Goal: Task Accomplishment & Management: Use online tool/utility

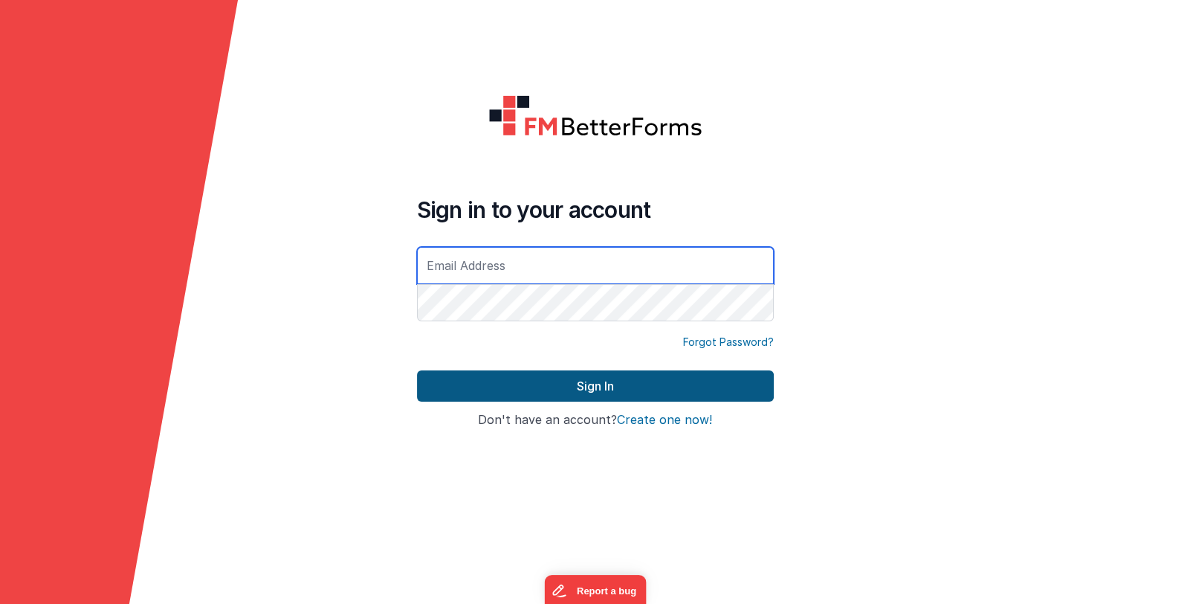
type input "[EMAIL_ADDRESS][DOMAIN_NAME]"
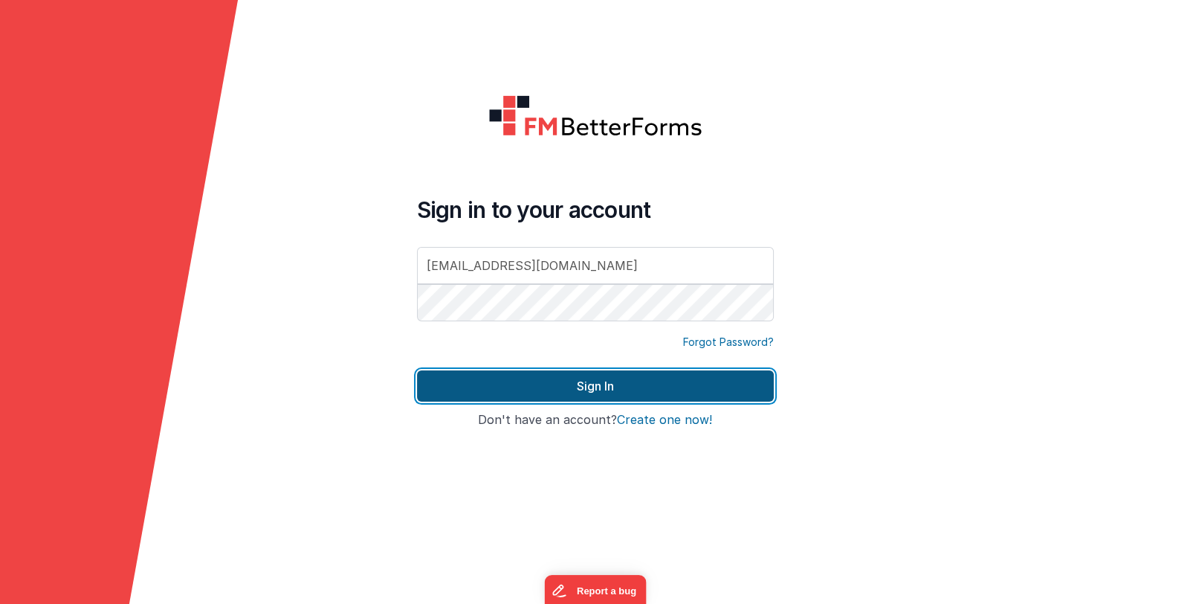
click at [491, 389] on button "Sign In" at bounding box center [595, 385] width 357 height 31
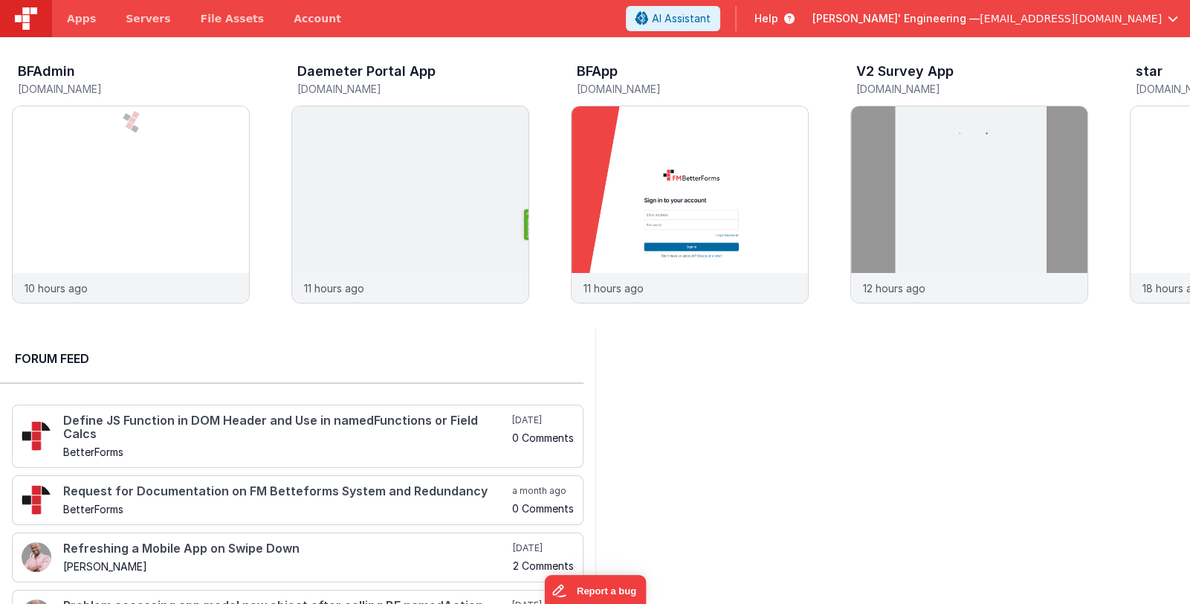
click at [949, 18] on span "Delfs' Engineering —" at bounding box center [896, 18] width 167 height 15
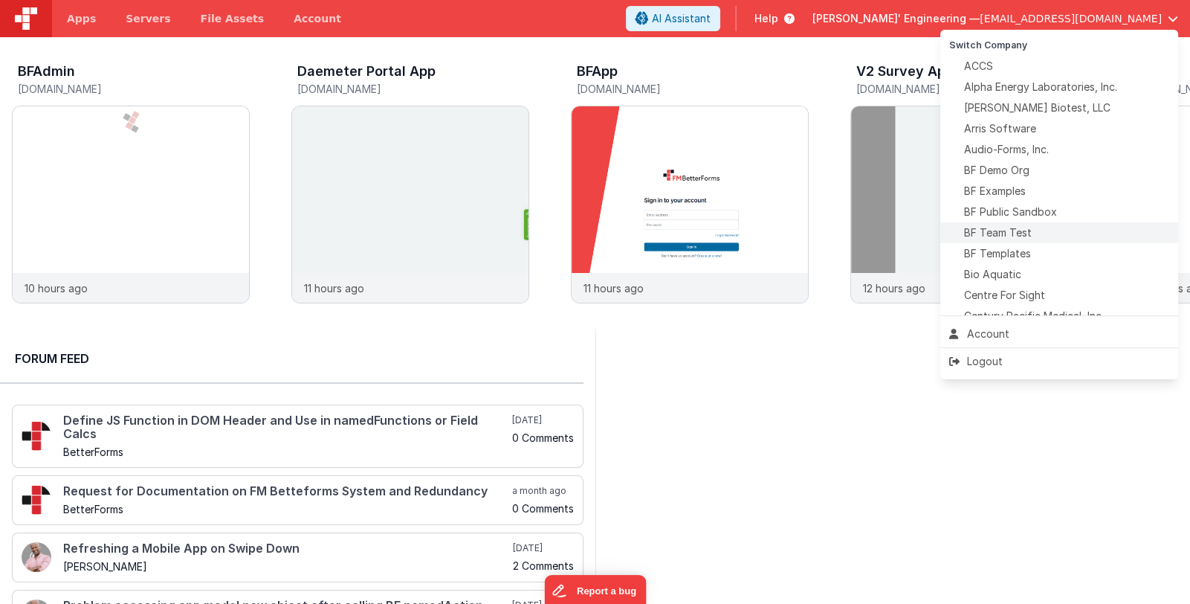
click at [1039, 234] on div "BF Team Test" at bounding box center [1059, 232] width 220 height 15
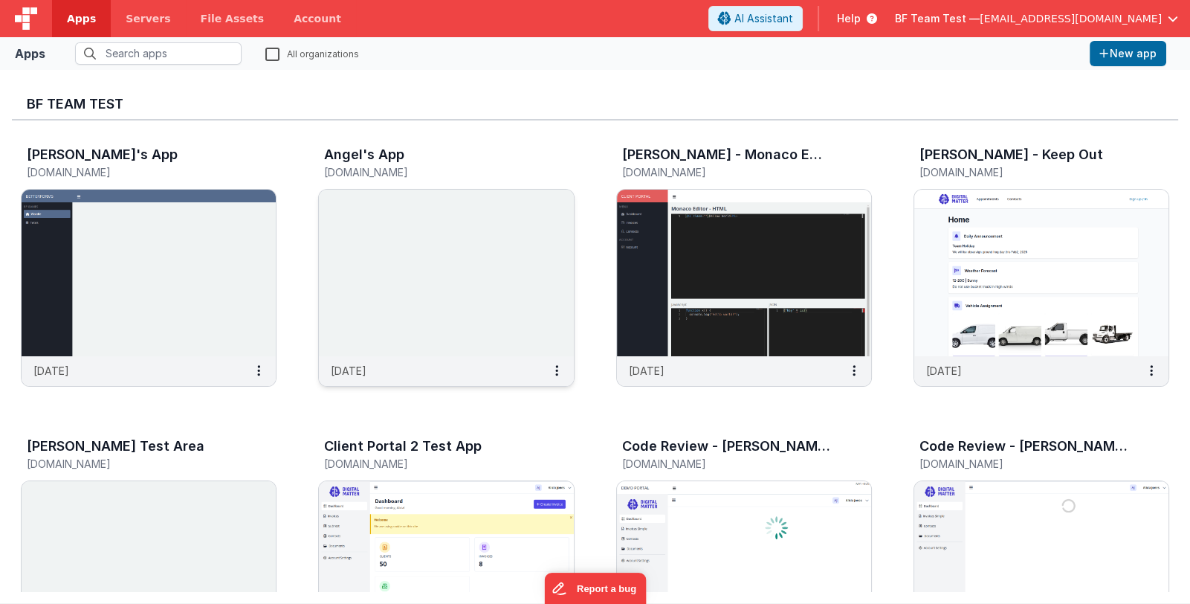
click at [485, 325] on img at bounding box center [446, 273] width 254 height 167
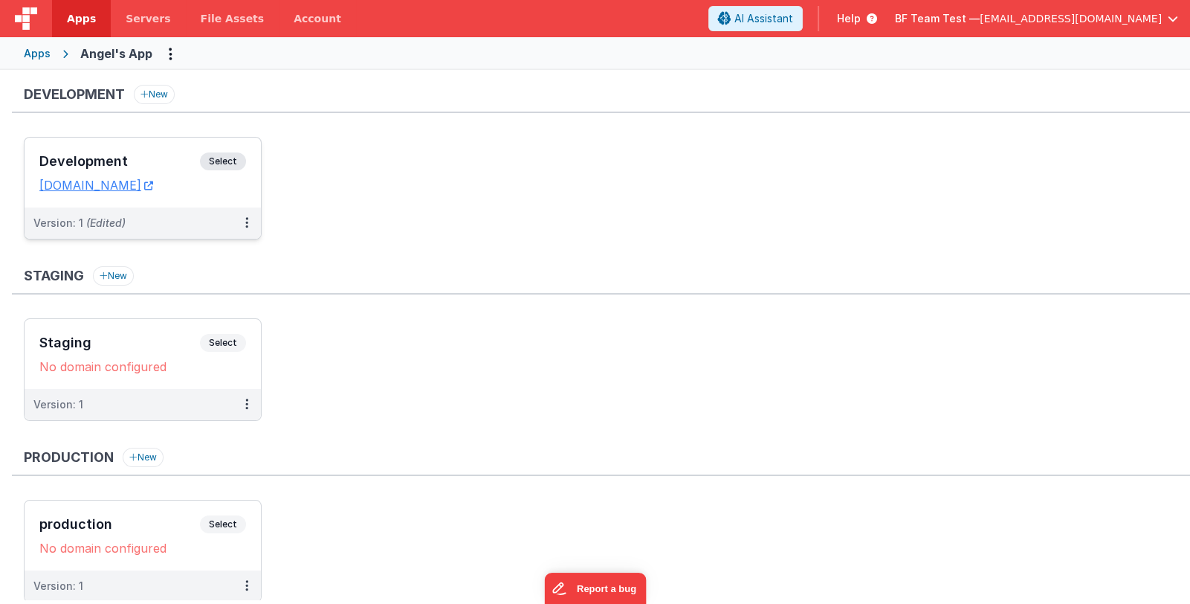
click at [126, 158] on h3 "Development" at bounding box center [119, 161] width 161 height 15
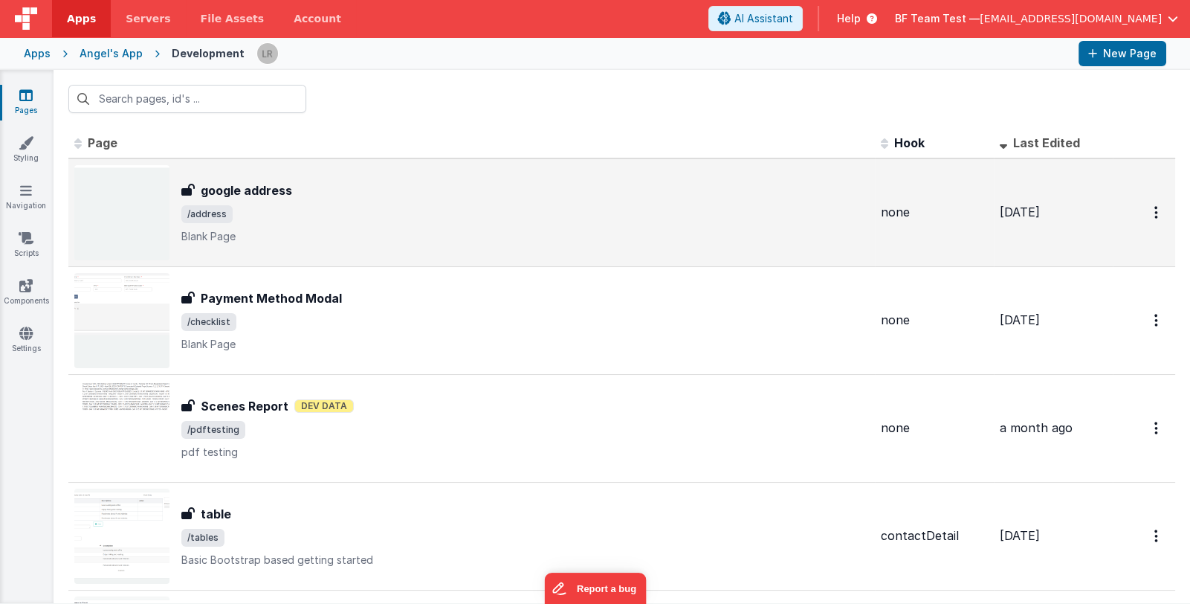
click at [326, 193] on div "google address" at bounding box center [525, 190] width 688 height 18
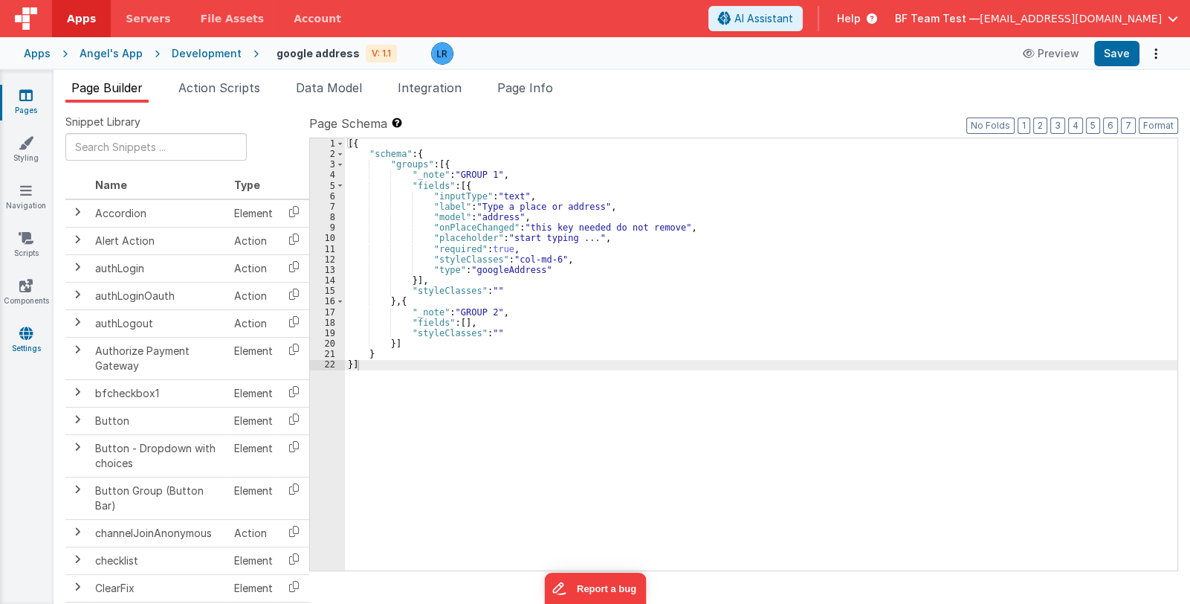
click at [26, 340] on link "Settings" at bounding box center [26, 341] width 54 height 30
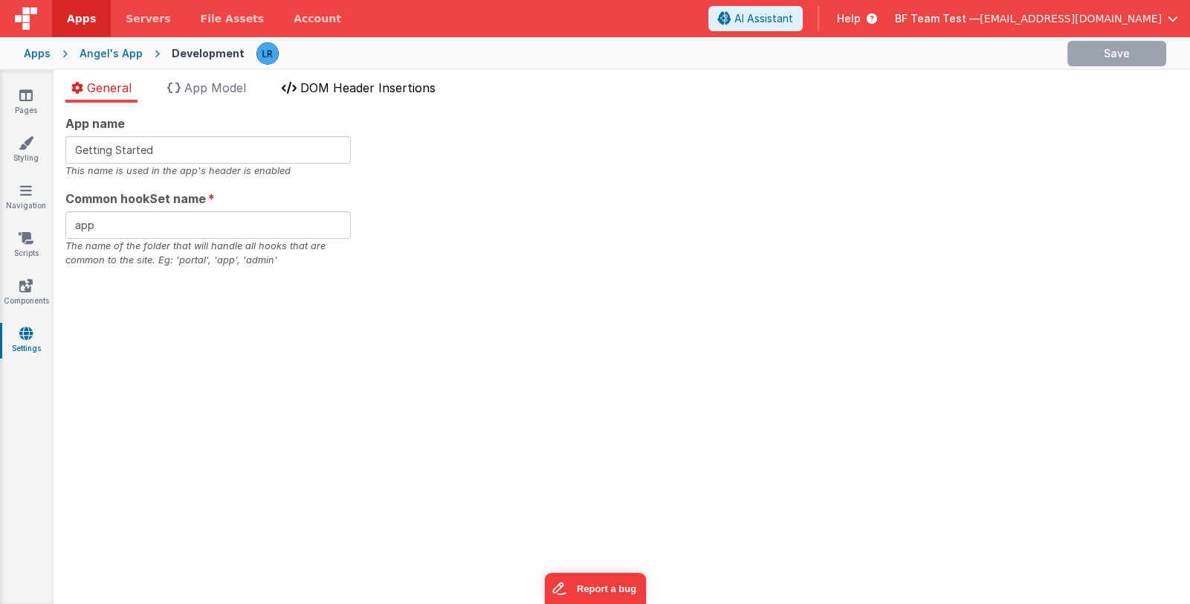
click at [433, 88] on span "DOM Header Insertions" at bounding box center [367, 87] width 135 height 15
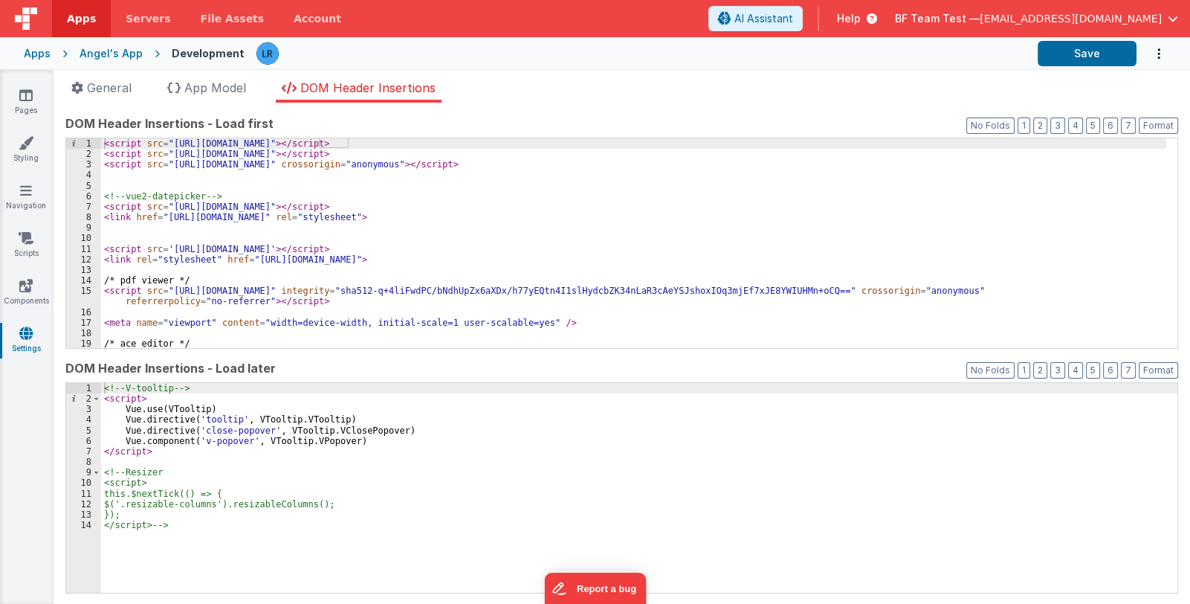
click at [161, 451] on div "<!-- V-tooltip --> < script > Vue . use ( VTooltip ) Vue . directive ( 'tooltip…" at bounding box center [639, 498] width 1076 height 231
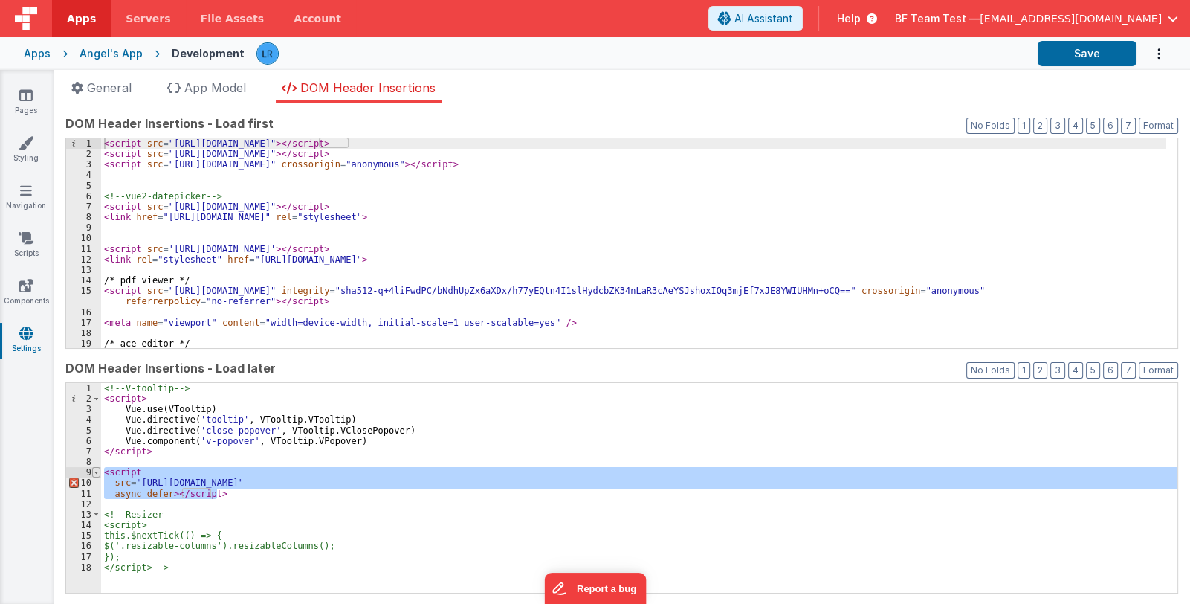
drag, startPoint x: 223, startPoint y: 494, endPoint x: 95, endPoint y: 471, distance: 129.9
click at [95, 471] on div "1 2 3 4 5 6 7 8 9 10 11 12 13 14 15 16 17 18 <!-- V-tooltip --> < script > Vue …" at bounding box center [621, 487] width 1113 height 211
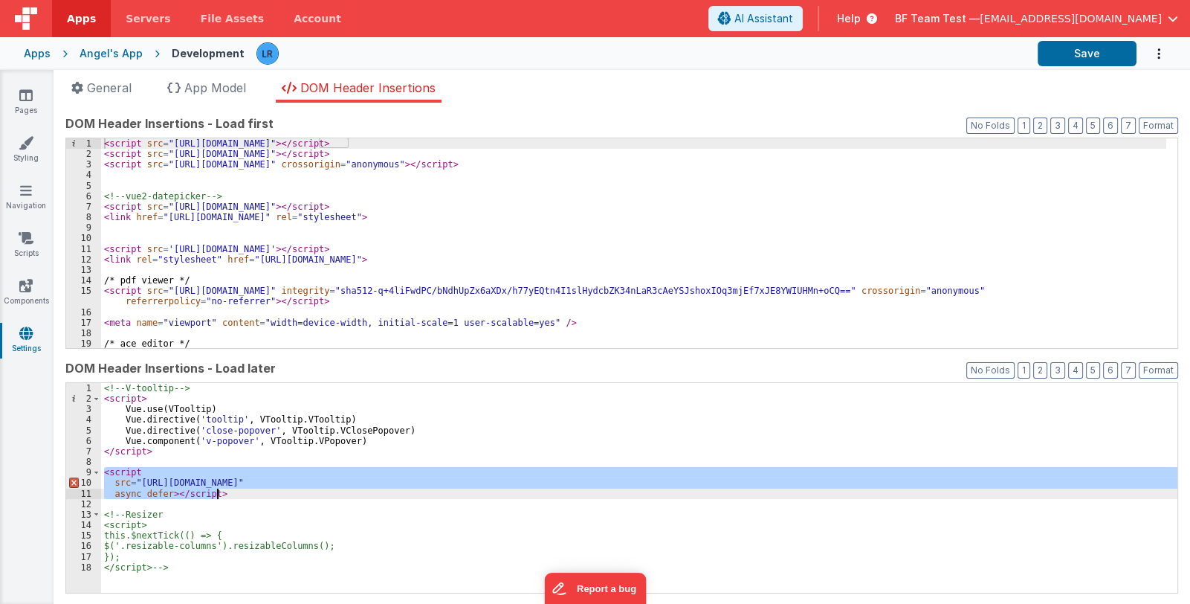
click at [172, 493] on div "<!-- V-tooltip --> < script > Vue . use ( VTooltip ) Vue . directive ( 'tooltip…" at bounding box center [639, 488] width 1076 height 210
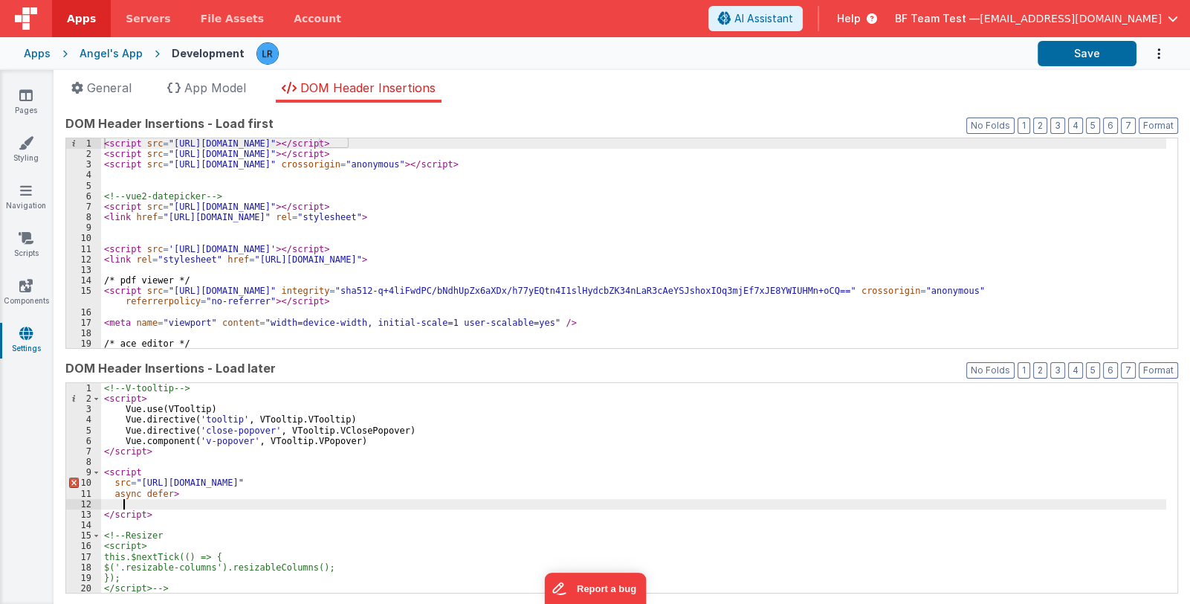
click at [114, 494] on div "<!-- V-tooltip --> < script > Vue . use ( VTooltip ) Vue . directive ( 'tooltip…" at bounding box center [633, 498] width 1065 height 231
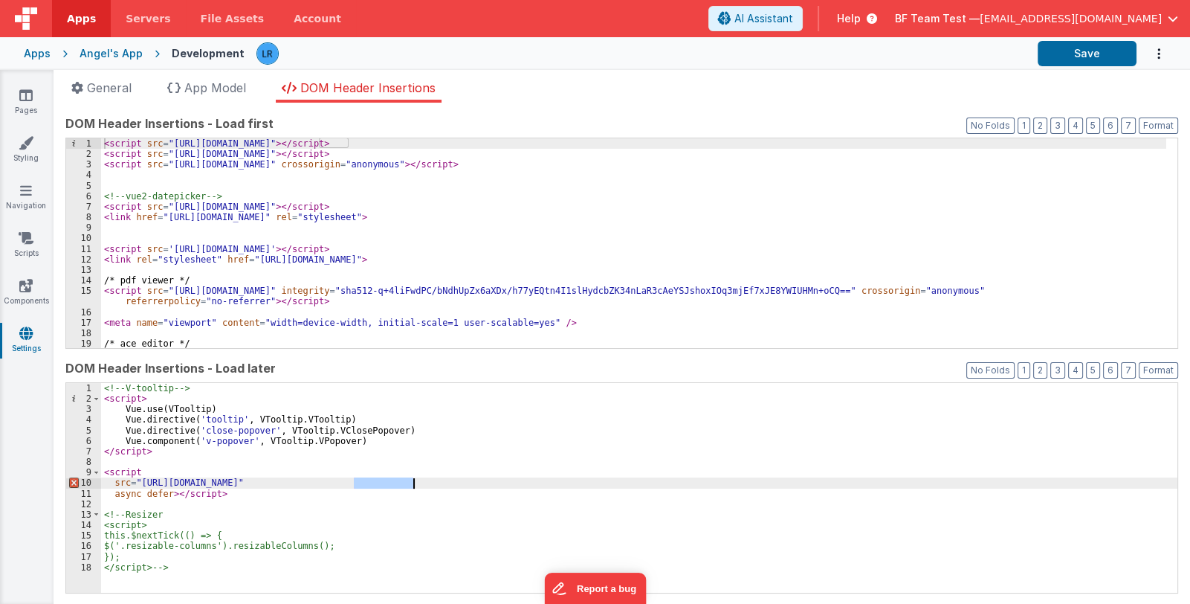
drag, startPoint x: 355, startPoint y: 482, endPoint x: 412, endPoint y: 483, distance: 56.5
click at [412, 483] on div "<!-- V-tooltip --> < script > Vue . use ( VTooltip ) Vue . directive ( 'tooltip…" at bounding box center [639, 498] width 1076 height 231
click at [112, 482] on div "<!-- V-tooltip --> < script > Vue . use ( VTooltip ) Vue . directive ( 'tooltip…" at bounding box center [639, 498] width 1076 height 231
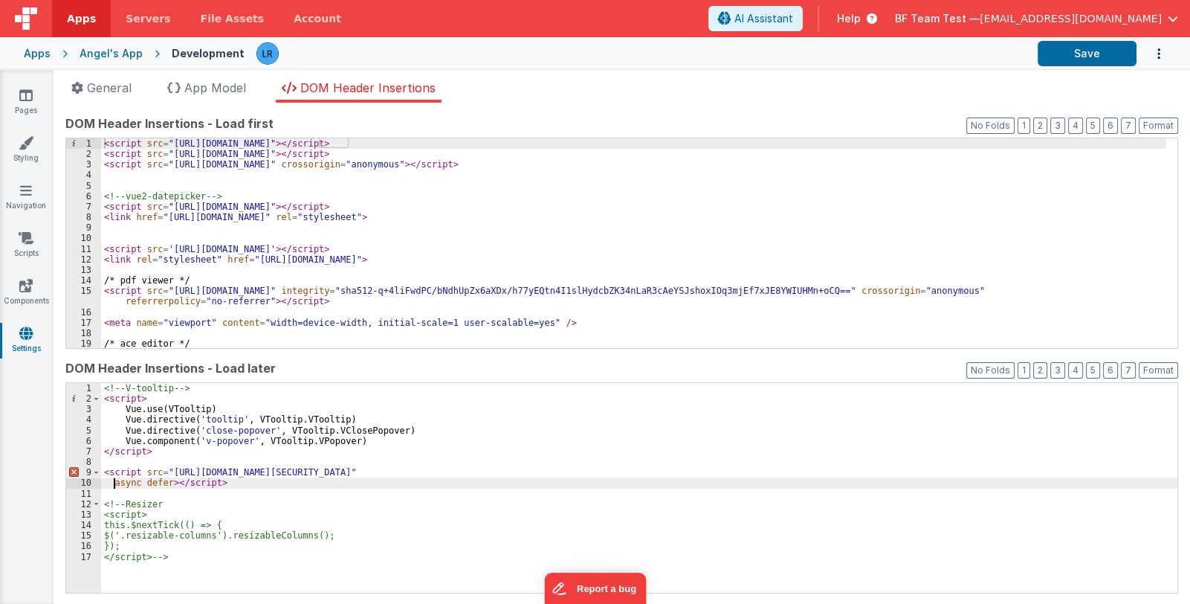
click at [112, 482] on div "<!-- V-tooltip --> < script > Vue . use ( VTooltip ) Vue . directive ( 'tooltip…" at bounding box center [639, 498] width 1076 height 231
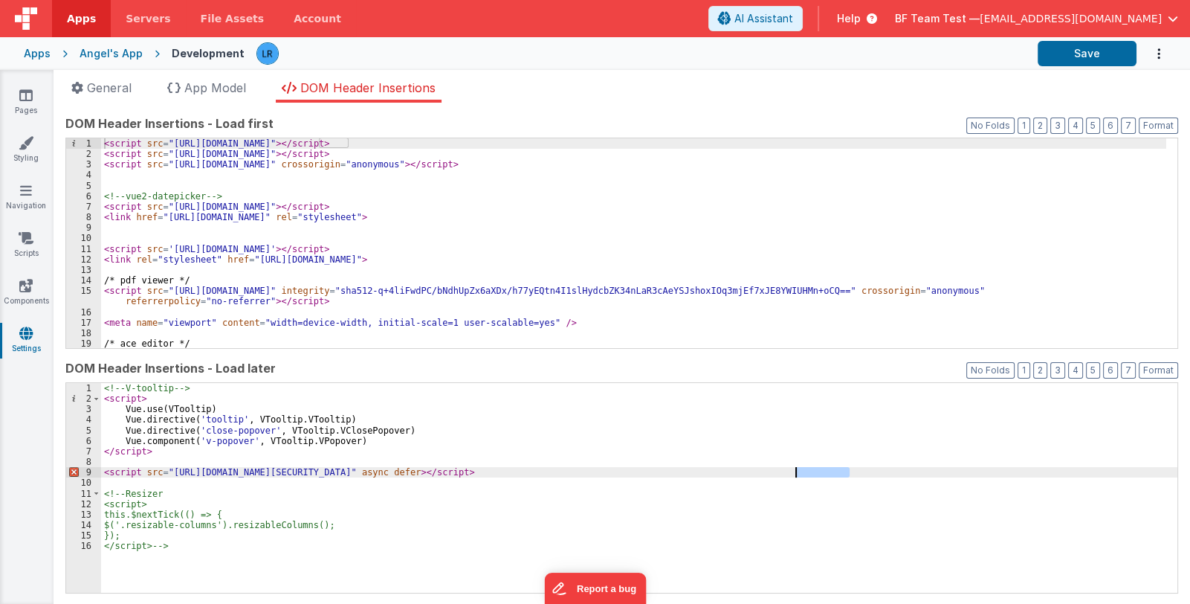
drag, startPoint x: 849, startPoint y: 472, endPoint x: 796, endPoint y: 474, distance: 52.8
click at [796, 474] on div "<!-- V-tooltip --> < script > Vue . use ( VTooltip ) Vue . directive ( 'tooltip…" at bounding box center [639, 498] width 1076 height 231
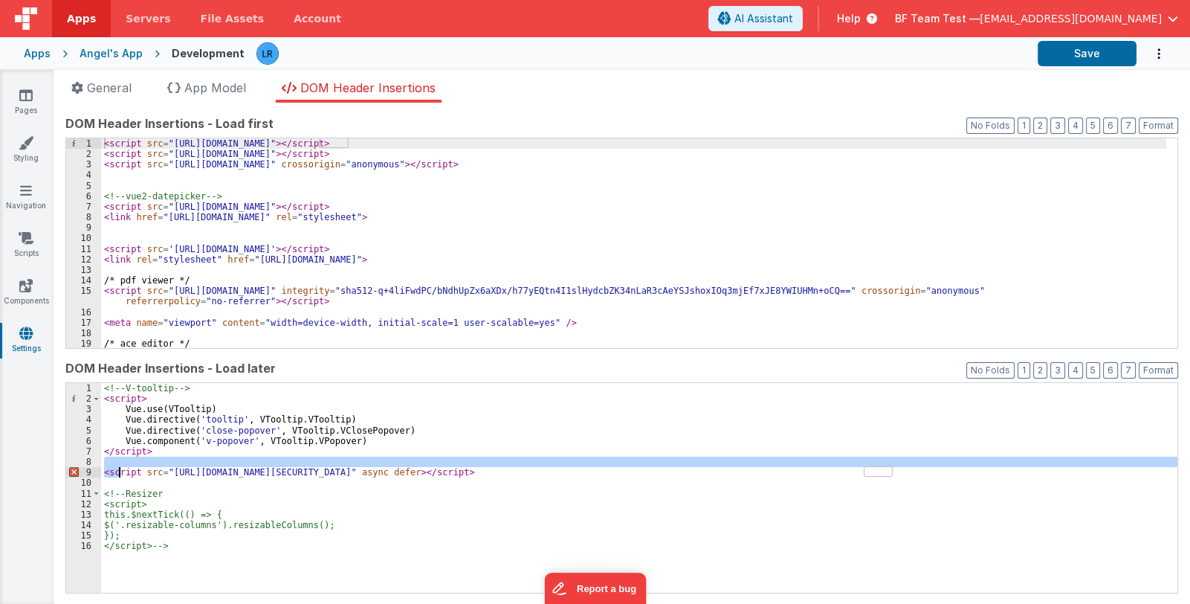
drag, startPoint x: 922, startPoint y: 466, endPoint x: 118, endPoint y: 469, distance: 803.6
click at [118, 469] on div "<!-- V-tooltip --> < script > Vue . use ( VTooltip ) Vue . directive ( 'tooltip…" at bounding box center [639, 498] width 1076 height 231
click at [123, 477] on div "<!-- V-tooltip --> < script > Vue . use ( VTooltip ) Vue . directive ( 'tooltip…" at bounding box center [639, 498] width 1076 height 231
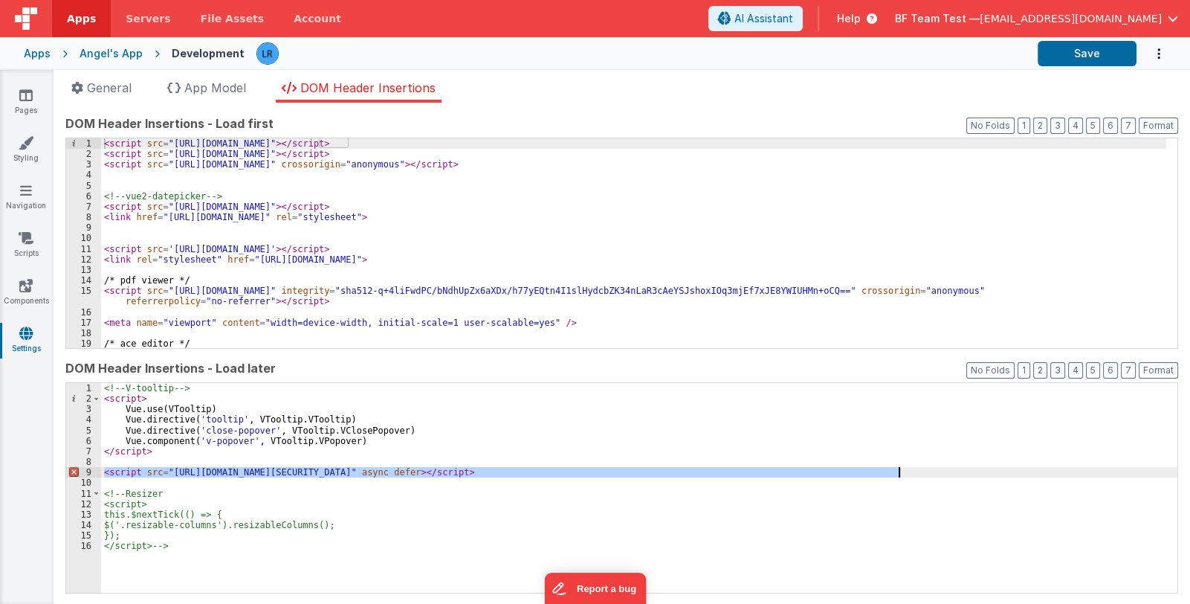
drag, startPoint x: 103, startPoint y: 474, endPoint x: 913, endPoint y: 474, distance: 810.3
click at [913, 474] on div "<!-- V-tooltip --> < script > Vue . use ( VTooltip ) Vue . directive ( 'tooltip…" at bounding box center [639, 498] width 1076 height 231
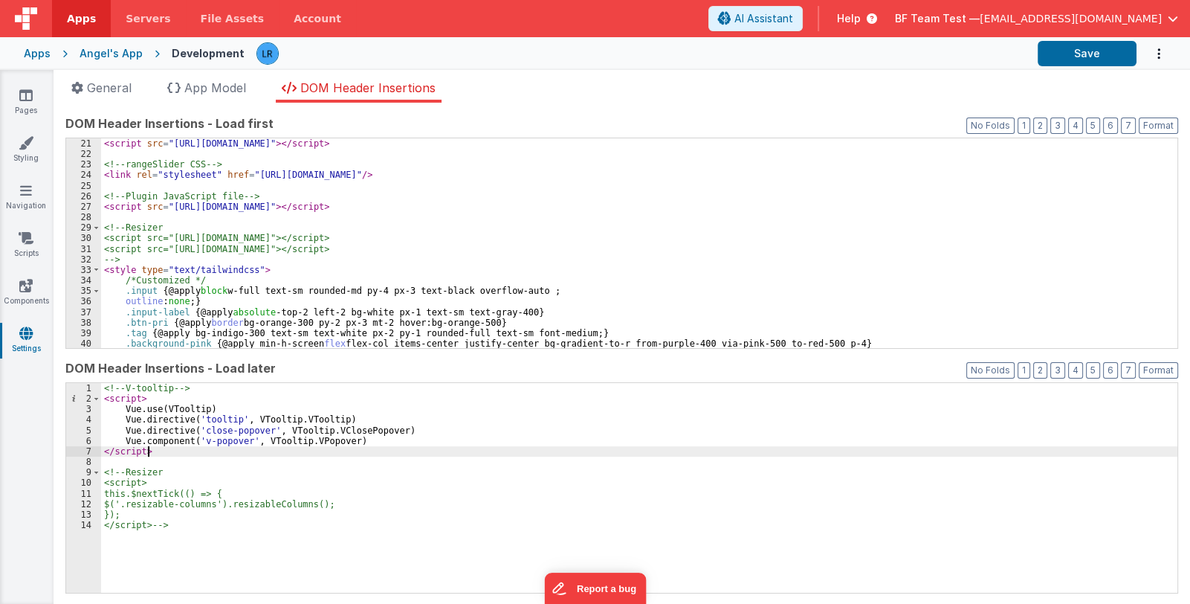
scroll to position [177, 0]
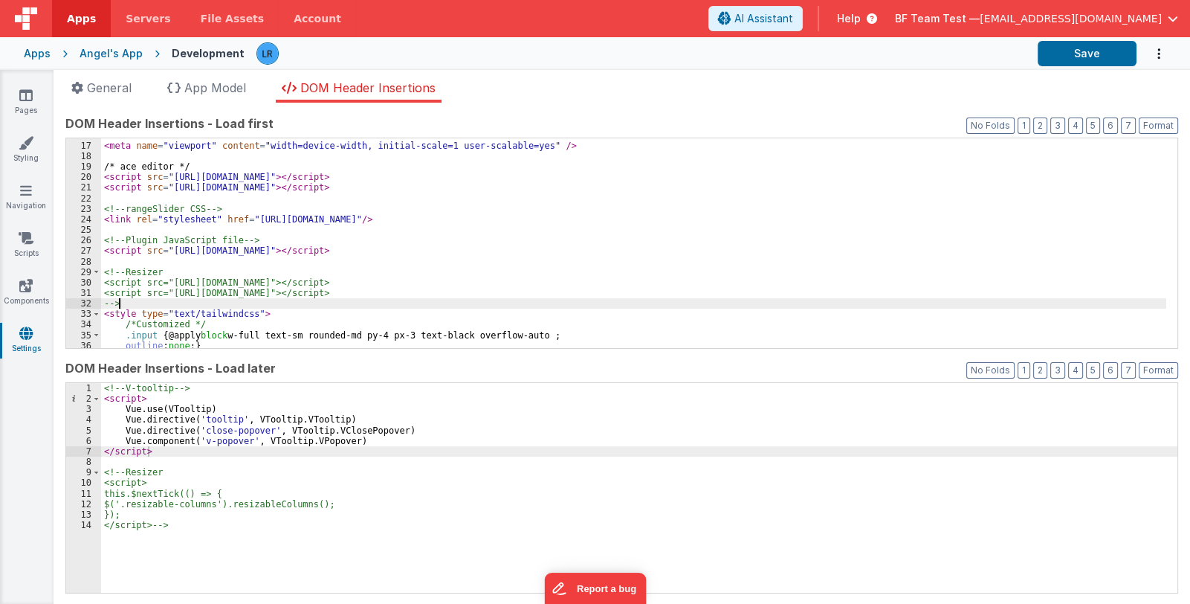
click at [126, 303] on div "< meta name = "viewport" content = "width=device-width, initial-scale=1 user-sc…" at bounding box center [633, 245] width 1065 height 231
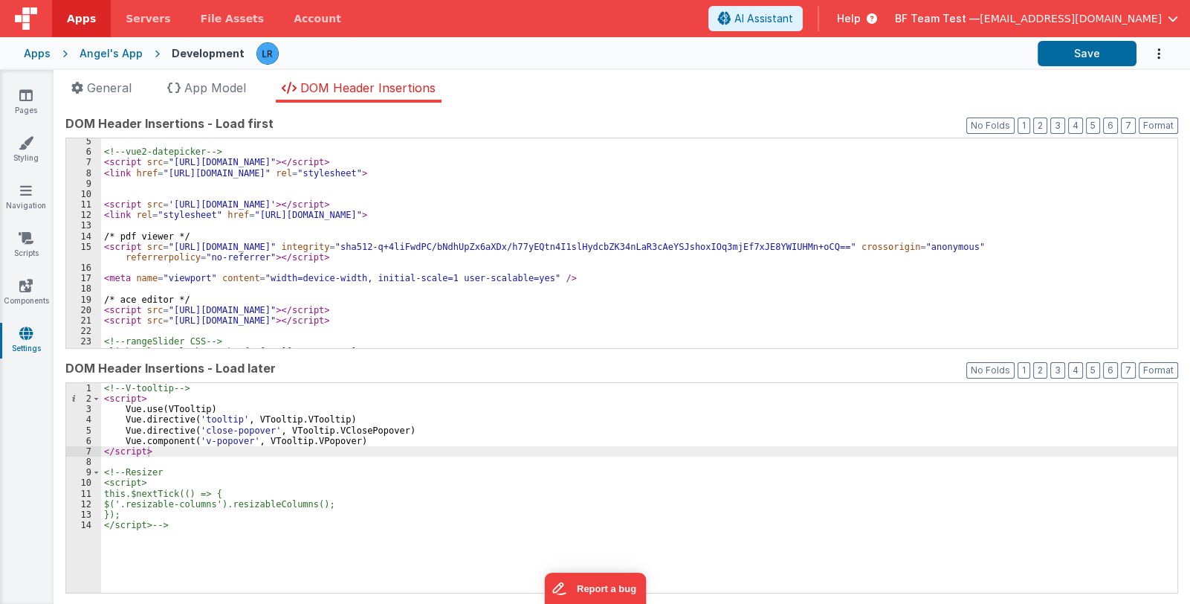
scroll to position [0, 0]
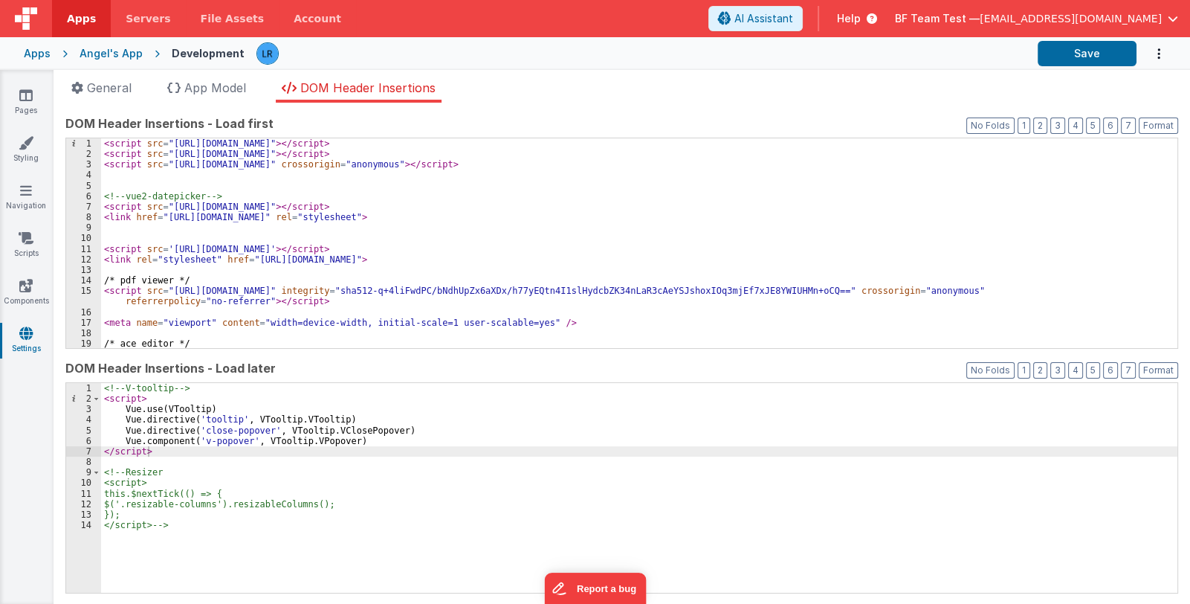
click at [116, 174] on div "< script src = "https://cdn.tailwindcss.com" > </ script > < script src = "http…" at bounding box center [633, 253] width 1065 height 231
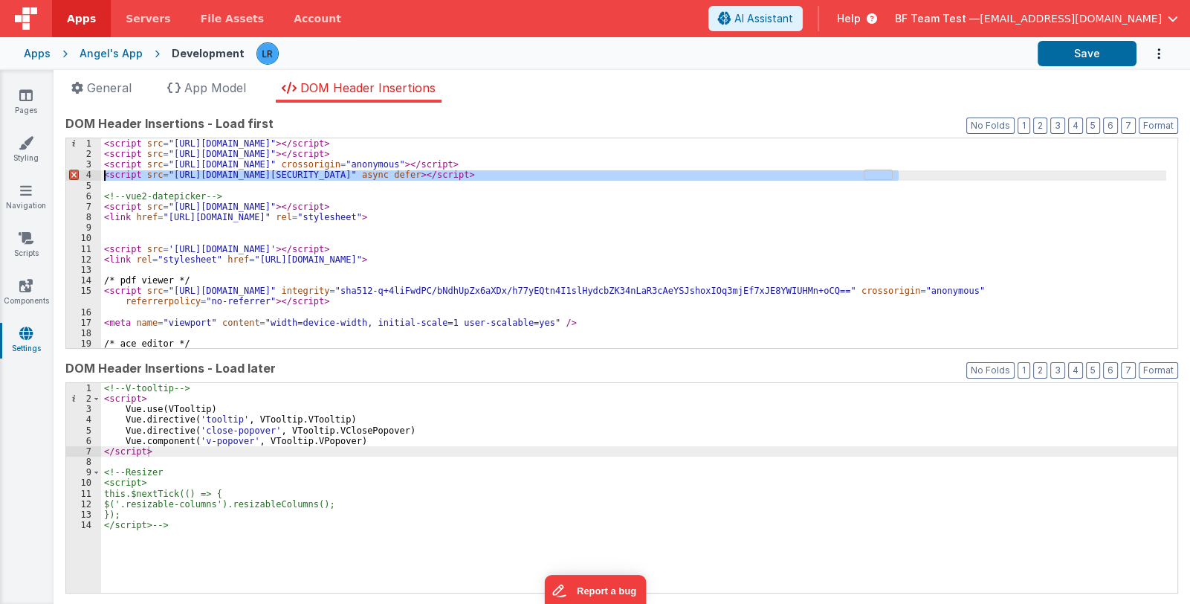
drag, startPoint x: 909, startPoint y: 176, endPoint x: 86, endPoint y: 175, distance: 822.9
click at [86, 175] on div "1 2 3 4 5 6 7 8 9 10 11 12 13 14 15 16 17 18 19 20 < script src = "https://cdn.…" at bounding box center [621, 243] width 1113 height 211
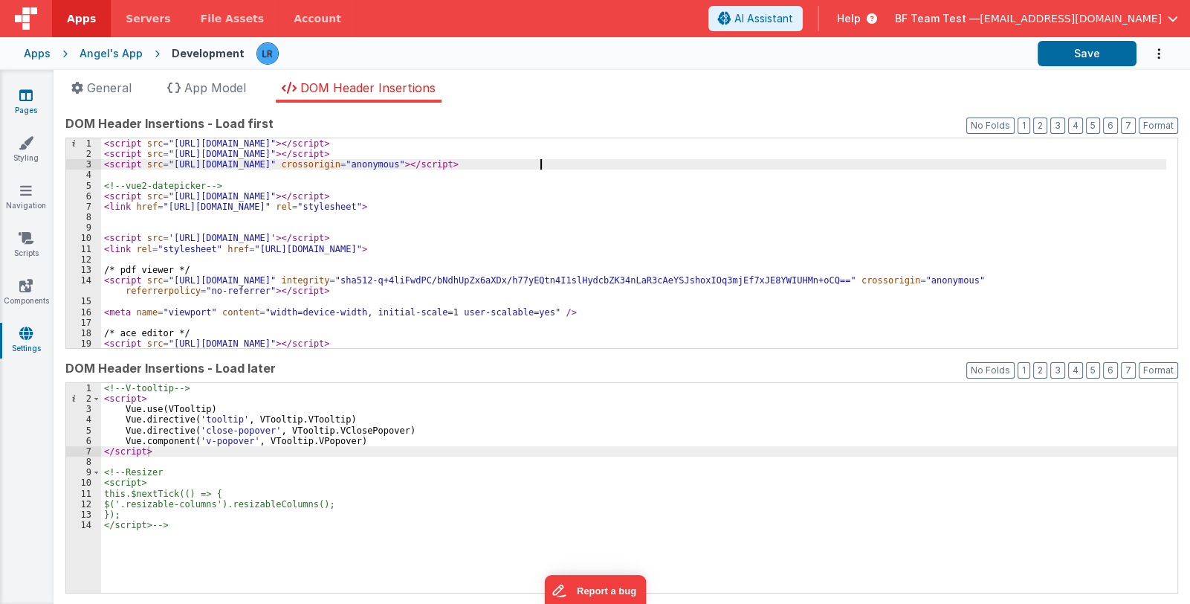
click at [26, 100] on icon at bounding box center [25, 95] width 13 height 15
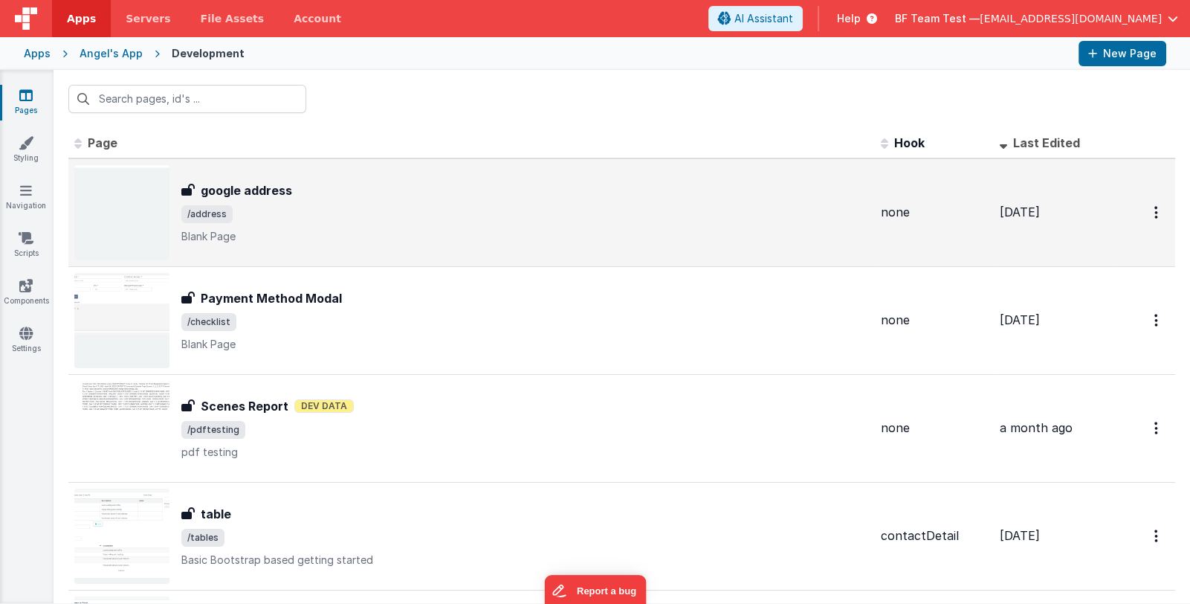
click at [312, 205] on span "/address" at bounding box center [525, 214] width 688 height 18
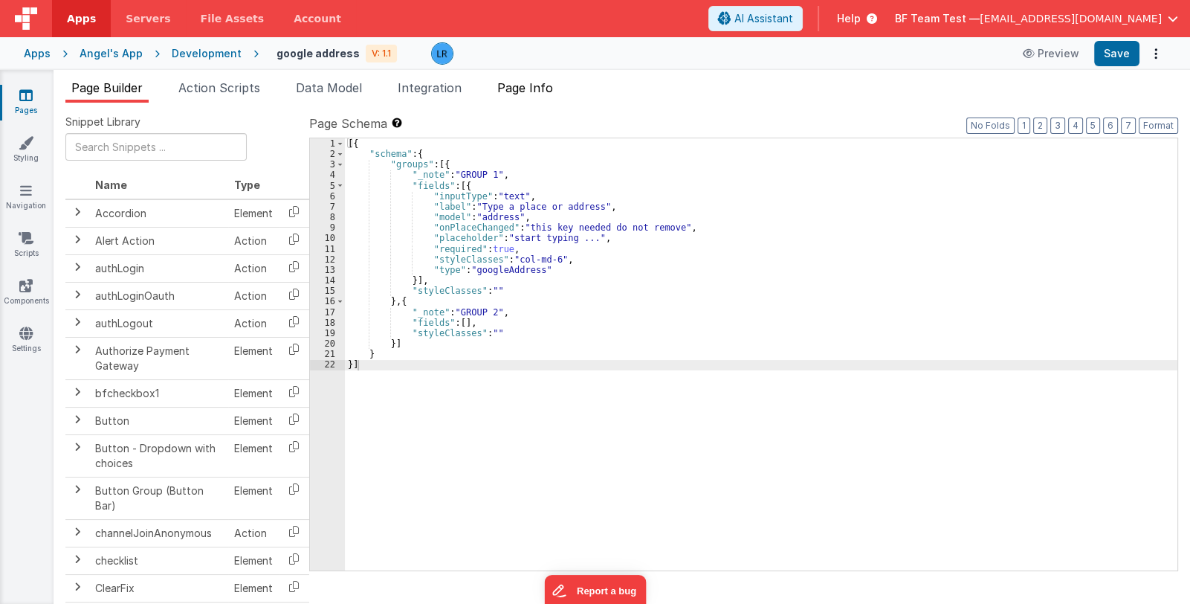
click at [553, 85] on span "Page Info" at bounding box center [525, 87] width 56 height 15
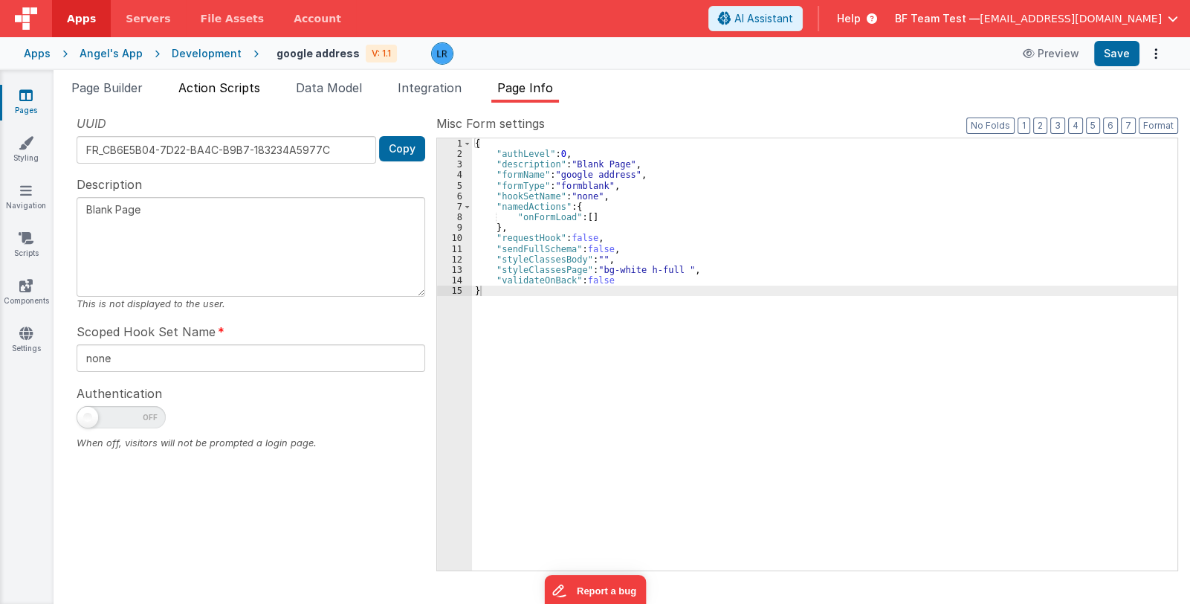
click at [230, 91] on span "Action Scripts" at bounding box center [219, 87] width 82 height 15
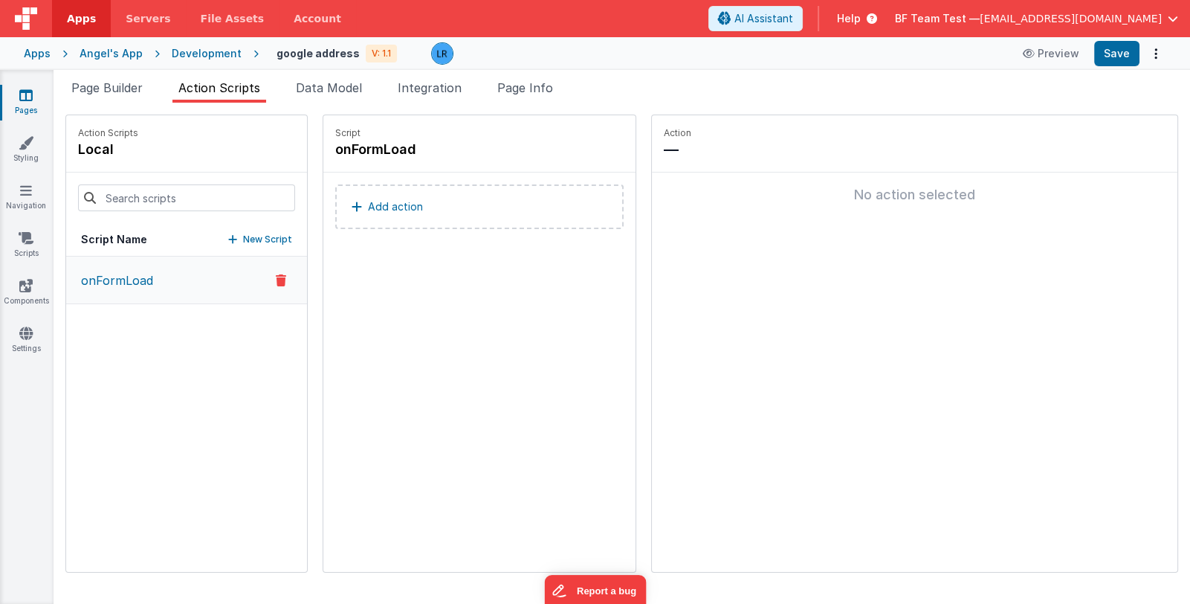
click at [358, 214] on button "Add action" at bounding box center [479, 206] width 288 height 45
click at [236, 378] on div "Select New Action Function - Runs JavaScript Clipboard - copy model field runUt…" at bounding box center [595, 302] width 1190 height 604
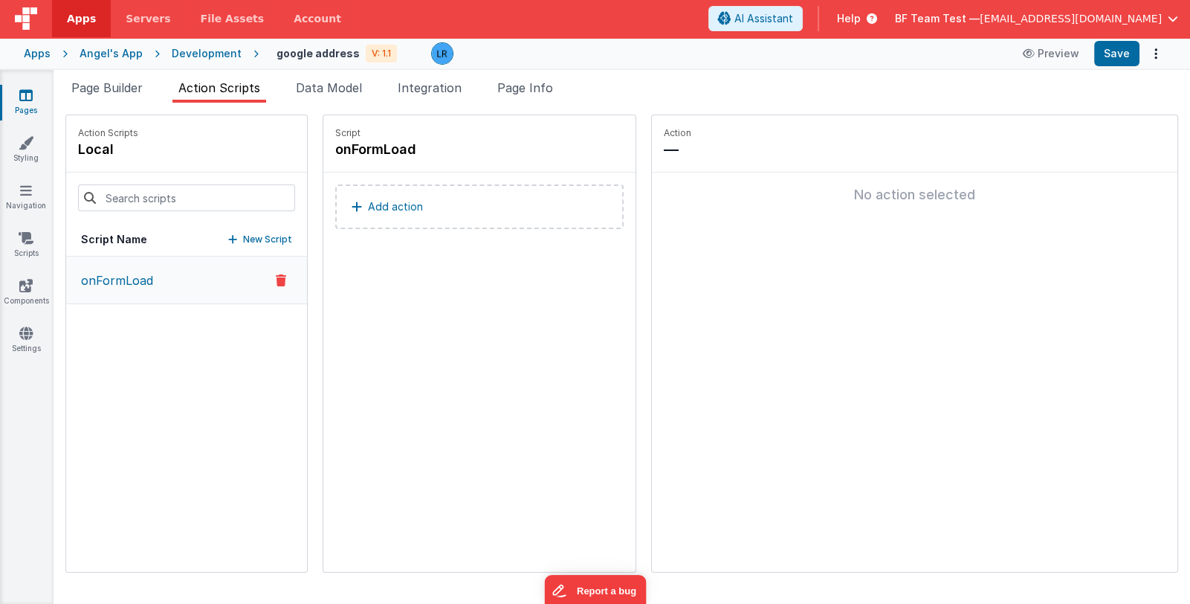
click at [228, 233] on button "New Script" at bounding box center [260, 239] width 64 height 15
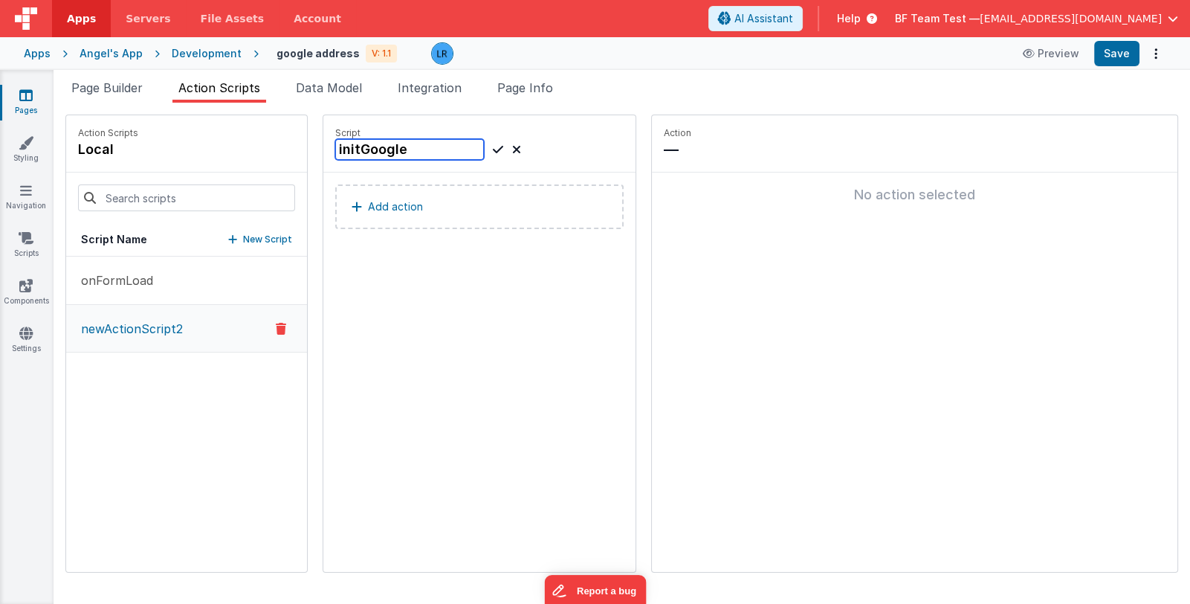
type input "initGoogle"
click at [456, 172] on div "Add action" at bounding box center [479, 213] width 312 height 83
click at [493, 147] on icon at bounding box center [498, 150] width 10 height 18
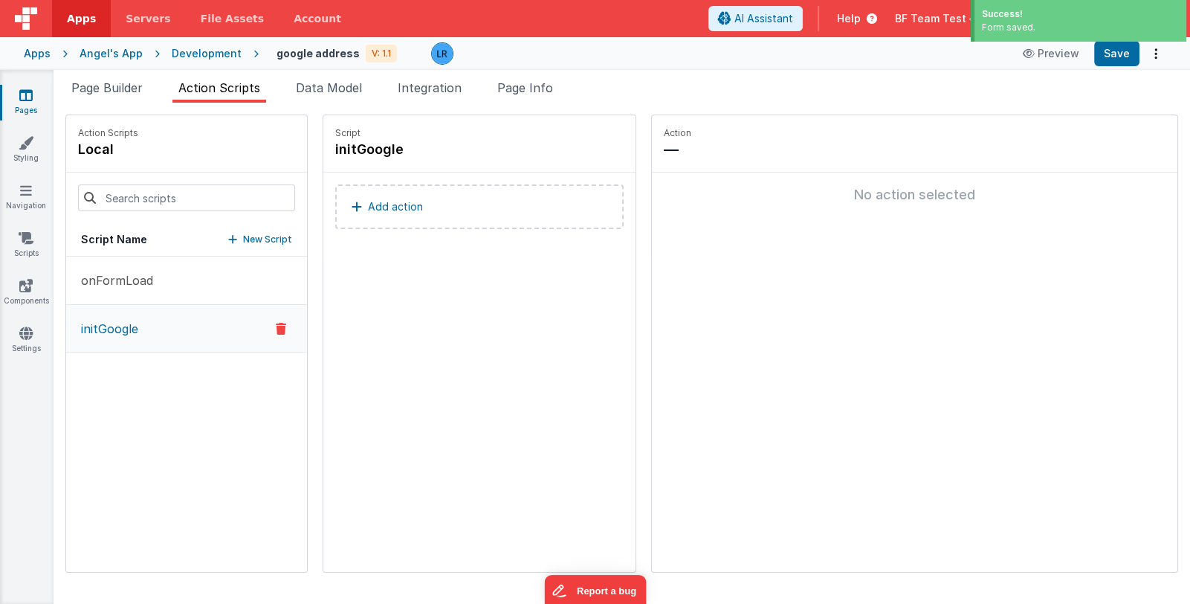
click at [384, 212] on p "Add action" at bounding box center [395, 207] width 55 height 18
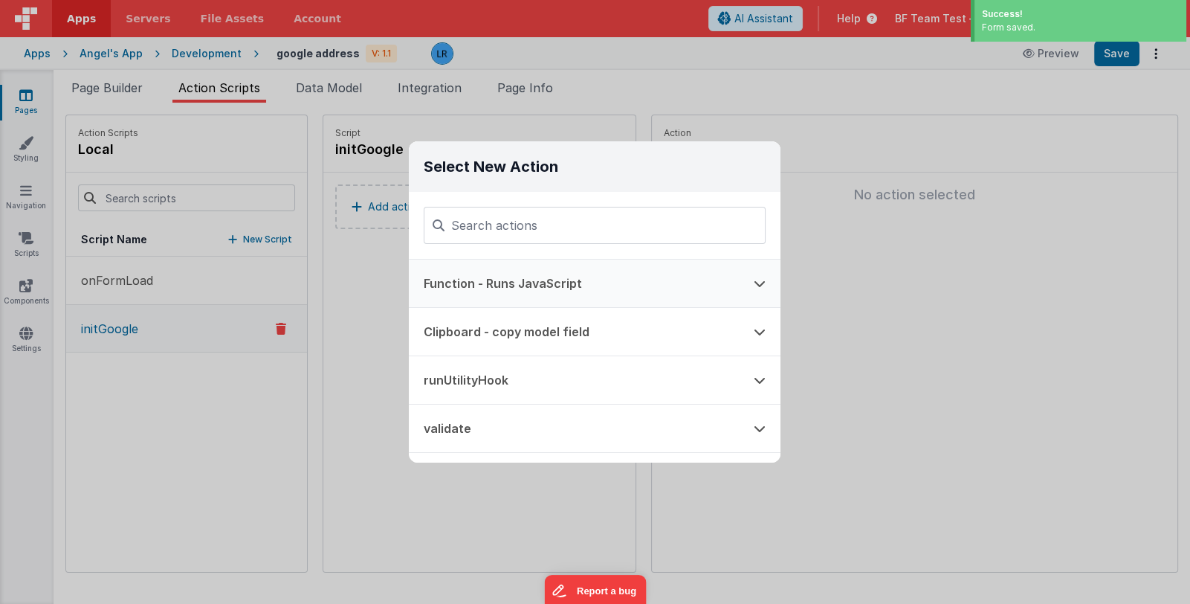
click at [522, 281] on button "Function - Runs JavaScript" at bounding box center [574, 283] width 330 height 48
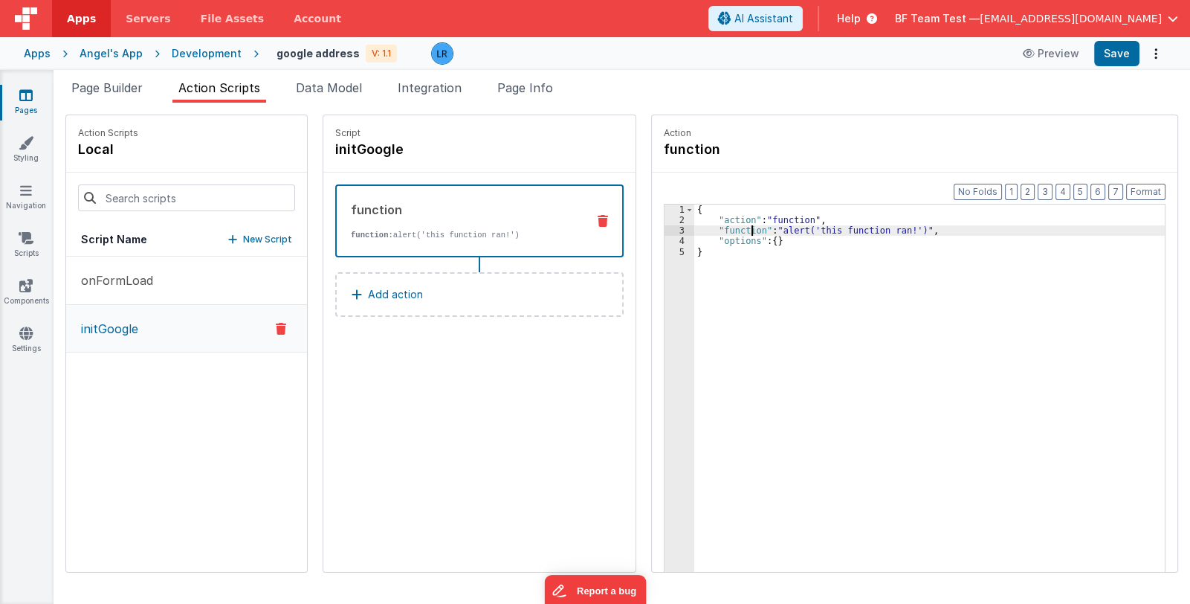
click at [730, 230] on div "{ "action" : "function" , "function" : "alert('this function ran!')" , "options…" at bounding box center [939, 421] width 491 height 435
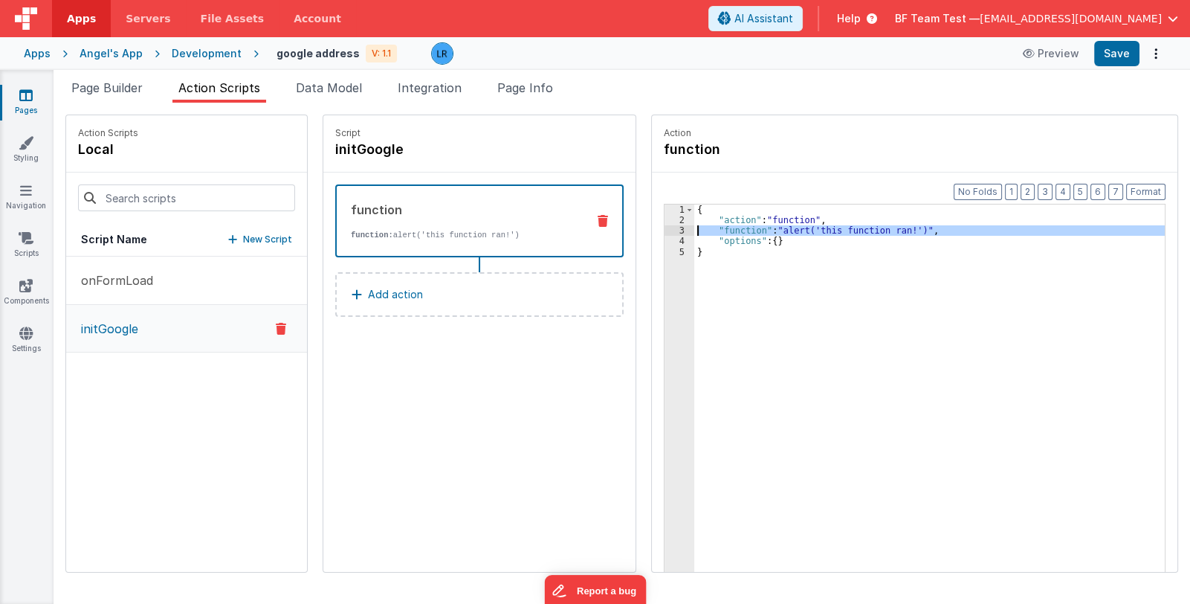
click at [665, 227] on div "3" at bounding box center [680, 230] width 30 height 10
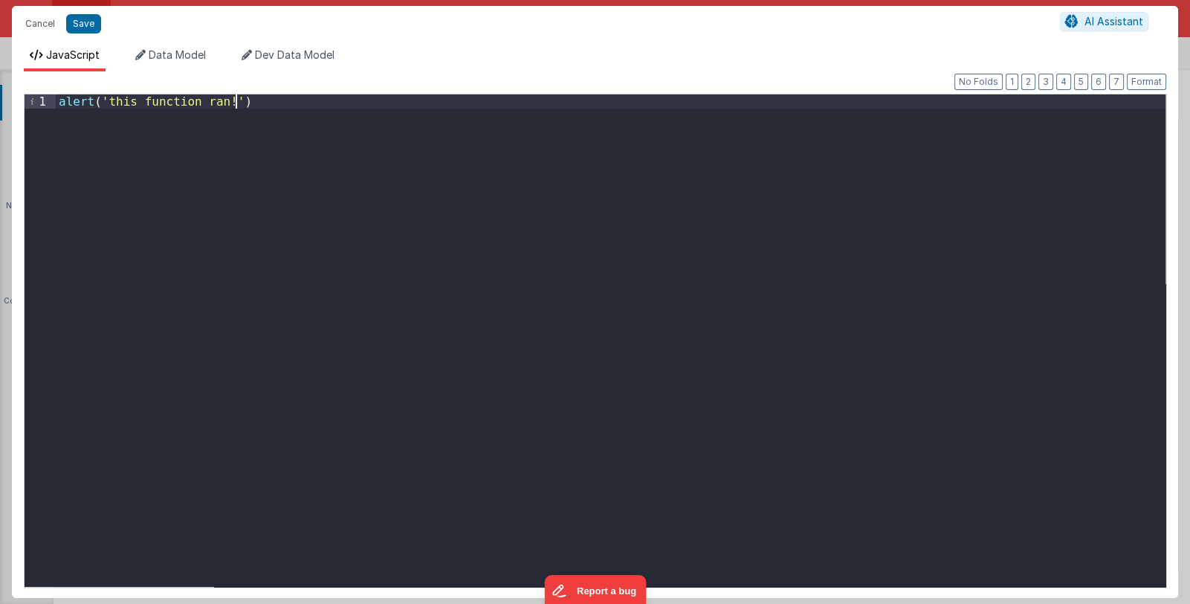
click at [256, 106] on div "alert ( 'this function ran!' )" at bounding box center [611, 353] width 1110 height 519
drag, startPoint x: 256, startPoint y: 106, endPoint x: -26, endPoint y: 89, distance: 283.0
click at [0, 89] on html "Cancel Save AI Assistant JavaScript Data Model Dev Data Model Format 7 6 5 4 3 …" at bounding box center [595, 302] width 1190 height 604
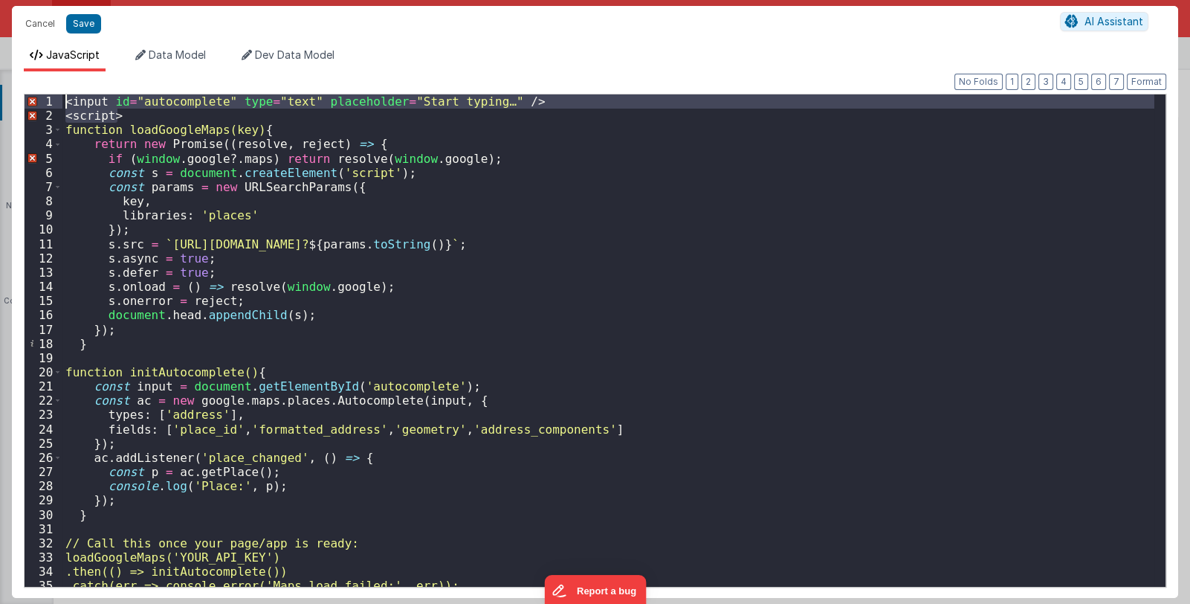
drag, startPoint x: 128, startPoint y: 117, endPoint x: 41, endPoint y: 97, distance: 89.3
click at [41, 97] on div "1 2 3 4 5 6 7 8 9 10 11 12 13 14 15 16 17 18 19 20 21 22 23 24 25 26 27 28 29 3…" at bounding box center [595, 341] width 1143 height 494
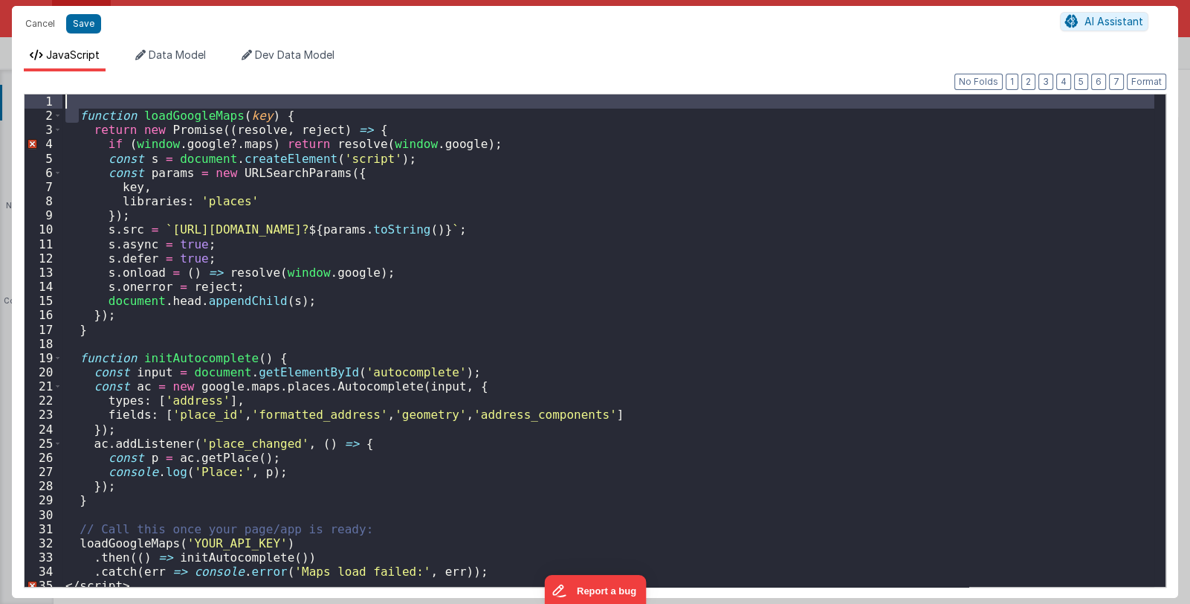
drag, startPoint x: 78, startPoint y: 117, endPoint x: 55, endPoint y: 94, distance: 32.6
click at [55, 94] on div "1 2 3 4 5 6 7 8 9 10 11 12 13 14 15 16 17 18 19 20 21 22 23 24 25 26 27 28 29 3…" at bounding box center [595, 341] width 1143 height 494
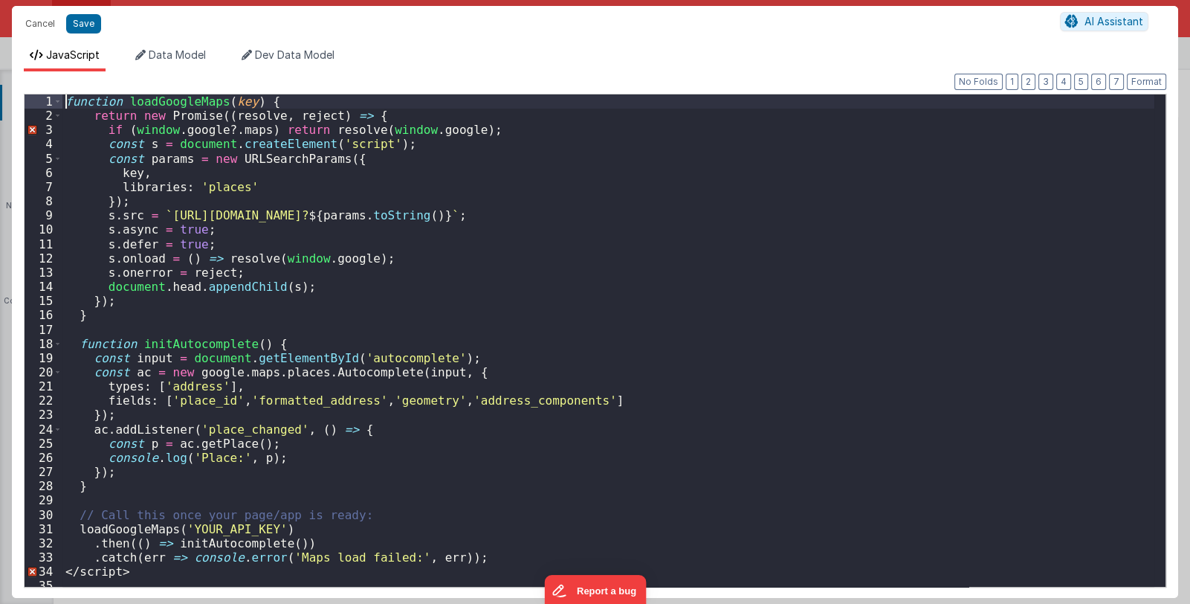
scroll to position [6, 0]
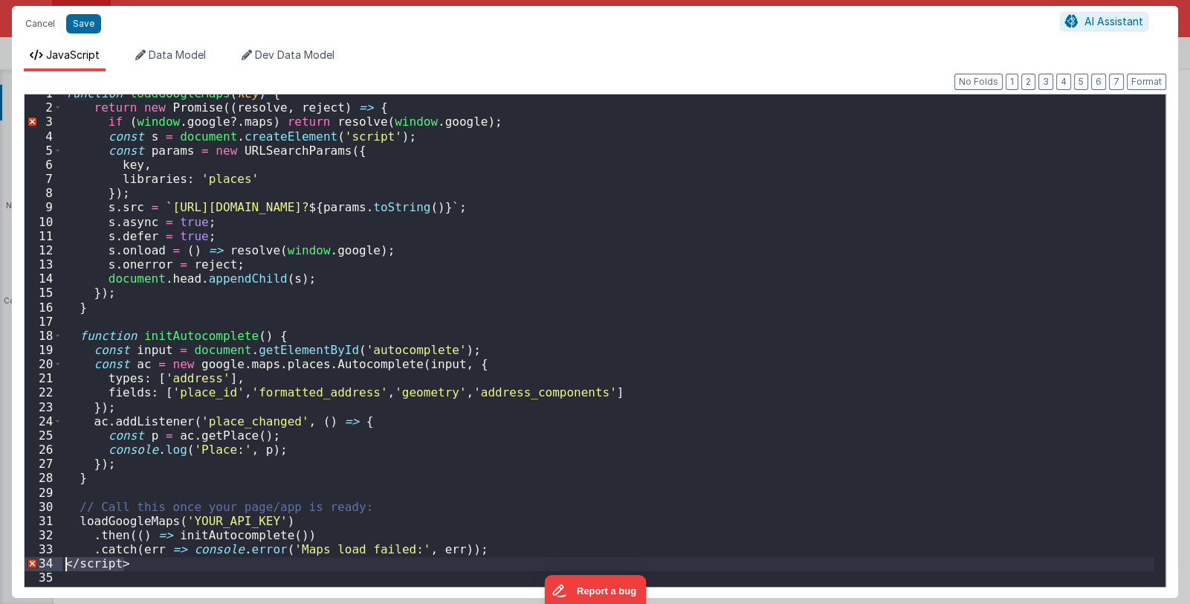
drag, startPoint x: 156, startPoint y: 563, endPoint x: 37, endPoint y: 563, distance: 118.9
click at [37, 563] on div "1 2 3 4 5 6 7 8 9 10 11 12 13 14 15 16 17 18 19 20 21 22 23 24 25 26 27 28 29 3…" at bounding box center [595, 341] width 1143 height 494
click at [1149, 81] on button "Format" at bounding box center [1146, 82] width 39 height 16
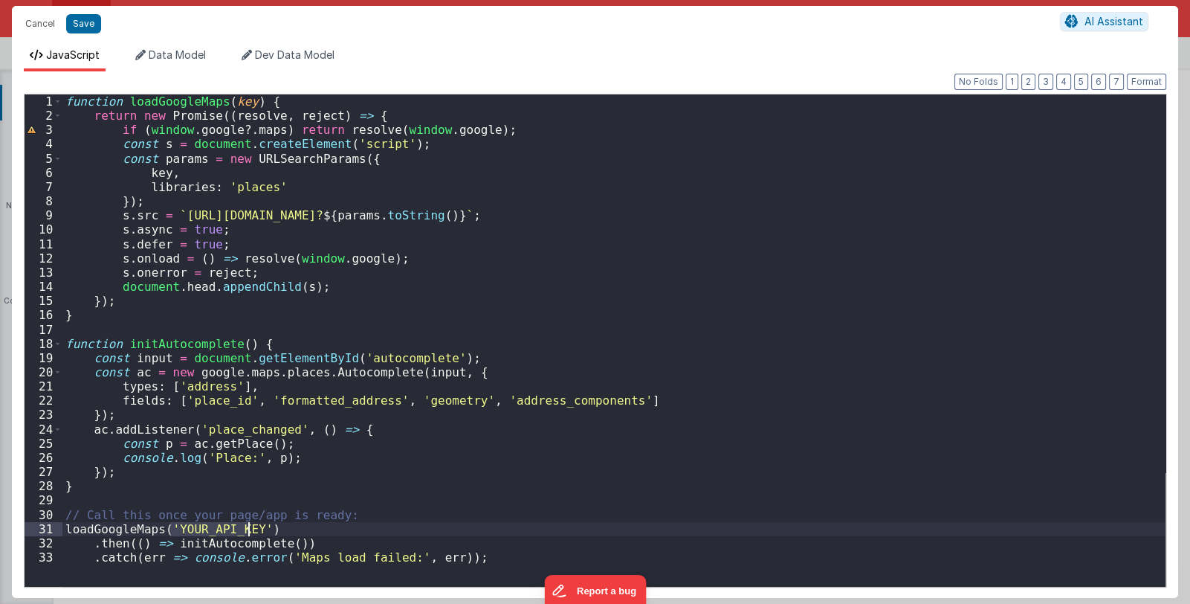
drag, startPoint x: 169, startPoint y: 529, endPoint x: 249, endPoint y: 526, distance: 80.3
click at [249, 526] on div "function loadGoogleMaps ( key ) { return new Promise (( resolve , reject ) => {…" at bounding box center [613, 353] width 1103 height 519
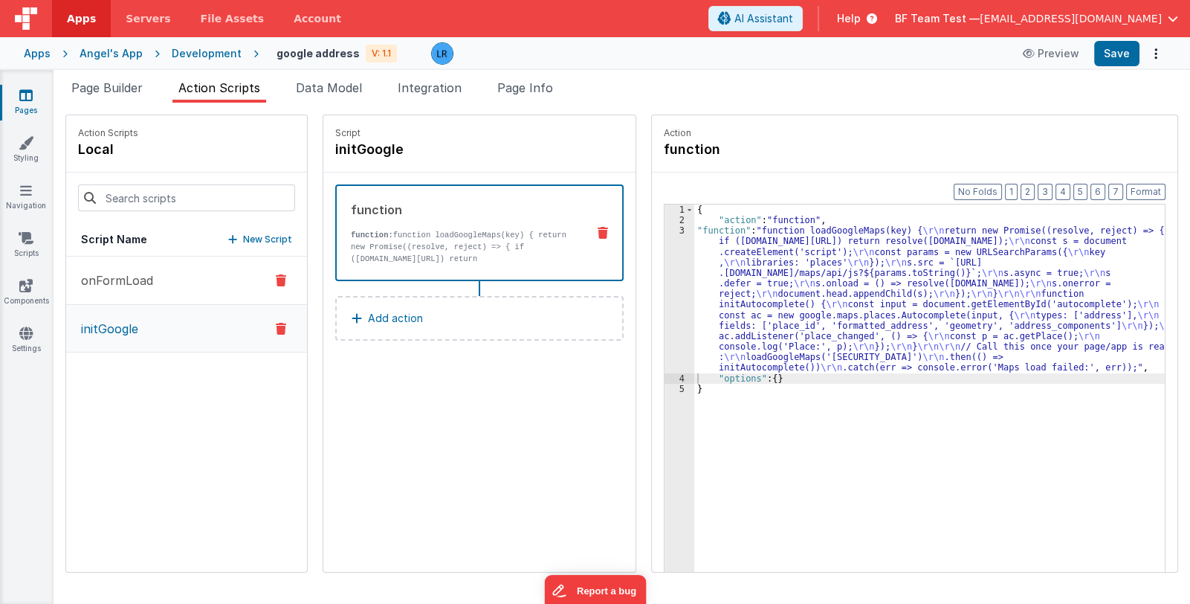
click at [149, 281] on p "onFormLoad" at bounding box center [112, 280] width 81 height 18
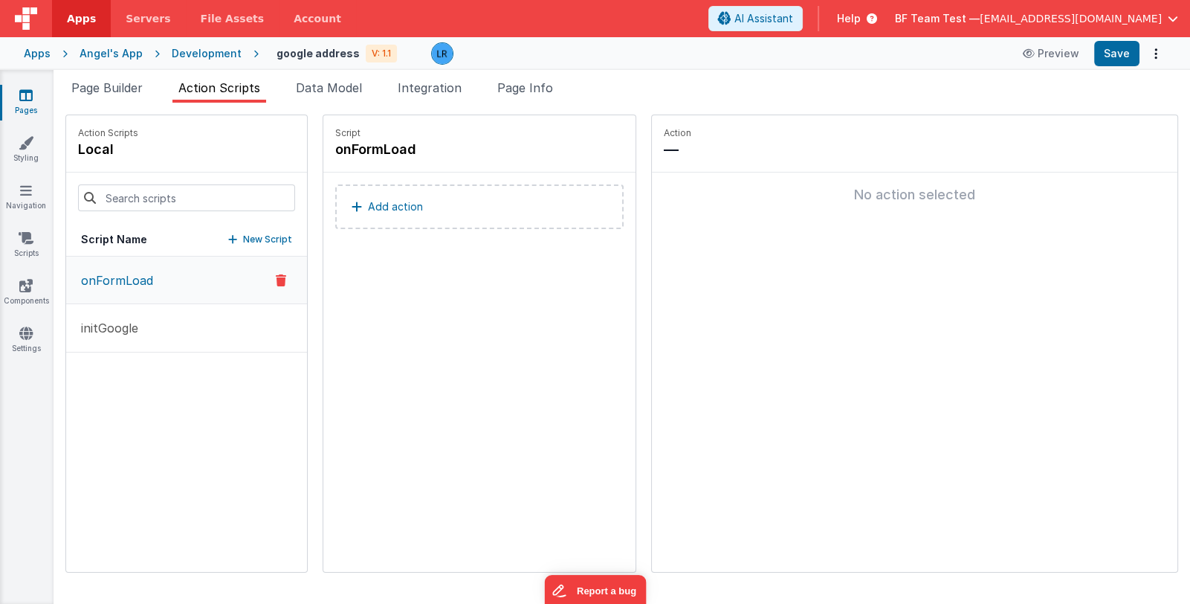
click at [369, 204] on p "Add action" at bounding box center [395, 207] width 55 height 18
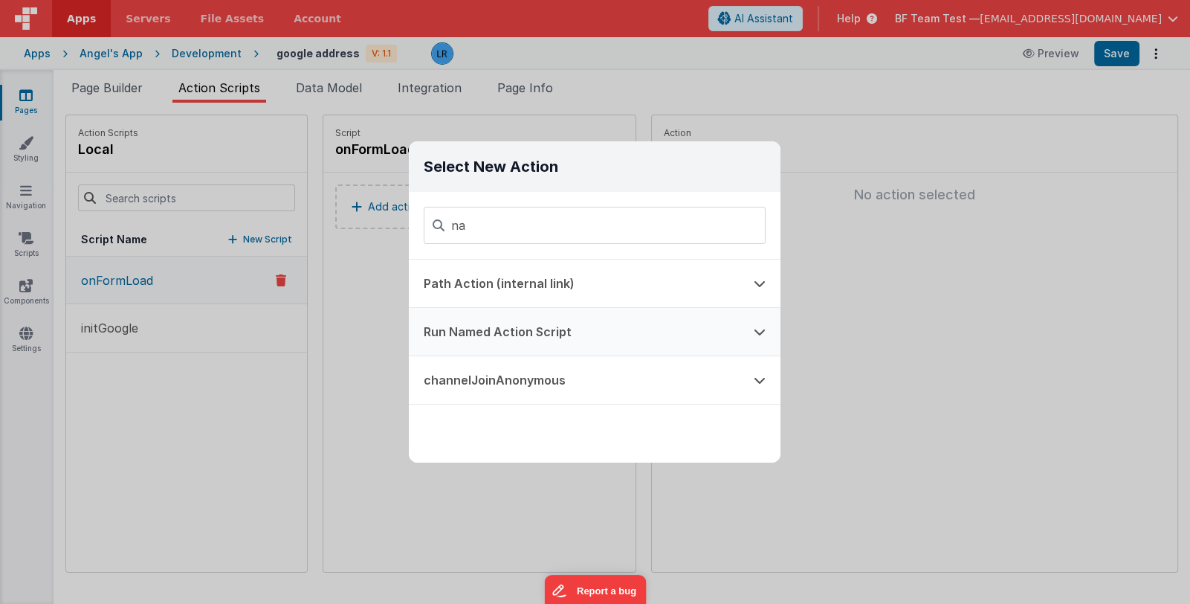
type input "na"
click at [479, 325] on button "Run Named Action Script" at bounding box center [574, 332] width 330 height 48
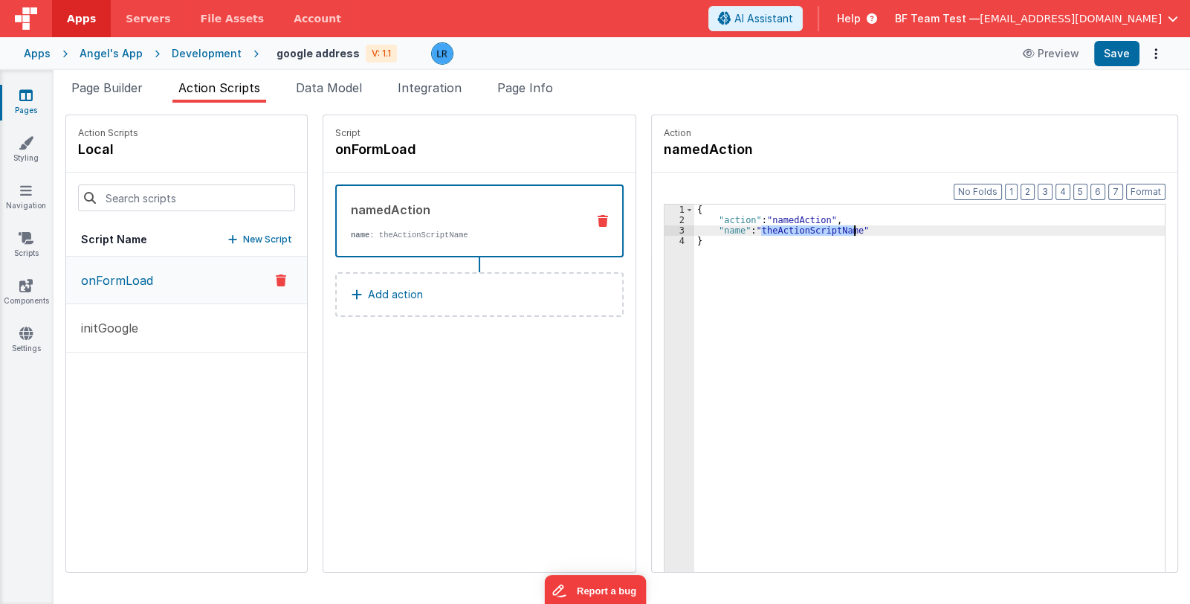
drag, startPoint x: 741, startPoint y: 229, endPoint x: 835, endPoint y: 229, distance: 93.7
click at [835, 229] on div "{ "action" : "namedAction" , "name" : "theActionScriptName" }" at bounding box center [939, 421] width 491 height 435
click at [1120, 47] on button "Save" at bounding box center [1116, 53] width 45 height 25
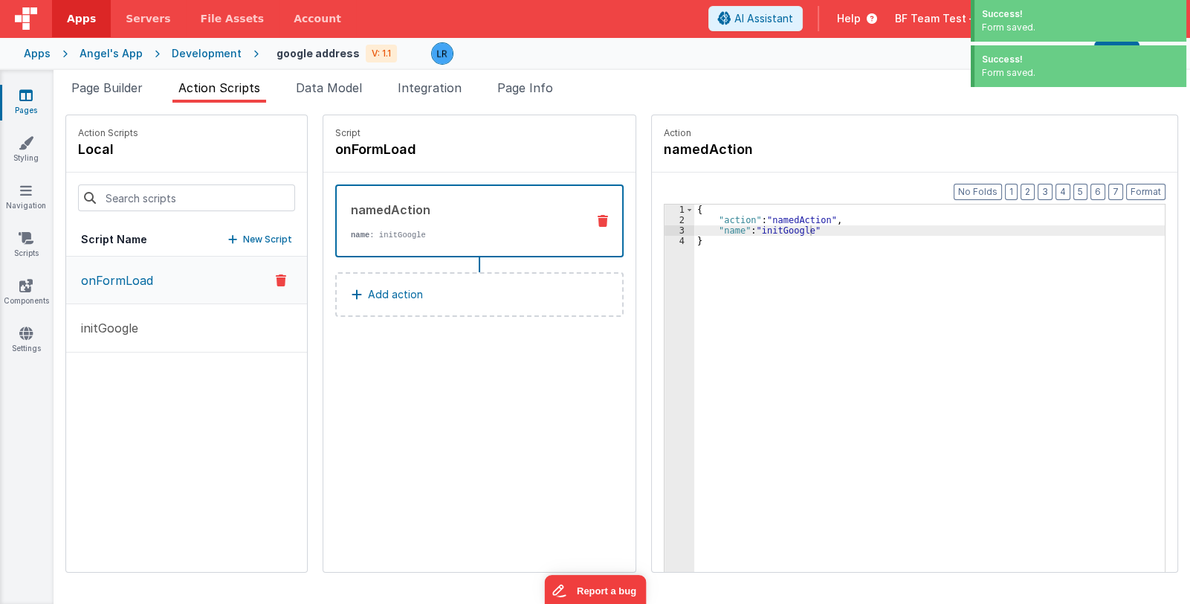
click at [838, 123] on div "Action namedAction" at bounding box center [915, 143] width 526 height 57
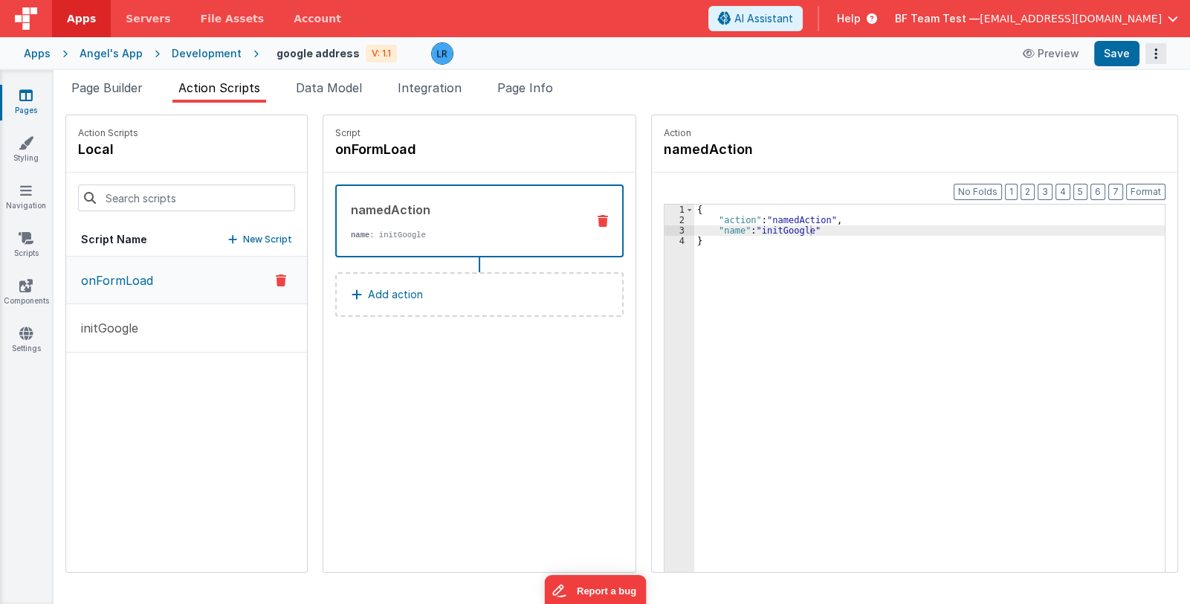
click at [1153, 52] on button "Options" at bounding box center [1156, 53] width 21 height 21
click at [901, 110] on button at bounding box center [595, 302] width 1190 height 604
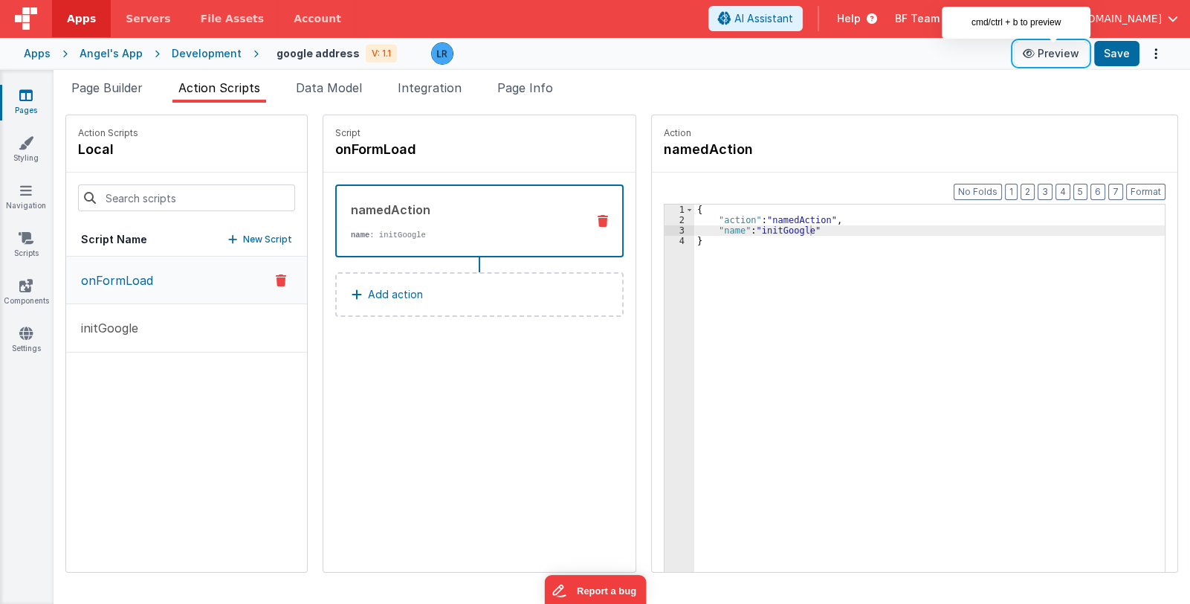
click at [1041, 54] on button "Preview" at bounding box center [1051, 54] width 74 height 24
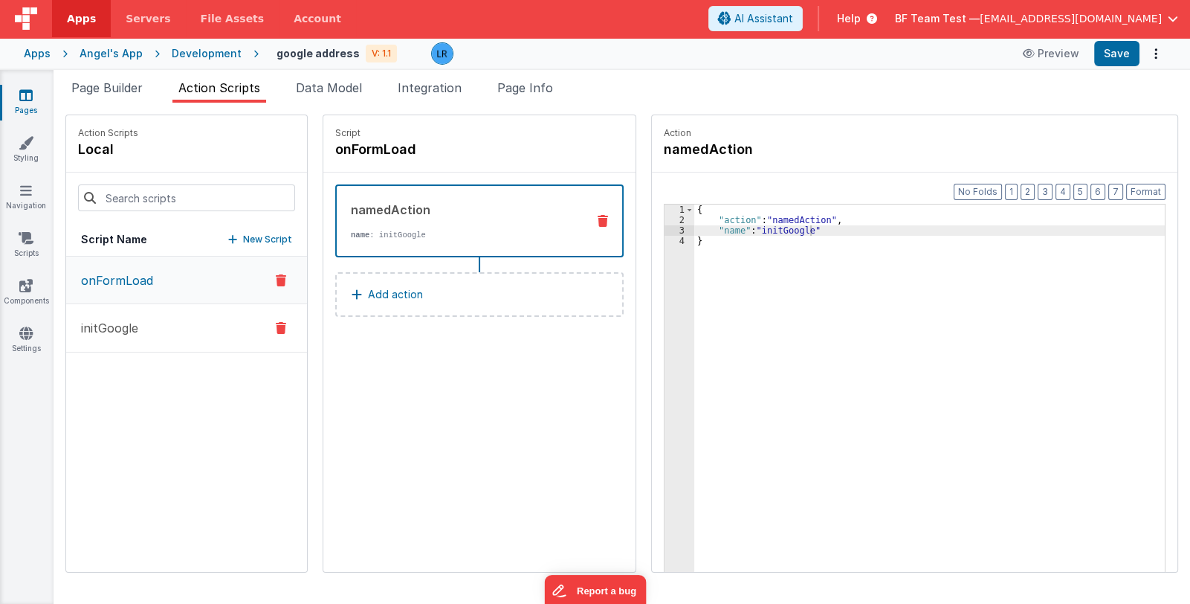
click at [137, 327] on p "initGoogle" at bounding box center [105, 328] width 66 height 18
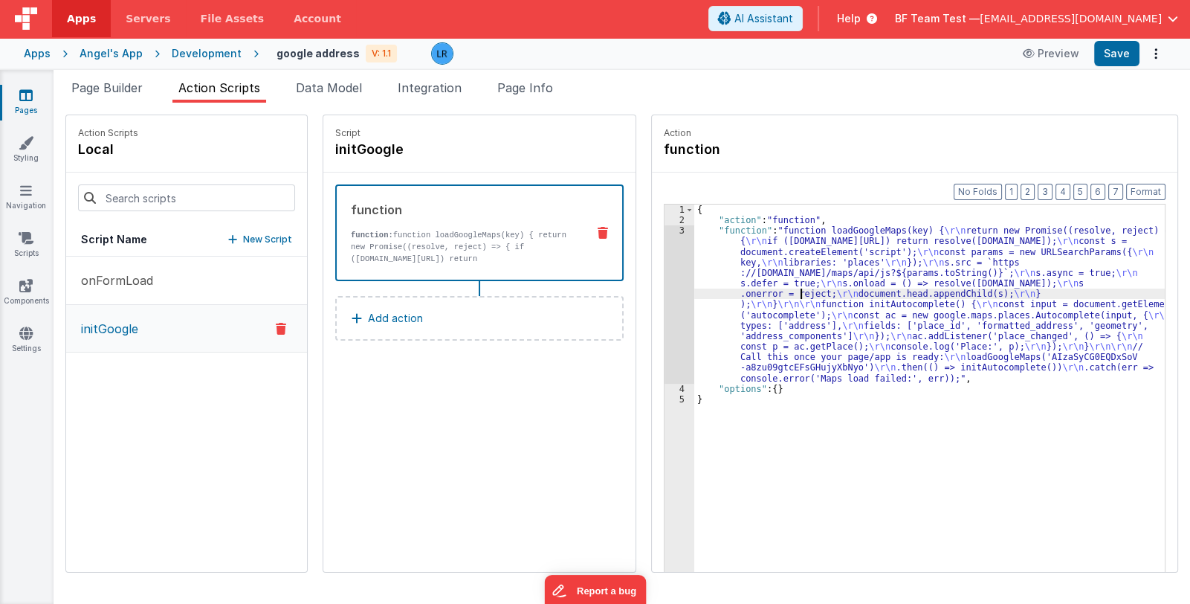
click at [781, 288] on div "{ "action" : "function" , "function" : "function loadGoogleMaps(key) { \r\n ret…" at bounding box center [939, 421] width 491 height 435
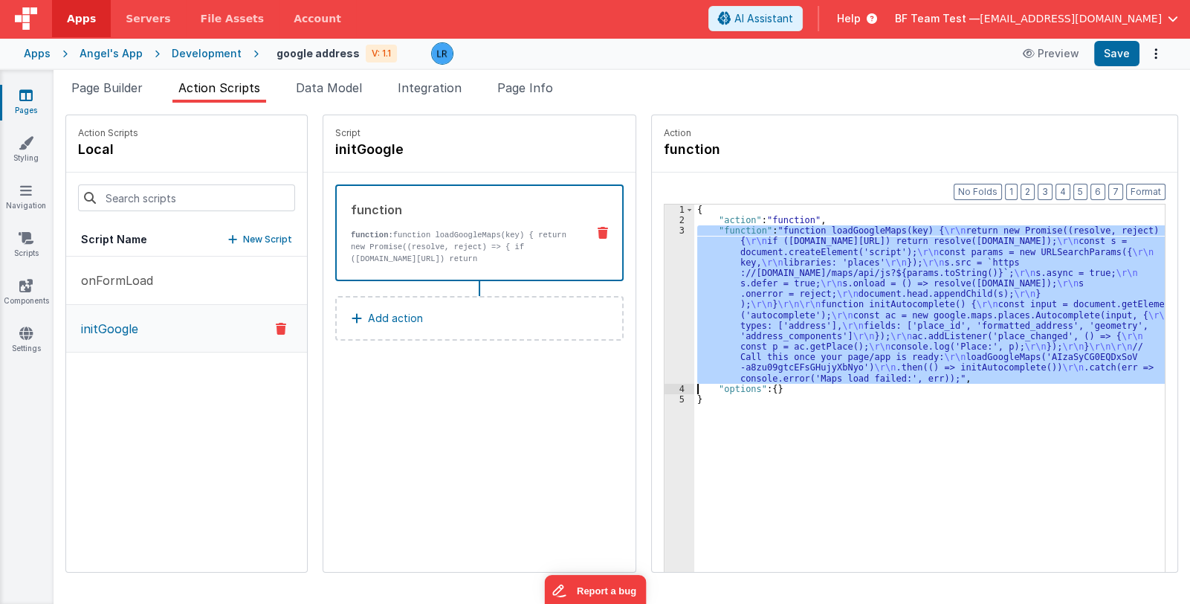
click at [665, 322] on div "3" at bounding box center [680, 304] width 30 height 158
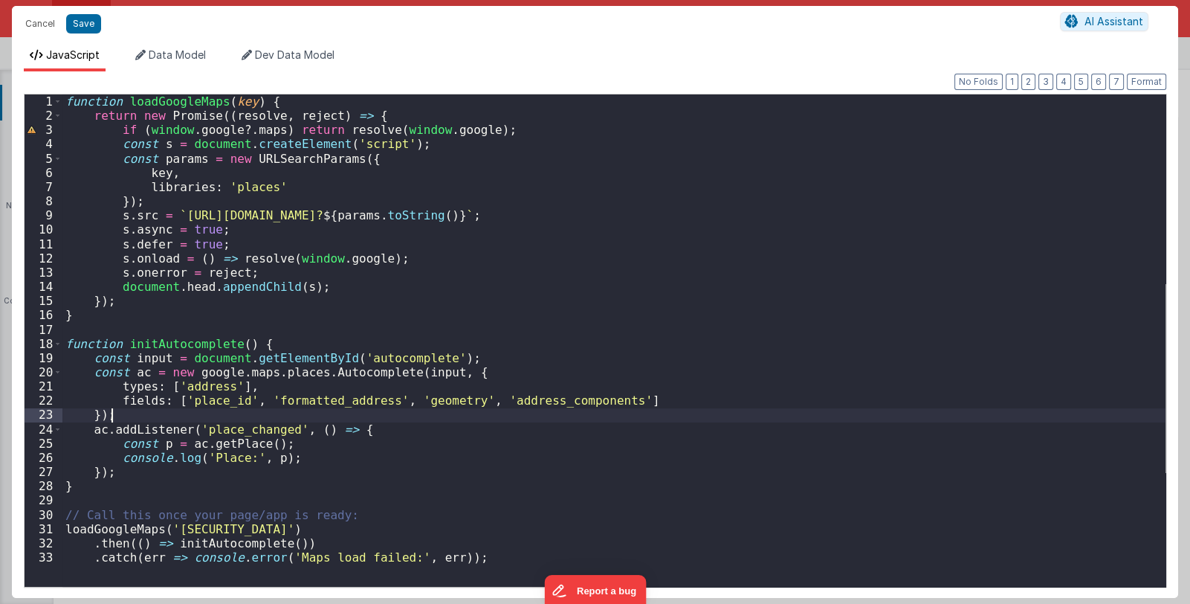
click at [480, 413] on div "function loadGoogleMaps ( key ) { return new Promise (( resolve , reject ) => {…" at bounding box center [613, 354] width 1103 height 520
click at [33, 25] on button "Cancel" at bounding box center [40, 23] width 45 height 21
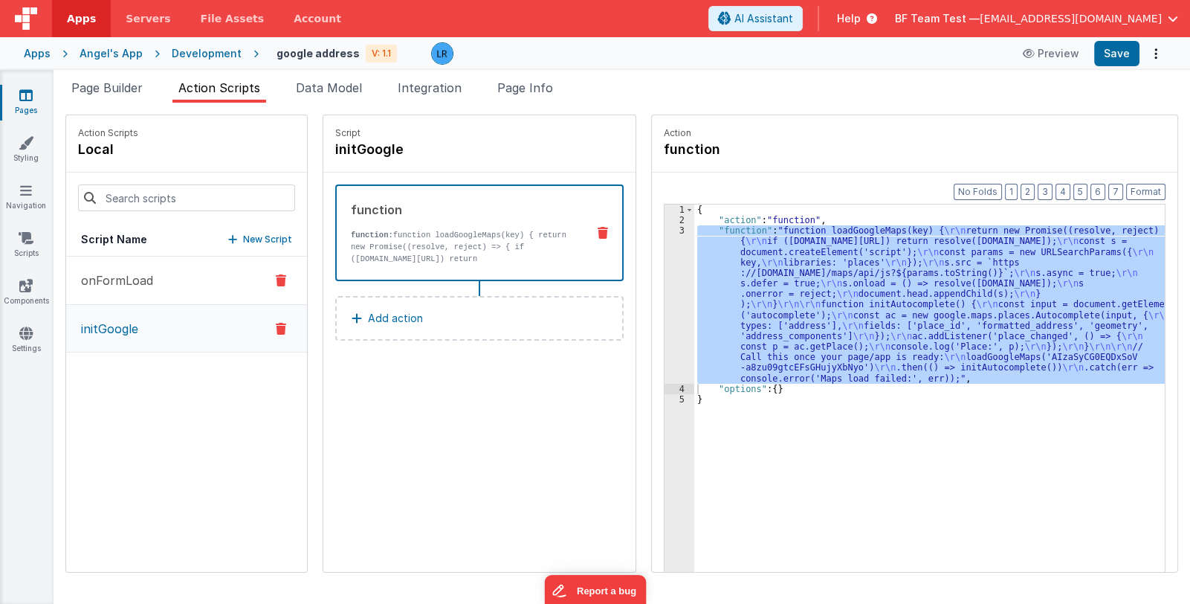
click at [167, 283] on button "onFormLoad" at bounding box center [186, 280] width 241 height 48
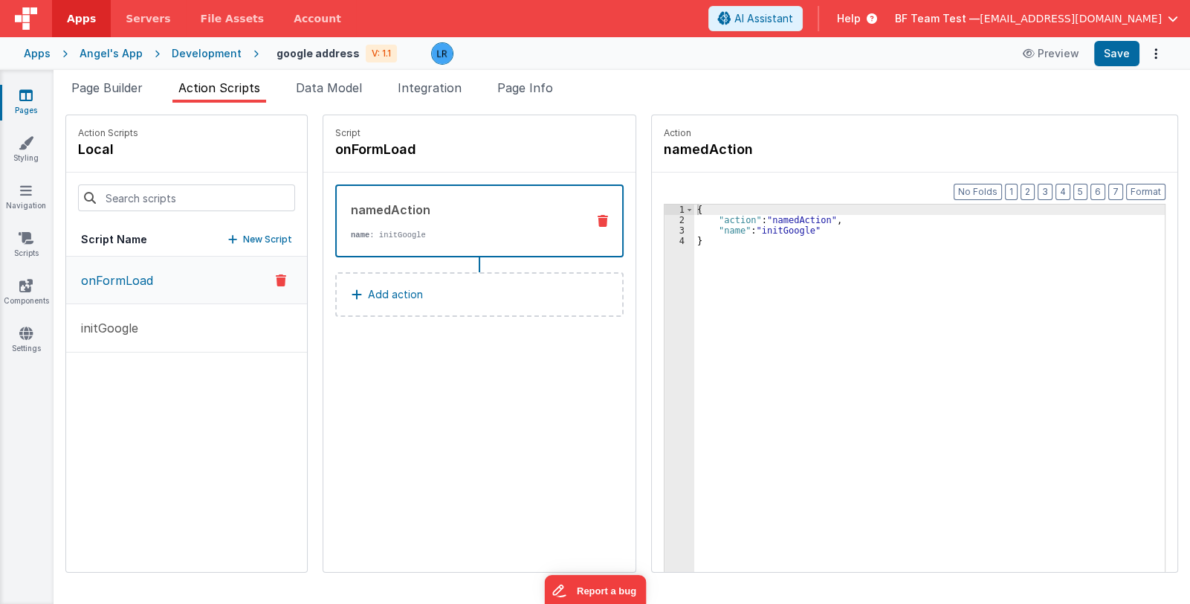
click at [598, 220] on icon at bounding box center [603, 221] width 10 height 12
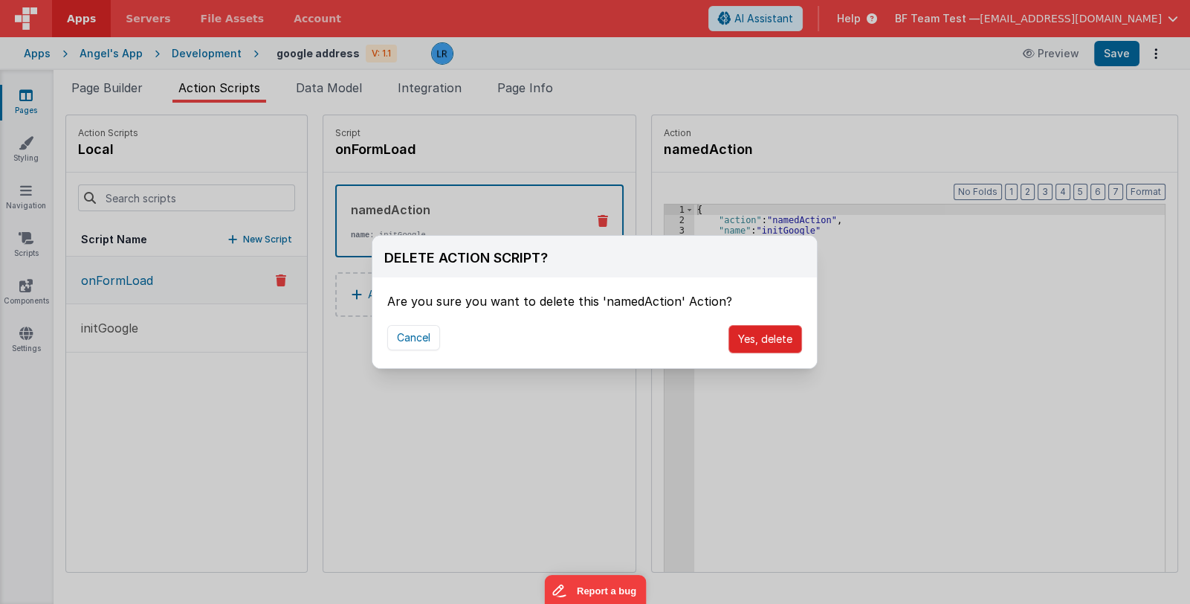
click at [746, 335] on button "Yes, delete" at bounding box center [766, 339] width 74 height 28
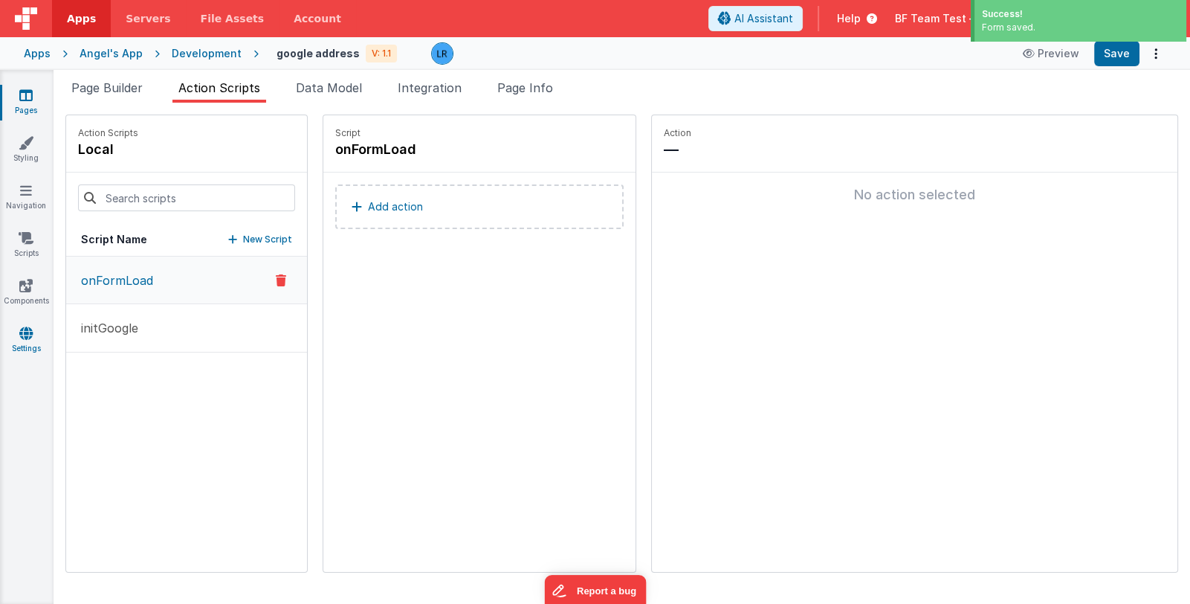
click at [26, 337] on icon at bounding box center [25, 333] width 13 height 15
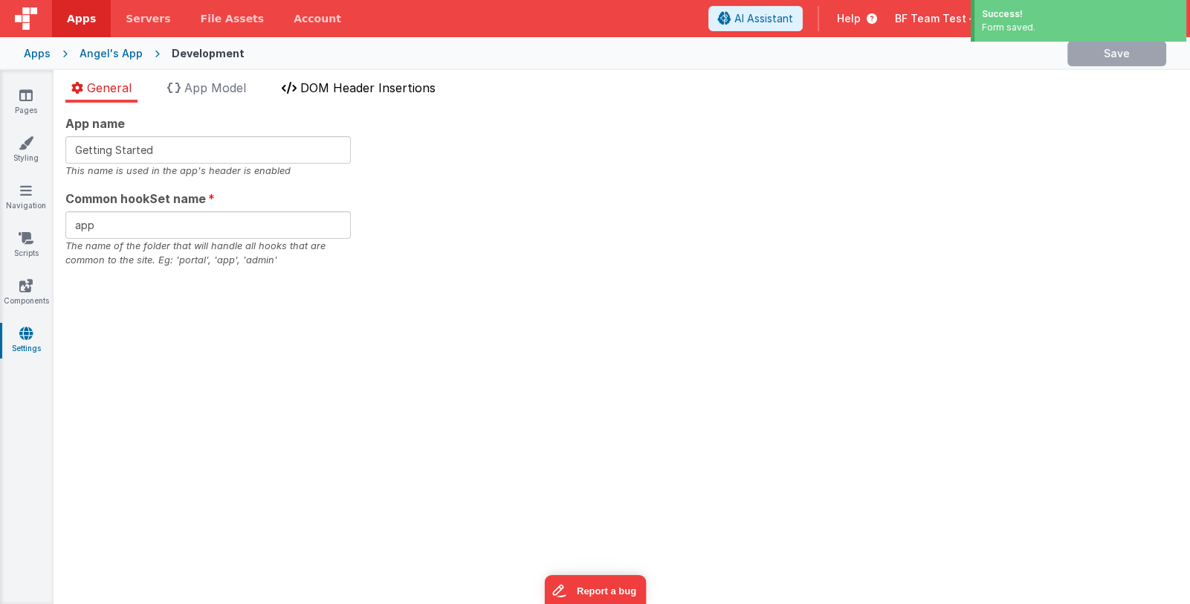
click at [364, 89] on span "DOM Header Insertions" at bounding box center [367, 87] width 135 height 15
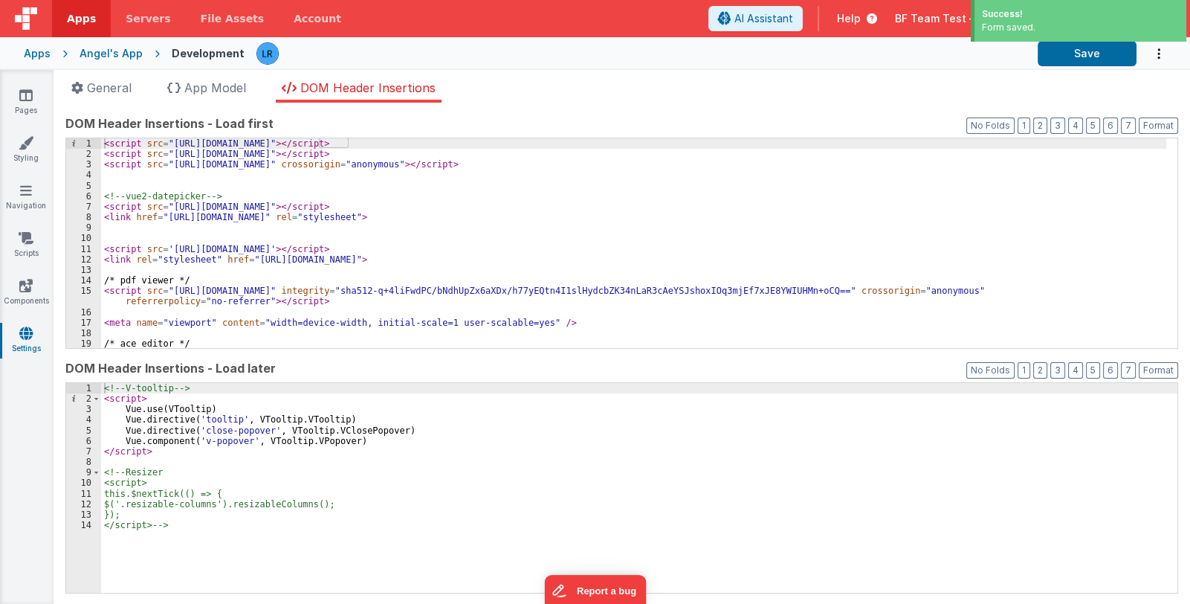
click at [112, 174] on div "< script src = "https://cdn.tailwindcss.com" > </ script > < script src = "http…" at bounding box center [633, 253] width 1065 height 231
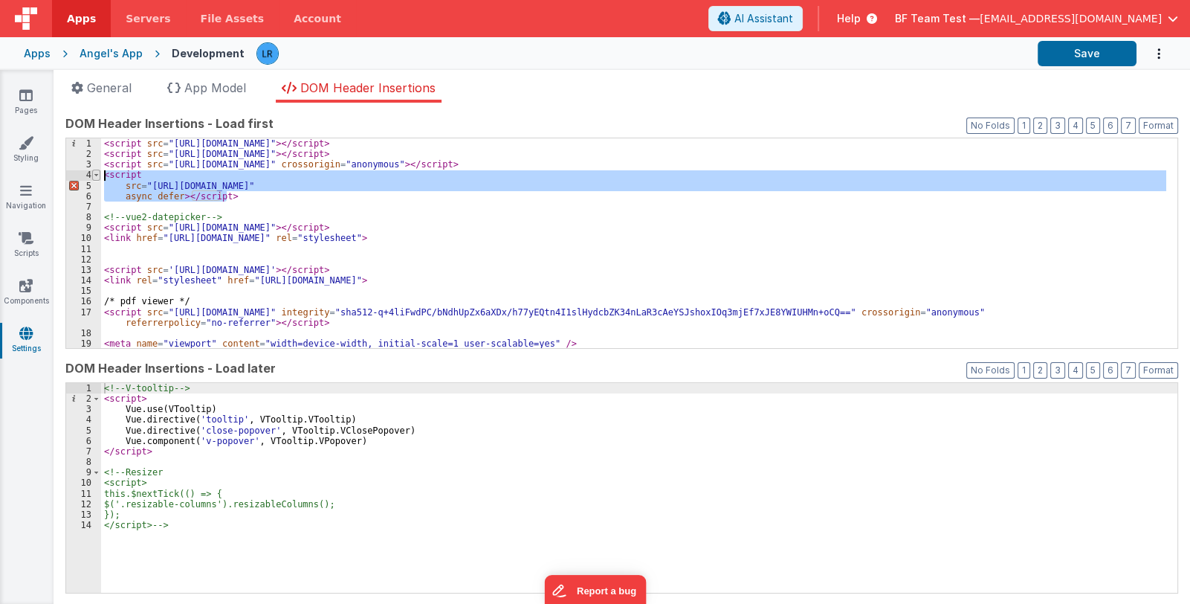
drag, startPoint x: 236, startPoint y: 194, endPoint x: 93, endPoint y: 175, distance: 143.9
click at [93, 175] on div "1 2 3 4 5 6 7 8 9 10 11 12 13 14 15 16 17 18 19 20 < script src = "https://cdn.…" at bounding box center [621, 243] width 1113 height 211
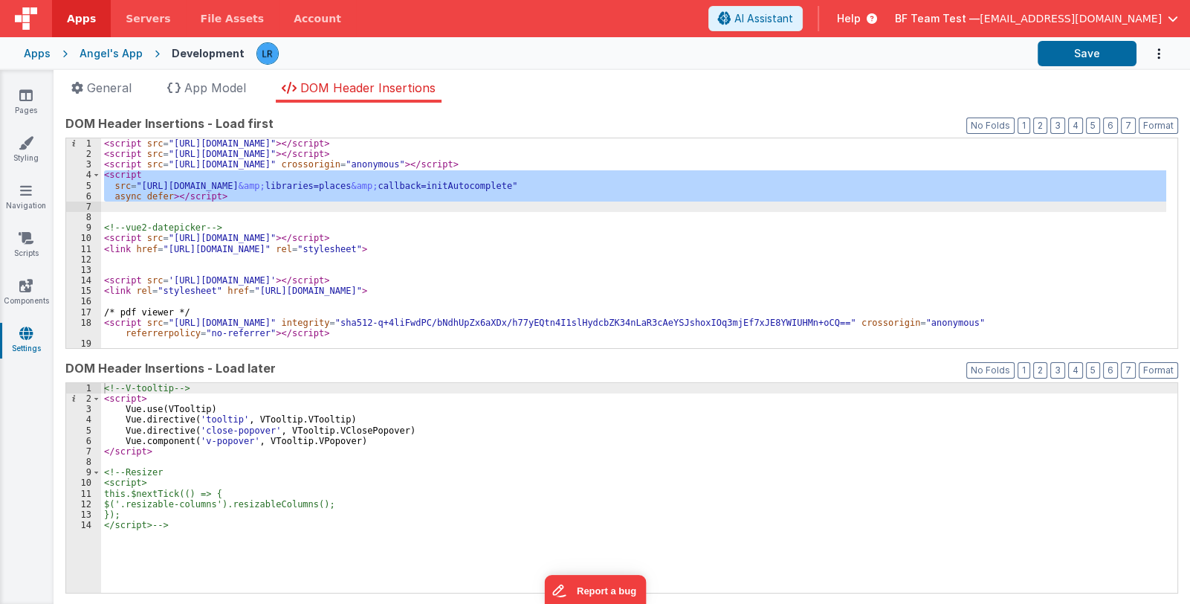
click at [399, 179] on div "< script src = "https://cdn.tailwindcss.com" > </ script > < script src = "http…" at bounding box center [633, 243] width 1065 height 210
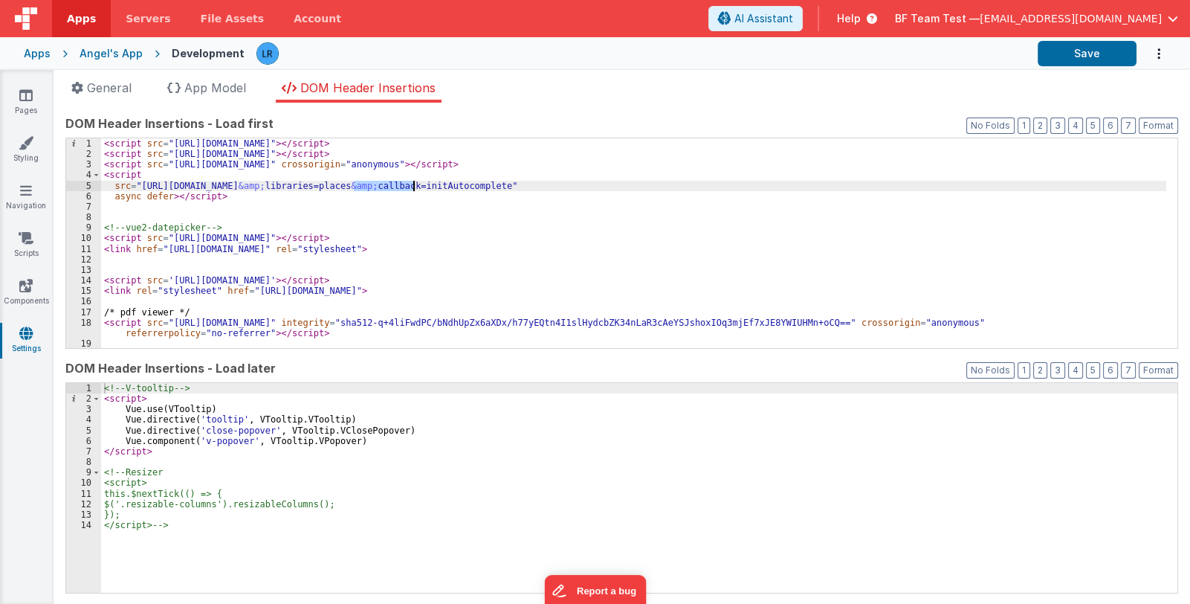
drag, startPoint x: 353, startPoint y: 184, endPoint x: 413, endPoint y: 183, distance: 59.5
click at [413, 183] on div "< script src = "https://cdn.tailwindcss.com" > </ script > < script src = "http…" at bounding box center [633, 253] width 1065 height 231
click at [1066, 48] on button "Save" at bounding box center [1087, 53] width 99 height 25
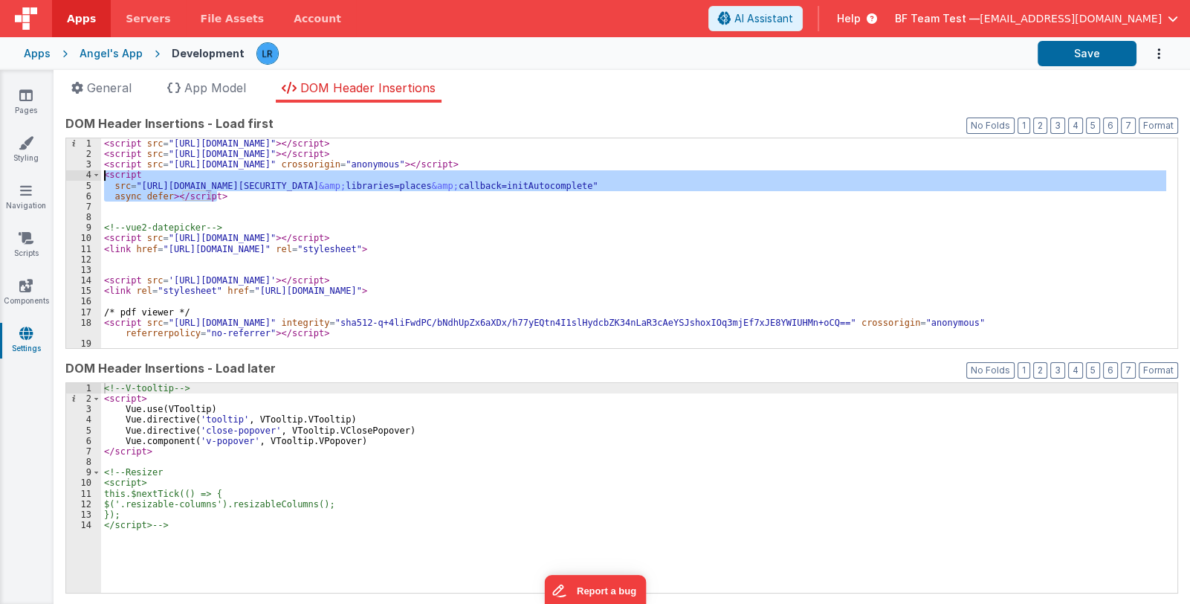
drag, startPoint x: 220, startPoint y: 196, endPoint x: 87, endPoint y: 174, distance: 134.8
click at [87, 174] on div "1 2 3 4 5 6 7 8 9 10 11 12 13 14 15 16 17 18 19 20 < script src = "https://cdn.…" at bounding box center [621, 243] width 1113 height 211
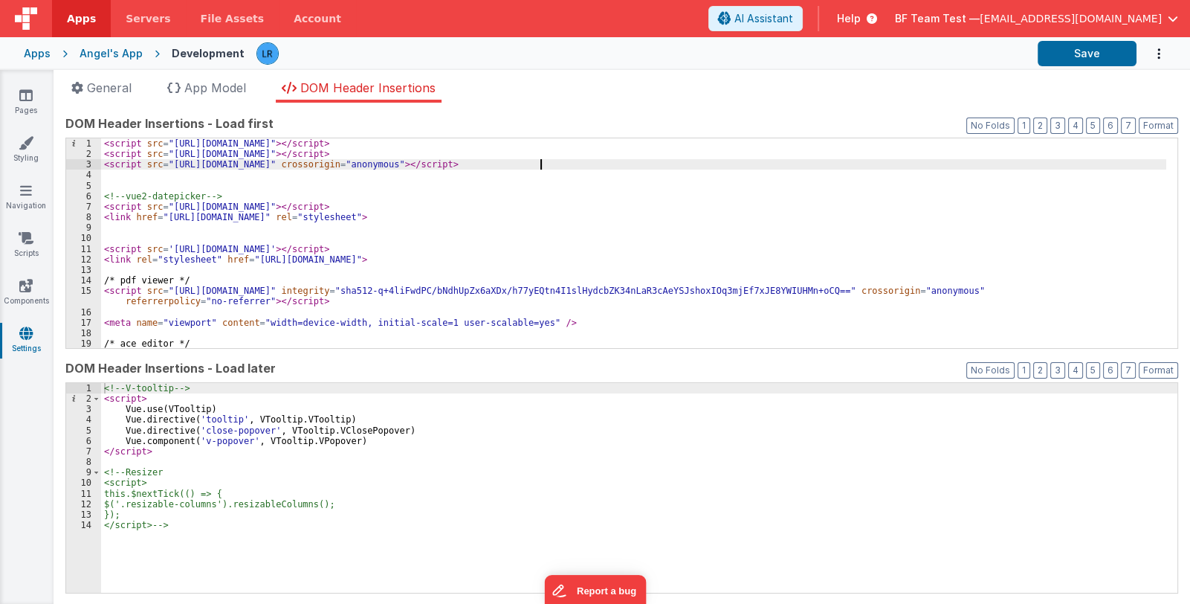
click at [105, 541] on div "<!-- V-tooltip --> < script > Vue . use ( VTooltip ) Vue . directive ( 'tooltip…" at bounding box center [639, 498] width 1076 height 231
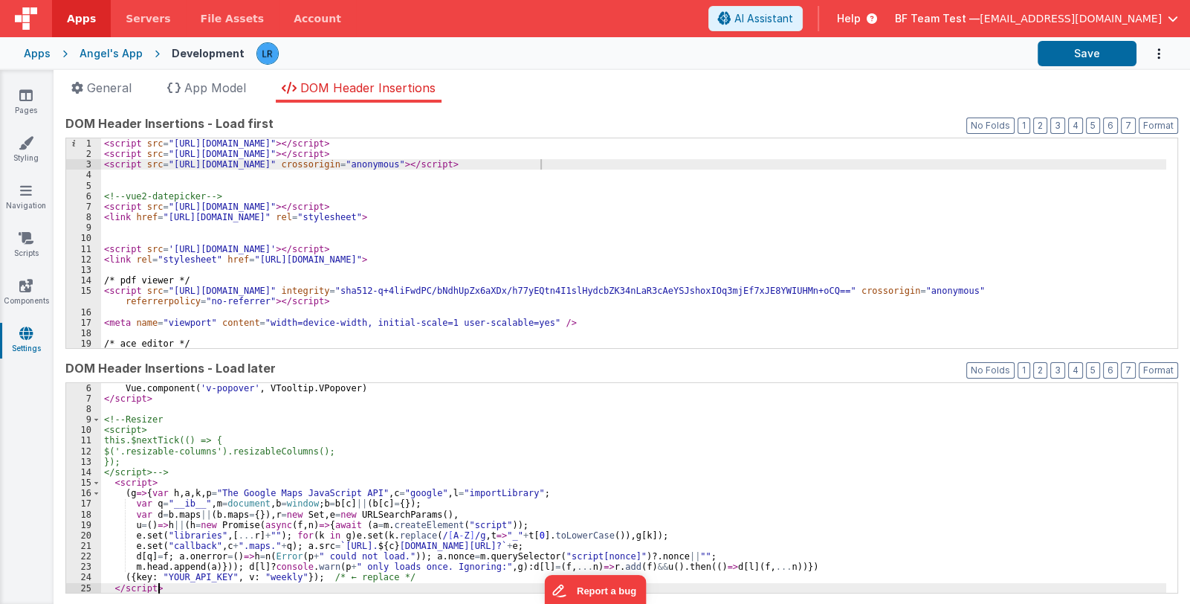
scroll to position [52, 0]
click at [1143, 368] on button "Format" at bounding box center [1158, 370] width 39 height 16
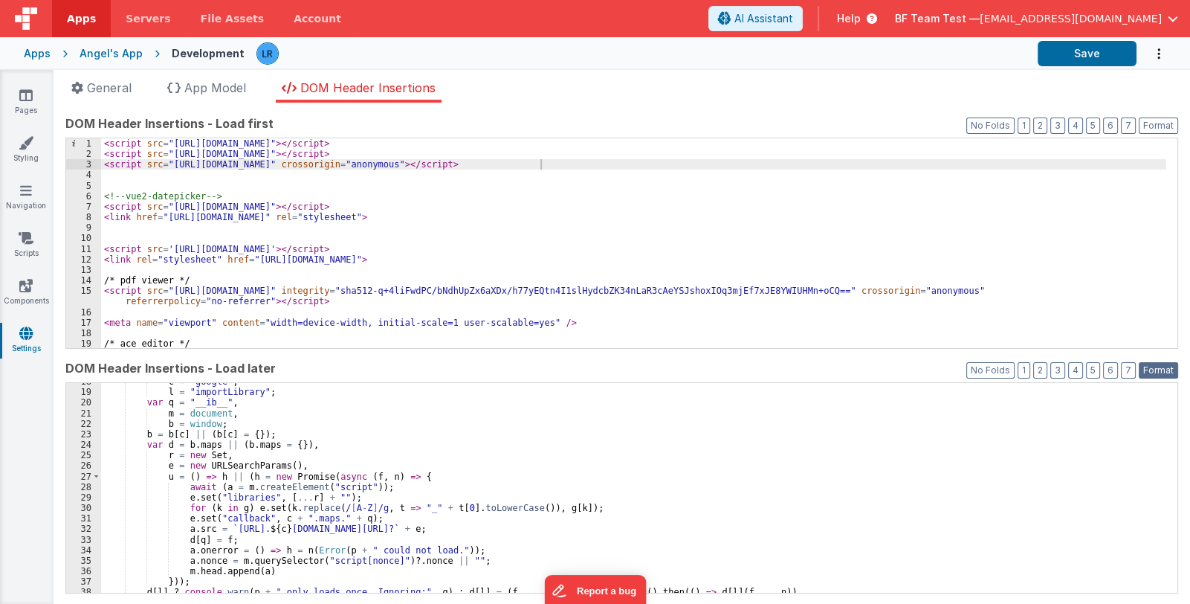
scroll to position [253, 0]
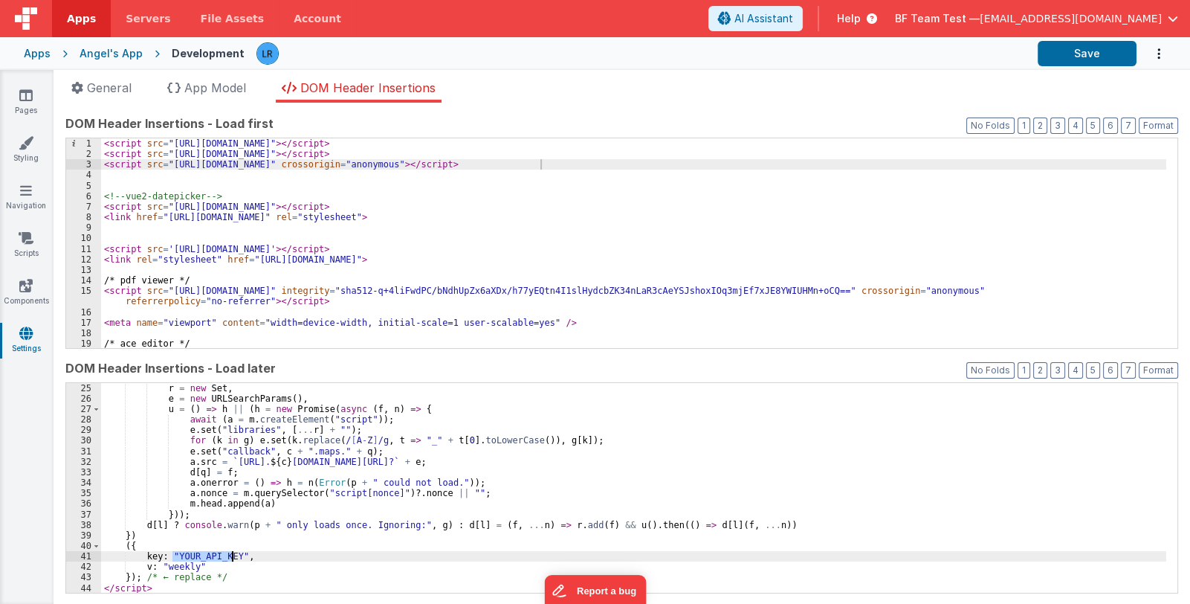
drag, startPoint x: 174, startPoint y: 556, endPoint x: 231, endPoint y: 557, distance: 57.2
click at [231, 557] on div "r = new Set , e = new URLSearchParams ( ) , u = ( ) => h || ( h = new Promise (…" at bounding box center [633, 498] width 1065 height 231
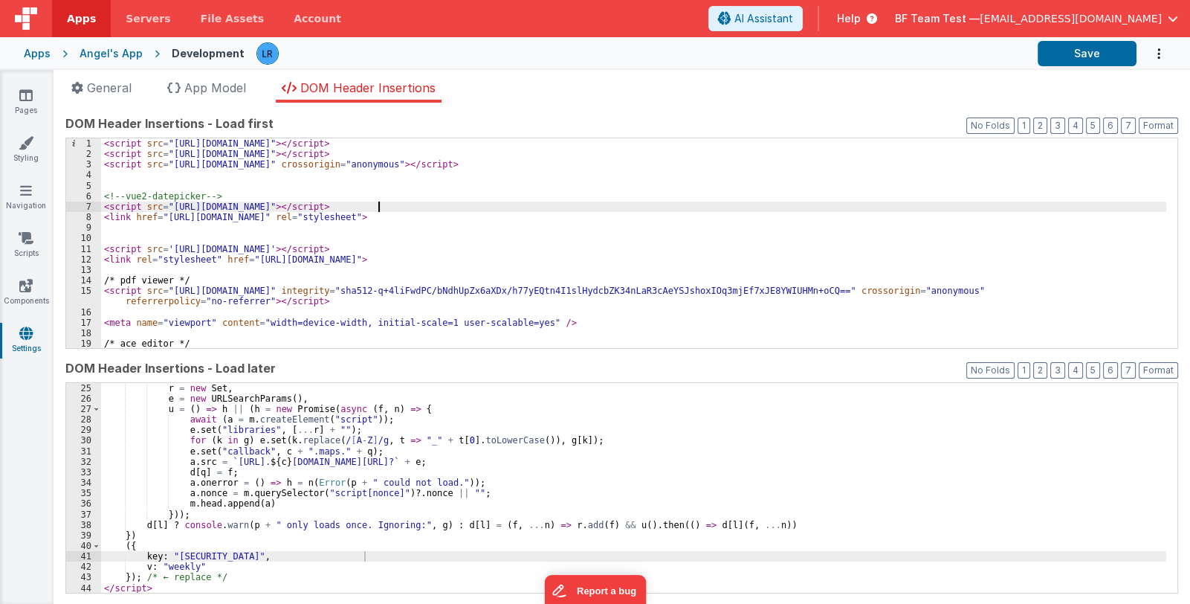
click at [379, 202] on div "< script src = "https://cdn.tailwindcss.com" > </ script > < script src = "http…" at bounding box center [633, 253] width 1065 height 231
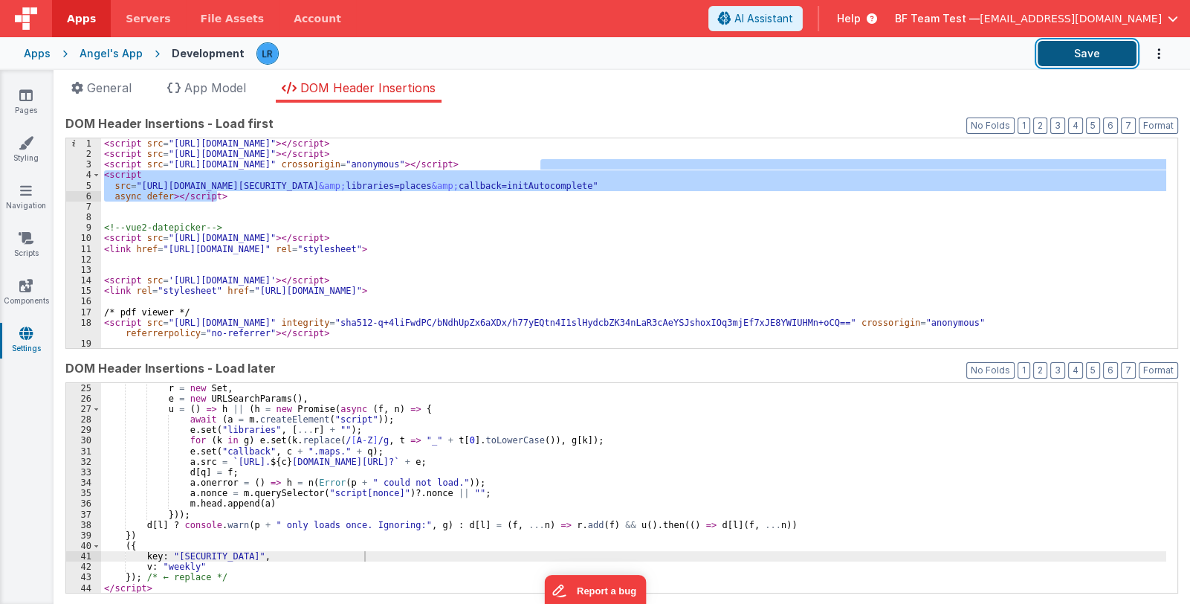
click at [1118, 57] on button "Save" at bounding box center [1087, 53] width 99 height 25
click at [453, 207] on div "< script src = "https://cdn.tailwindcss.com" > </ script > < script src = "http…" at bounding box center [633, 253] width 1065 height 231
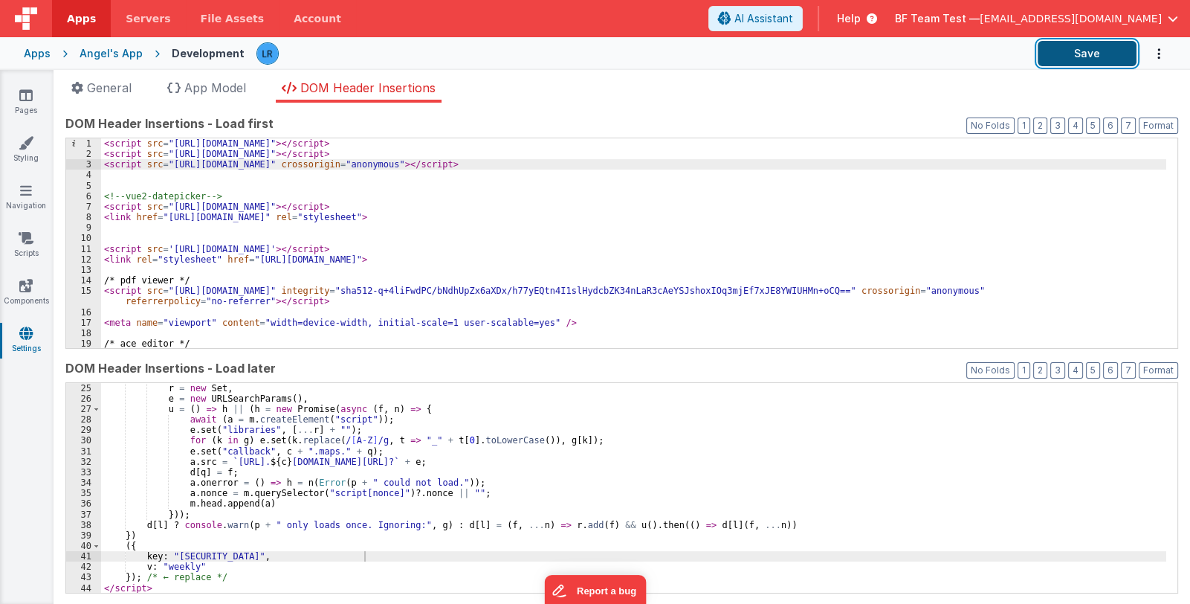
click at [1078, 62] on button "Save" at bounding box center [1087, 53] width 99 height 25
click at [501, 187] on div "< script src = "https://cdn.tailwindcss.com" > </ script > < script src = "http…" at bounding box center [633, 253] width 1065 height 231
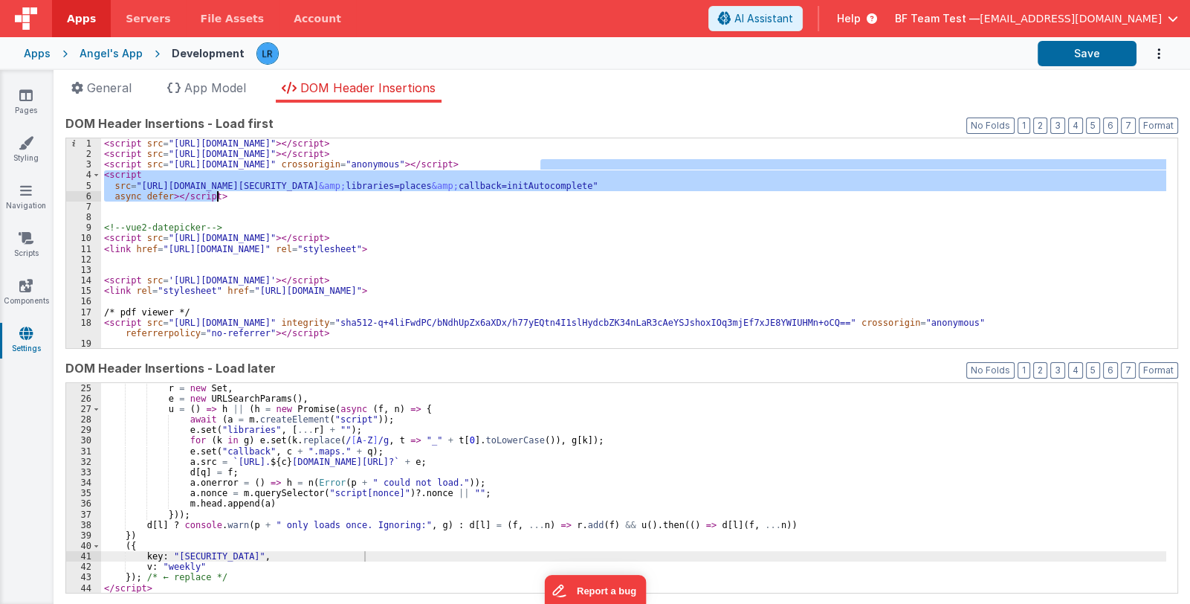
click at [652, 190] on div "< script src = "https://cdn.tailwindcss.com" > </ script > < script src = "http…" at bounding box center [633, 243] width 1065 height 210
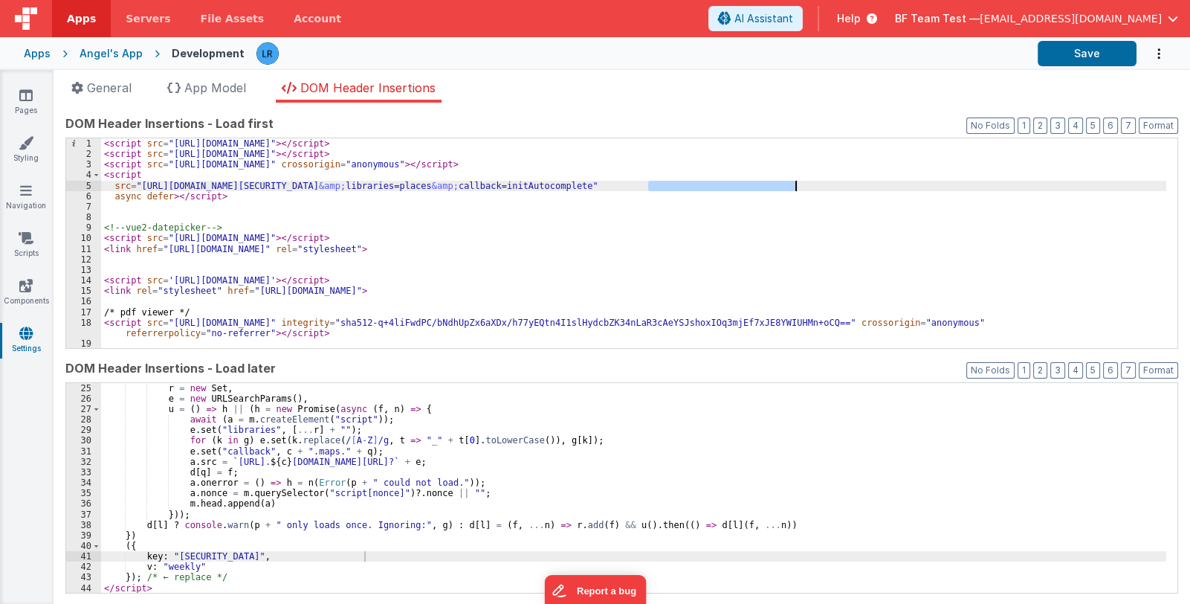
drag, startPoint x: 647, startPoint y: 184, endPoint x: 795, endPoint y: 210, distance: 150.3
click at [798, 186] on div "< script src = "https://cdn.tailwindcss.com" > </ script > < script src = "http…" at bounding box center [633, 253] width 1065 height 231
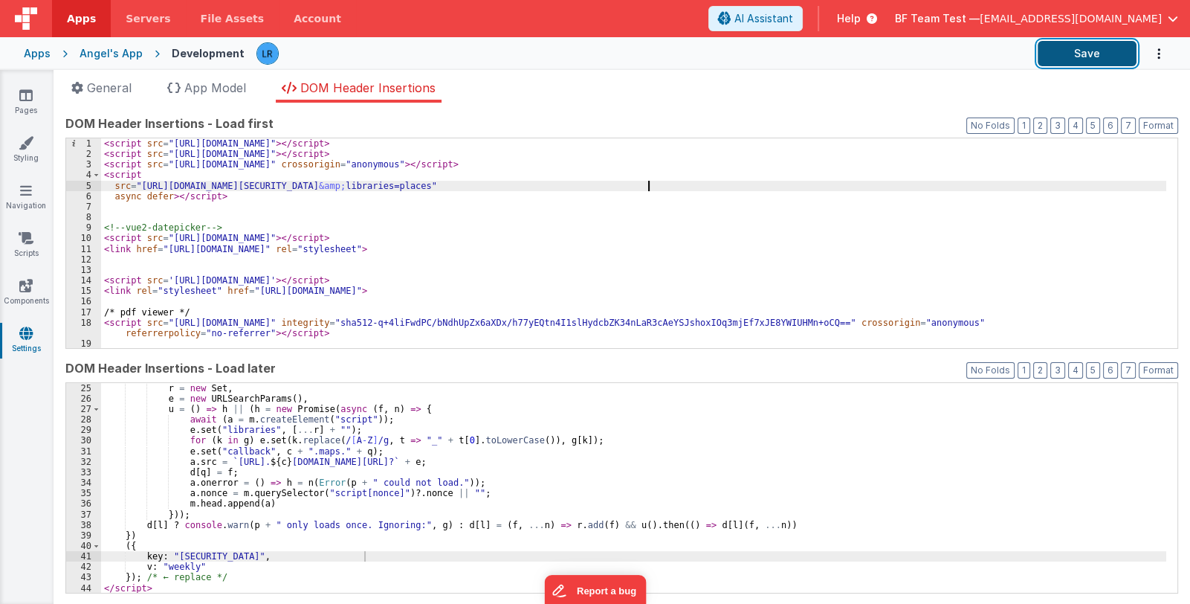
click at [1084, 51] on button "Save" at bounding box center [1087, 53] width 99 height 25
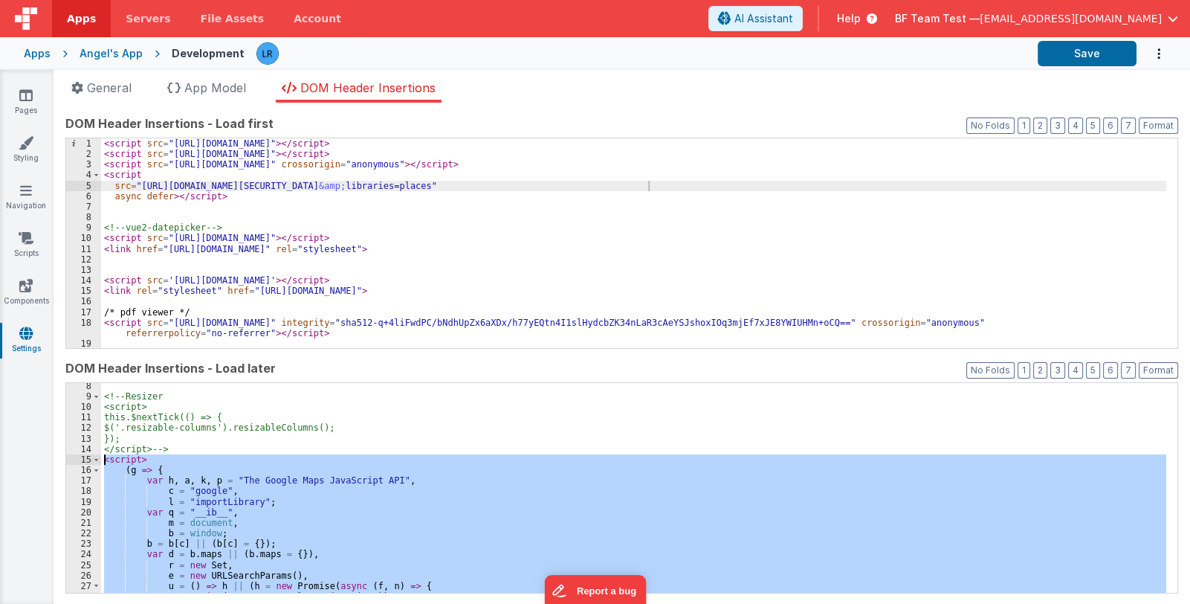
scroll to position [76, 0]
drag, startPoint x: 163, startPoint y: 590, endPoint x: 91, endPoint y: 460, distance: 148.1
click at [91, 460] on div "8 9 10 11 12 13 14 15 16 17 18 19 20 21 22 23 24 25 26 27 28 29 <!-- Resizer <s…" at bounding box center [621, 487] width 1113 height 211
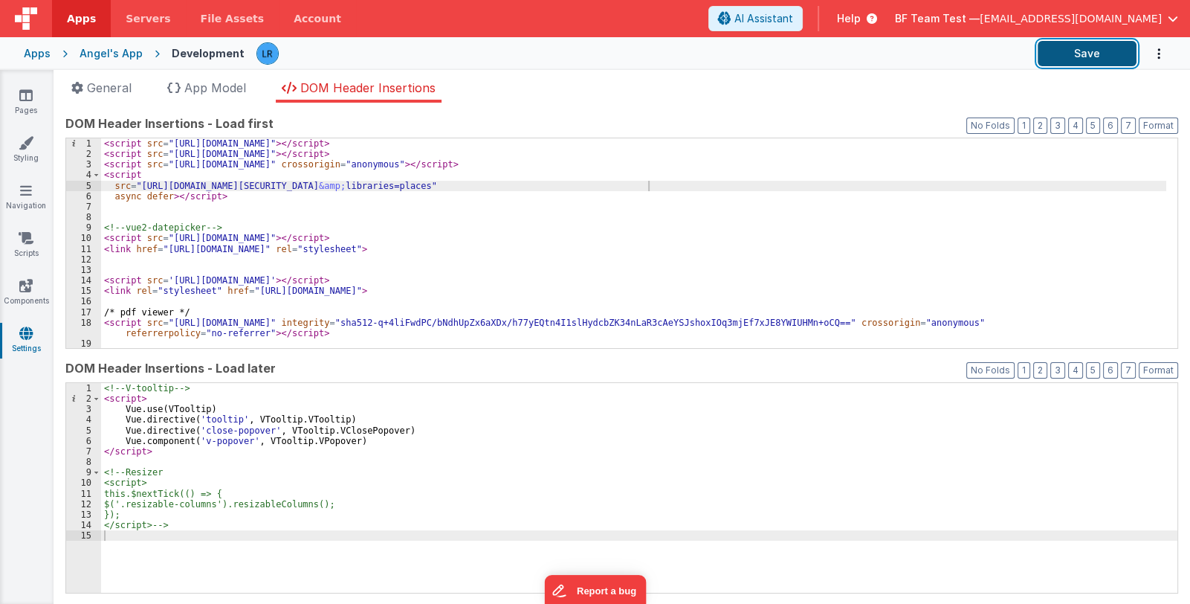
click at [1065, 62] on button "Save" at bounding box center [1087, 53] width 99 height 25
click at [34, 102] on link "Pages" at bounding box center [26, 103] width 54 height 30
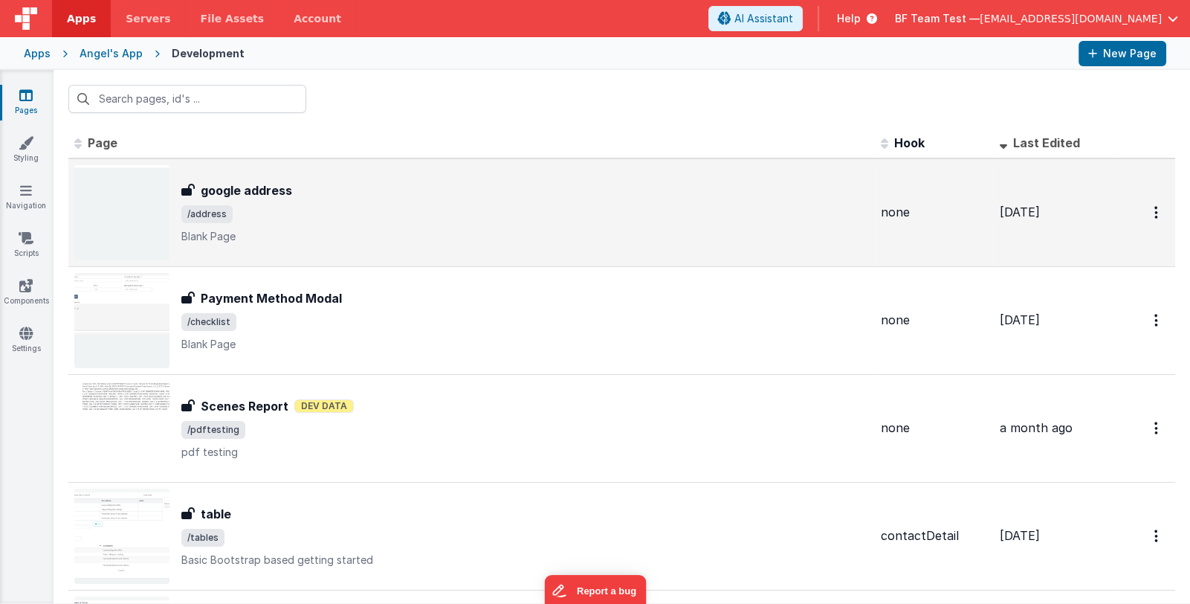
click at [370, 210] on span "/address" at bounding box center [525, 214] width 688 height 18
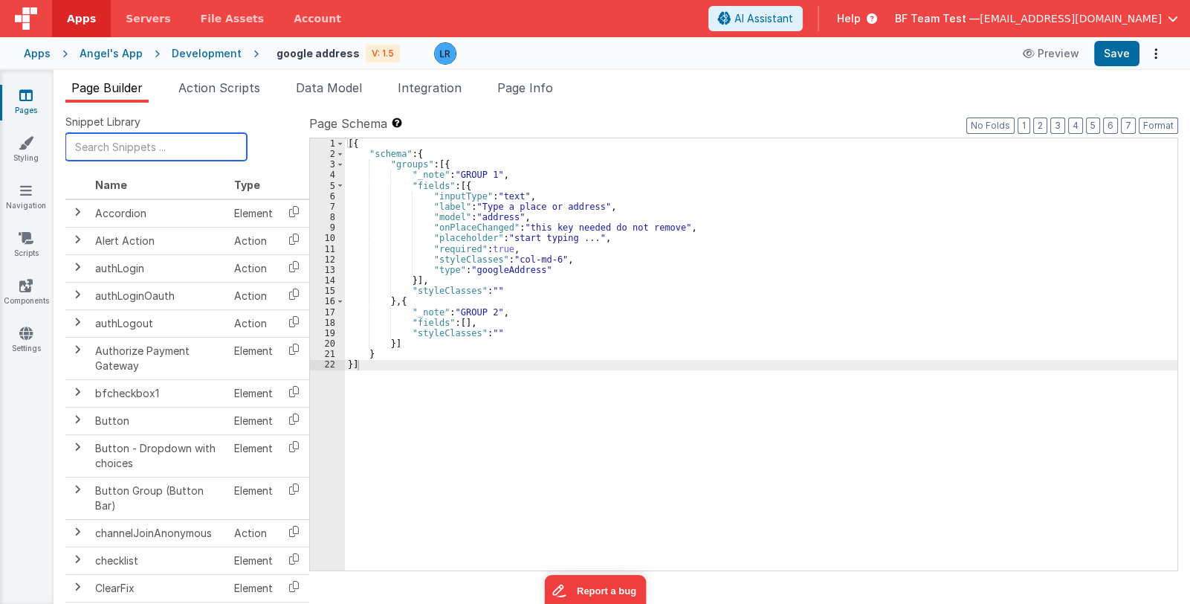
click at [170, 152] on input "text" at bounding box center [155, 147] width 181 height 28
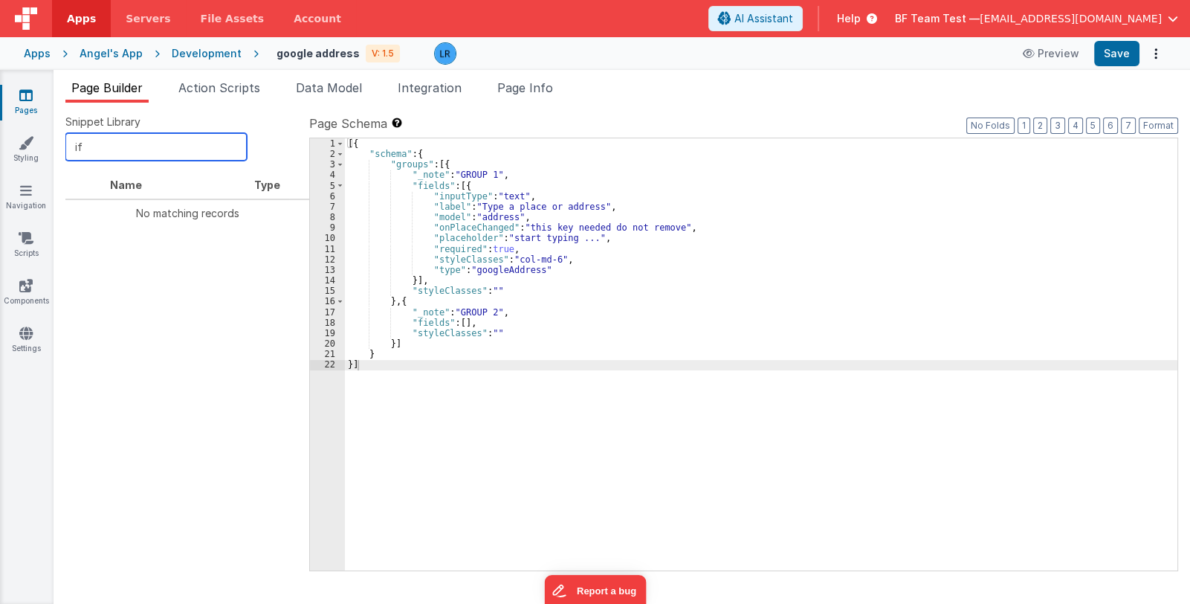
type input "i"
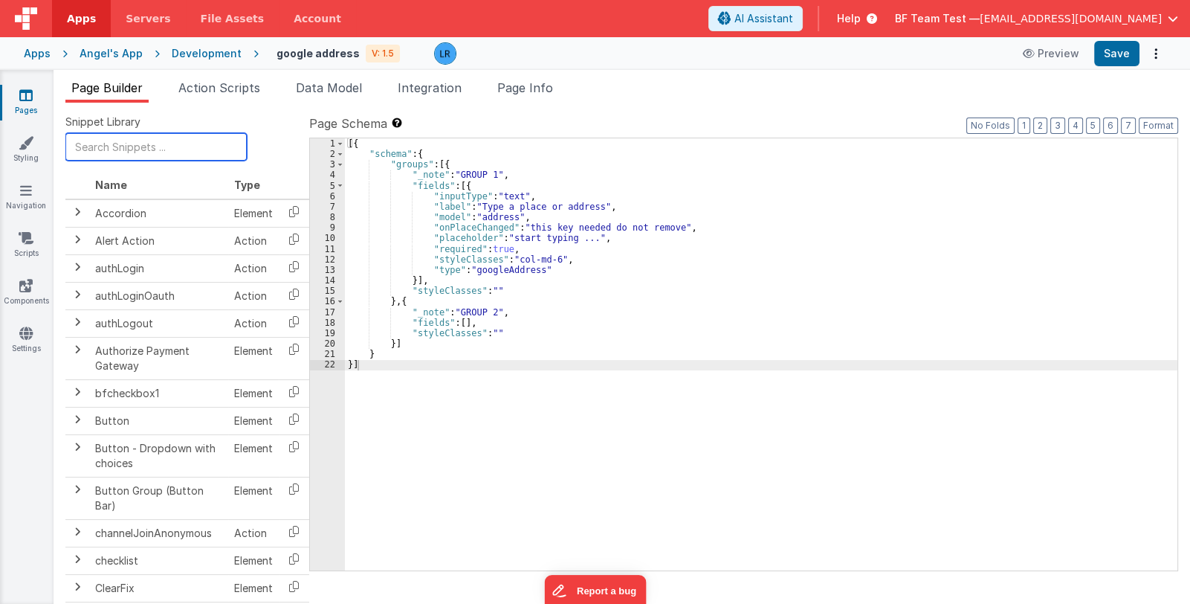
click at [114, 152] on input "text" at bounding box center [155, 147] width 181 height 28
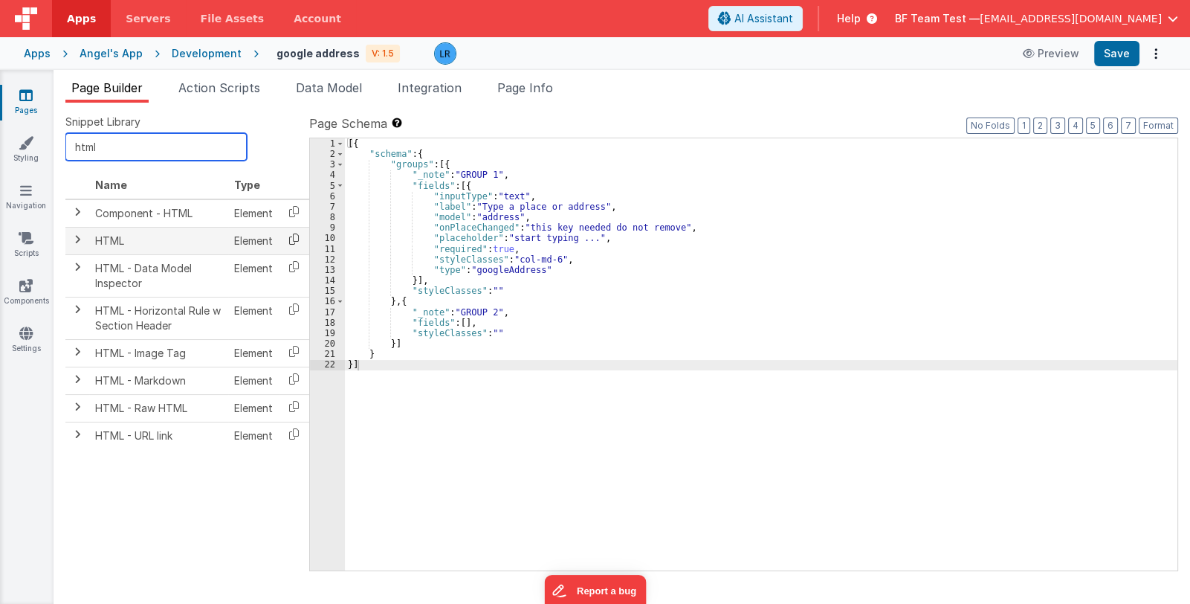
type input "html"
click at [290, 235] on icon at bounding box center [294, 238] width 30 height 23
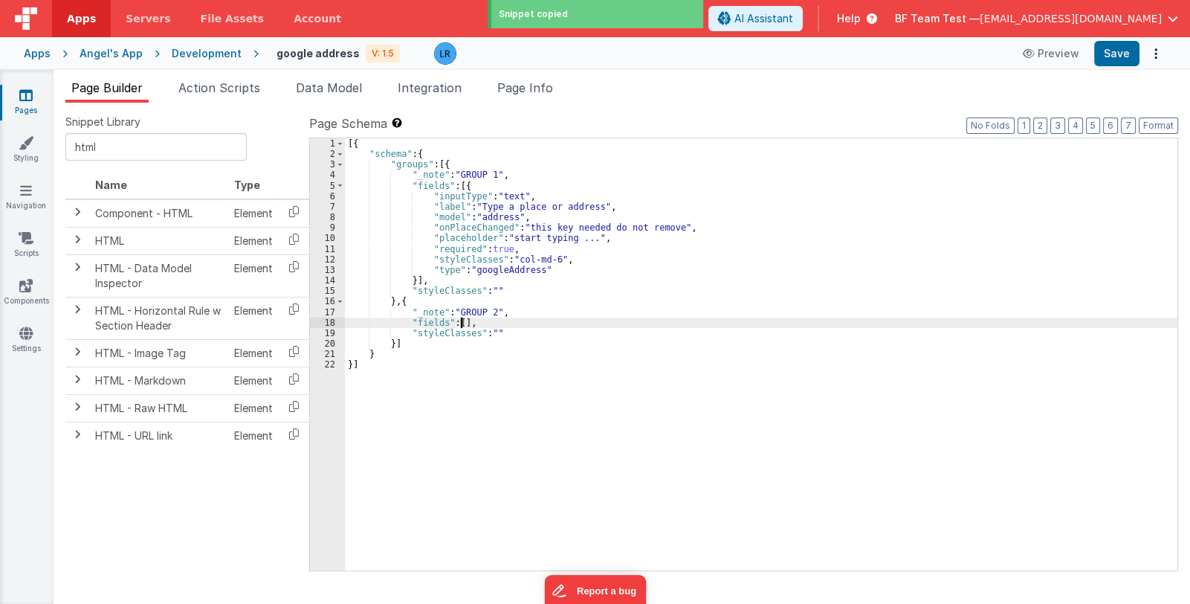
click at [460, 320] on div "[{ "schema" : { "groups" : [{ "_note" : "GROUP 1" , "fields" : [{ "inputType" :…" at bounding box center [761, 364] width 833 height 453
click at [458, 334] on div "[{ "schema" : { "groups" : [{ "_note" : "GROUP 1" , "fields" : [{ "inputType" :…" at bounding box center [761, 364] width 833 height 453
click at [324, 329] on div "19" at bounding box center [327, 333] width 35 height 10
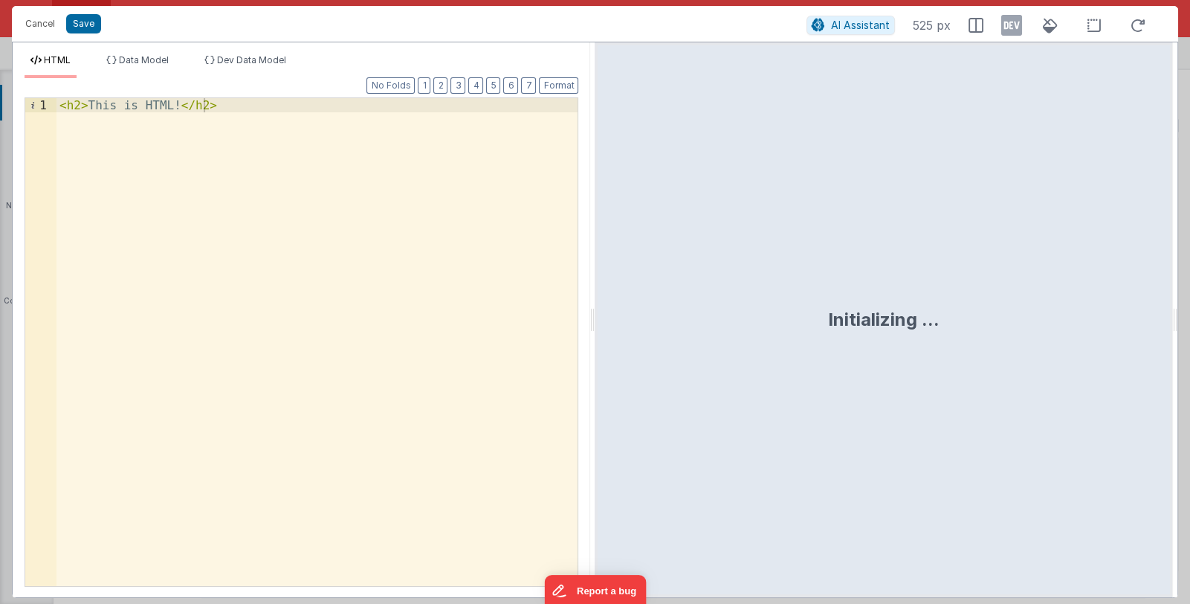
click at [226, 114] on div "< h2 > This is HTML! </ h2 >" at bounding box center [317, 356] width 522 height 516
drag, startPoint x: 228, startPoint y: 103, endPoint x: 48, endPoint y: 103, distance: 180.6
click at [48, 103] on div "1 < h2 > This is HTML! </ h2 > XXXXXXXXXXXXXXXXXXXXXXXXXXXXXXXXXXXXXXXXXXXXXXXX…" at bounding box center [302, 341] width 554 height 489
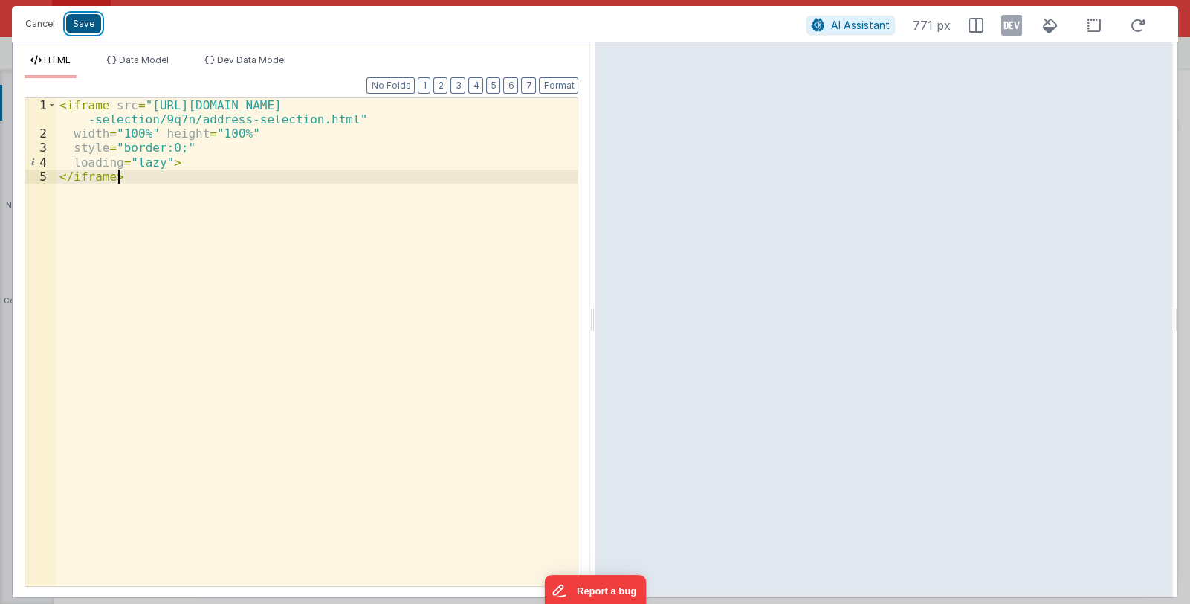
click at [93, 25] on button "Save" at bounding box center [83, 23] width 35 height 19
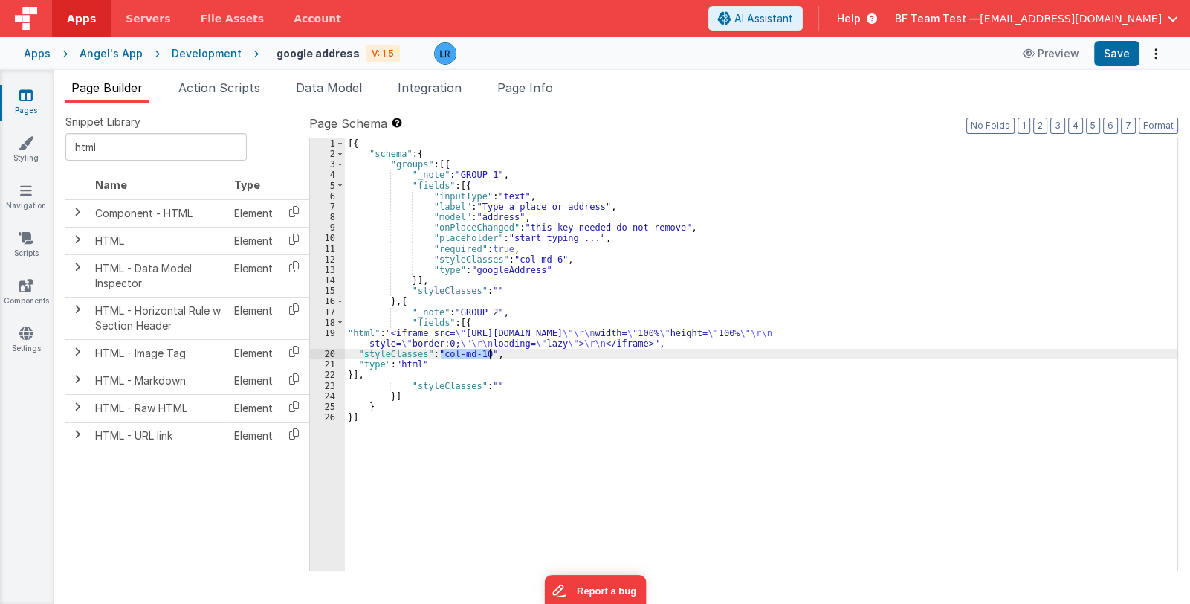
drag, startPoint x: 440, startPoint y: 352, endPoint x: 488, endPoint y: 355, distance: 47.7
click at [488, 355] on div "[{ "schema" : { "groups" : [{ "_note" : "GROUP 1" , "fields" : [{ "inputType" :…" at bounding box center [761, 364] width 833 height 453
click at [486, 353] on div "[{ "schema" : { "groups" : [{ "_note" : "GROUP 1" , "fields" : [{ "inputType" :…" at bounding box center [761, 354] width 833 height 432
drag, startPoint x: 486, startPoint y: 353, endPoint x: 442, endPoint y: 352, distance: 43.9
click at [442, 352] on div "[{ "schema" : { "groups" : [{ "_note" : "GROUP 1" , "fields" : [{ "inputType" :…" at bounding box center [761, 364] width 833 height 453
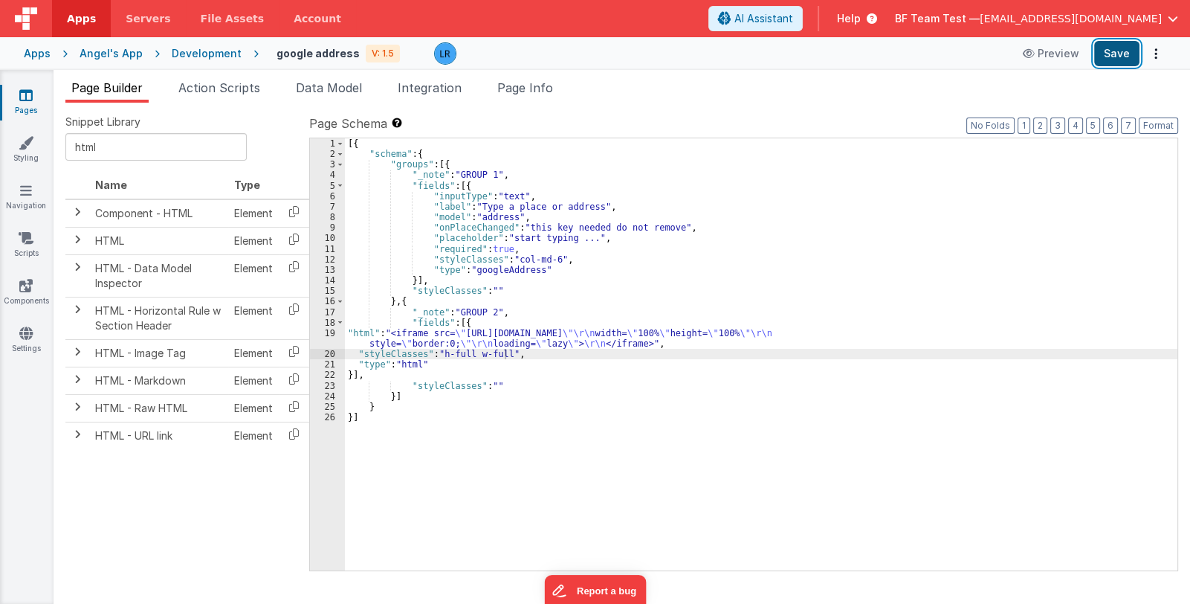
click at [1105, 54] on button "Save" at bounding box center [1116, 53] width 45 height 25
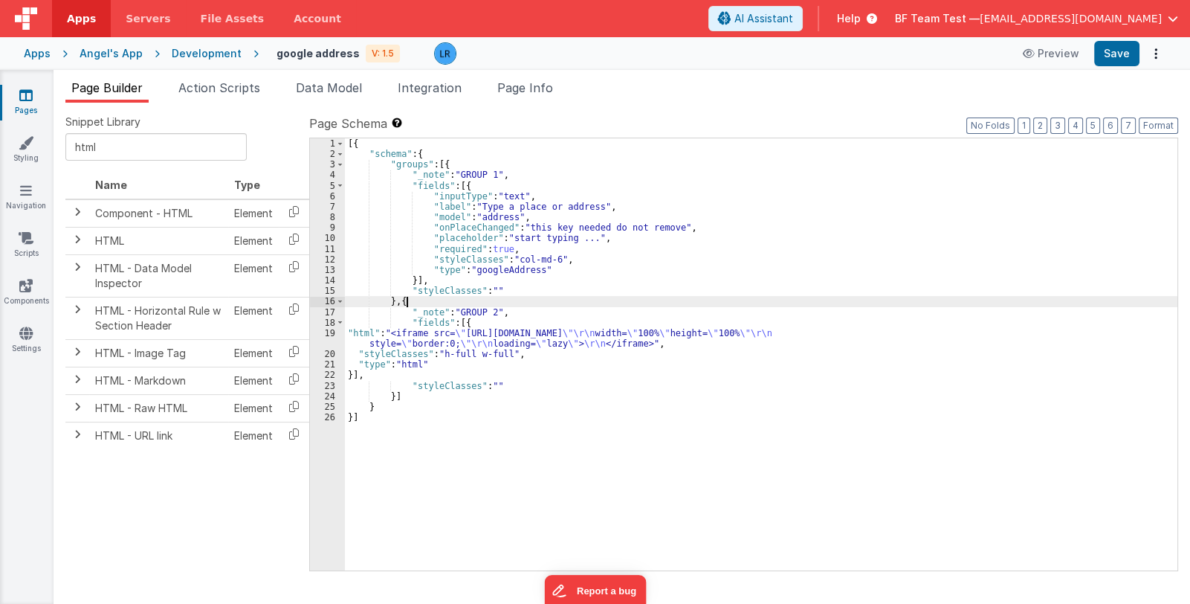
click at [419, 302] on div "[{ "schema" : { "groups" : [{ "_note" : "GROUP 1" , "fields" : [{ "inputType" :…" at bounding box center [761, 364] width 833 height 453
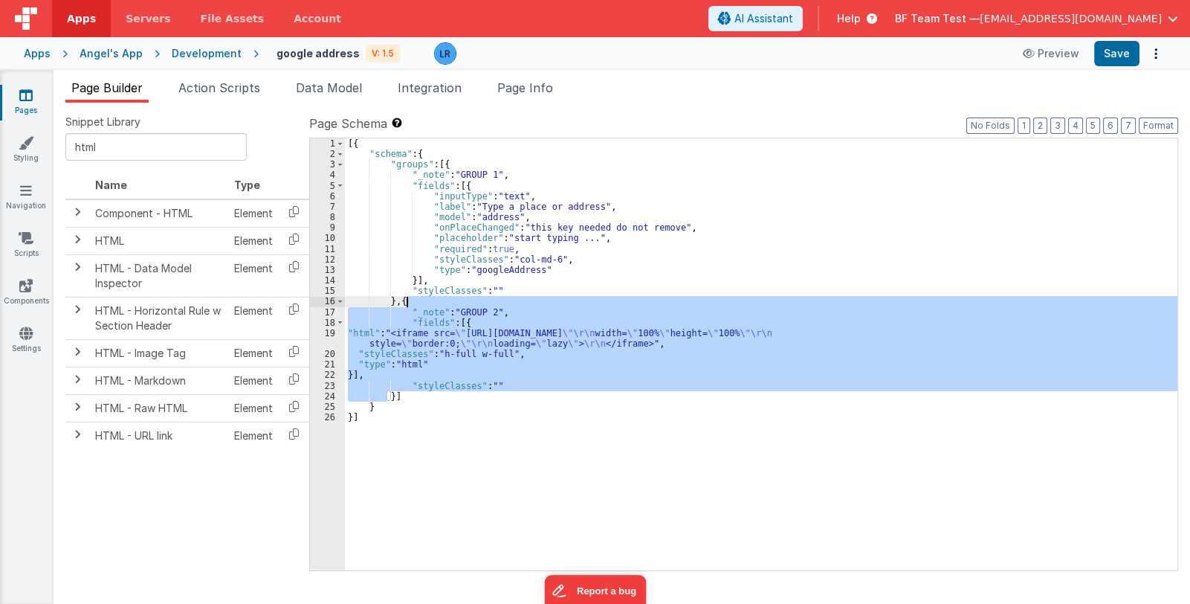
click at [451, 348] on div "[{ "schema" : { "groups" : [{ "_note" : "GROUP 1" , "fields" : [{ "inputType" :…" at bounding box center [761, 354] width 833 height 432
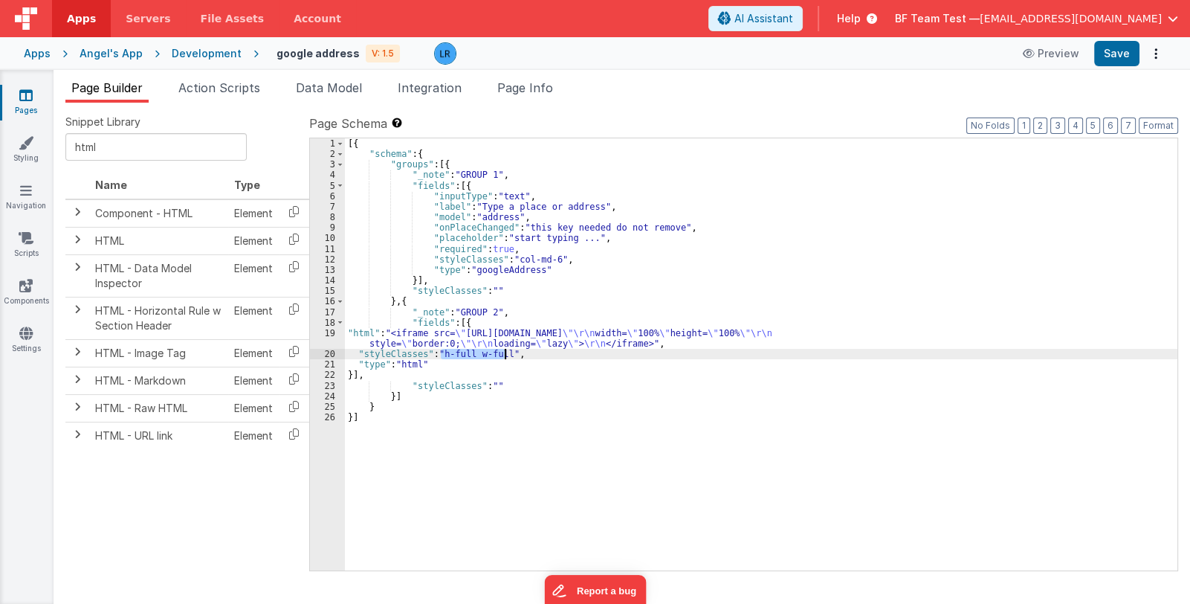
drag, startPoint x: 440, startPoint y: 354, endPoint x: 505, endPoint y: 352, distance: 64.7
click at [505, 352] on div "[{ "schema" : { "groups" : [{ "_note" : "GROUP 1" , "fields" : [{ "inputType" :…" at bounding box center [761, 364] width 833 height 453
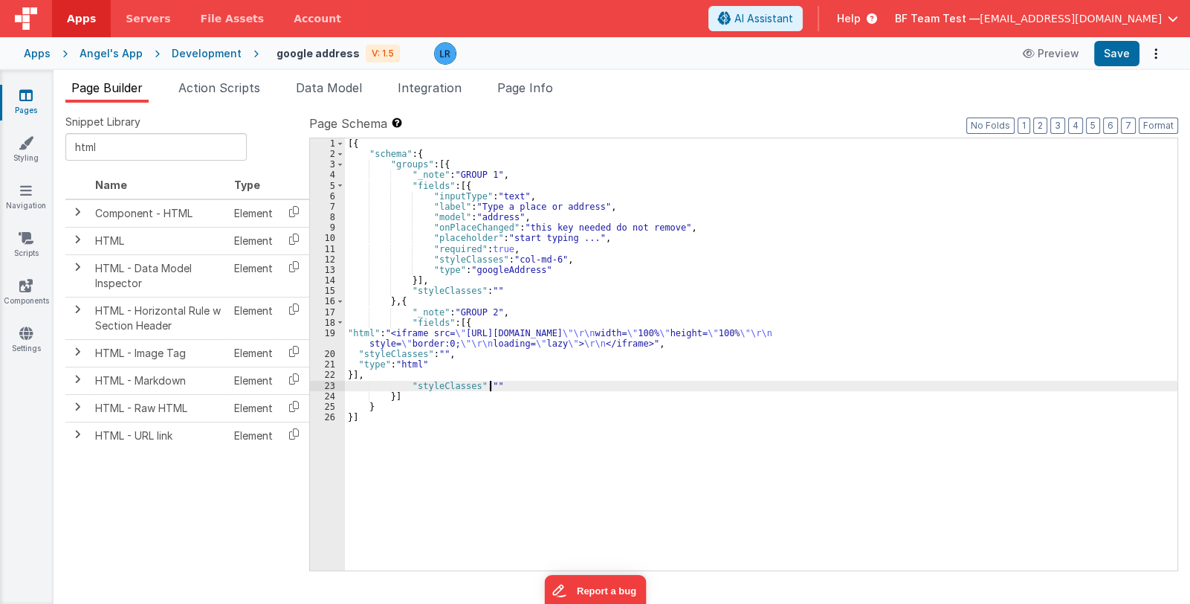
click at [489, 381] on div "[{ "schema" : { "groups" : [{ "_note" : "GROUP 1" , "fields" : [{ "inputType" :…" at bounding box center [761, 364] width 833 height 453
click at [1128, 55] on button "Save" at bounding box center [1116, 53] width 45 height 25
click at [527, 79] on li "Page Info" at bounding box center [525, 91] width 68 height 24
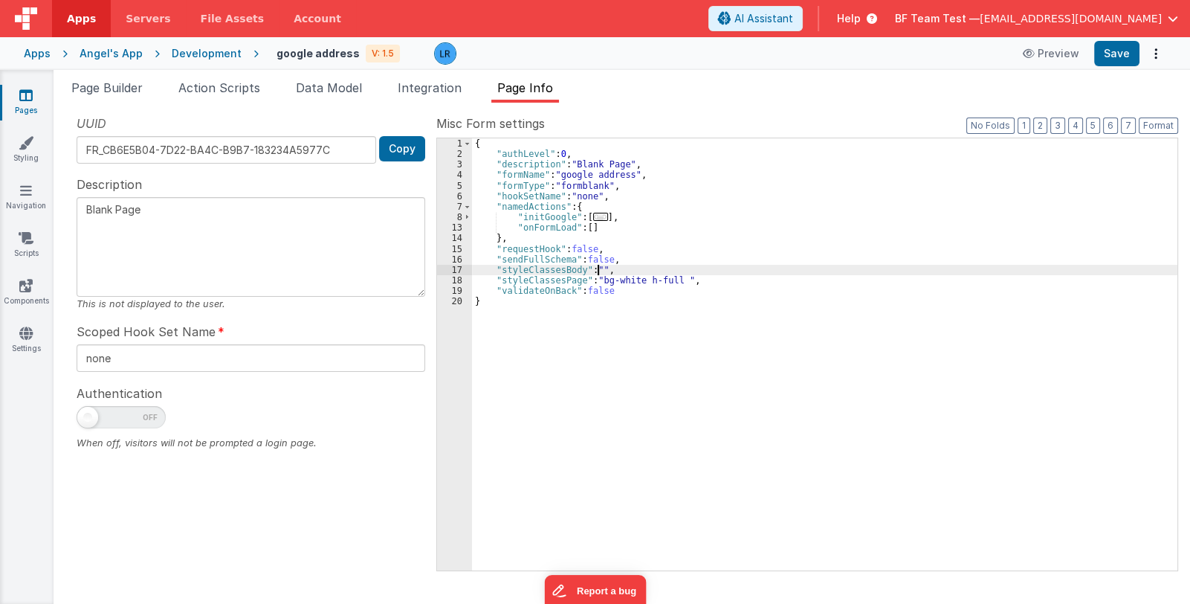
click at [597, 268] on div "{ "authLevel" : 0 , "description" : "Blank Page" , "formName" : "google address…" at bounding box center [824, 364] width 705 height 453
click at [114, 92] on span "Page Builder" at bounding box center [106, 87] width 71 height 15
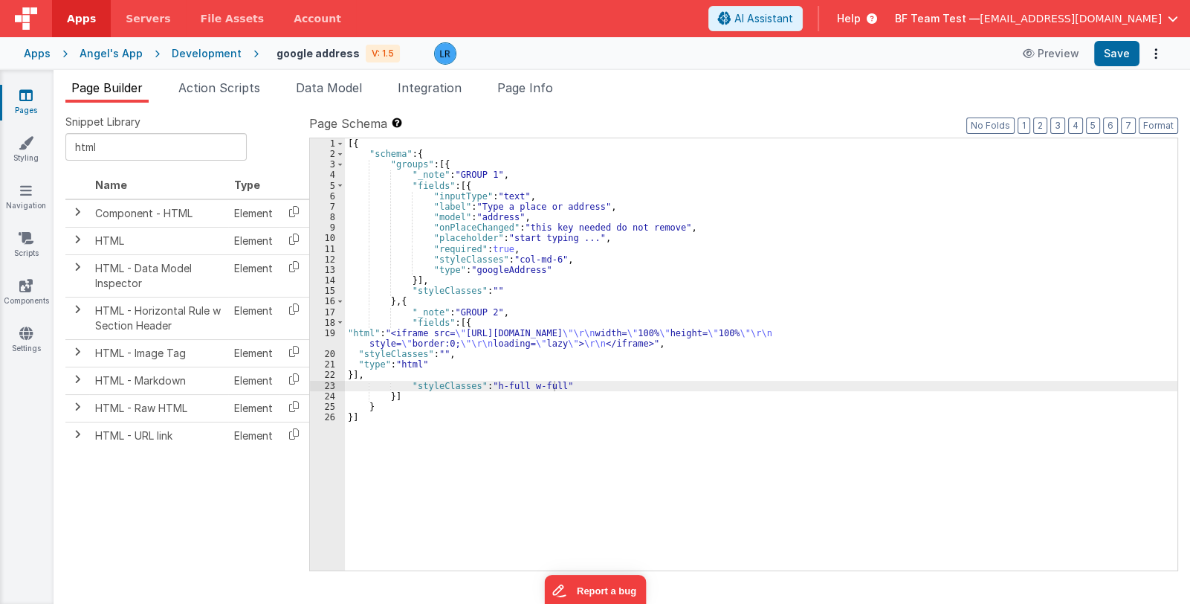
click at [477, 323] on div "[{ "schema" : { "groups" : [{ "_note" : "GROUP 1" , "fields" : [{ "inputType" :…" at bounding box center [761, 364] width 833 height 453
drag, startPoint x: 519, startPoint y: 385, endPoint x: 555, endPoint y: 385, distance: 35.7
click at [555, 385] on div "[{ "schema" : { "groups" : [{ "_note" : "GROUP 1" , "fields" : [{ "inputType" :…" at bounding box center [761, 364] width 833 height 453
click at [439, 351] on div "[{ "schema" : { "groups" : [{ "_note" : "GROUP 1" , "fields" : [{ "inputType" :…" at bounding box center [761, 364] width 833 height 453
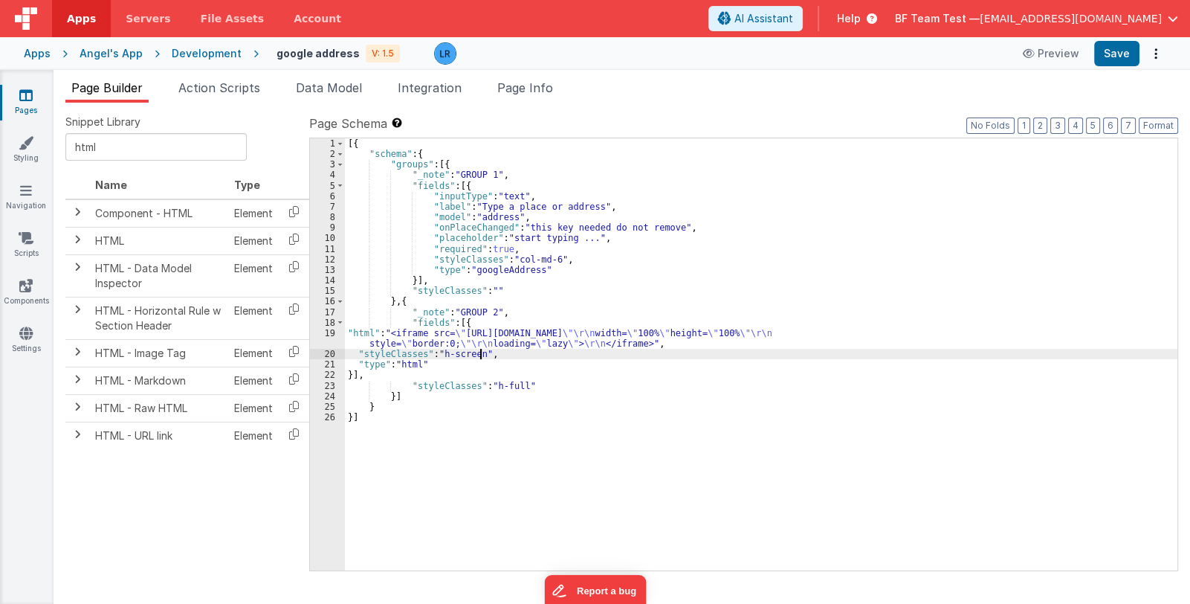
click at [410, 302] on div "[{ "schema" : { "groups" : [{ "_note" : "GROUP 1" , "fields" : [{ "inputType" :…" at bounding box center [761, 364] width 833 height 453
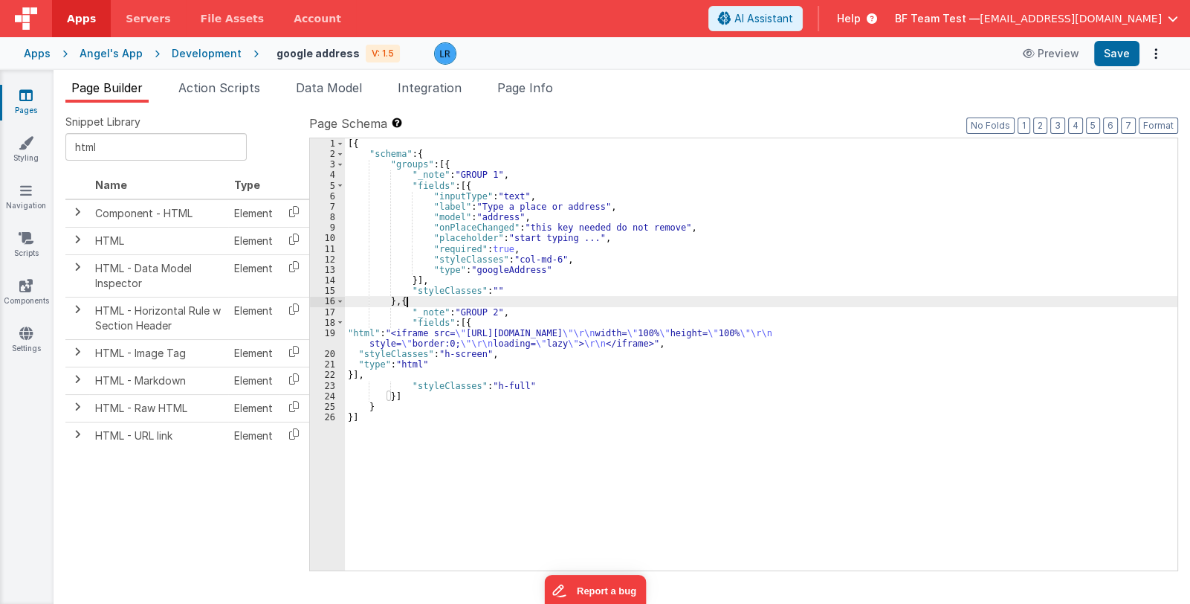
click at [410, 302] on div "[{ "schema" : { "groups" : [{ "_note" : "GROUP 1" , "fields" : [{ "inputType" :…" at bounding box center [761, 364] width 833 height 453
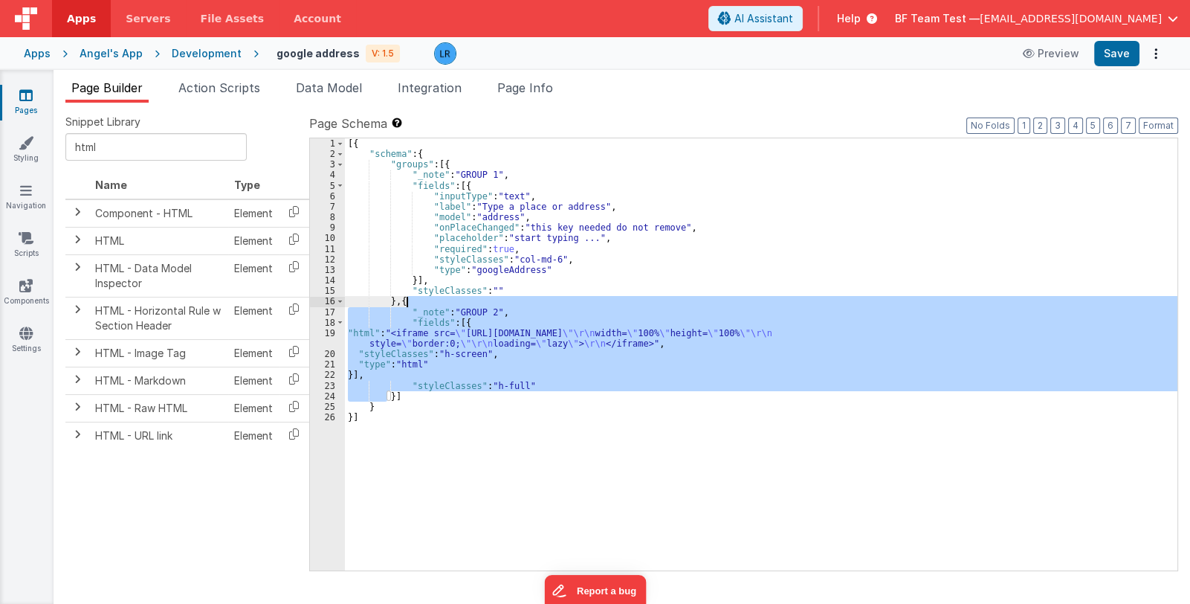
click at [509, 376] on div "[{ "schema" : { "groups" : [{ "_note" : "GROUP 1" , "fields" : [{ "inputType" :…" at bounding box center [761, 354] width 833 height 432
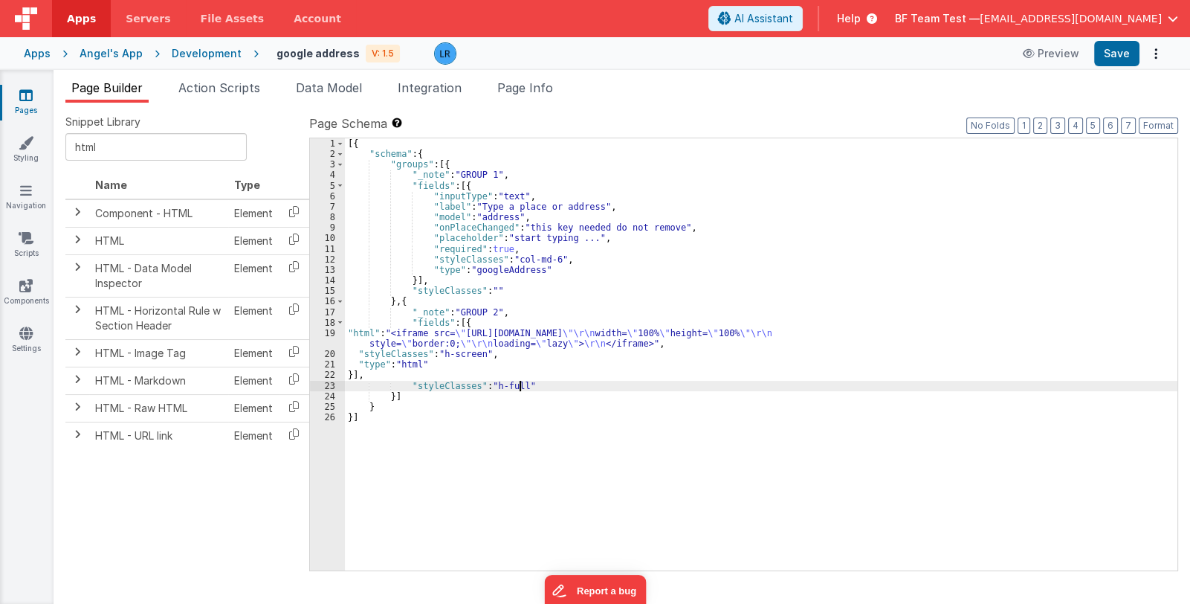
click at [519, 384] on div "[{ "schema" : { "groups" : [{ "_note" : "GROUP 1" , "fields" : [{ "inputType" :…" at bounding box center [761, 364] width 833 height 453
click at [465, 187] on div "[{ "schema" : { "groups" : [{ "_note" : "GROUP 1" , "fields" : [{ "inputType" :…" at bounding box center [761, 364] width 833 height 453
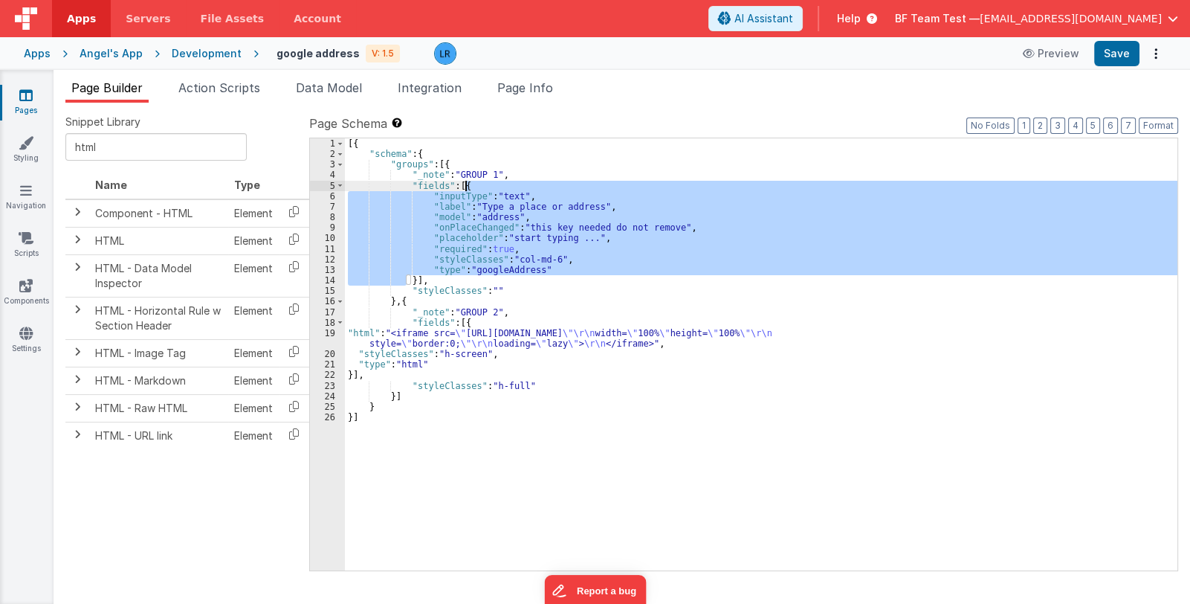
click at [465, 187] on div "[{ "schema" : { "groups" : [{ "_note" : "GROUP 1" , "fields" : [{ "inputType" :…" at bounding box center [761, 364] width 833 height 453
click at [420, 300] on div "[{ "schema" : { "groups" : [{ "_note" : "GROUP 1" , "fields" : [{ "inputType" :…" at bounding box center [761, 364] width 833 height 453
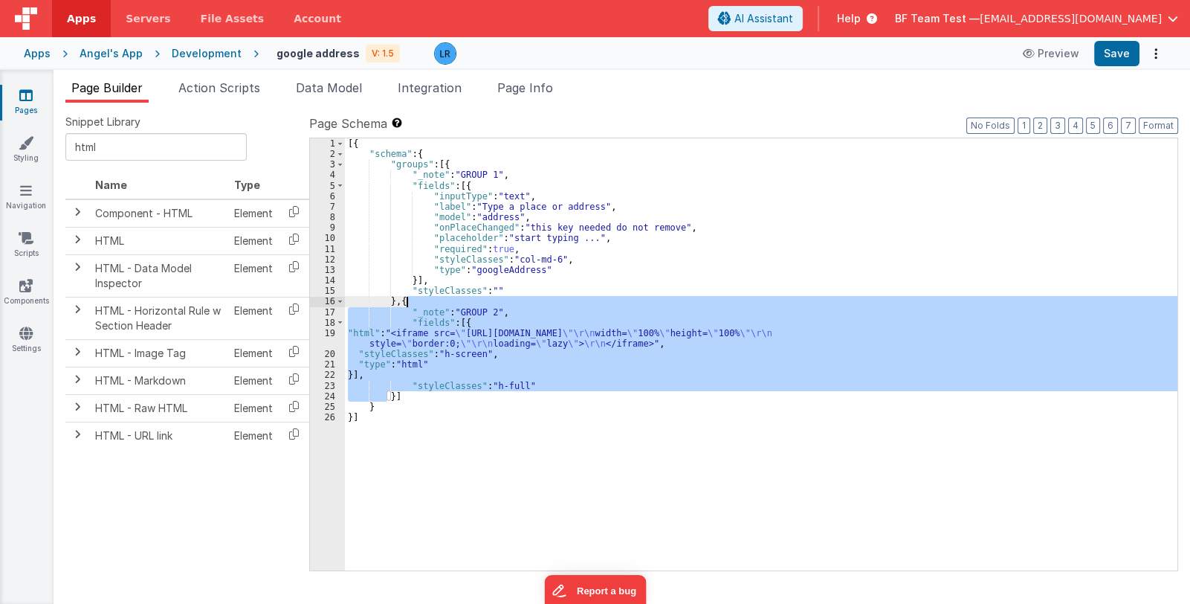
click at [420, 300] on div "[{ "schema" : { "groups" : [{ "_note" : "GROUP 1" , "fields" : [{ "inputType" :…" at bounding box center [761, 364] width 833 height 453
click at [520, 383] on div "[{ "schema" : { "groups" : [{ "_note" : "GROUP 1" , "fields" : [{ "inputType" :…" at bounding box center [761, 354] width 833 height 432
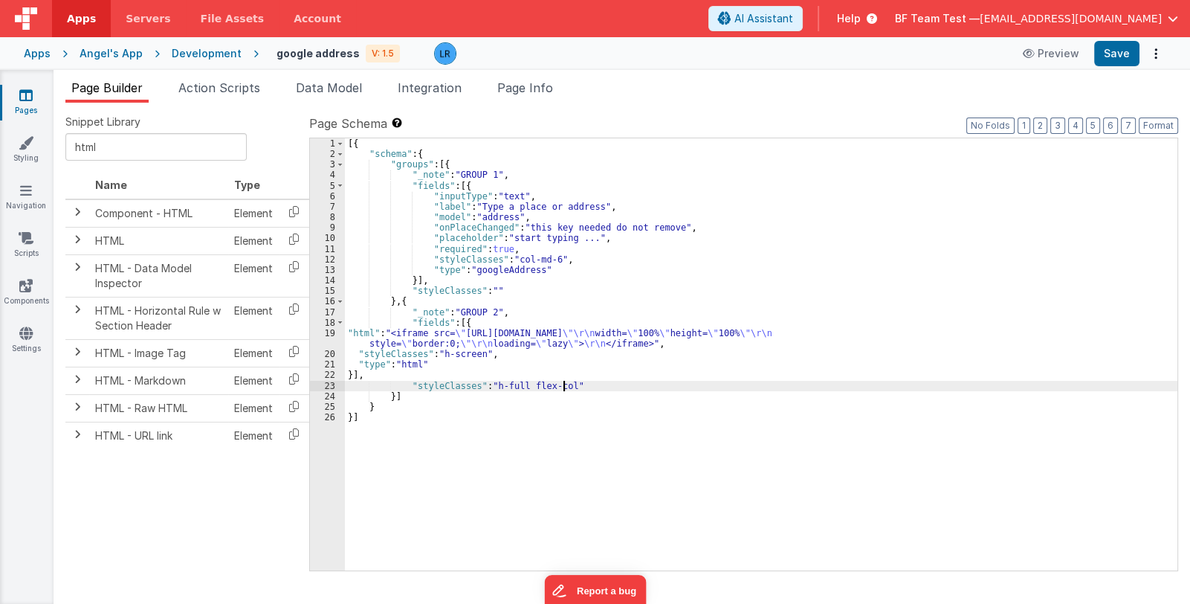
click at [420, 303] on div "[{ "schema" : { "groups" : [{ "_note" : "GROUP 1" , "fields" : [{ "inputType" :…" at bounding box center [761, 364] width 833 height 453
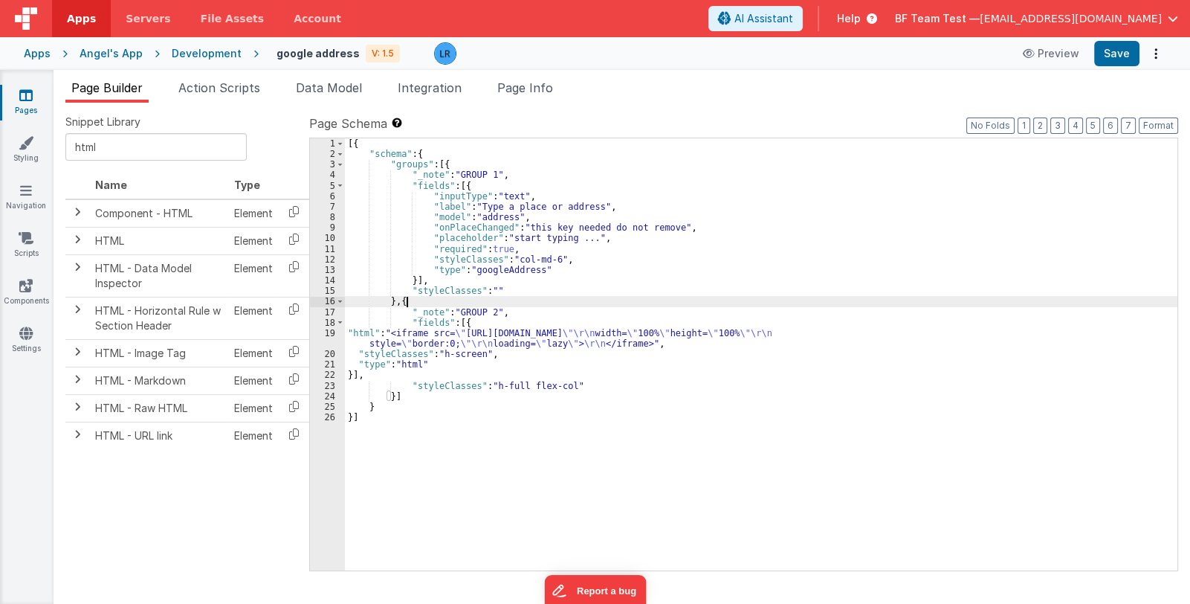
click at [420, 303] on div "[{ "schema" : { "groups" : [{ "_note" : "GROUP 1" , "fields" : [{ "inputType" :…" at bounding box center [761, 364] width 833 height 453
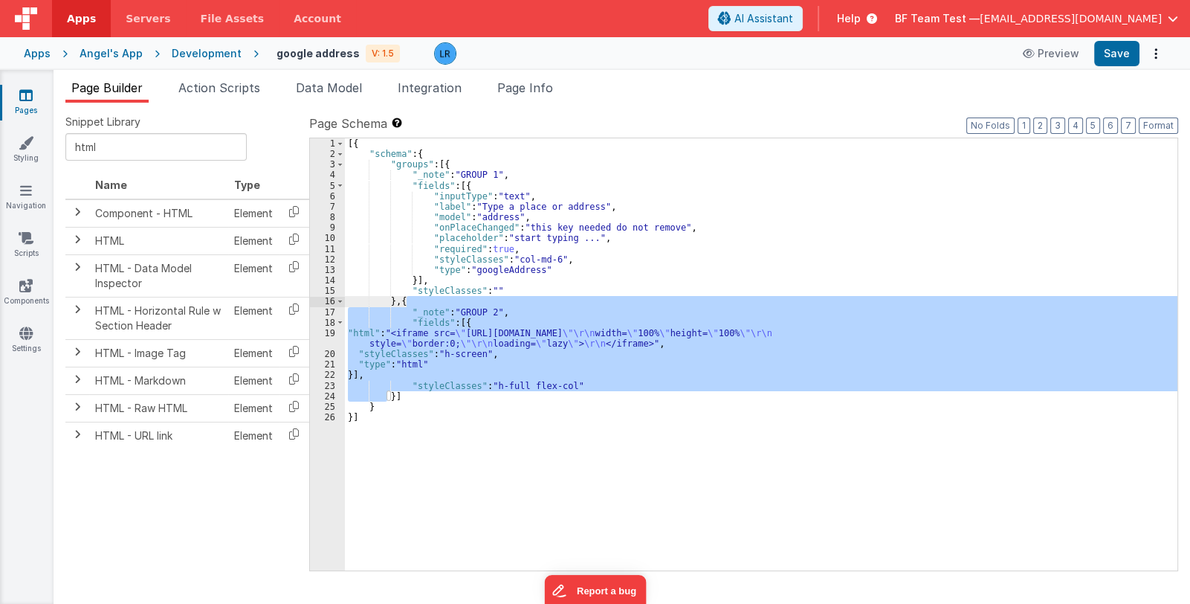
click at [450, 387] on div "[{ "schema" : { "groups" : [{ "_note" : "GROUP 1" , "fields" : [{ "inputType" :…" at bounding box center [761, 354] width 833 height 432
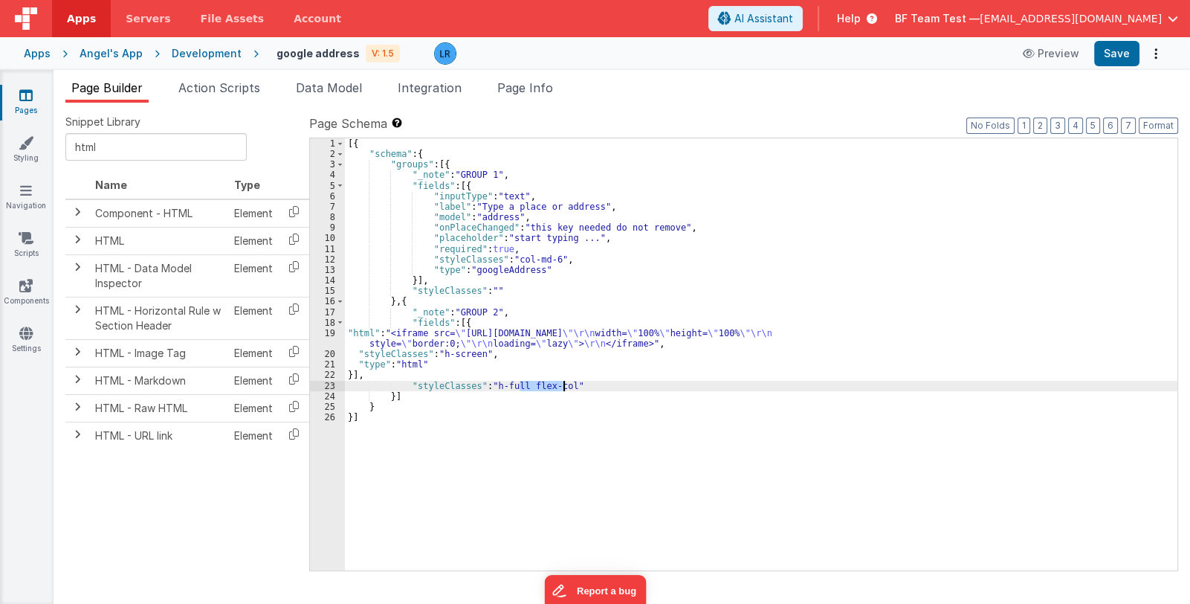
drag, startPoint x: 522, startPoint y: 388, endPoint x: 561, endPoint y: 387, distance: 39.4
click at [561, 387] on div "[{ "schema" : { "groups" : [{ "_note" : "GROUP 1" , "fields" : [{ "inputType" :…" at bounding box center [761, 364] width 833 height 453
click at [422, 299] on div "[{ "schema" : { "groups" : [{ "_note" : "GROUP 1" , "fields" : [{ "inputType" :…" at bounding box center [761, 364] width 833 height 453
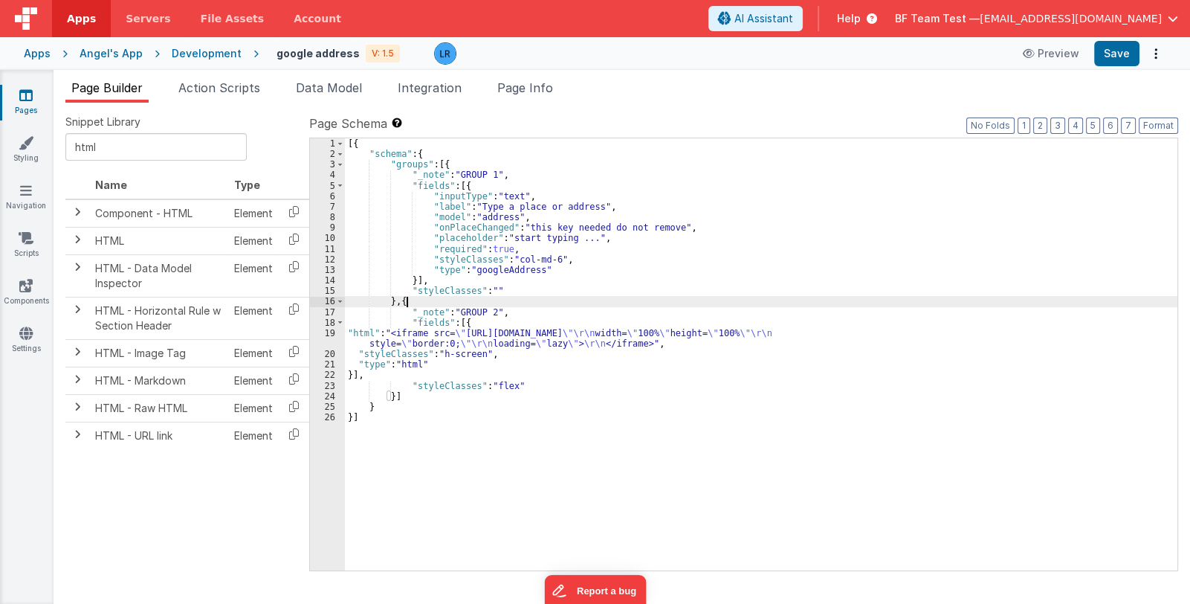
click at [422, 299] on div "[{ "schema" : { "groups" : [{ "_note" : "GROUP 1" , "fields" : [{ "inputType" :…" at bounding box center [761, 364] width 833 height 453
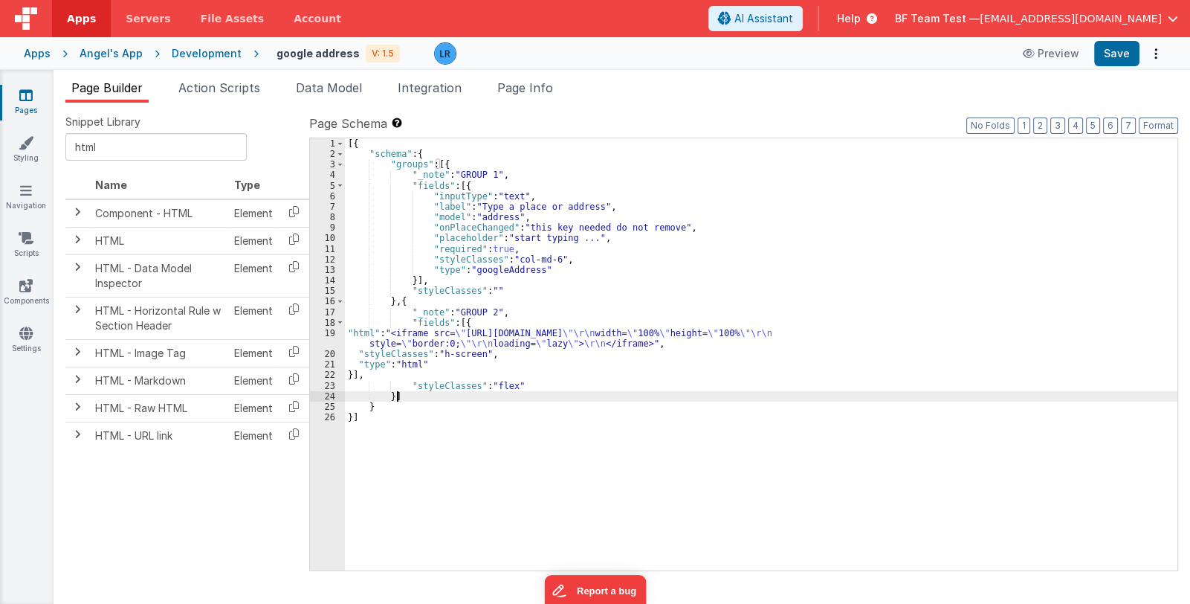
click at [405, 393] on div "[{ "schema" : { "groups" : [{ "_note" : "GROUP 1" , "fields" : [{ "inputType" :…" at bounding box center [761, 364] width 833 height 453
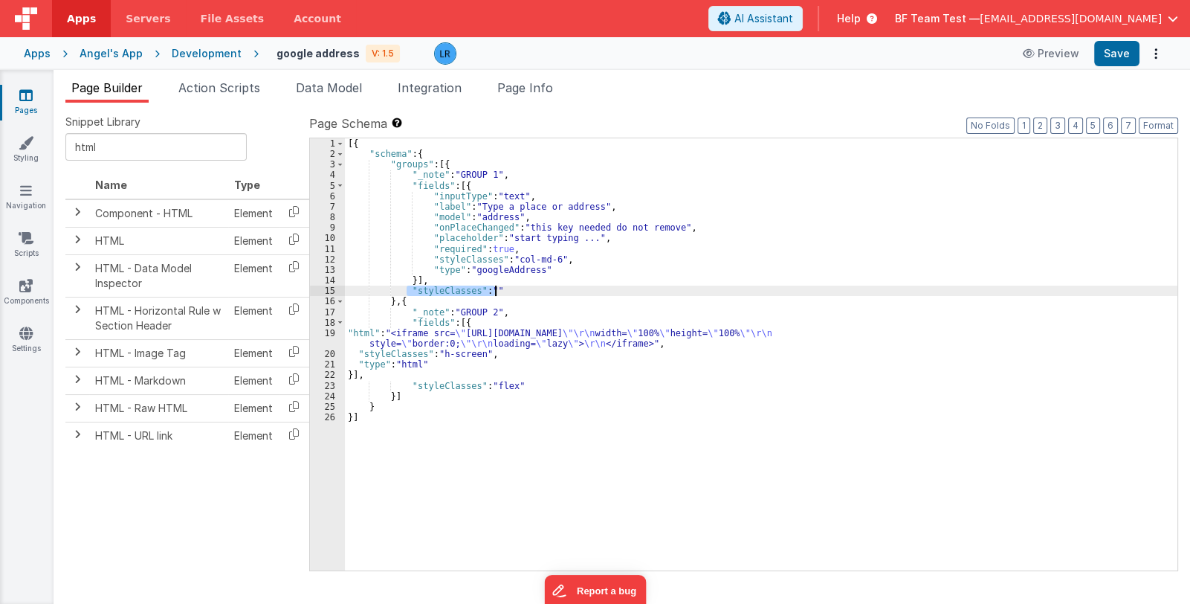
drag, startPoint x: 405, startPoint y: 288, endPoint x: 503, endPoint y: 291, distance: 97.4
click at [503, 291] on div "[{ "schema" : { "groups" : [{ "_note" : "GROUP 1" , "fields" : [{ "inputType" :…" at bounding box center [761, 364] width 833 height 453
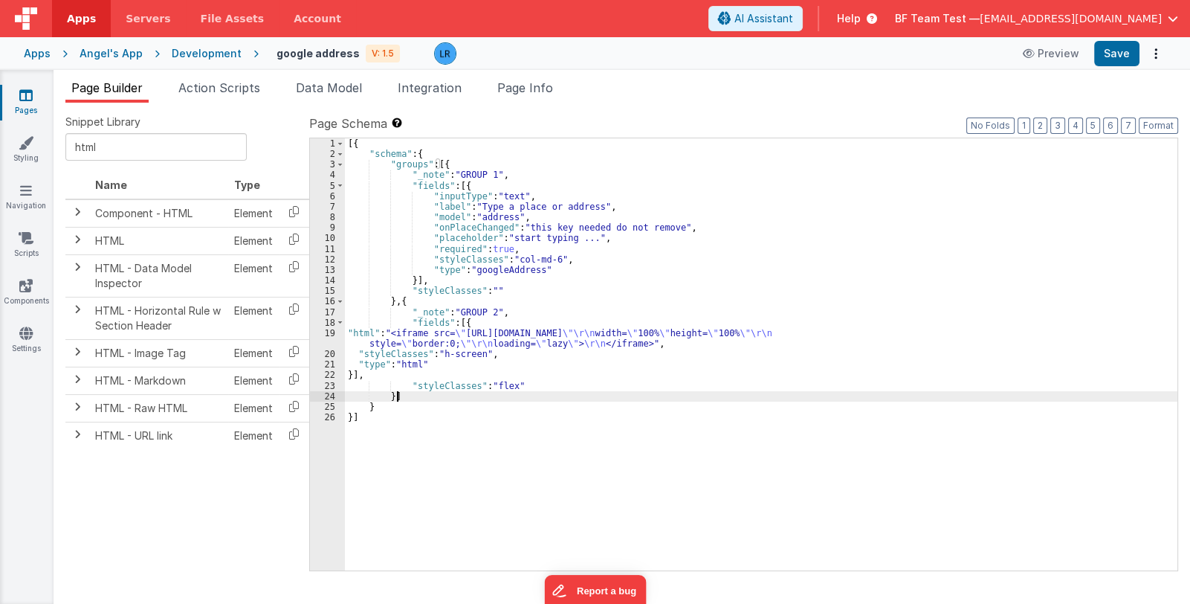
click at [416, 396] on div "[{ "schema" : { "groups" : [{ "_note" : "GROUP 1" , "fields" : [{ "inputType" :…" at bounding box center [761, 364] width 833 height 453
click at [456, 164] on div "[{ "schema" : { "groups" : [{ "_note" : "GROUP 1" , "fields" : [{ "inputType" :…" at bounding box center [761, 364] width 833 height 453
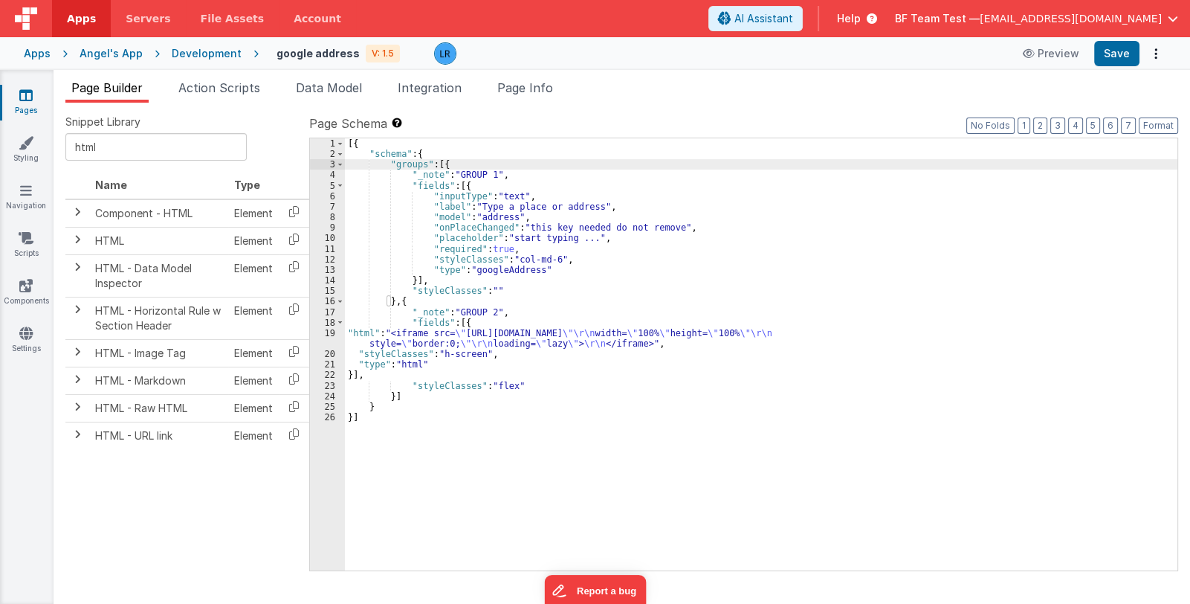
click at [408, 395] on div "[{ "schema" : { "groups" : [{ "_note" : "GROUP 1" , "fields" : [{ "inputType" :…" at bounding box center [761, 364] width 833 height 453
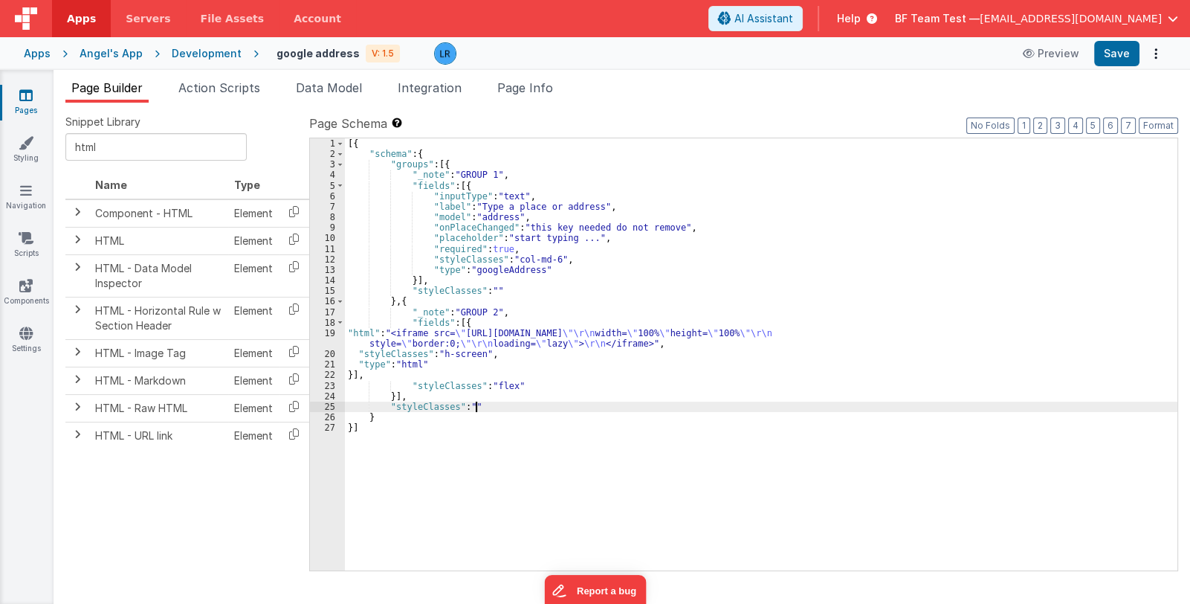
click at [468, 404] on div "[{ "schema" : { "groups" : [{ "_note" : "GROUP 1" , "fields" : [{ "inputType" :…" at bounding box center [761, 364] width 833 height 453
drag, startPoint x: 511, startPoint y: 403, endPoint x: 554, endPoint y: 404, distance: 42.4
click at [554, 404] on div "[{ "schema" : { "groups" : [{ "_note" : "GROUP 1" , "fields" : [{ "inputType" :…" at bounding box center [761, 364] width 833 height 453
click at [543, 91] on span "Page Info" at bounding box center [525, 87] width 56 height 15
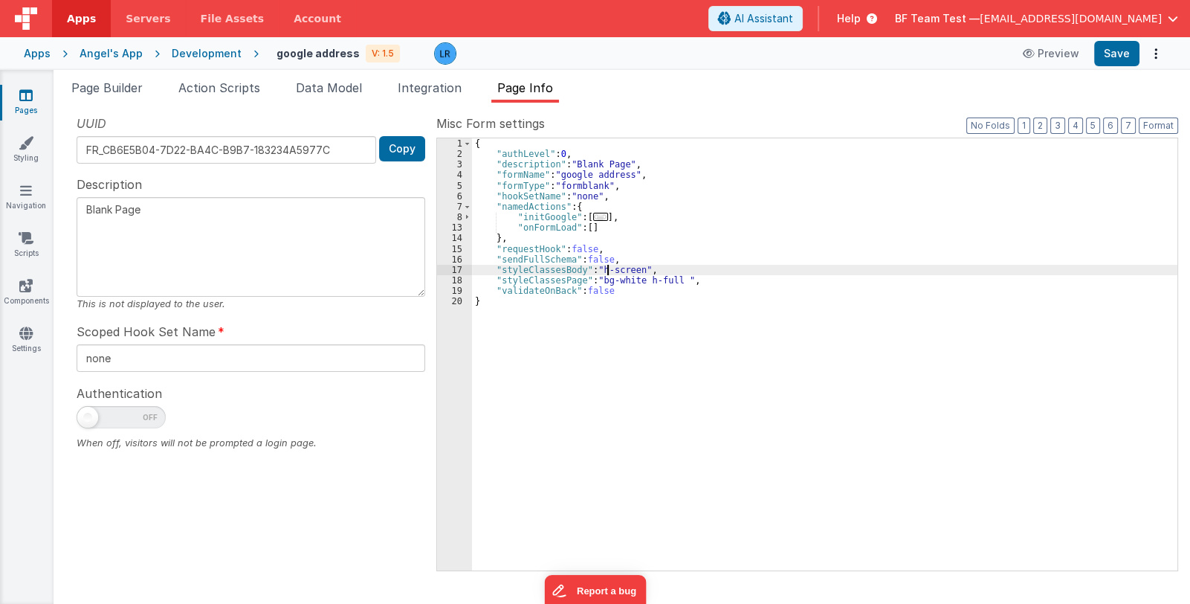
click at [606, 269] on div "{ "authLevel" : 0 , "description" : "Blank Page" , "formName" : "google address…" at bounding box center [824, 364] width 705 height 453
click at [109, 88] on span "Page Builder" at bounding box center [106, 87] width 71 height 15
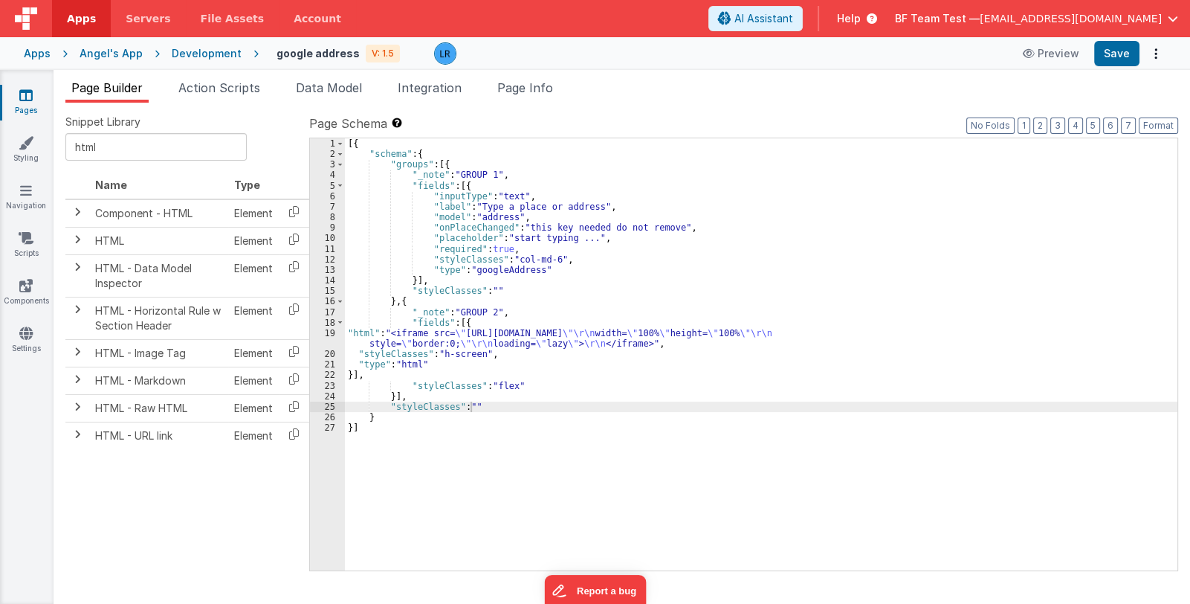
click at [414, 303] on div "[{ "schema" : { "groups" : [{ "_note" : "GROUP 1" , "fields" : [{ "inputType" :…" at bounding box center [761, 364] width 833 height 453
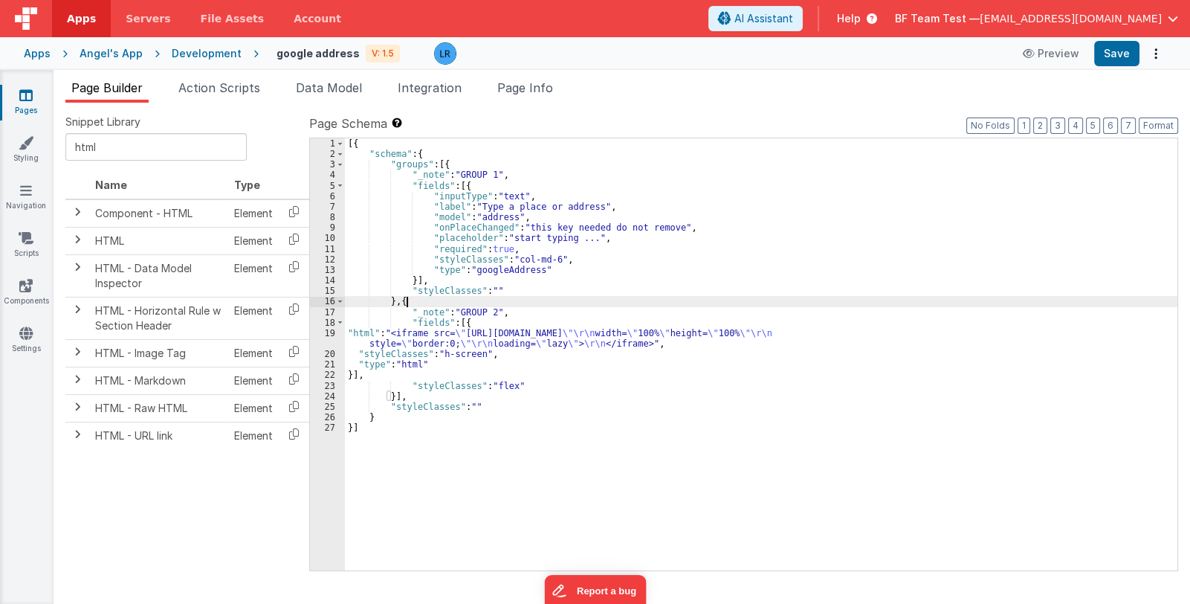
click at [414, 301] on div "[{ "schema" : { "groups" : [{ "_note" : "GROUP 1" , "fields" : [{ "inputType" :…" at bounding box center [761, 364] width 833 height 453
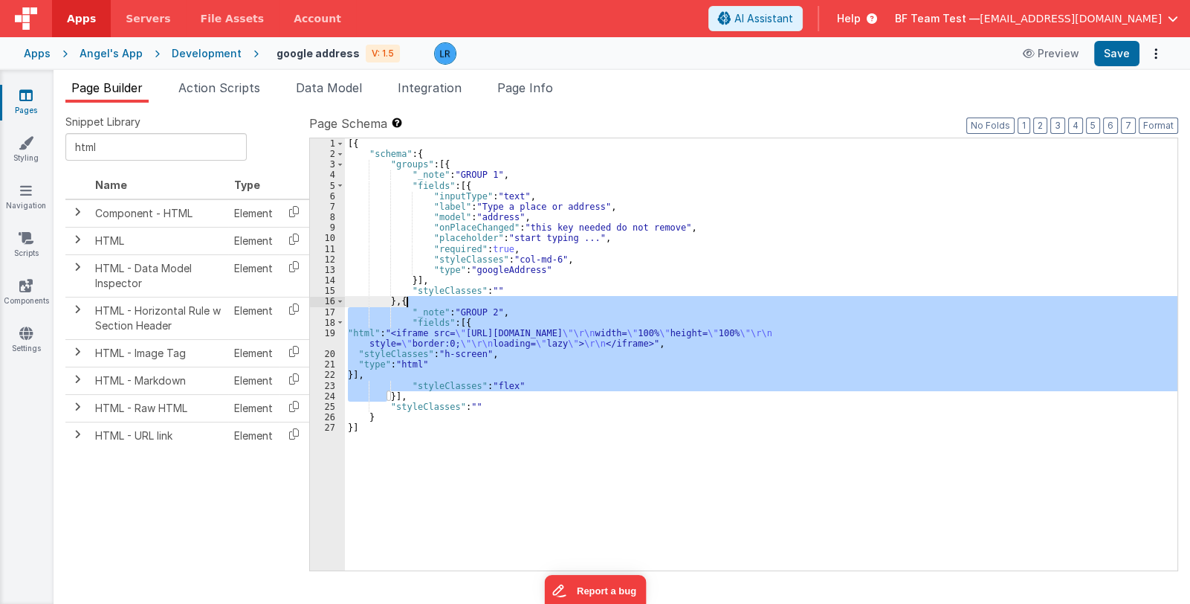
click at [509, 385] on div "[{ "schema" : { "groups" : [{ "_note" : "GROUP 1" , "fields" : [{ "inputType" :…" at bounding box center [761, 354] width 833 height 432
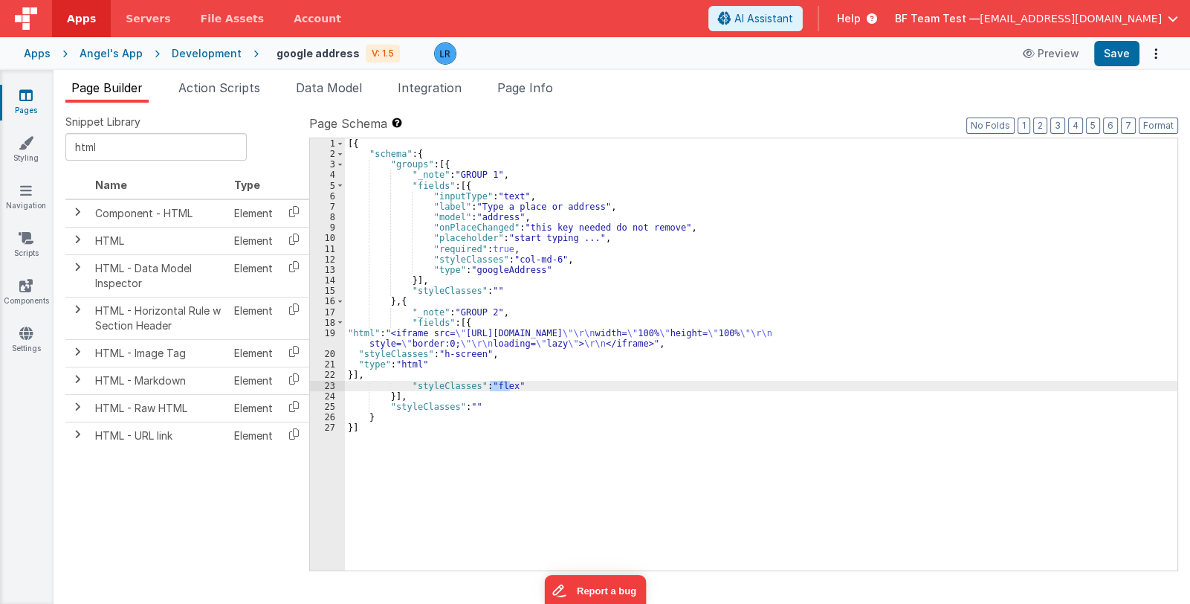
drag, startPoint x: 509, startPoint y: 385, endPoint x: 490, endPoint y: 386, distance: 19.3
click at [490, 386] on div "[{ "schema" : { "groups" : [{ "_note" : "GROUP 1" , "fields" : [{ "inputType" :…" at bounding box center [761, 364] width 833 height 453
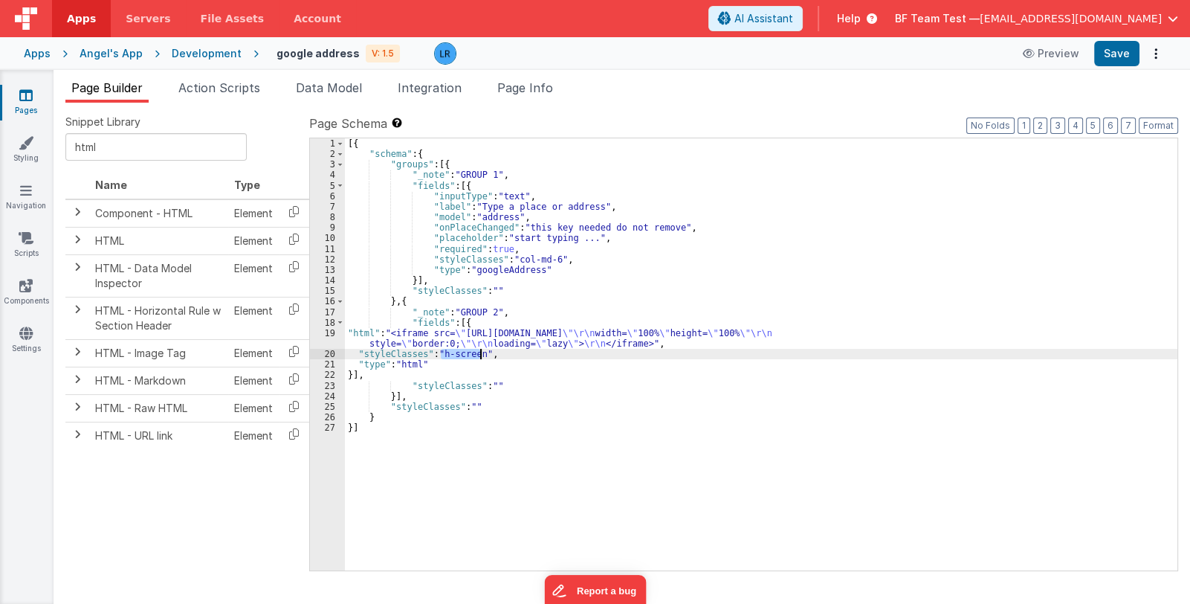
drag, startPoint x: 439, startPoint y: 353, endPoint x: 481, endPoint y: 355, distance: 42.4
click at [481, 355] on div "[{ "schema" : { "groups" : [{ "_note" : "GROUP 1" , "fields" : [{ "inputType" :…" at bounding box center [761, 364] width 833 height 453
click at [491, 380] on div "[{ "schema" : { "groups" : [{ "_note" : "GROUP 1" , "fields" : [{ "inputType" :…" at bounding box center [761, 364] width 833 height 453
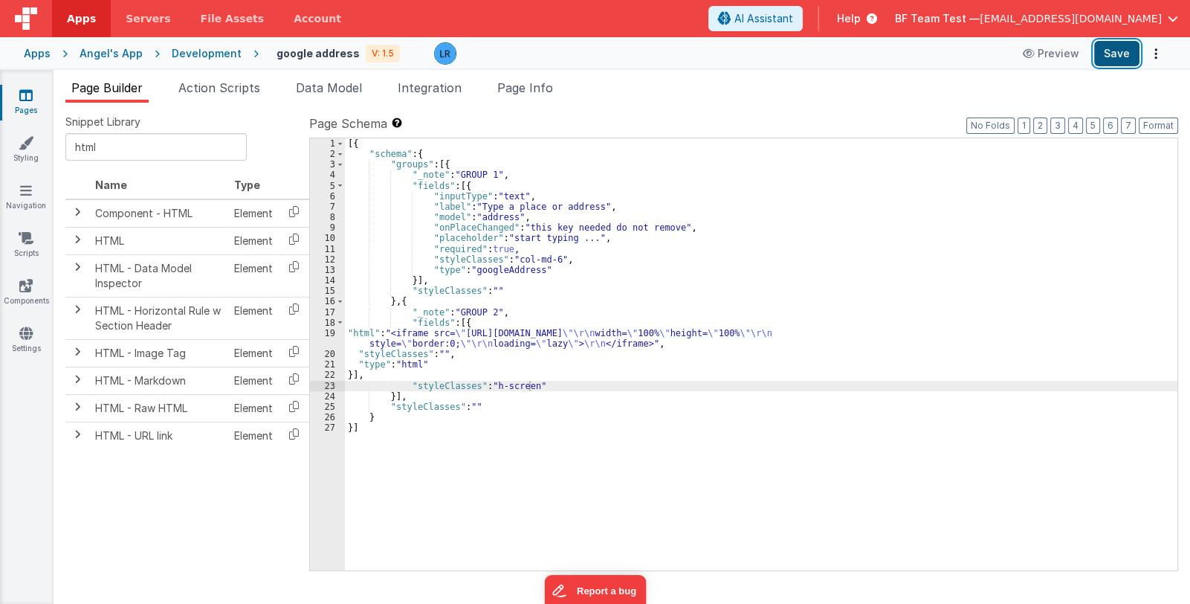
click at [1117, 59] on button "Save" at bounding box center [1116, 53] width 45 height 25
click at [505, 337] on div "[{ "schema" : { "groups" : [{ "_note" : "GROUP 1" , "fields" : [{ "inputType" :…" at bounding box center [761, 364] width 833 height 453
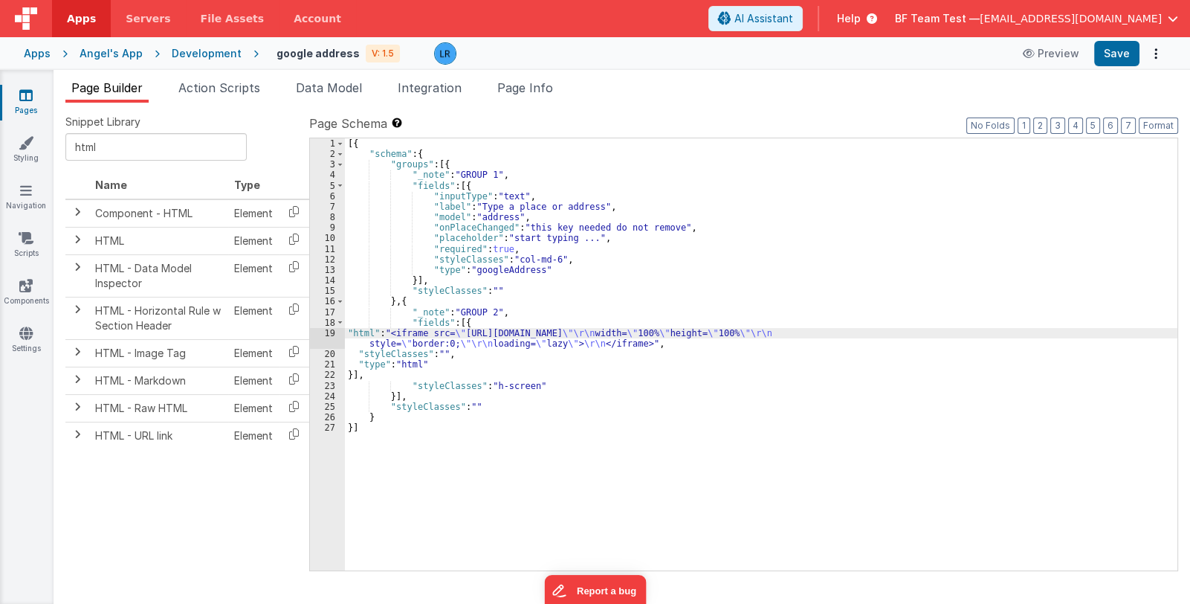
click at [335, 342] on div "19" at bounding box center [327, 338] width 35 height 21
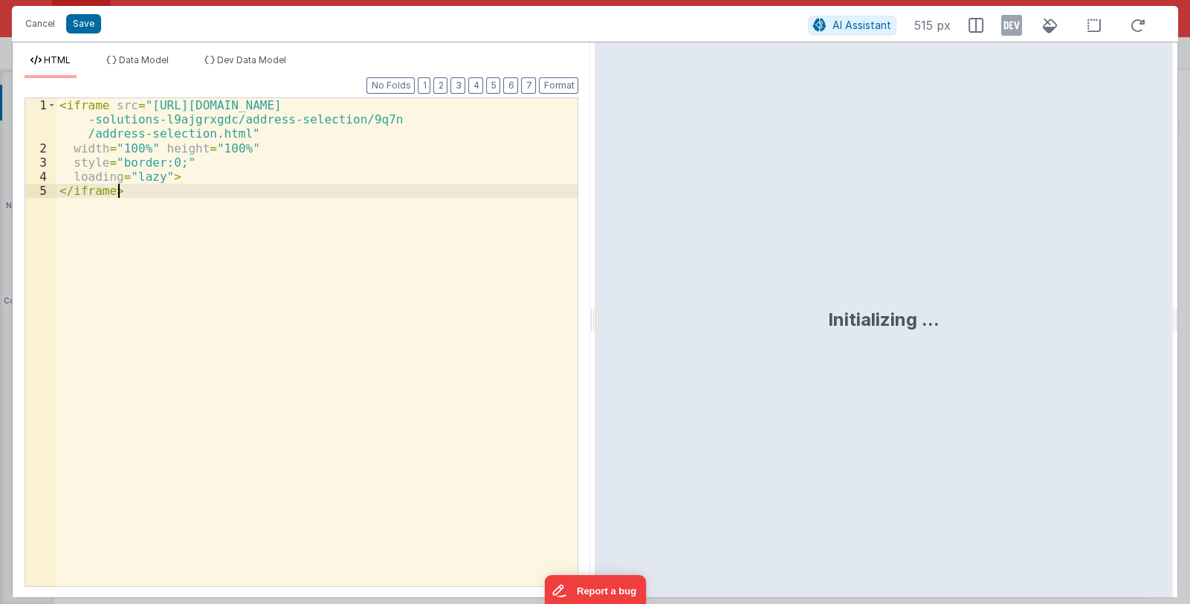
click at [335, 342] on div "< iframe src = "https://storage.googleapis.com/maps -solutions-l9ajgrxgdc/addre…" at bounding box center [316, 370] width 521 height 545
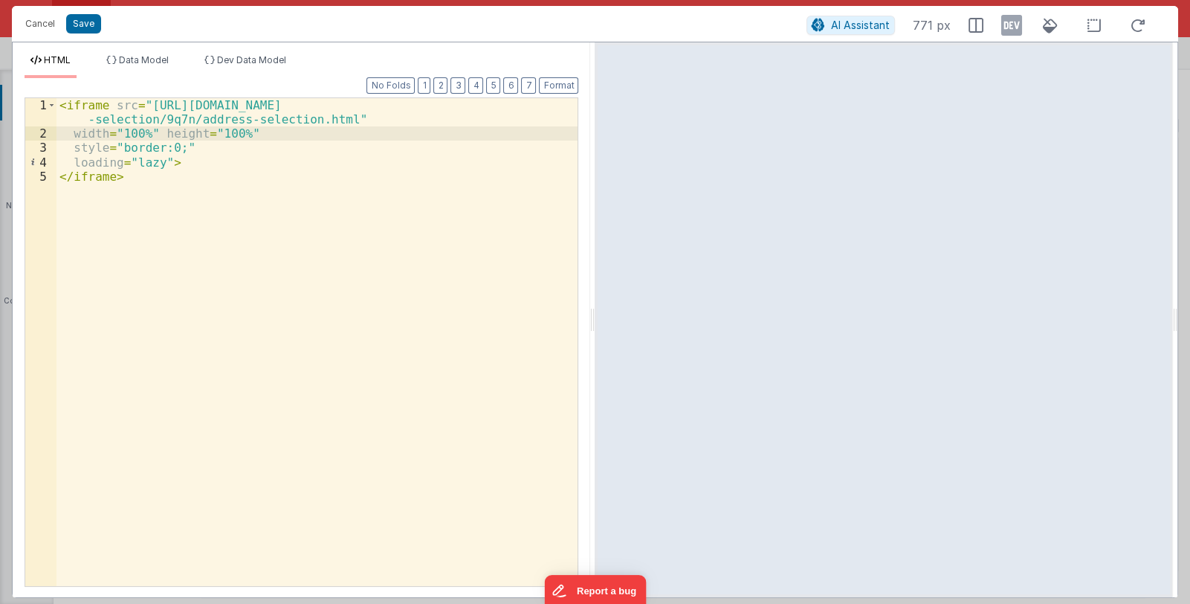
click at [210, 134] on div "< iframe src = "https://storage.googleapis.com/maps-solutions-l9ajgrxgdc/addres…" at bounding box center [317, 363] width 522 height 531
drag, startPoint x: 71, startPoint y: 136, endPoint x: 244, endPoint y: 137, distance: 173.2
click at [244, 137] on div "< iframe src = "https://storage.googleapis.com/maps-solutions-l9ajgrxgdc/addres…" at bounding box center [317, 363] width 522 height 531
click at [260, 132] on div "< iframe src = "https://storage.googleapis.com/maps-solutions-l9ajgrxgdc/addres…" at bounding box center [316, 342] width 521 height 488
click at [90, 25] on button "Save" at bounding box center [83, 23] width 35 height 19
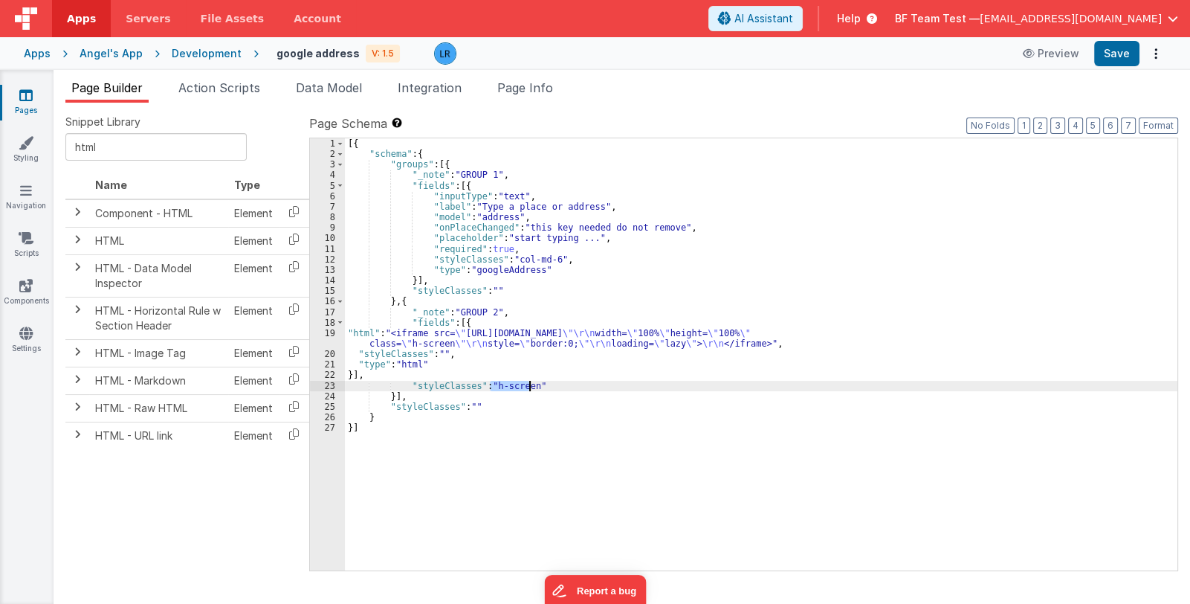
drag, startPoint x: 490, startPoint y: 387, endPoint x: 529, endPoint y: 386, distance: 38.7
click at [529, 386] on div "[{ "schema" : { "groups" : [{ "_note" : "GROUP 1" , "fields" : [{ "inputType" :…" at bounding box center [761, 364] width 833 height 453
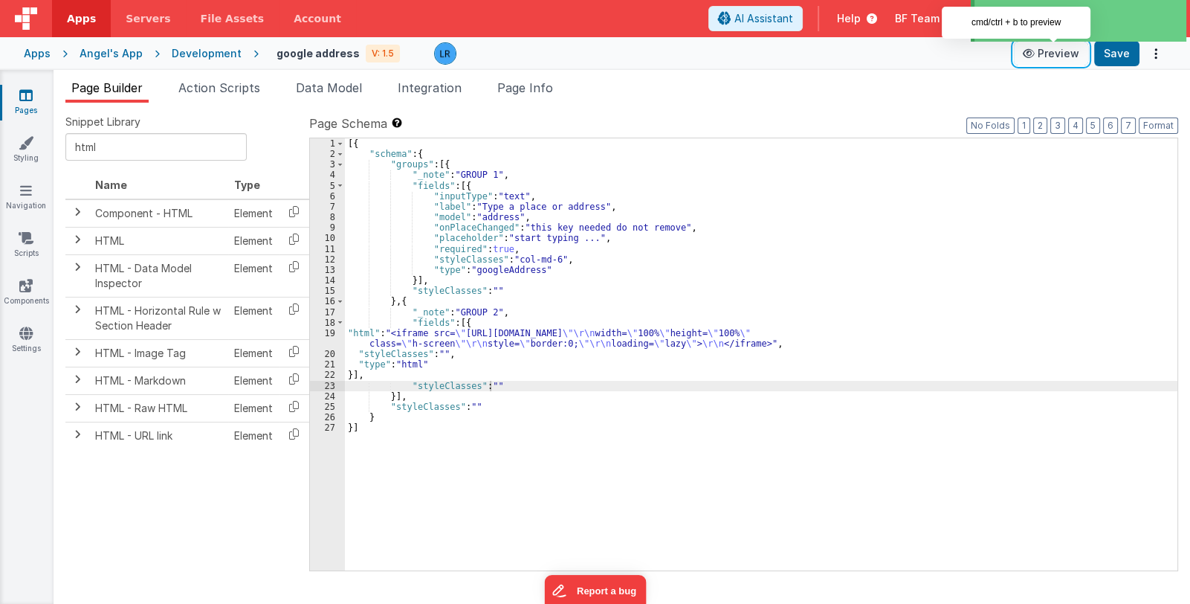
click at [1052, 56] on button "Preview" at bounding box center [1051, 54] width 74 height 24
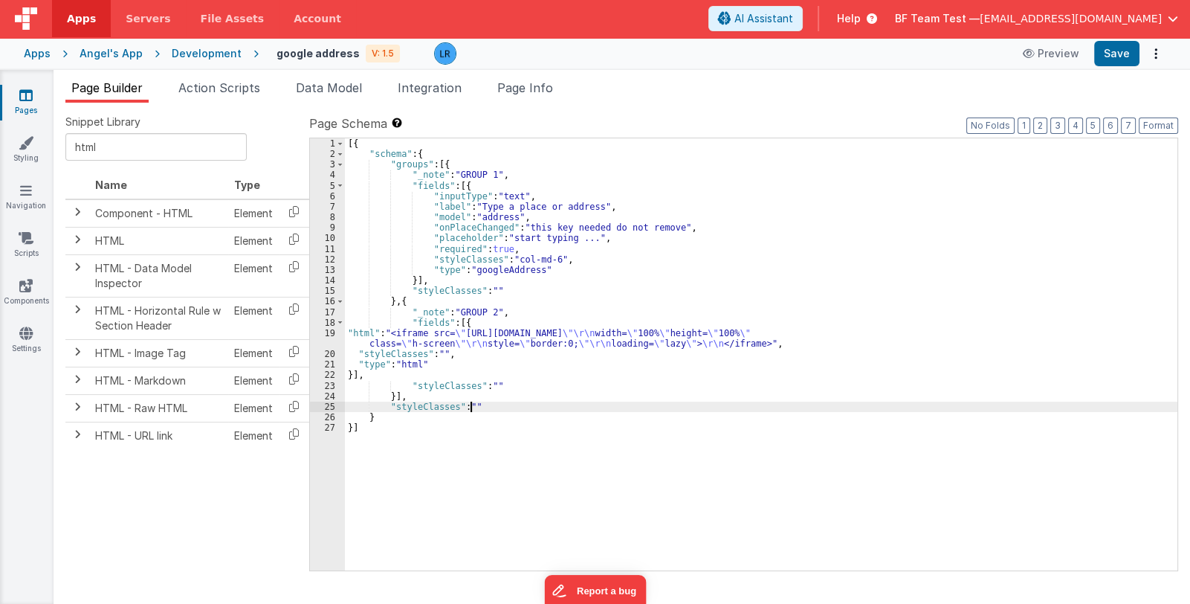
click at [468, 404] on div "[{ "schema" : { "groups" : [{ "_note" : "GROUP 1" , "fields" : [{ "inputType" :…" at bounding box center [761, 364] width 833 height 453
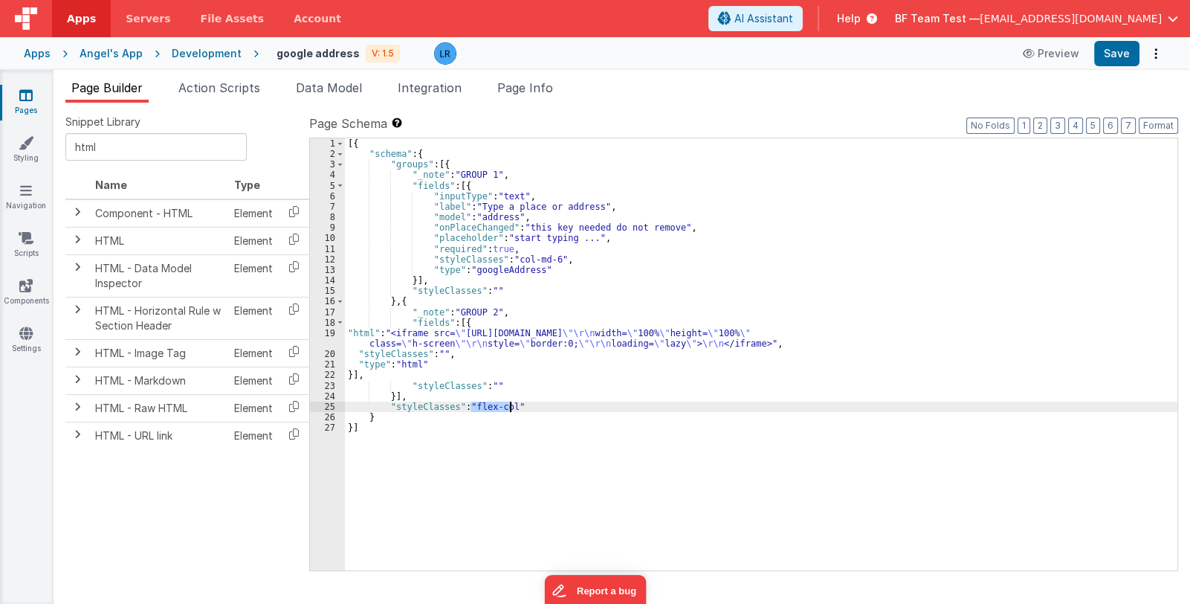
drag, startPoint x: 468, startPoint y: 406, endPoint x: 509, endPoint y: 407, distance: 40.9
click at [509, 407] on div "[{ "schema" : { "groups" : [{ "_note" : "GROUP 1" , "fields" : [{ "inputType" :…" at bounding box center [761, 364] width 833 height 453
click at [552, 91] on span "Page Info" at bounding box center [525, 87] width 56 height 15
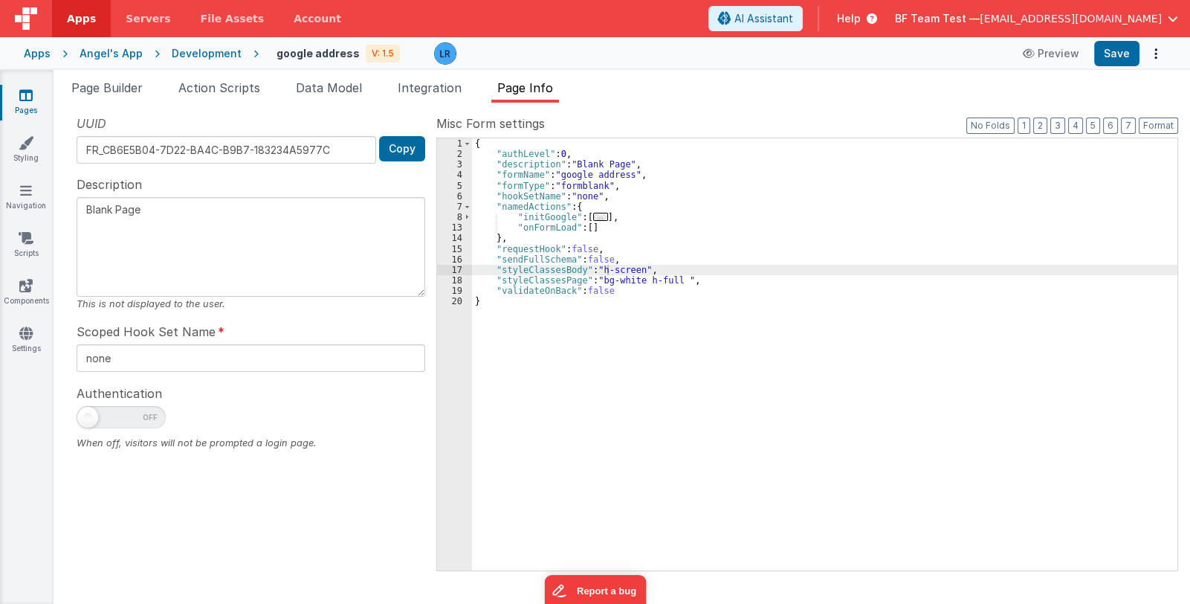
click at [634, 266] on div "{ "authLevel" : 0 , "description" : "Blank Page" , "formName" : "google address…" at bounding box center [824, 364] width 705 height 453
click at [639, 268] on div "{ "authLevel" : 0 , "description" : "Blank Page" , "formName" : "google address…" at bounding box center [824, 364] width 705 height 453
click at [673, 279] on div "{ "authLevel" : 0 , "description" : "Blank Page" , "formName" : "google address…" at bounding box center [824, 364] width 705 height 453
click at [676, 277] on div "{ "authLevel" : 0 , "description" : "Blank Page" , "formName" : "google address…" at bounding box center [824, 364] width 705 height 453
drag, startPoint x: 715, startPoint y: 281, endPoint x: 695, endPoint y: 281, distance: 20.1
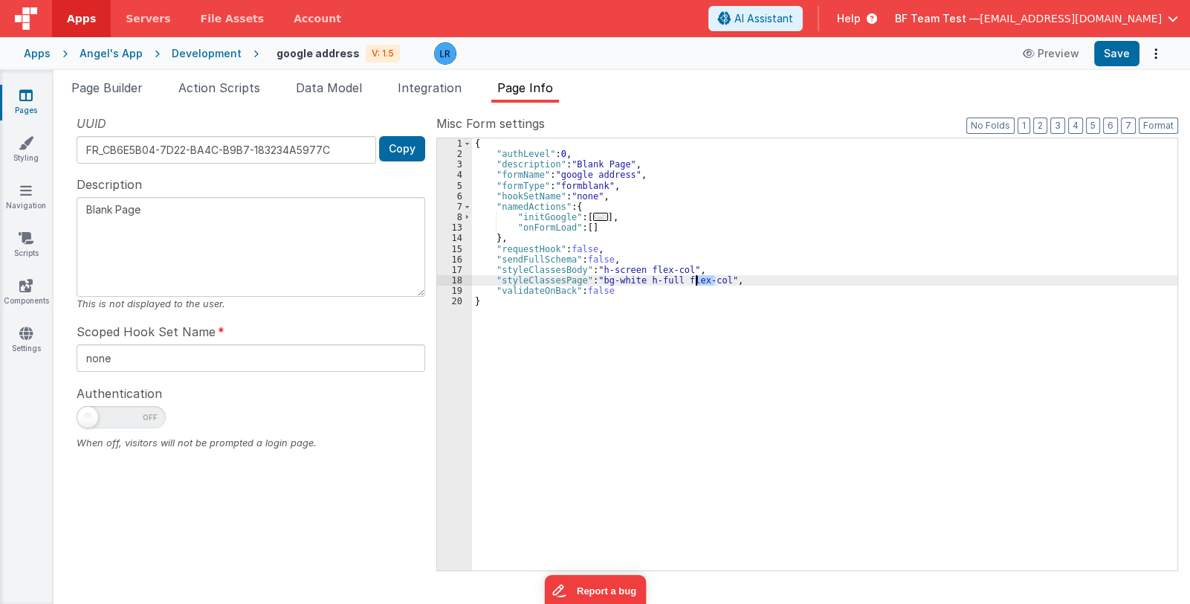
click at [695, 281] on div "{ "authLevel" : 0 , "description" : "Blank Page" , "formName" : "google address…" at bounding box center [824, 364] width 705 height 453
drag, startPoint x: 680, startPoint y: 271, endPoint x: 643, endPoint y: 266, distance: 37.4
click at [643, 266] on div "{ "authLevel" : 0 , "description" : "Blank Page" , "formName" : "google address…" at bounding box center [824, 364] width 705 height 453
click at [106, 83] on span "Page Builder" at bounding box center [106, 87] width 71 height 15
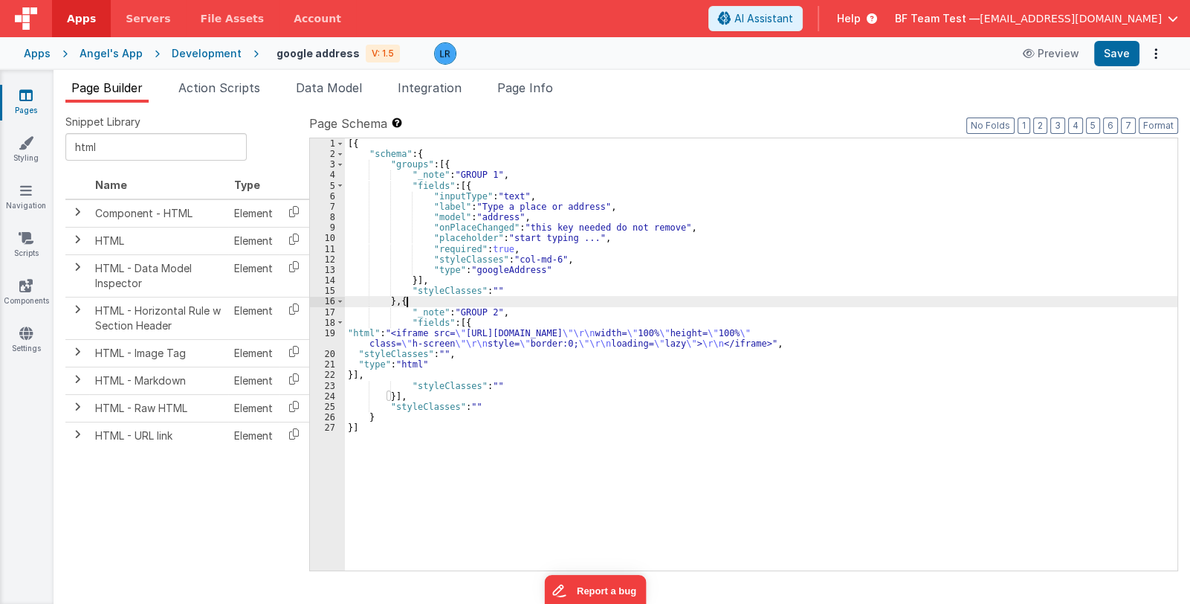
click at [410, 304] on div "[{ "schema" : { "groups" : [{ "_note" : "GROUP 1" , "fields" : [{ "inputType" :…" at bounding box center [761, 364] width 833 height 453
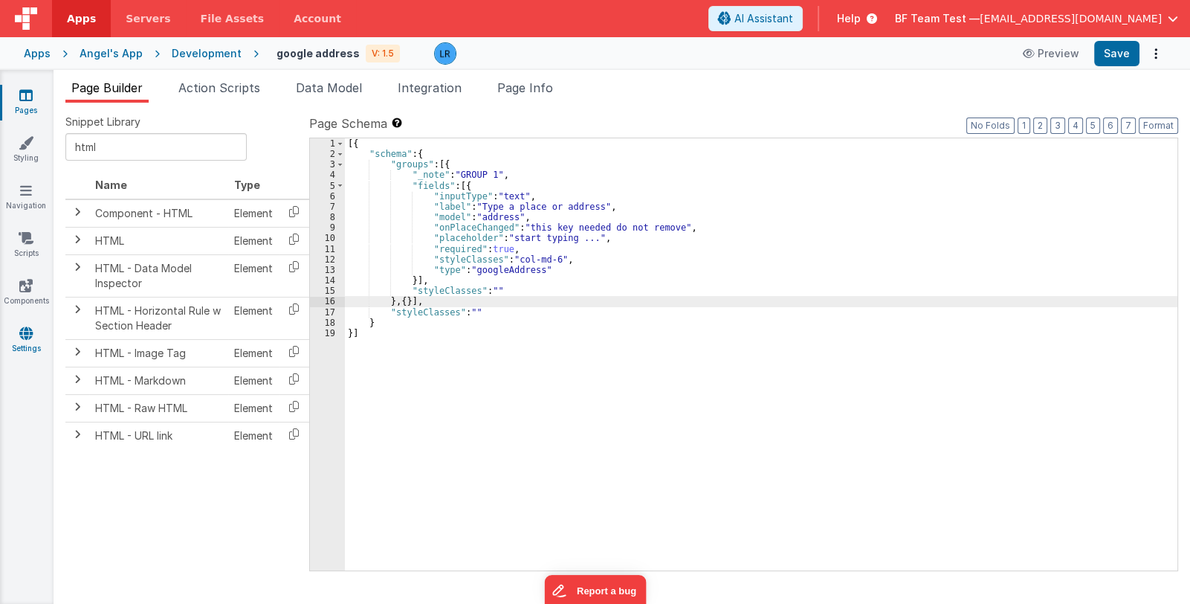
click at [21, 326] on icon at bounding box center [25, 333] width 13 height 15
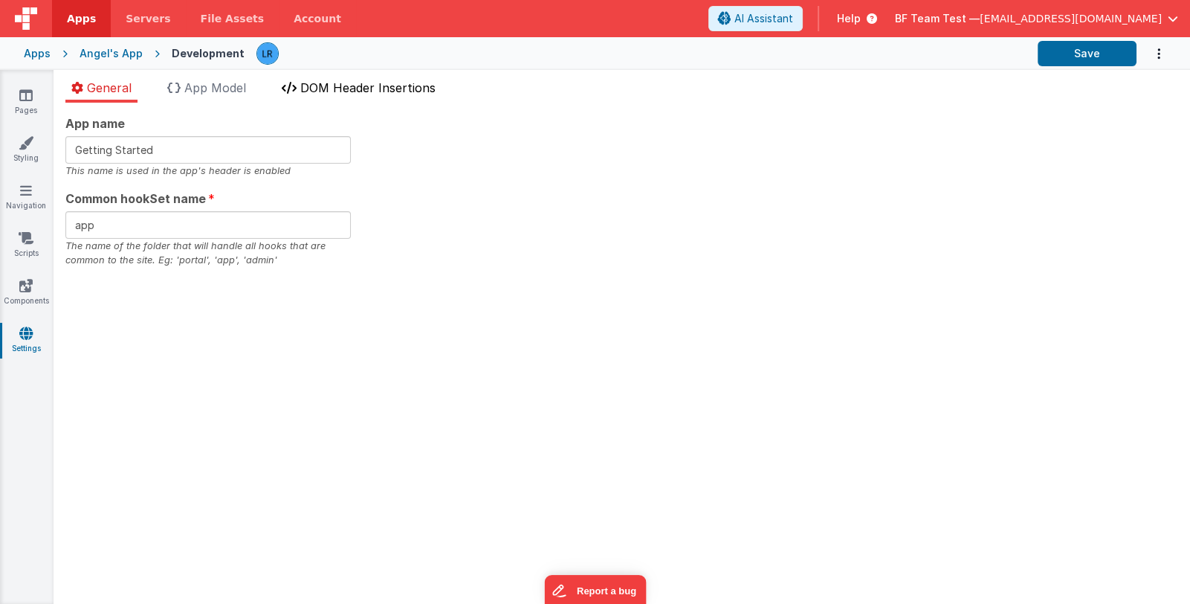
click at [355, 85] on span "DOM Header Insertions" at bounding box center [367, 87] width 135 height 15
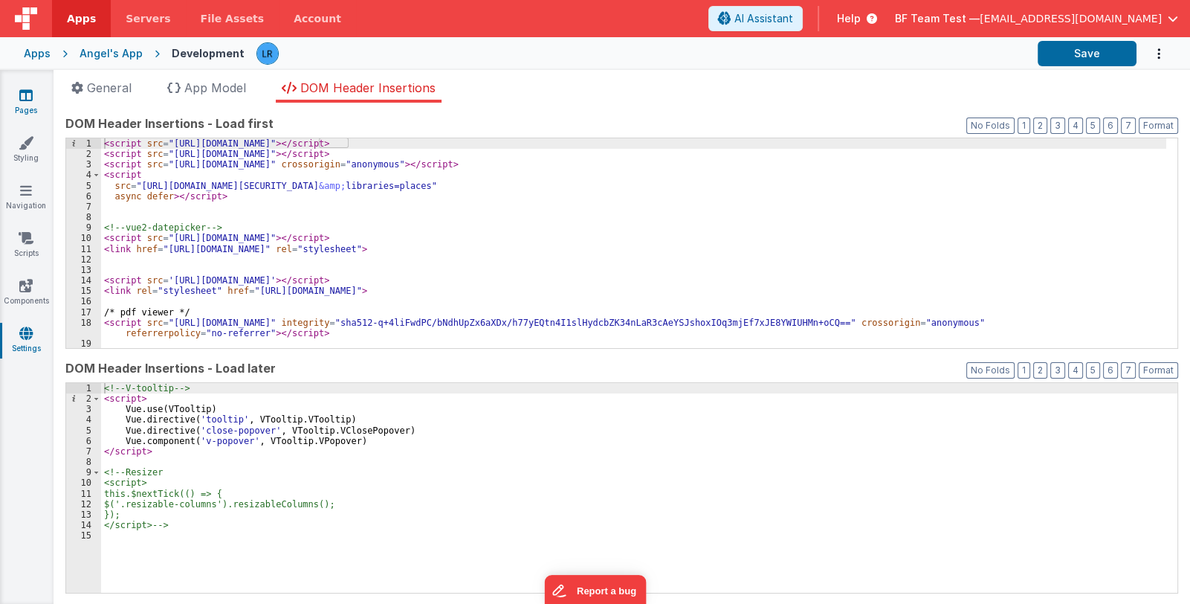
click at [27, 99] on icon at bounding box center [25, 95] width 13 height 15
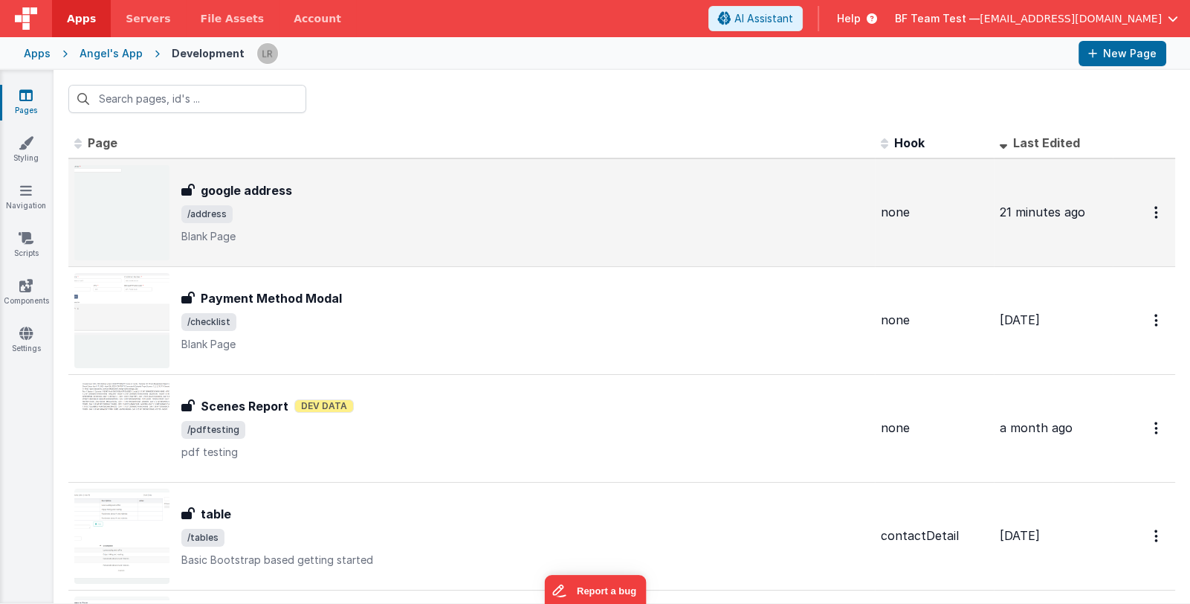
click at [379, 217] on span "/address" at bounding box center [525, 214] width 688 height 18
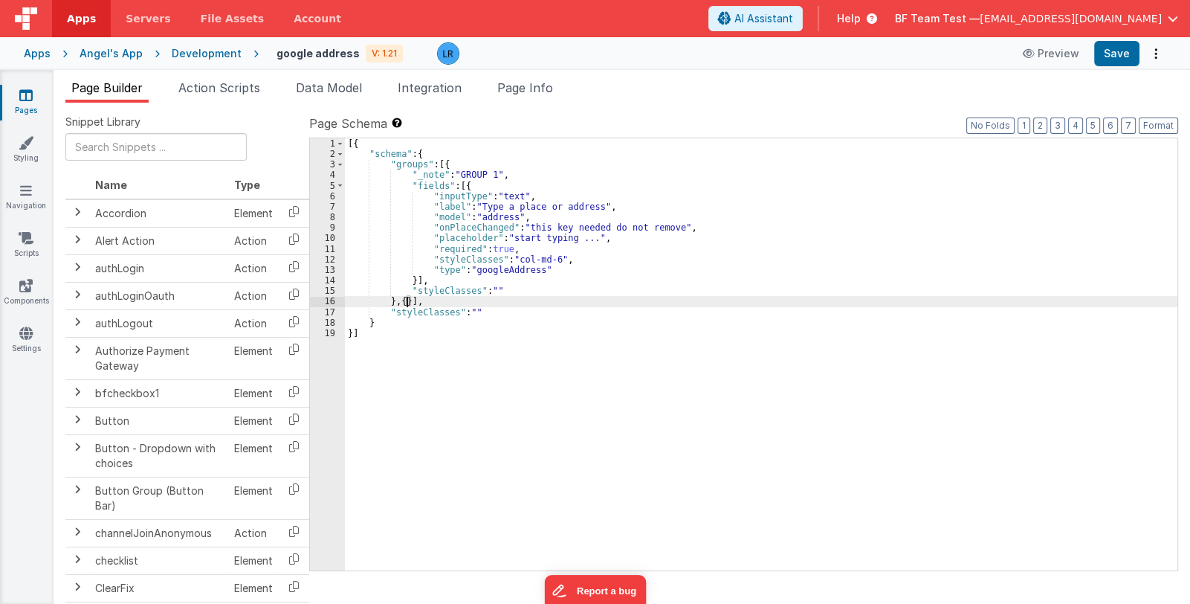
click at [407, 301] on div "[{ "schema" : { "groups" : [{ "_note" : "GROUP 1" , "fields" : [{ "inputType" :…" at bounding box center [761, 364] width 833 height 453
click at [1149, 45] on button "Options" at bounding box center [1156, 53] width 21 height 21
click at [1138, 111] on link "Rollback" at bounding box center [1101, 112] width 131 height 28
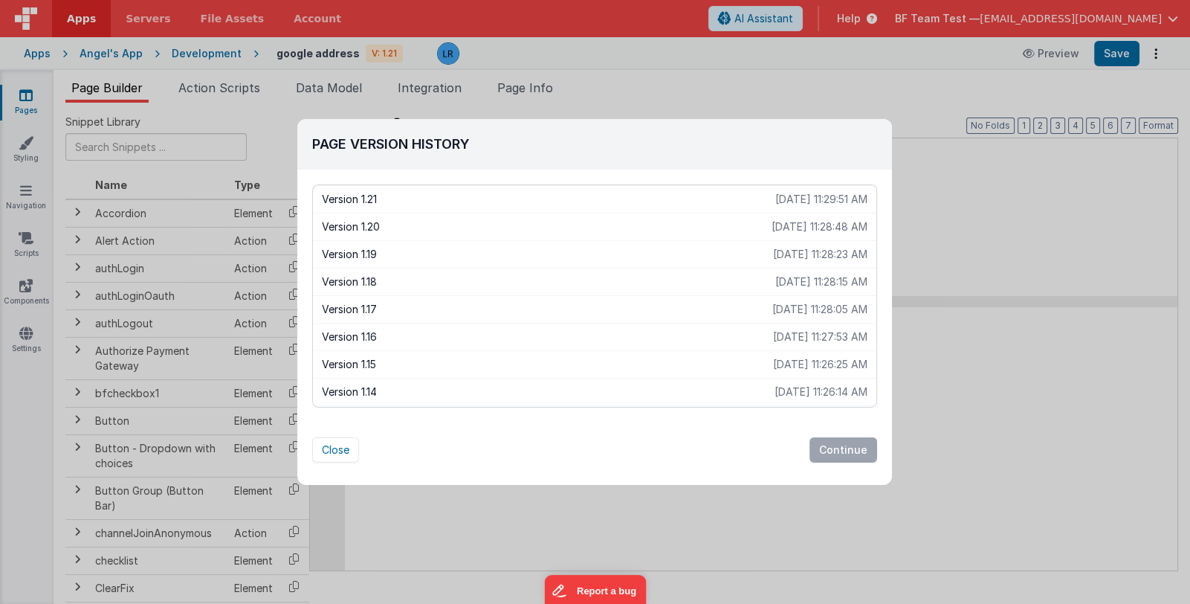
click at [583, 192] on p "Version 1.21" at bounding box center [548, 199] width 453 height 15
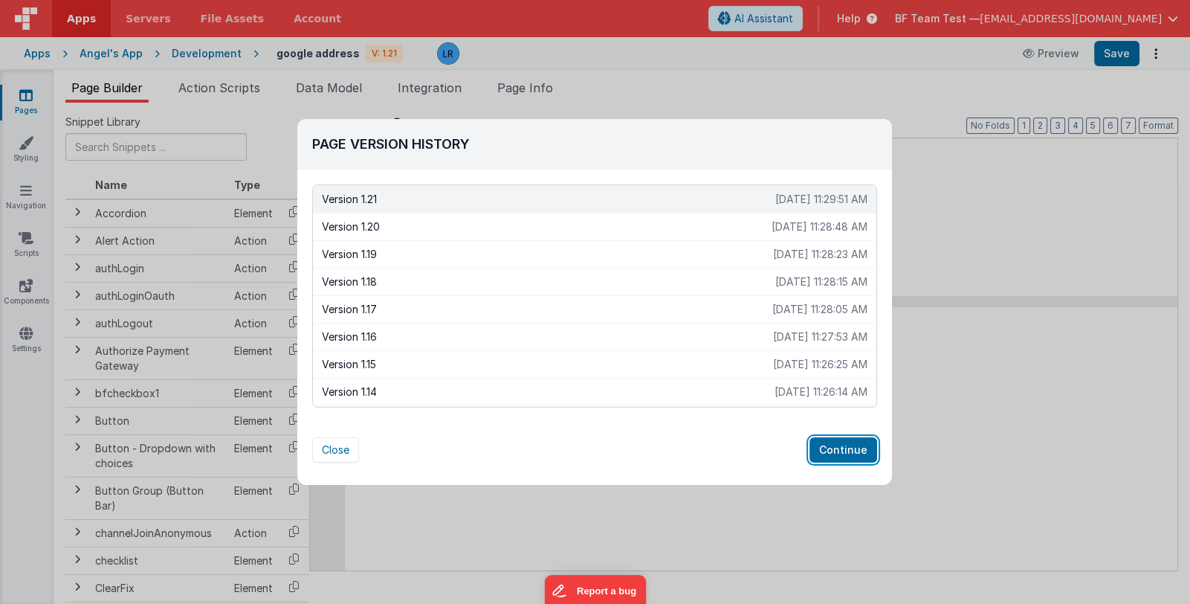
click at [831, 446] on button "Continue" at bounding box center [844, 449] width 68 height 25
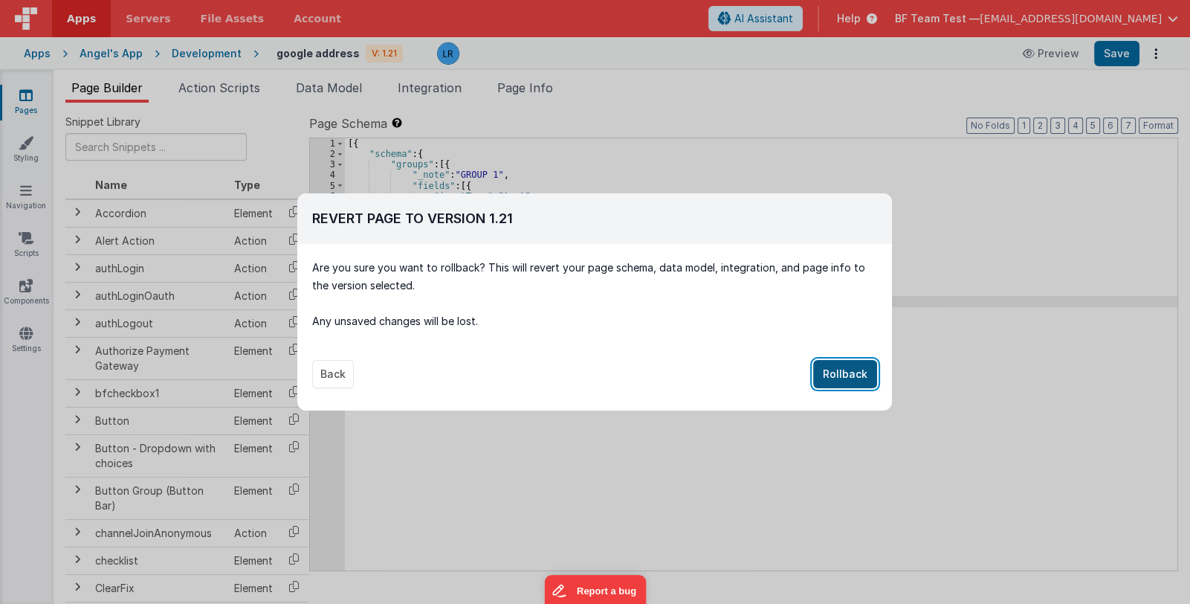
click at [855, 372] on button "Rollback" at bounding box center [845, 374] width 64 height 28
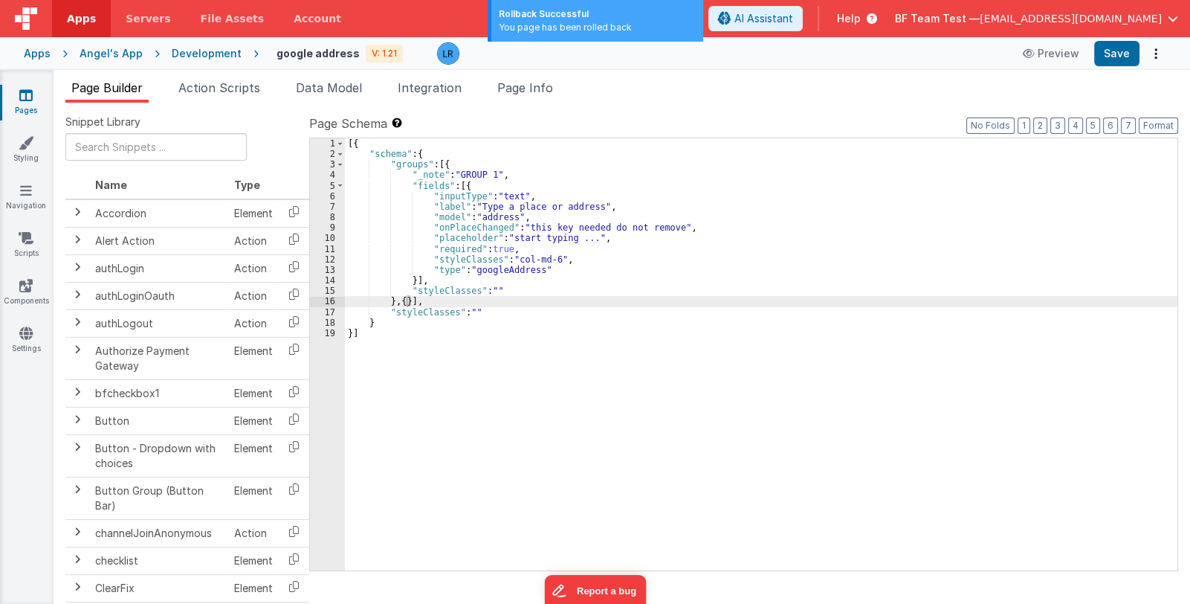
click at [404, 303] on div "[{ "schema" : { "groups" : [{ "_note" : "GROUP 1" , "fields" : [{ "inputType" :…" at bounding box center [761, 364] width 833 height 453
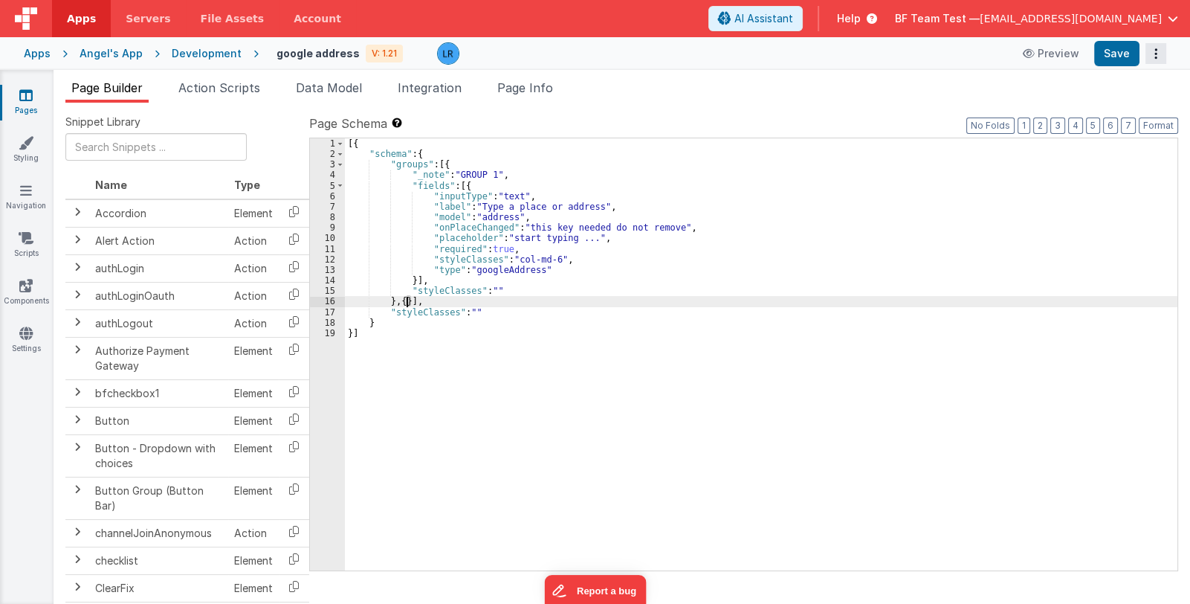
click at [1153, 47] on button "Options" at bounding box center [1156, 53] width 21 height 21
click at [1088, 105] on link "Rollback" at bounding box center [1101, 112] width 131 height 28
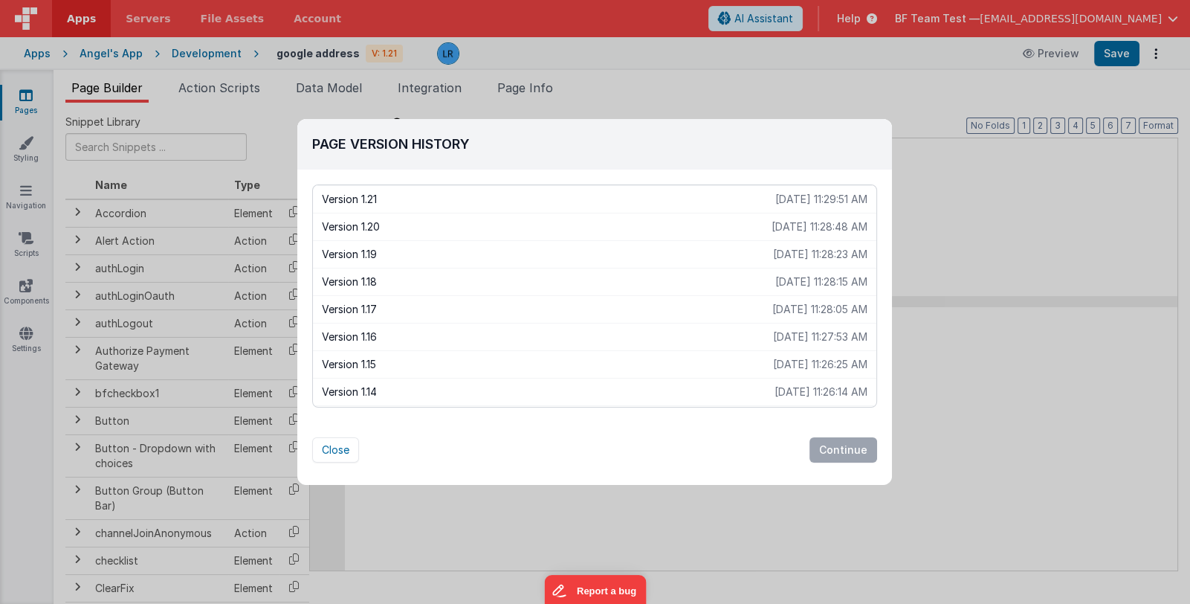
click at [450, 229] on p "Version 1.20" at bounding box center [547, 226] width 450 height 15
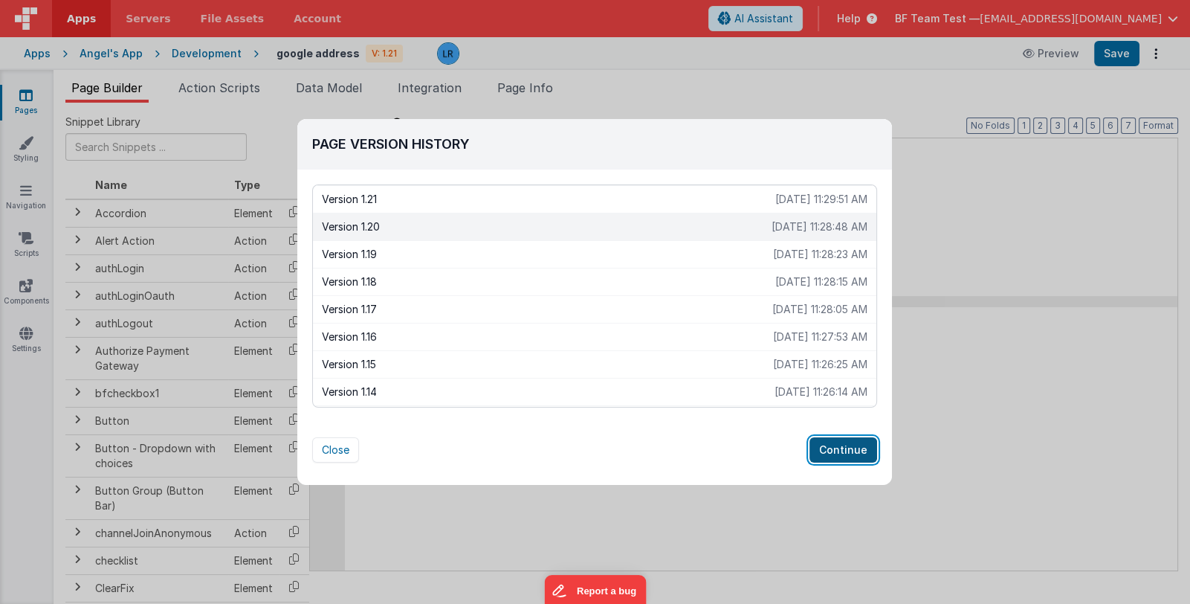
click at [830, 451] on button "Continue" at bounding box center [844, 449] width 68 height 25
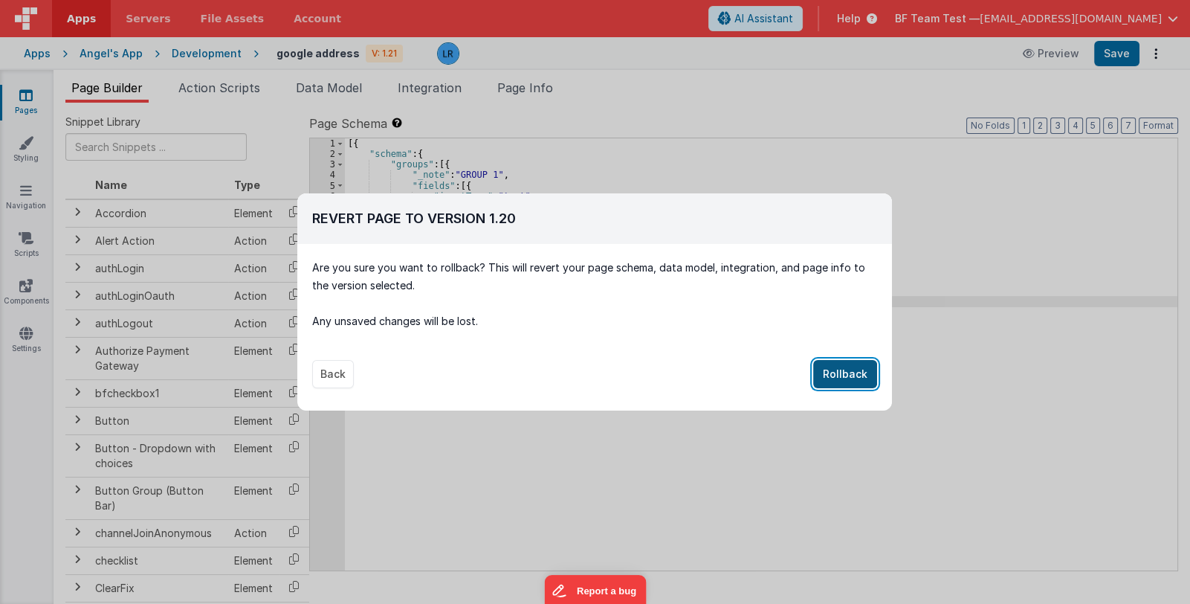
click at [836, 375] on button "Rollback" at bounding box center [845, 374] width 64 height 28
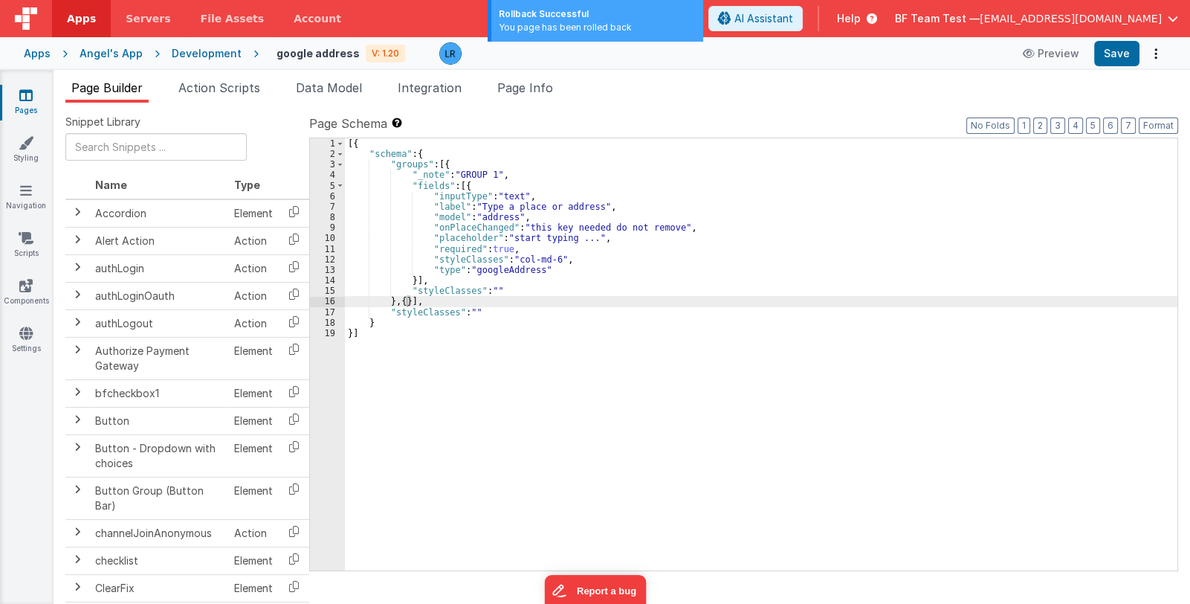
click at [545, 317] on div "[{ "schema" : { "groups" : [{ "_note" : "GROUP 1" , "fields" : [{ "inputType" :…" at bounding box center [761, 364] width 833 height 453
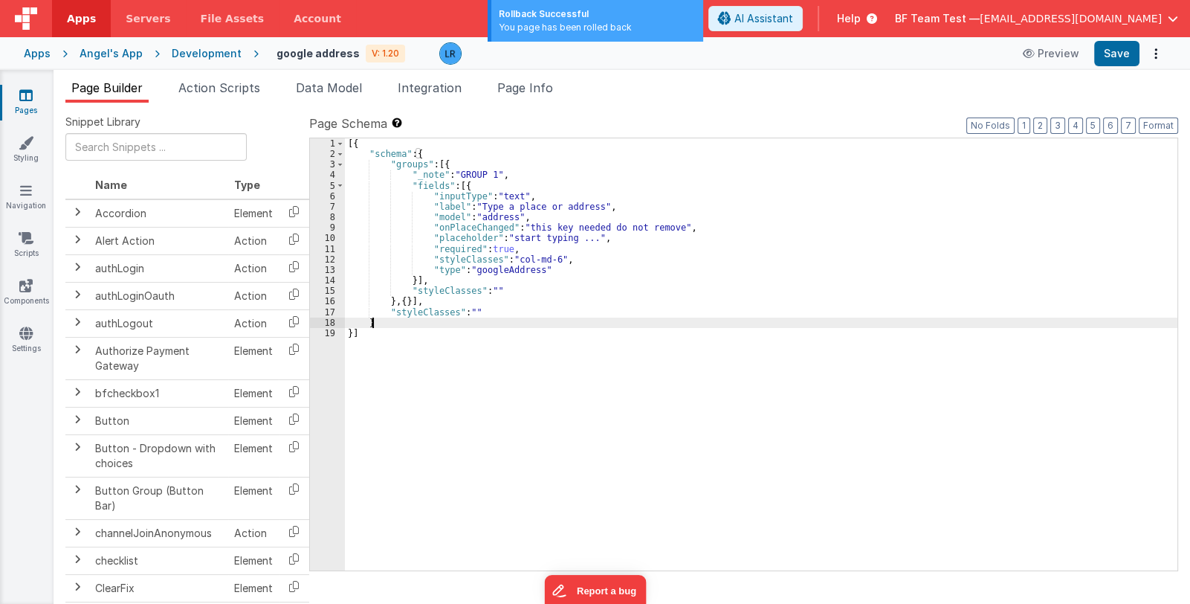
click at [511, 303] on div "[{ "schema" : { "groups" : [{ "_note" : "GROUP 1" , "fields" : [{ "inputType" :…" at bounding box center [761, 364] width 833 height 453
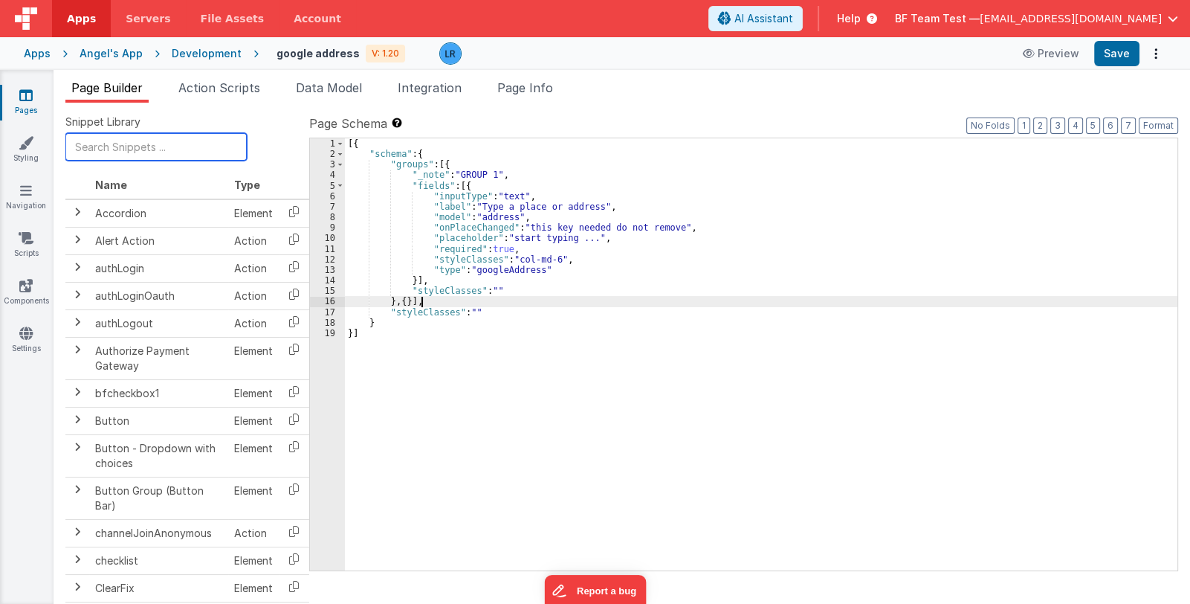
click at [111, 149] on input "text" at bounding box center [155, 147] width 181 height 28
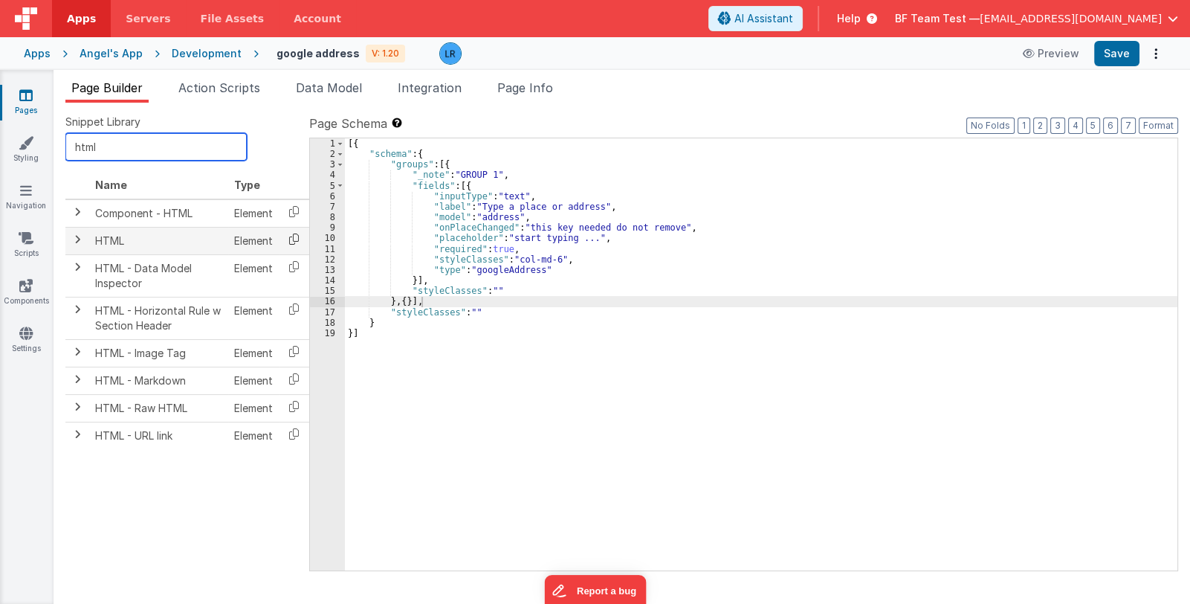
type input "html"
click at [290, 234] on icon at bounding box center [294, 238] width 30 height 23
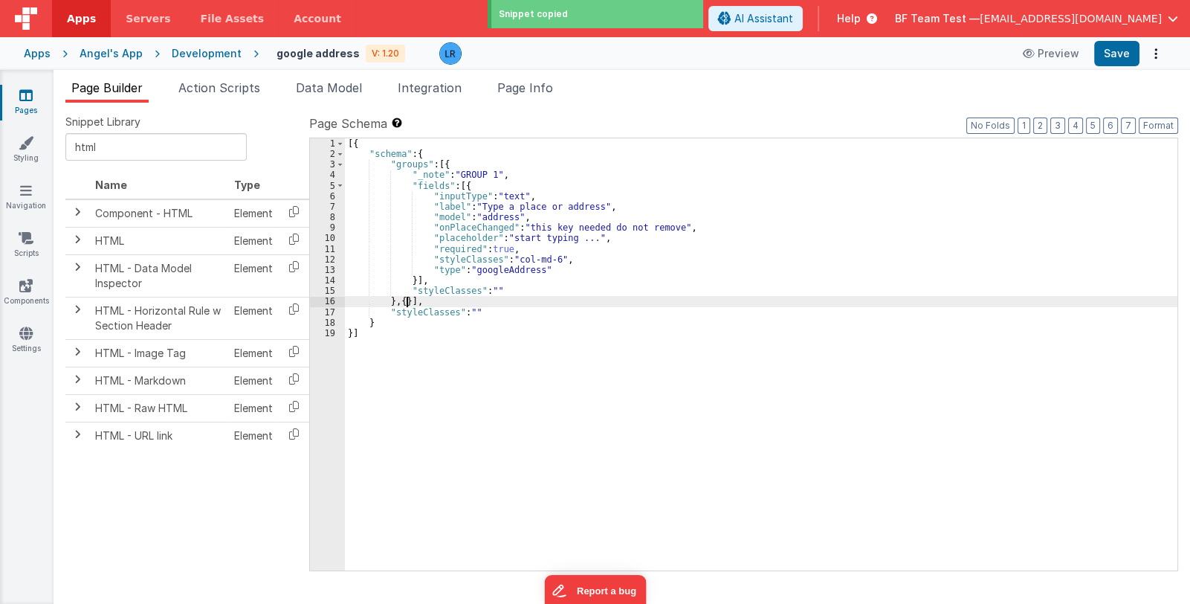
click at [407, 300] on div "[{ "schema" : { "groups" : [{ "_note" : "GROUP 1" , "fields" : [{ "inputType" :…" at bounding box center [761, 364] width 833 height 453
drag, startPoint x: 401, startPoint y: 300, endPoint x: 413, endPoint y: 302, distance: 11.2
click at [413, 302] on div "[{ "schema" : { "groups" : [{ "_note" : "GROUP 1" , "fields" : [{ "inputType" :…" at bounding box center [761, 364] width 833 height 453
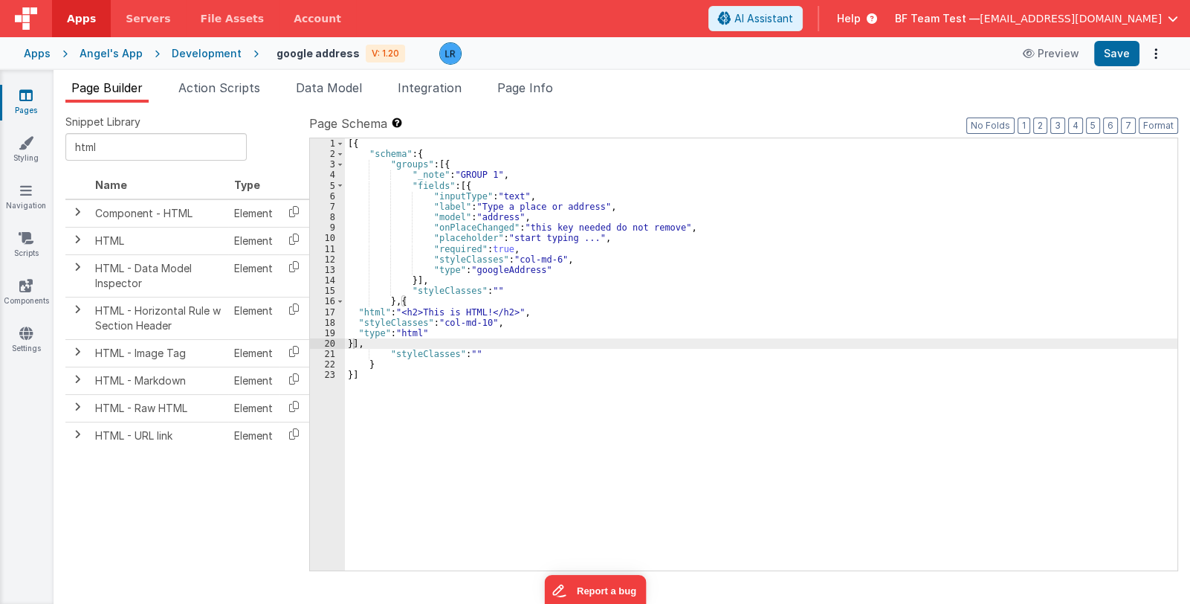
click at [467, 308] on div "[{ "schema" : { "groups" : [{ "_note" : "GROUP 1" , "fields" : [{ "inputType" :…" at bounding box center [761, 364] width 833 height 453
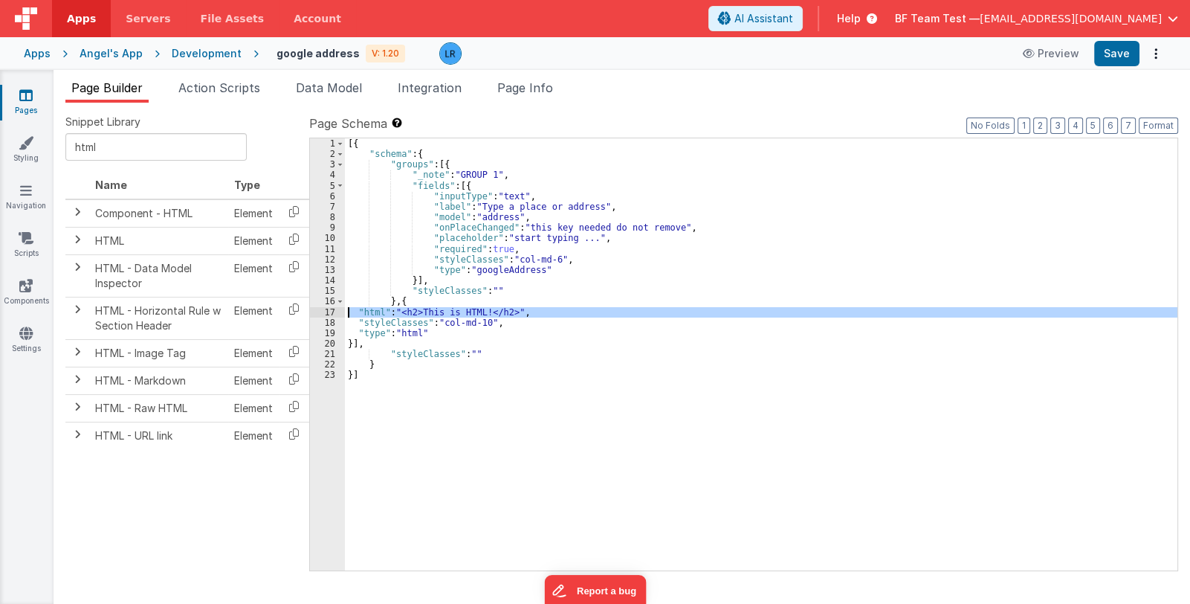
click at [326, 313] on div "17" at bounding box center [327, 312] width 35 height 10
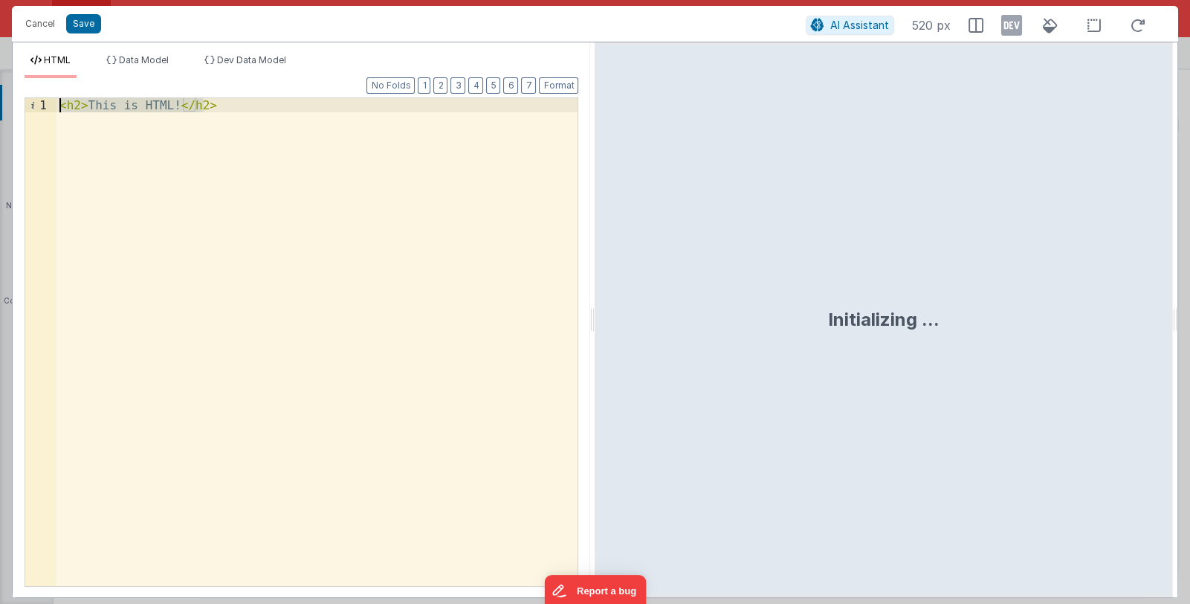
drag, startPoint x: 219, startPoint y: 105, endPoint x: 38, endPoint y: 109, distance: 181.4
click at [38, 109] on div "1 < h2 > This is HTML! </ h2 > XXXXXXXXXXXXXXXXXXXXXXXXXXXXXXXXXXXXXXXXXXXXXXXX…" at bounding box center [302, 341] width 554 height 489
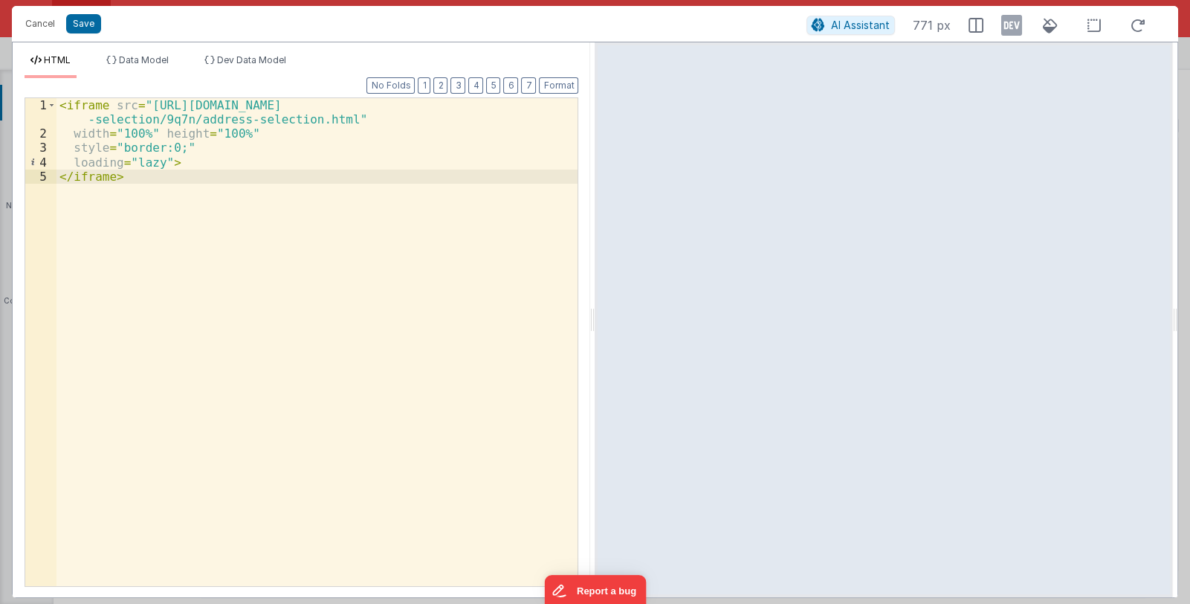
click at [236, 132] on div "< iframe src = "https://storage.googleapis.com/maps-solutions-l9ajgrxgdc/addres…" at bounding box center [317, 363] width 522 height 531
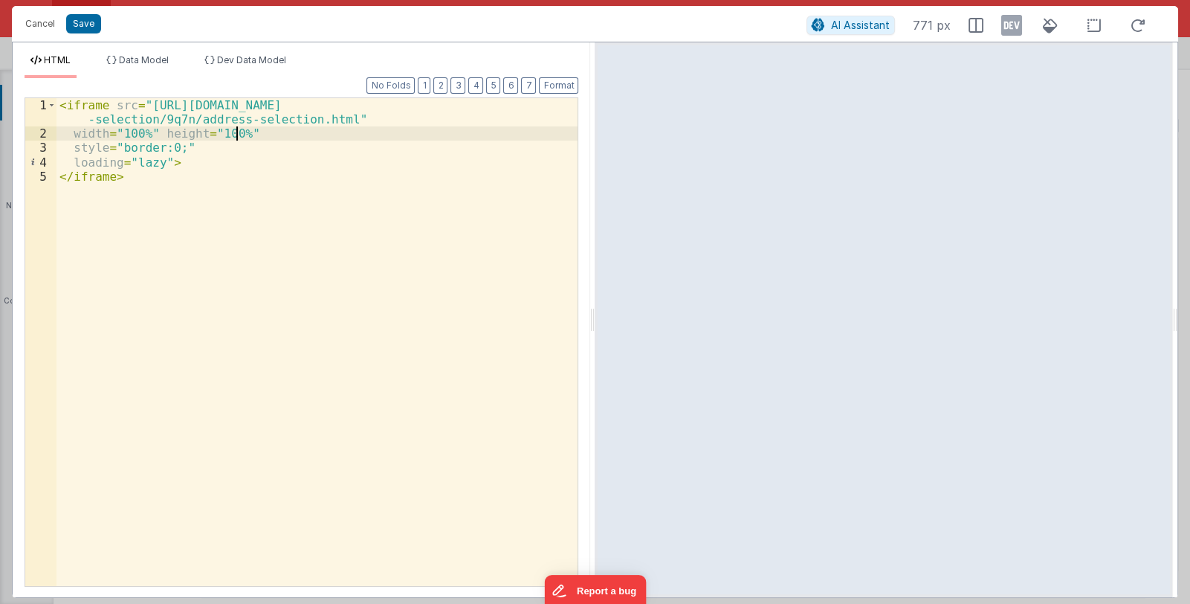
click at [253, 132] on div "< iframe src = "https://storage.googleapis.com/maps-solutions-l9ajgrxgdc/addres…" at bounding box center [317, 363] width 522 height 531
drag, startPoint x: 250, startPoint y: 130, endPoint x: 306, endPoint y: 132, distance: 56.5
click at [306, 132] on div "< iframe src = "https://storage.googleapis.com/maps-solutions-l9ajgrxgdc/addres…" at bounding box center [317, 363] width 522 height 531
drag, startPoint x: 210, startPoint y: 133, endPoint x: 234, endPoint y: 134, distance: 23.8
click at [234, 134] on div "< iframe src = "https://storage.googleapis.com/maps-solutions-l9ajgrxgdc/addres…" at bounding box center [317, 363] width 522 height 531
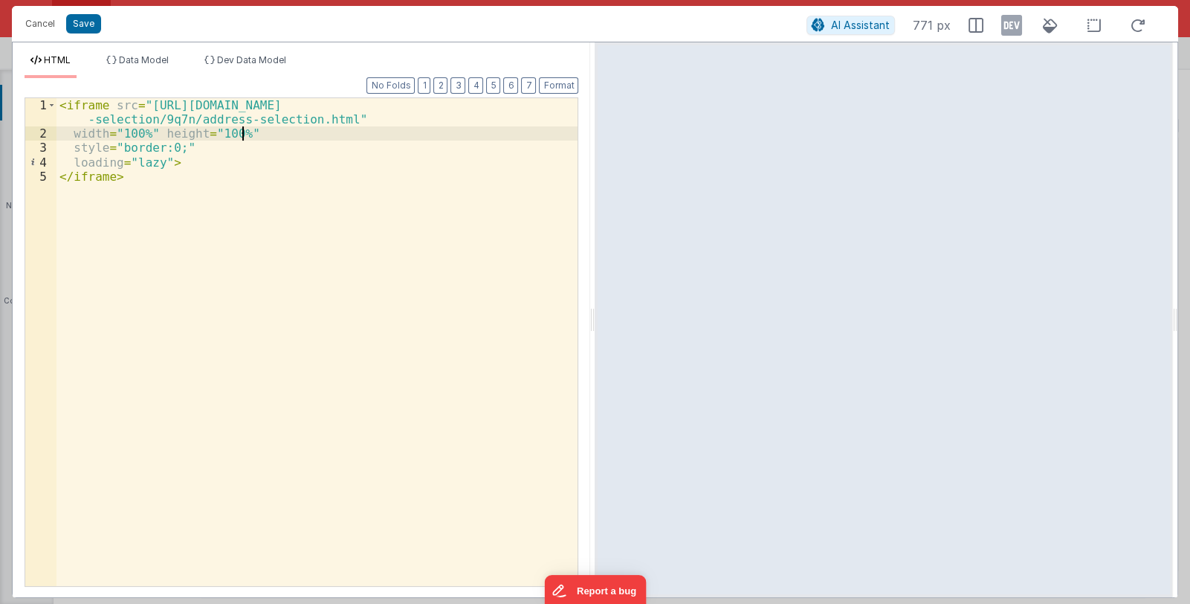
click at [264, 132] on div "< iframe src = "https://storage.googleapis.com/maps-solutions-l9ajgrxgdc/addres…" at bounding box center [317, 363] width 522 height 531
drag, startPoint x: 264, startPoint y: 132, endPoint x: 79, endPoint y: 131, distance: 185.1
click at [79, 131] on div "< iframe src = "https://storage.googleapis.com/maps-solutions-l9ajgrxgdc/addres…" at bounding box center [317, 363] width 522 height 531
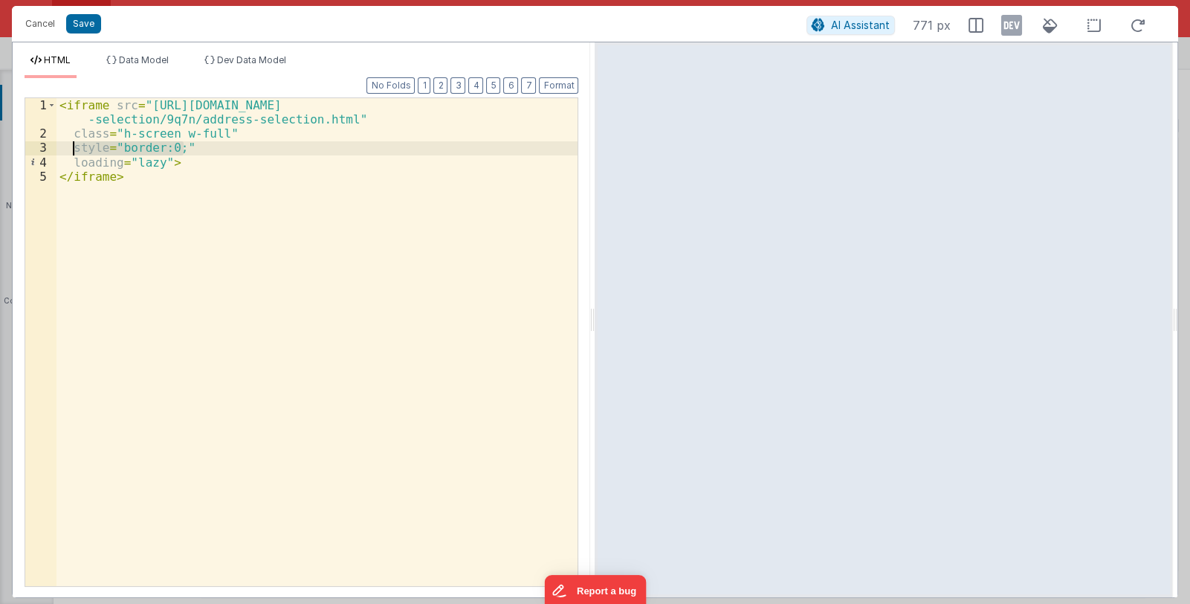
drag, startPoint x: 196, startPoint y: 147, endPoint x: 74, endPoint y: 149, distance: 121.9
click at [74, 149] on div "< iframe src = "https://storage.googleapis.com/maps-solutions-l9ajgrxgdc/addres…" at bounding box center [317, 363] width 522 height 531
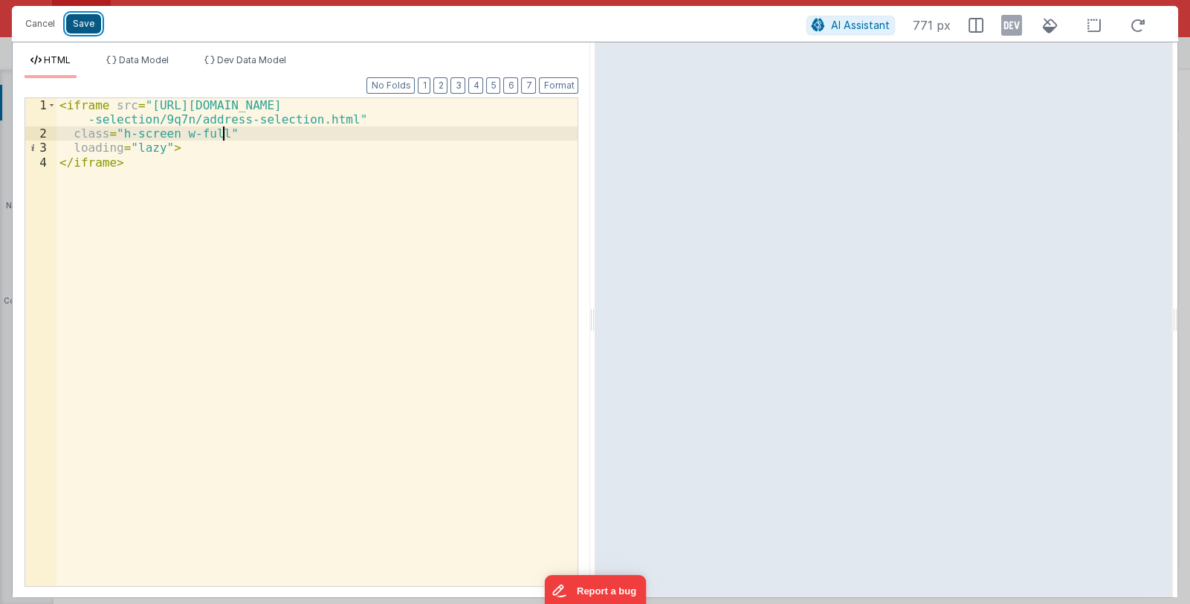
click at [74, 21] on button "Save" at bounding box center [83, 23] width 35 height 19
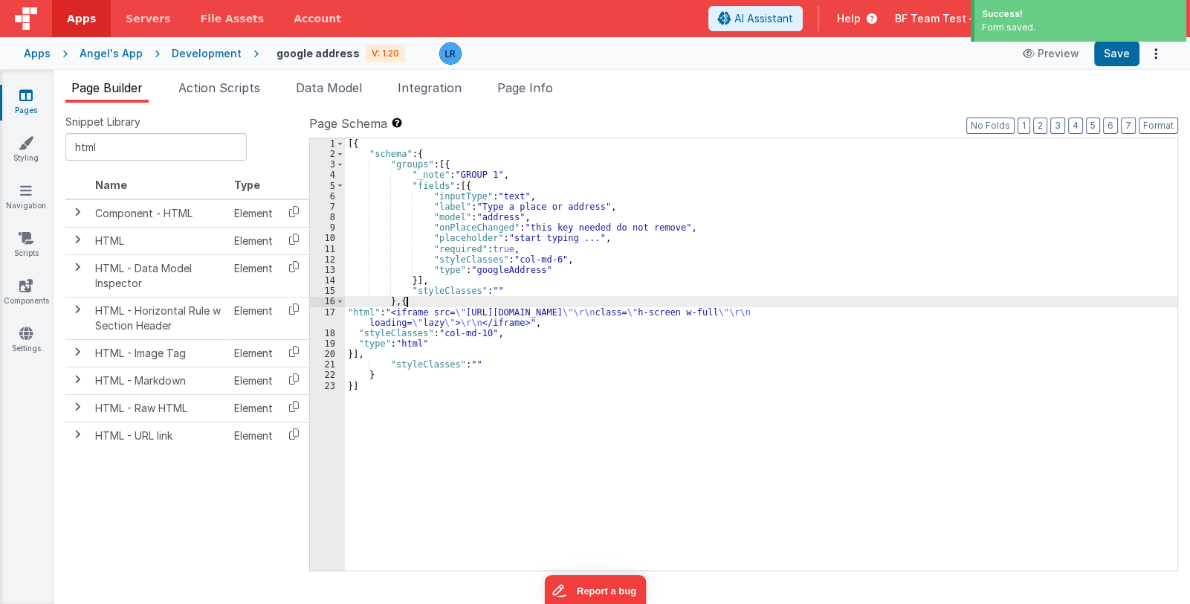
click at [420, 303] on div "[{ "schema" : { "groups" : [{ "_note" : "GROUP 1" , "fields" : [{ "inputType" :…" at bounding box center [761, 364] width 833 height 453
click at [393, 309] on div "[{ "schema" : { "groups" : [{ "_note" : "GROUP 1" , "fields" : [{ "inputType" :…" at bounding box center [761, 364] width 833 height 453
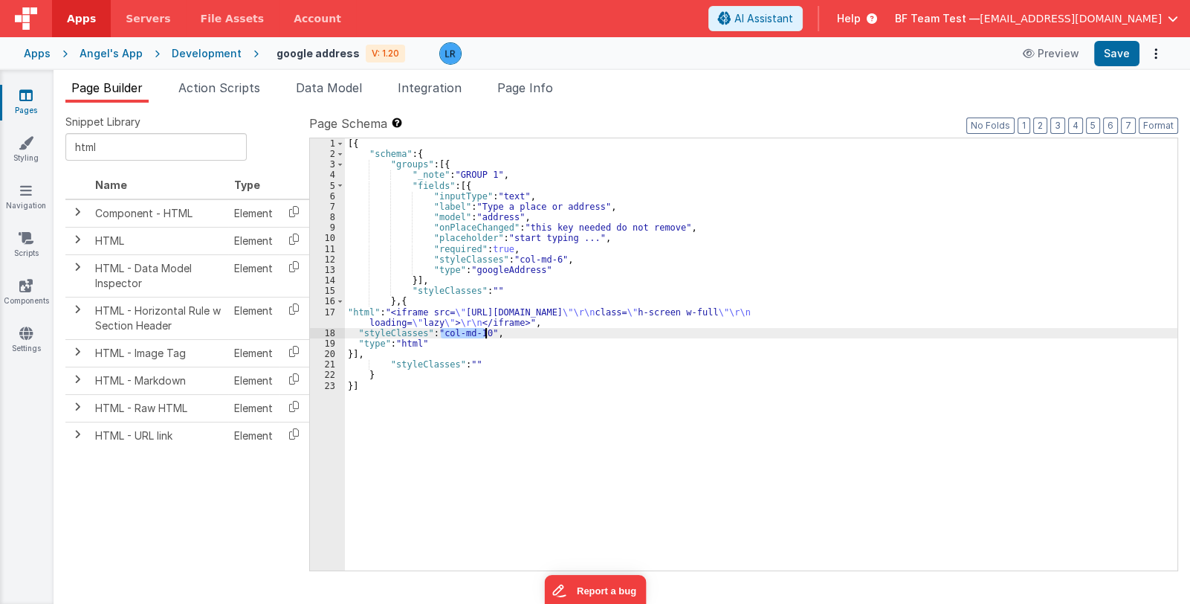
drag, startPoint x: 443, startPoint y: 335, endPoint x: 485, endPoint y: 334, distance: 41.6
click at [485, 334] on div "[{ "schema" : { "groups" : [{ "_note" : "GROUP 1" , "fields" : [{ "inputType" :…" at bounding box center [761, 364] width 833 height 453
click at [1108, 52] on button "Save" at bounding box center [1116, 53] width 45 height 25
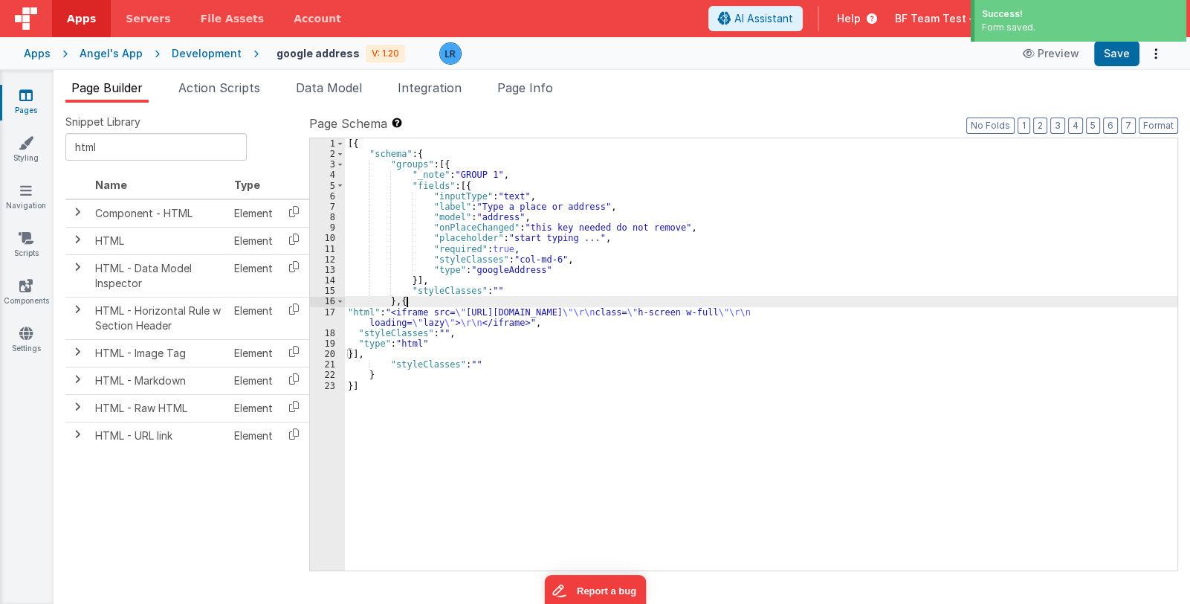
click at [407, 304] on div "[{ "schema" : { "groups" : [{ "_note" : "GROUP 1" , "fields" : [{ "inputType" :…" at bounding box center [761, 364] width 833 height 453
click at [368, 315] on div "[{ "schema" : { "groups" : [{ "_note" : "GROUP 1" , "fields" : [{ "inputType" :…" at bounding box center [761, 364] width 833 height 453
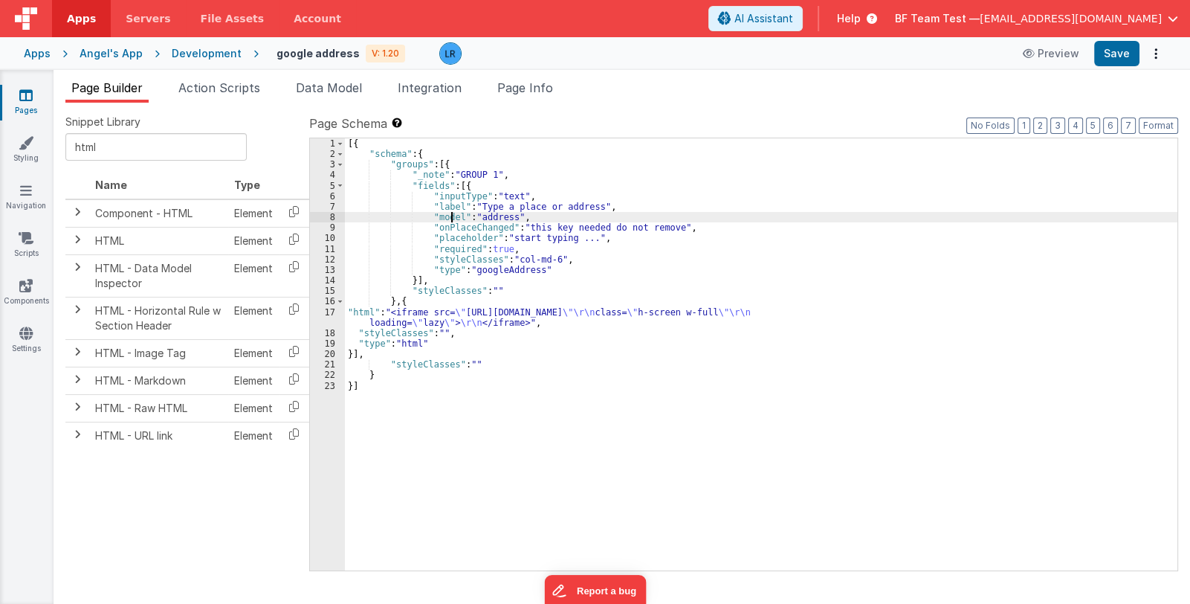
click at [450, 214] on div "[{ "schema" : { "groups" : [{ "_note" : "GROUP 1" , "fields" : [{ "inputType" :…" at bounding box center [761, 364] width 833 height 453
drag, startPoint x: 152, startPoint y: 147, endPoint x: 60, endPoint y: 149, distance: 91.5
click at [60, 149] on div "Snippet Library html Name Type Component - HTML Element HTML Element HTML - Dat…" at bounding box center [622, 353] width 1137 height 501
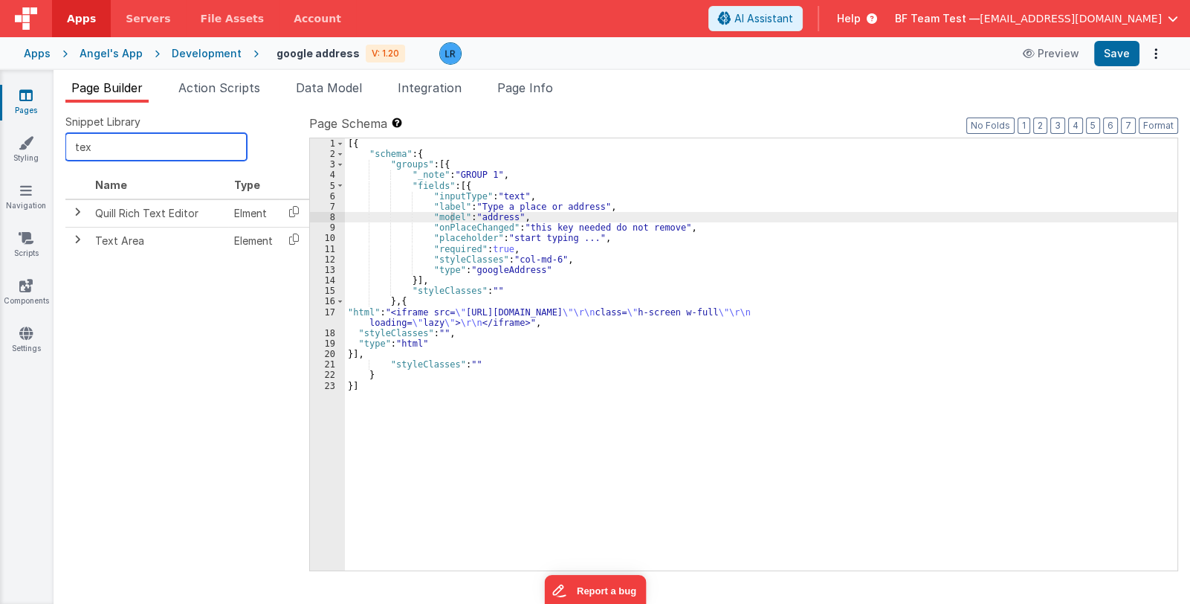
type input "text"
drag, startPoint x: 124, startPoint y: 148, endPoint x: 42, endPoint y: 138, distance: 83.1
click at [42, 138] on section "Pages Styling Navigation Scripts Components Settings Page Builder Action Script…" at bounding box center [595, 337] width 1190 height 534
type input "label"
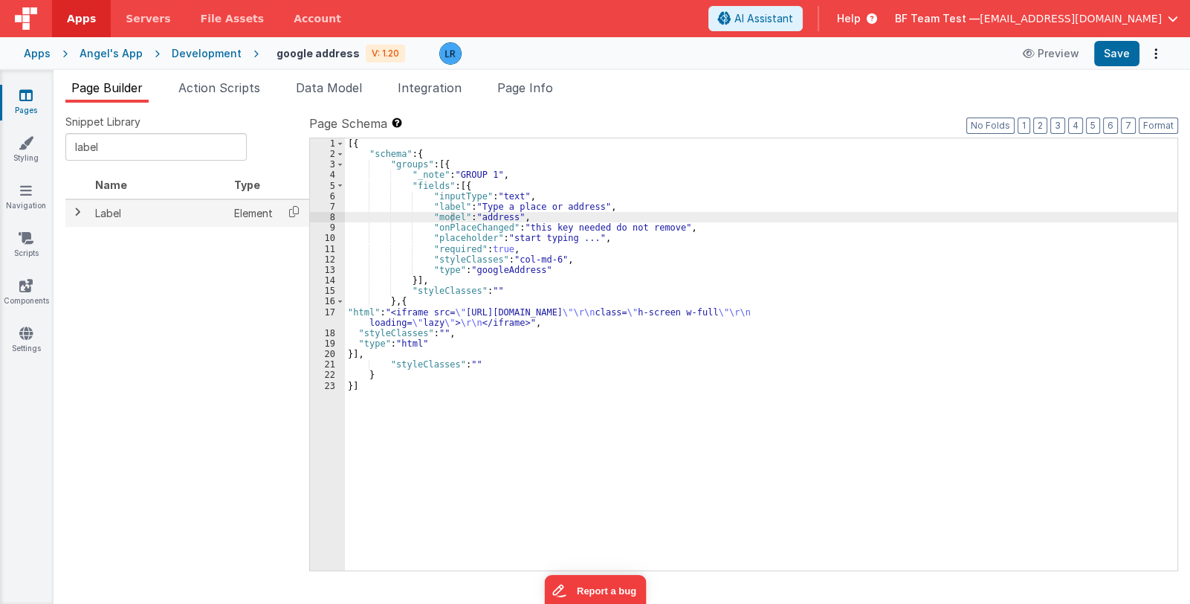
click at [77, 206] on span at bounding box center [77, 212] width 12 height 12
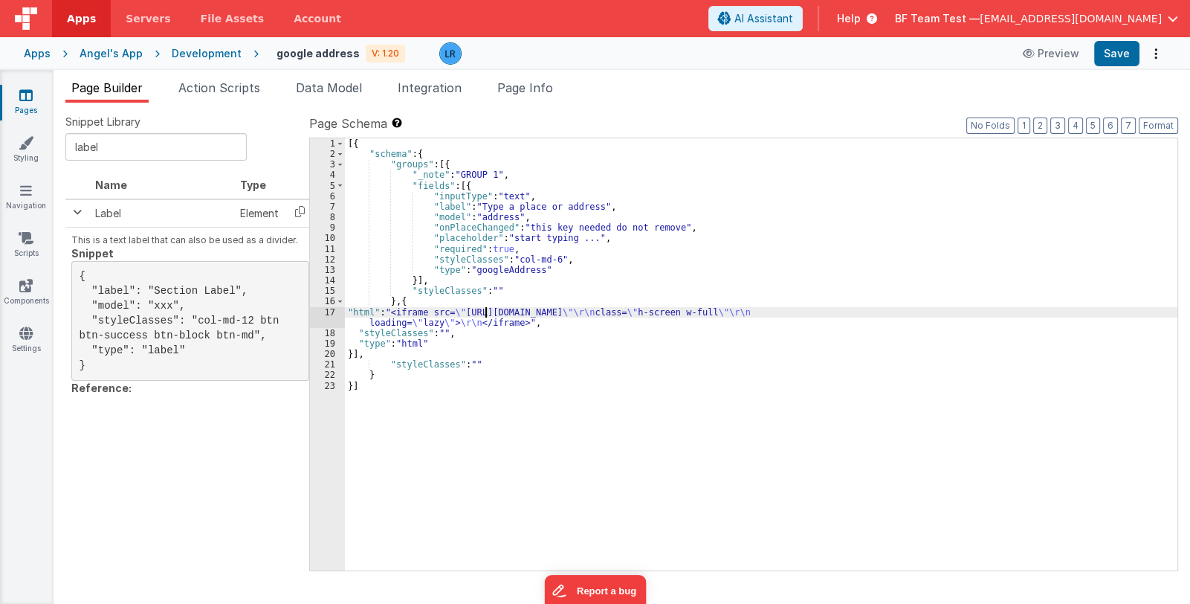
click at [487, 311] on div "[{ "schema" : { "groups" : [{ "_note" : "GROUP 1" , "fields" : [{ "inputType" :…" at bounding box center [761, 364] width 833 height 453
click at [1109, 49] on button "Save" at bounding box center [1116, 53] width 45 height 25
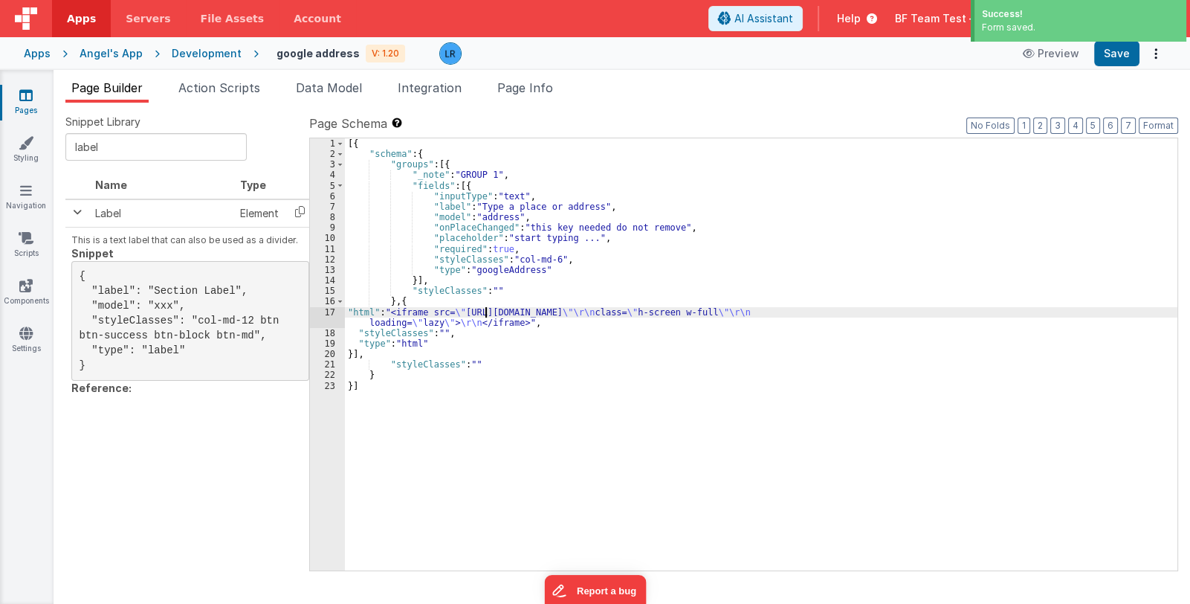
click at [331, 318] on div "17" at bounding box center [327, 317] width 35 height 21
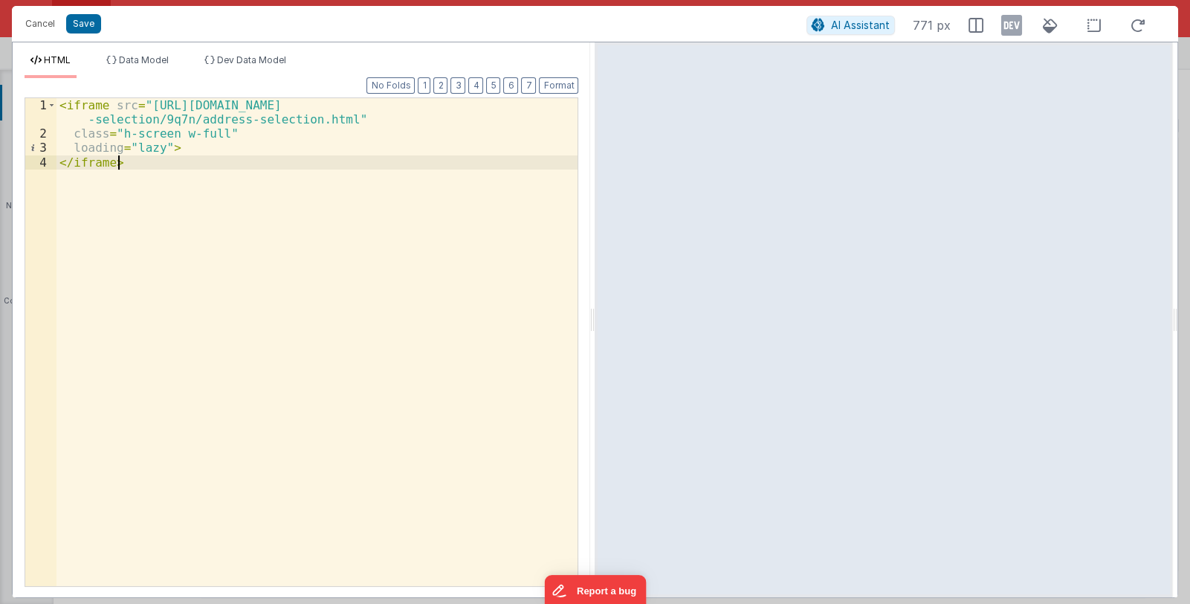
click at [101, 413] on div "< iframe src = "https://storage.googleapis.com/maps-solutions-l9ajgrxgdc/addres…" at bounding box center [317, 363] width 522 height 531
click at [33, 24] on button "Cancel" at bounding box center [40, 23] width 45 height 21
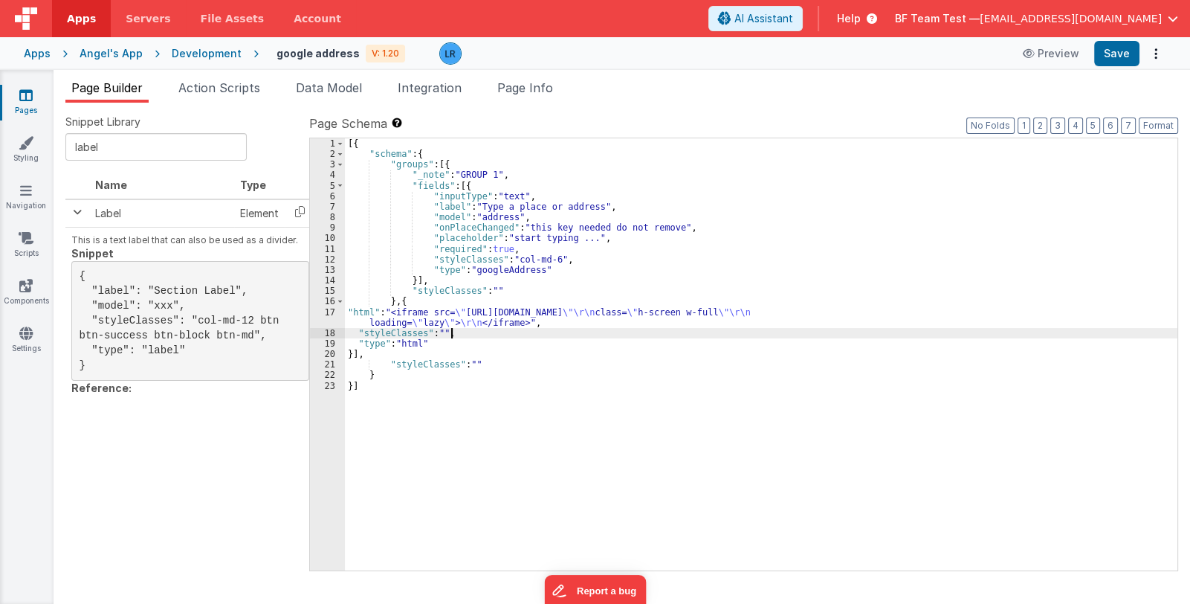
click at [505, 329] on div "[{ "schema" : { "groups" : [{ "_note" : "GROUP 1" , "fields" : [{ "inputType" :…" at bounding box center [761, 364] width 833 height 453
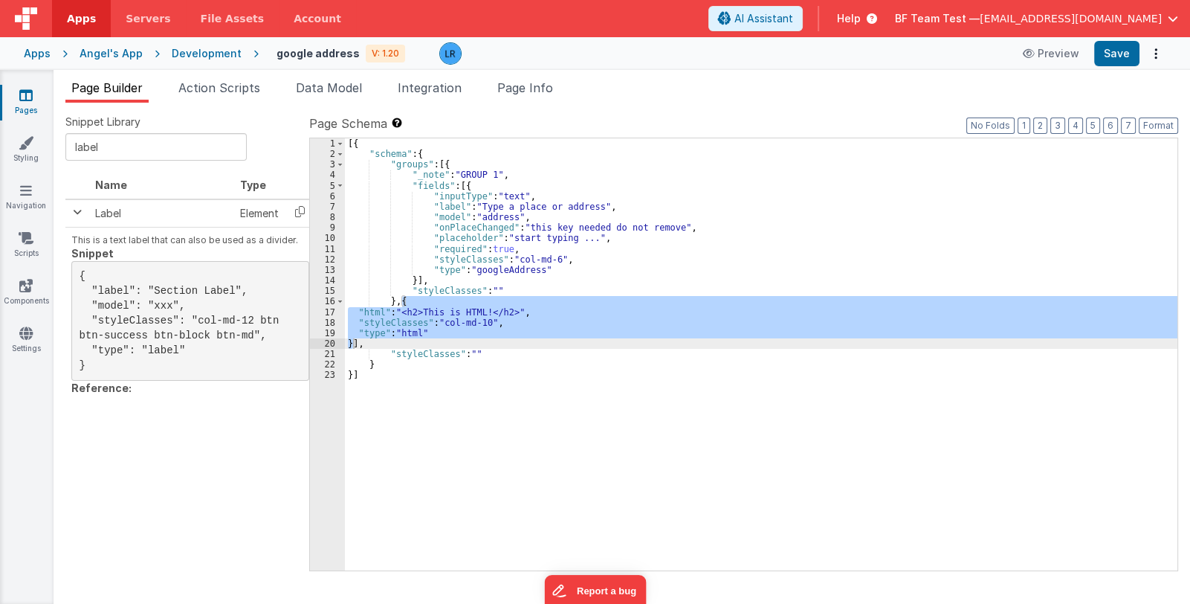
click at [398, 314] on div "[{ "schema" : { "groups" : [{ "_note" : "GROUP 1" , "fields" : [{ "inputType" :…" at bounding box center [761, 354] width 833 height 432
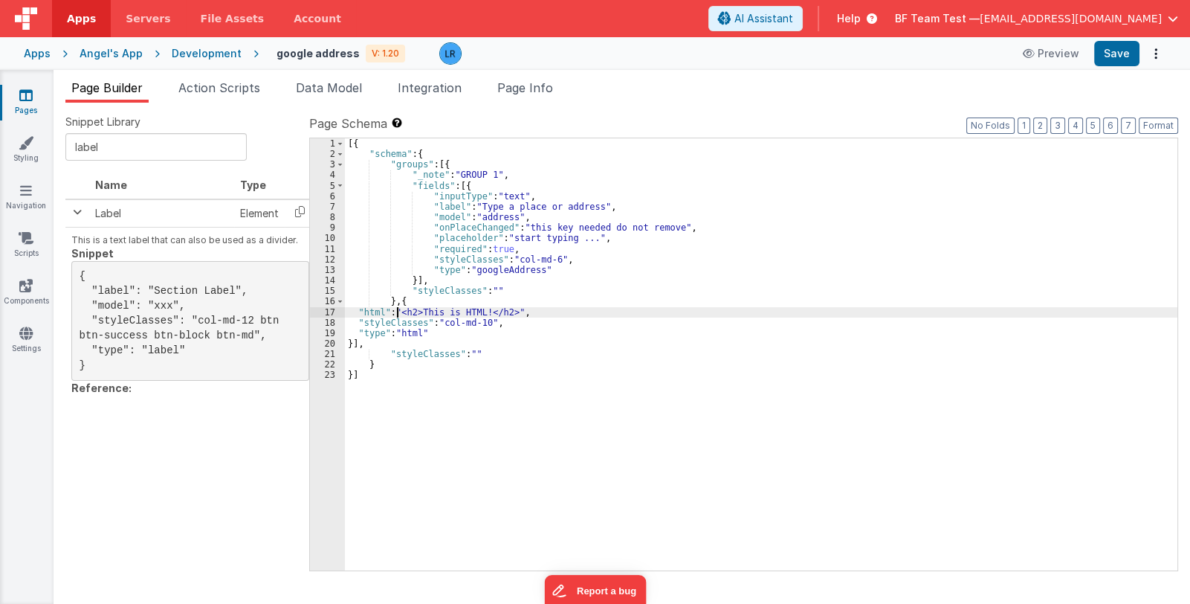
click at [331, 322] on div "18" at bounding box center [327, 322] width 35 height 10
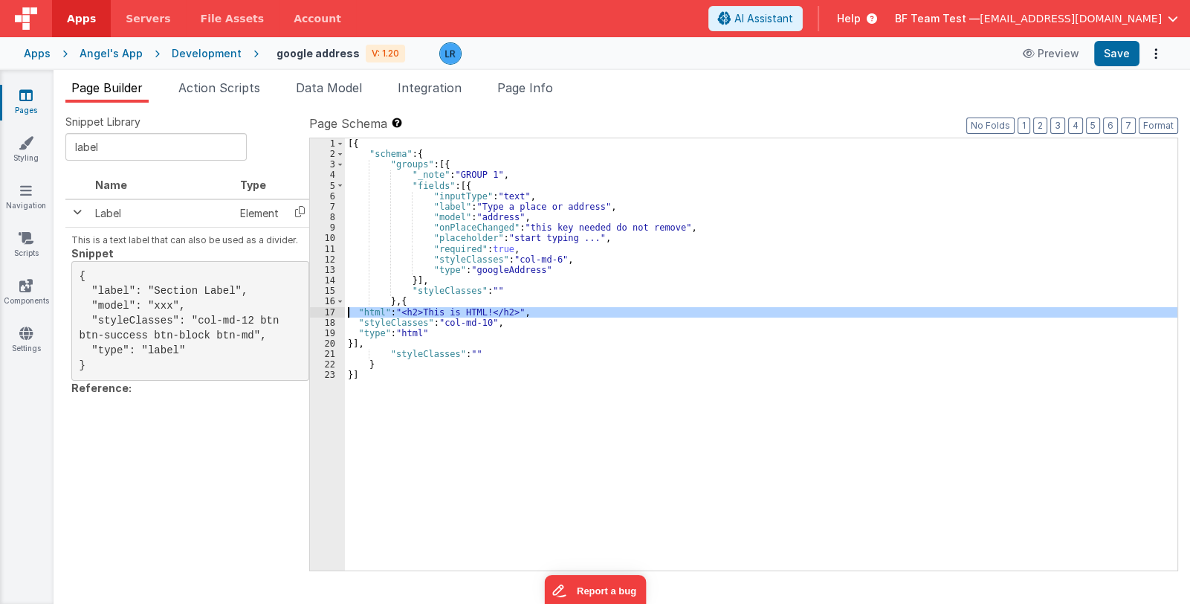
click at [335, 314] on div "17" at bounding box center [327, 312] width 35 height 10
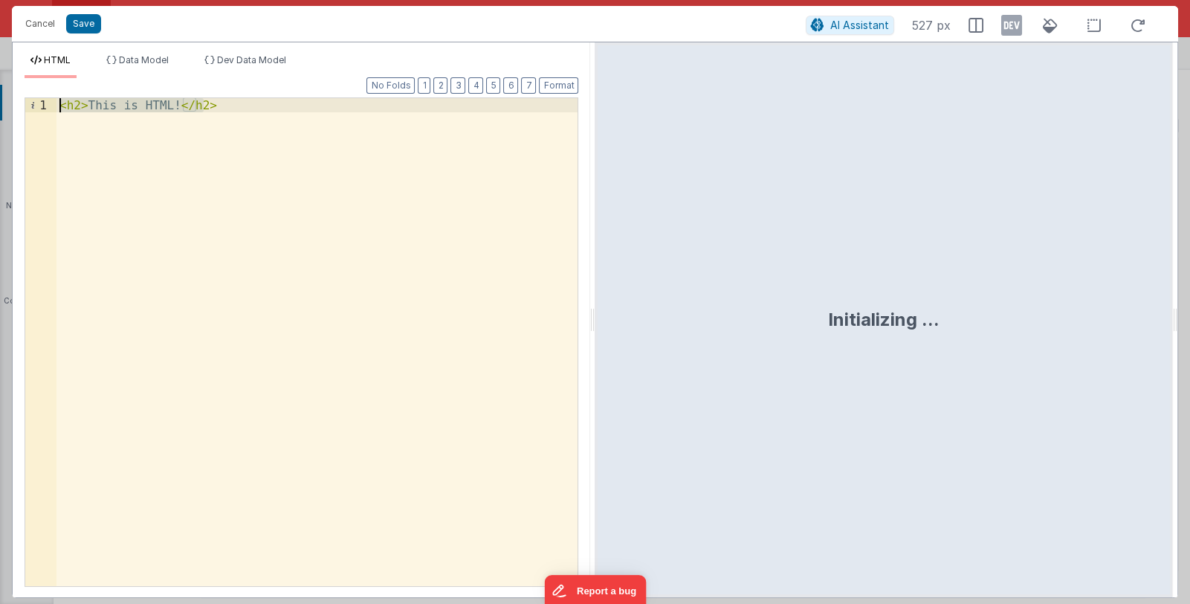
drag, startPoint x: 236, startPoint y: 110, endPoint x: 56, endPoint y: 105, distance: 180.0
click at [56, 105] on div "< h2 > This is HTML! </ h2 >" at bounding box center [317, 356] width 522 height 516
paste textarea
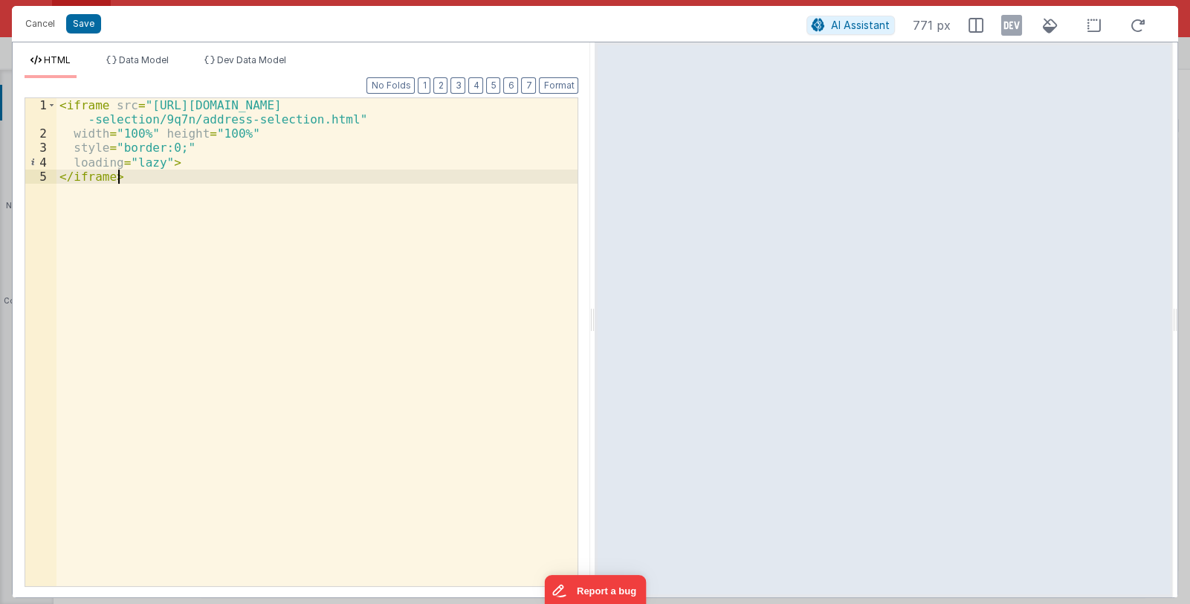
click at [249, 136] on div "< iframe src = "https://storage.googleapis.com/maps-solutions-l9ajgrxgdc/addres…" at bounding box center [317, 363] width 522 height 531
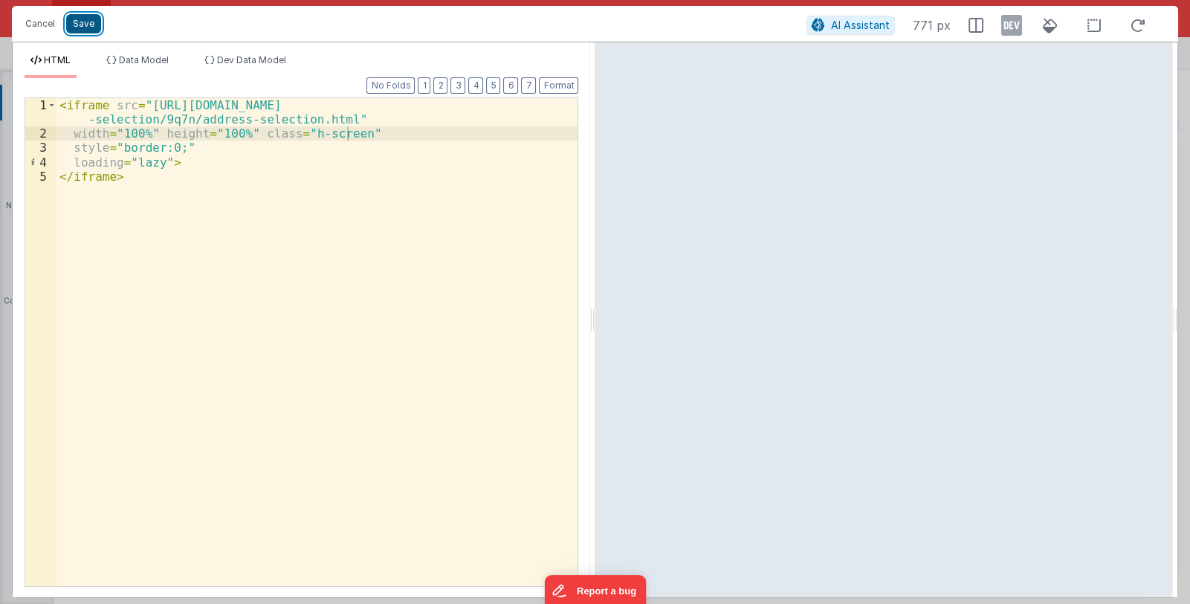
click at [85, 24] on button "Save" at bounding box center [83, 23] width 35 height 19
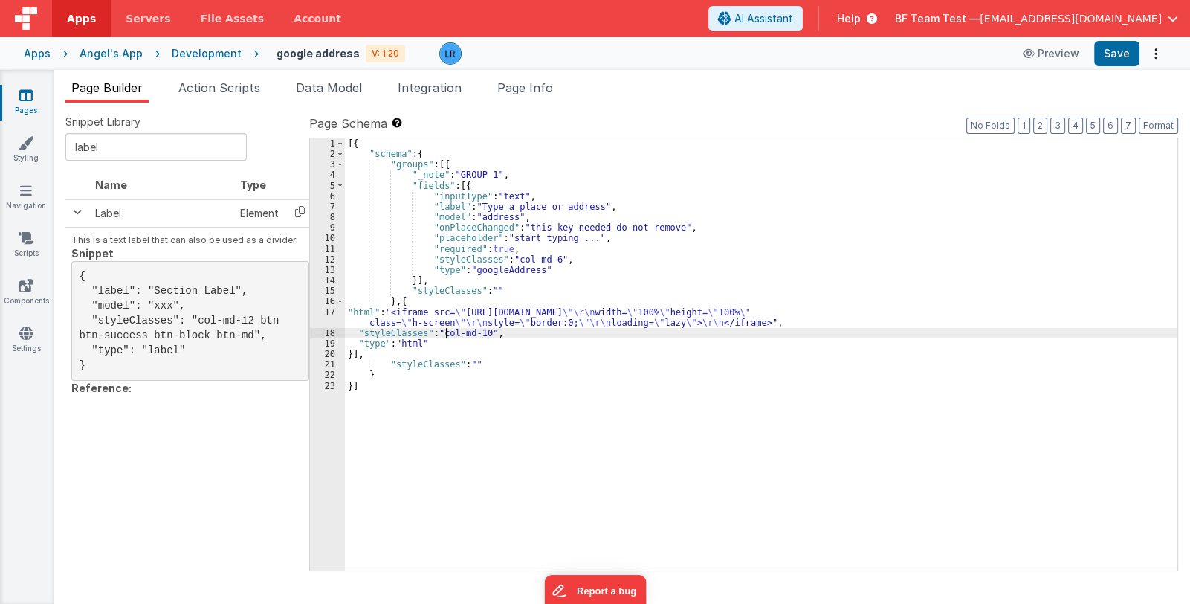
click at [448, 334] on div "[{ "schema" : { "groups" : [{ "_note" : "GROUP 1" , "fields" : [{ "inputType" :…" at bounding box center [761, 364] width 833 height 453
drag, startPoint x: 440, startPoint y: 334, endPoint x: 485, endPoint y: 332, distance: 44.6
click at [485, 332] on div "[{ "schema" : { "groups" : [{ "_note" : "GROUP 1" , "fields" : [{ "inputType" :…" at bounding box center [761, 364] width 833 height 453
click at [525, 88] on span "Page Info" at bounding box center [525, 87] width 56 height 15
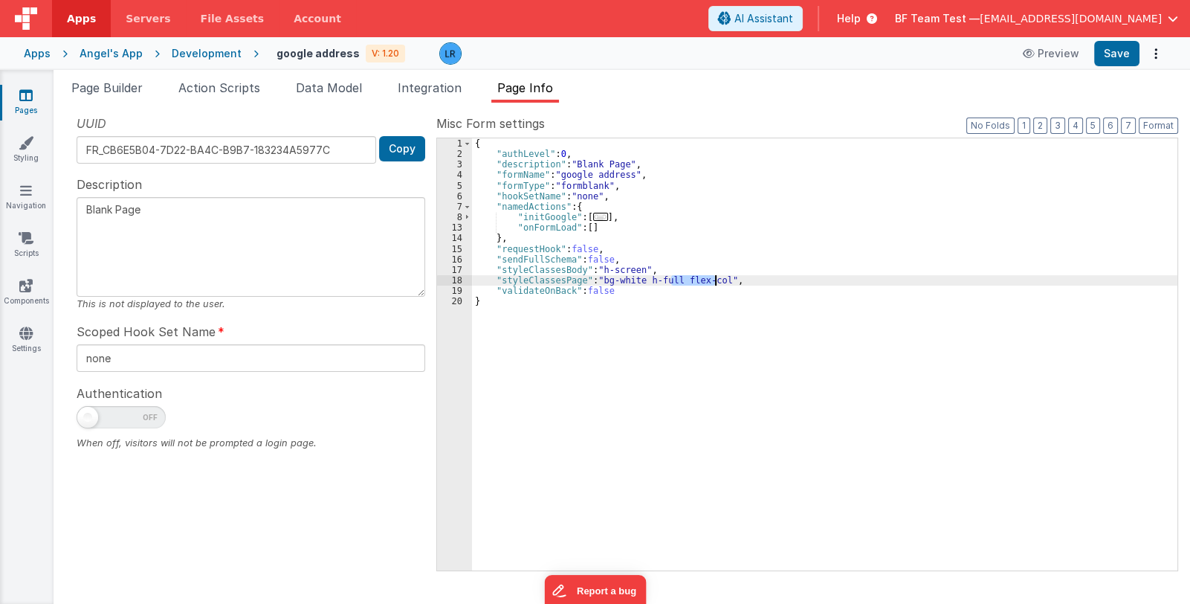
drag, startPoint x: 671, startPoint y: 278, endPoint x: 715, endPoint y: 277, distance: 43.9
click at [715, 277] on div "{ "authLevel" : 0 , "description" : "Blank Page" , "formName" : "google address…" at bounding box center [824, 364] width 705 height 453
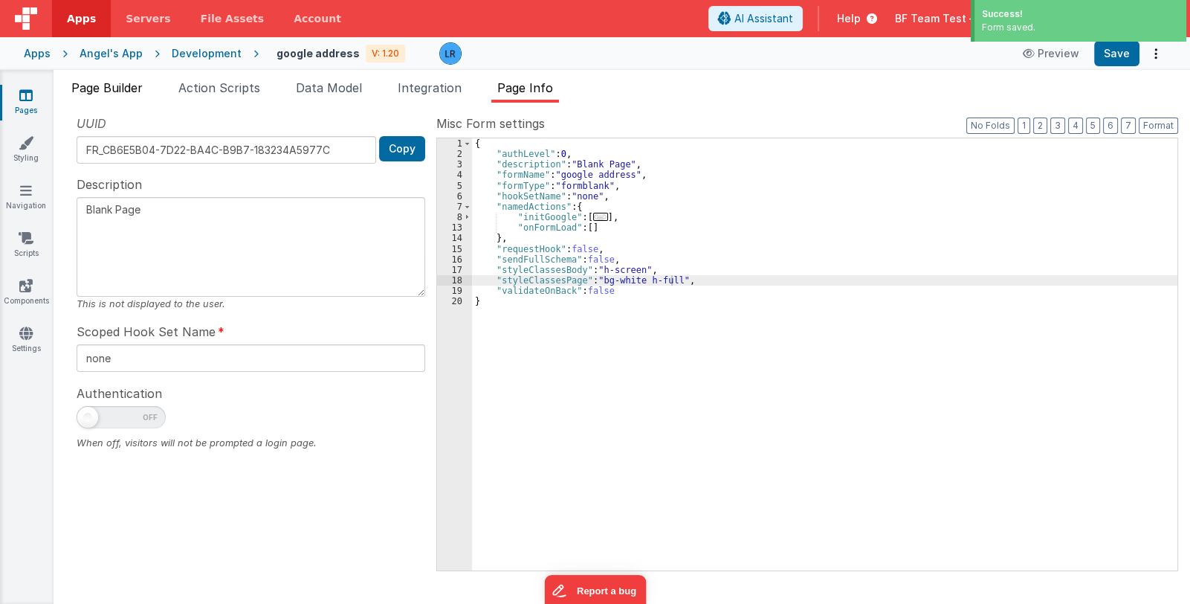
click at [124, 86] on span "Page Builder" at bounding box center [106, 87] width 71 height 15
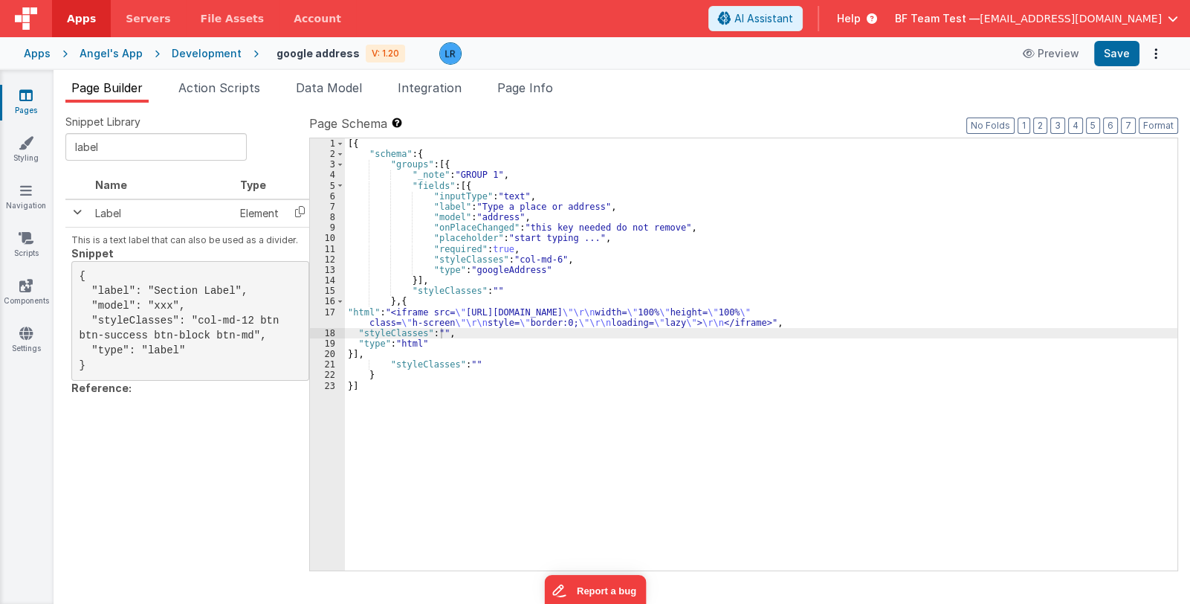
click at [441, 334] on div "[{ "schema" : { "groups" : [{ "_note" : "GROUP 1" , "fields" : [{ "inputType" :…" at bounding box center [761, 364] width 833 height 453
click at [430, 303] on div "[{ "schema" : { "groups" : [{ "_note" : "GROUP 1" , "fields" : [{ "inputType" :…" at bounding box center [761, 364] width 833 height 453
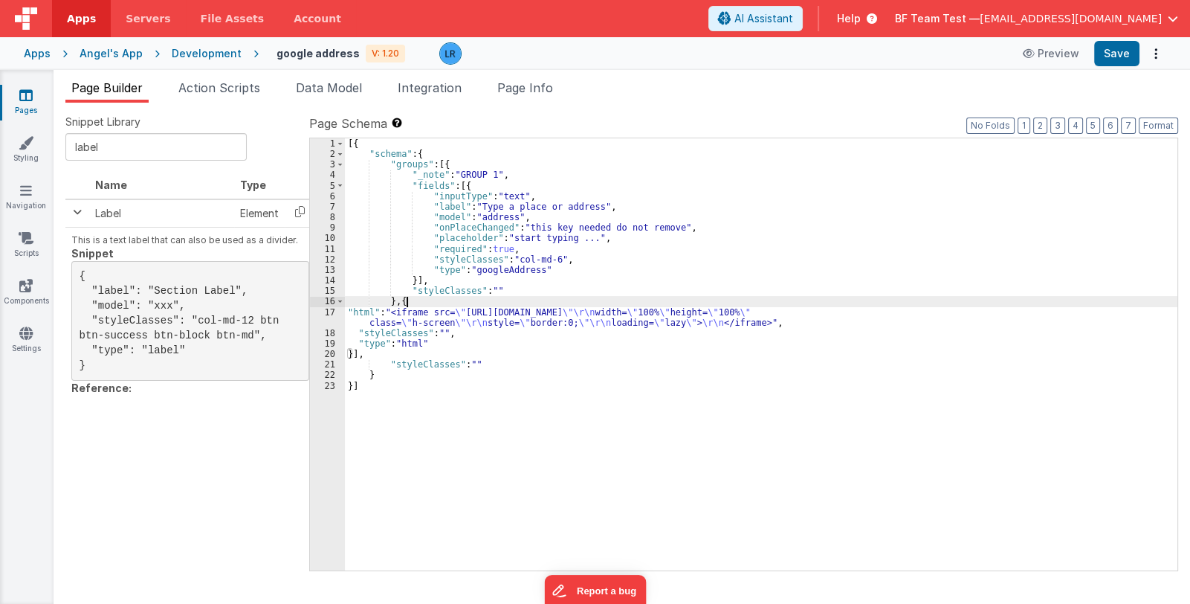
click at [430, 303] on div "[{ "schema" : { "groups" : [{ "_note" : "GROUP 1" , "fields" : [{ "inputType" :…" at bounding box center [761, 364] width 833 height 453
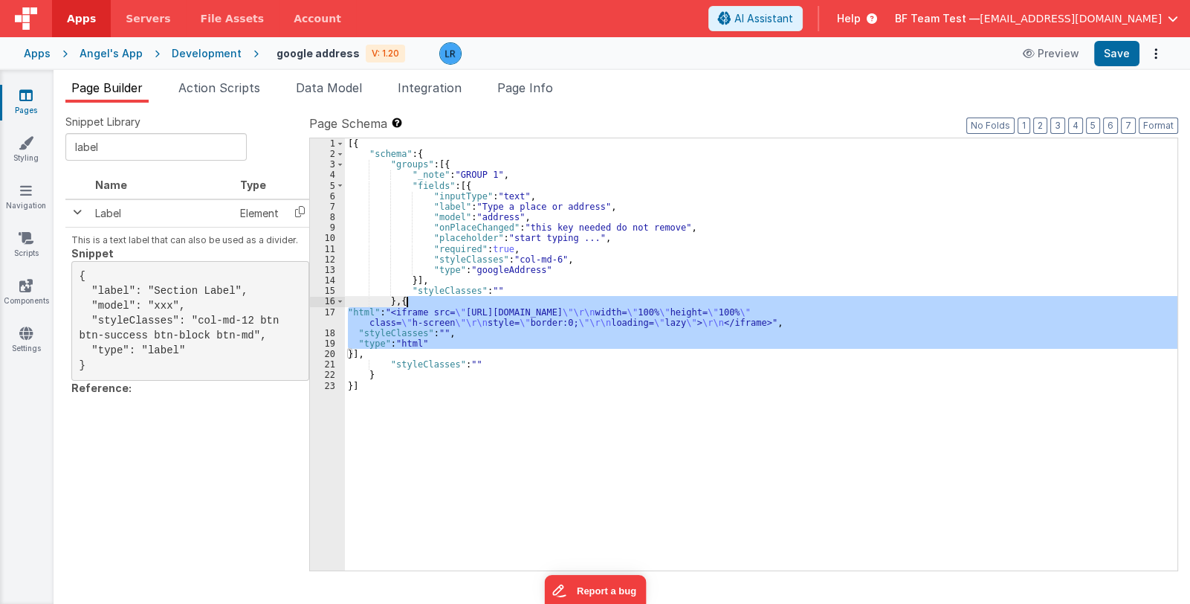
click at [438, 332] on div "[{ "schema" : { "groups" : [{ "_note" : "GROUP 1" , "fields" : [{ "inputType" :…" at bounding box center [761, 354] width 833 height 432
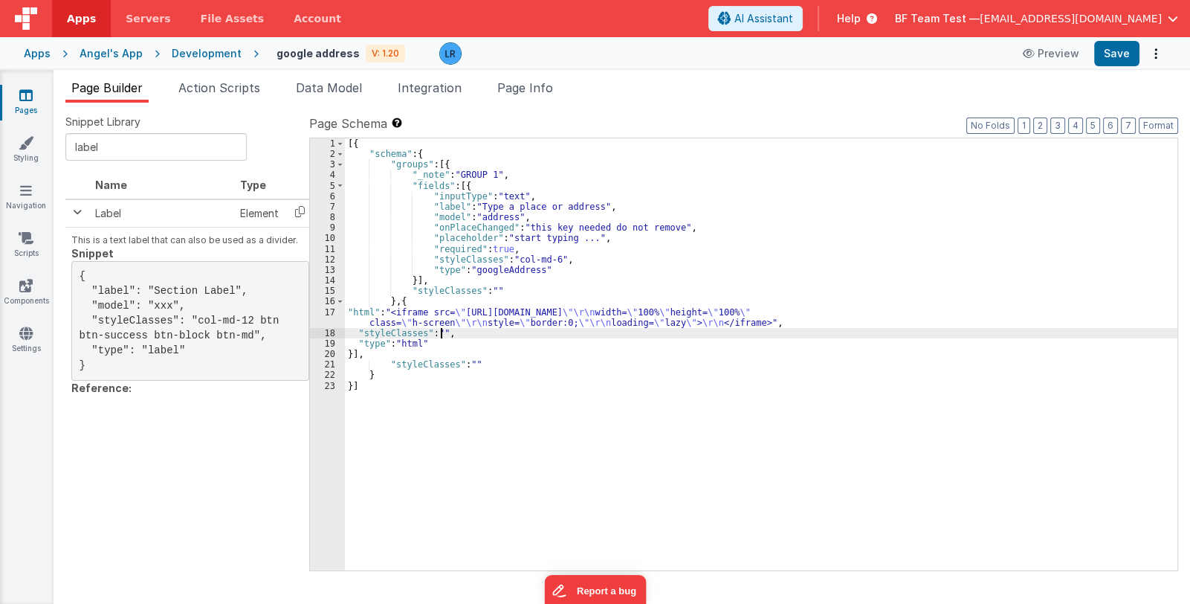
click at [440, 330] on div "[{ "schema" : { "groups" : [{ "_note" : "GROUP 1" , "fields" : [{ "inputType" :…" at bounding box center [761, 364] width 833 height 453
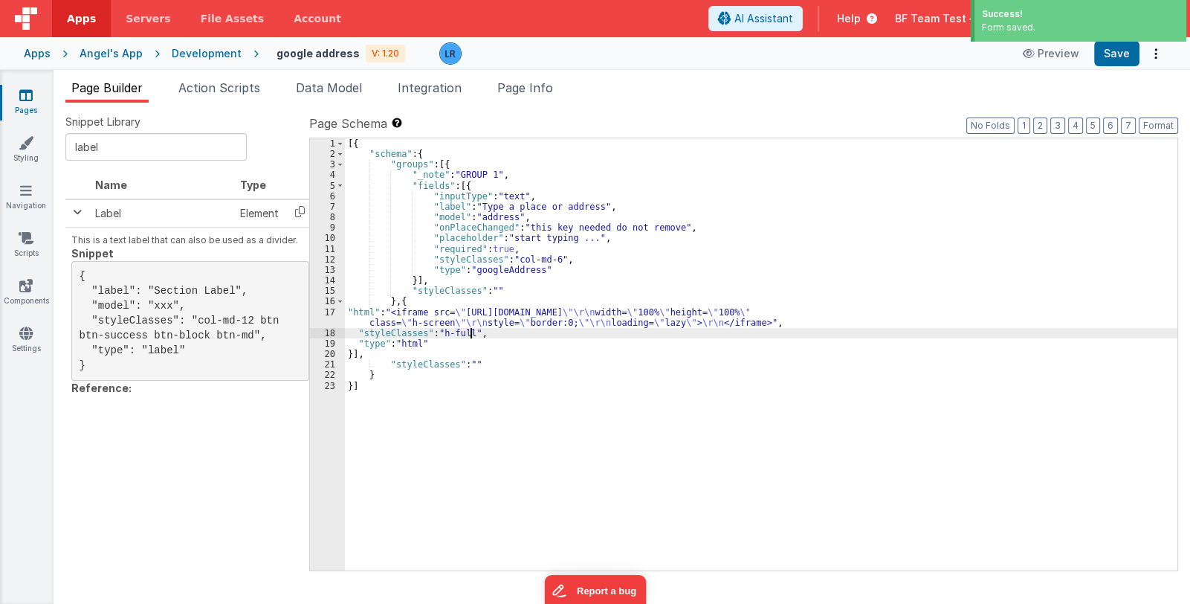
click at [424, 302] on div "[{ "schema" : { "groups" : [{ "_note" : "GROUP 1" , "fields" : [{ "inputType" :…" at bounding box center [761, 364] width 833 height 453
click at [435, 317] on div "[{ "schema" : { "groups" : [{ "_note" : "GROUP 1" , "fields" : [{ "inputType" :…" at bounding box center [761, 364] width 833 height 453
click at [329, 318] on div "17" at bounding box center [327, 317] width 35 height 21
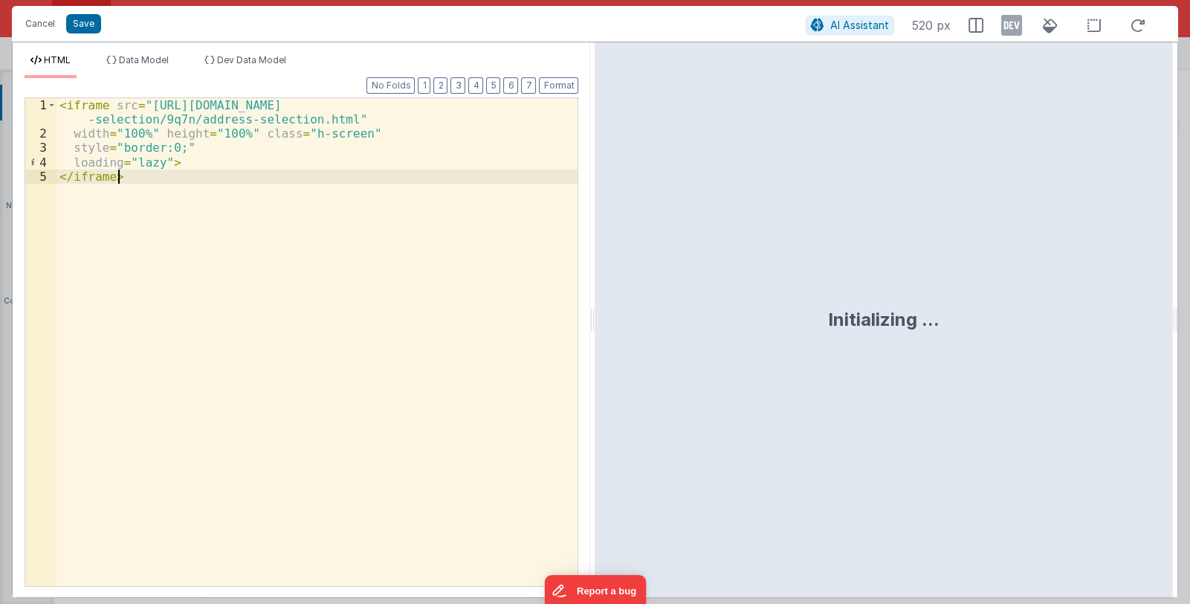
click at [60, 106] on div "< iframe src = "https://storage.googleapis.com/maps-solutions-l9ajgrxgdc/addres…" at bounding box center [317, 363] width 522 height 531
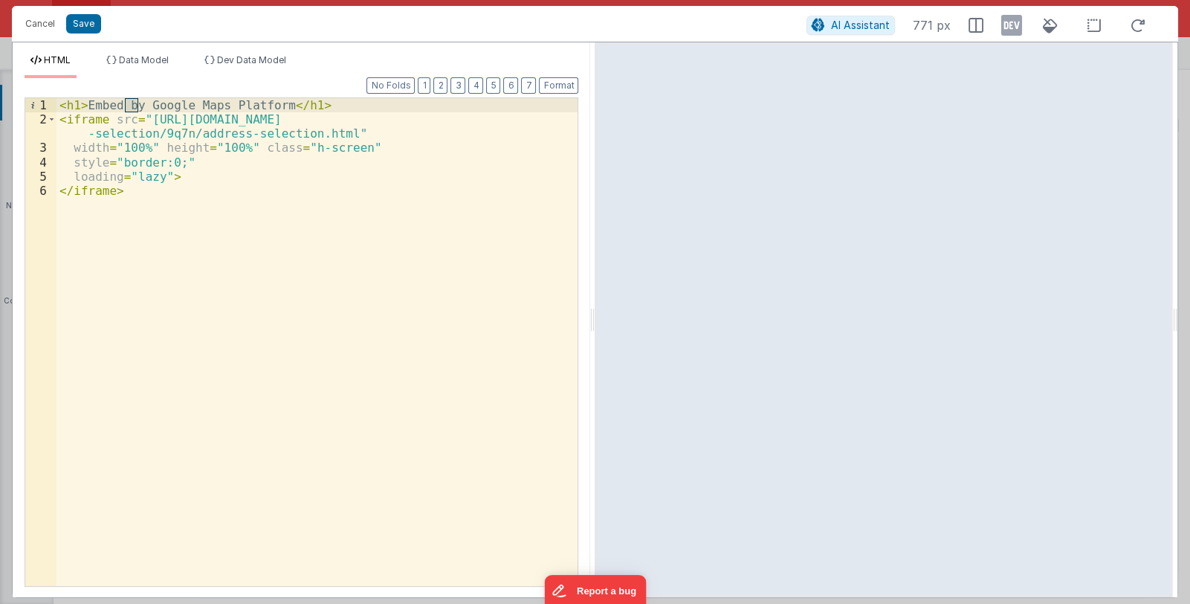
drag, startPoint x: 124, startPoint y: 106, endPoint x: 135, endPoint y: 105, distance: 11.2
click at [135, 105] on div "< h1 > Embed by Google Maps Platform </ h1 > < iframe src = "https://storage.go…" at bounding box center [317, 356] width 522 height 516
click at [89, 25] on button "Save" at bounding box center [83, 23] width 35 height 19
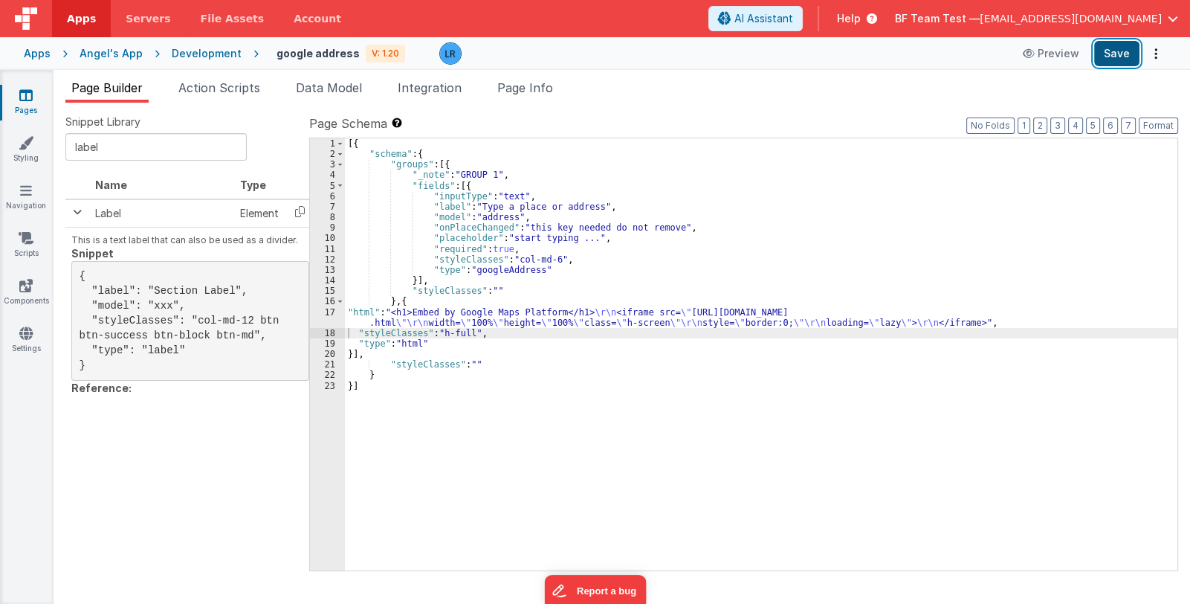
click at [1108, 54] on button "Save" at bounding box center [1116, 53] width 45 height 25
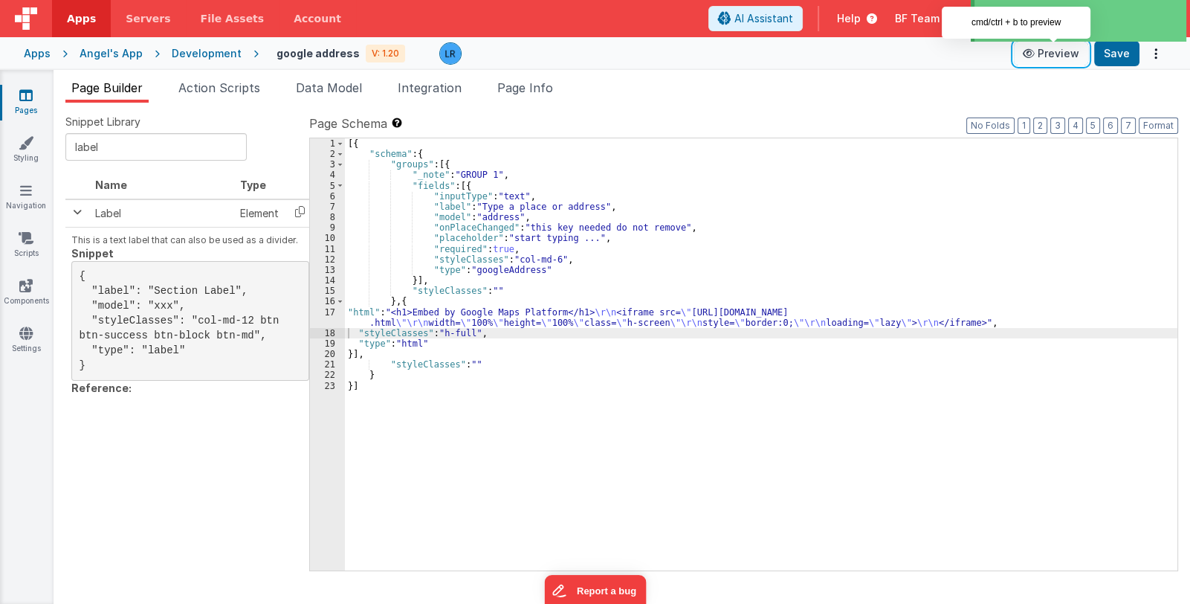
click at [1059, 51] on button "Preview" at bounding box center [1051, 54] width 74 height 24
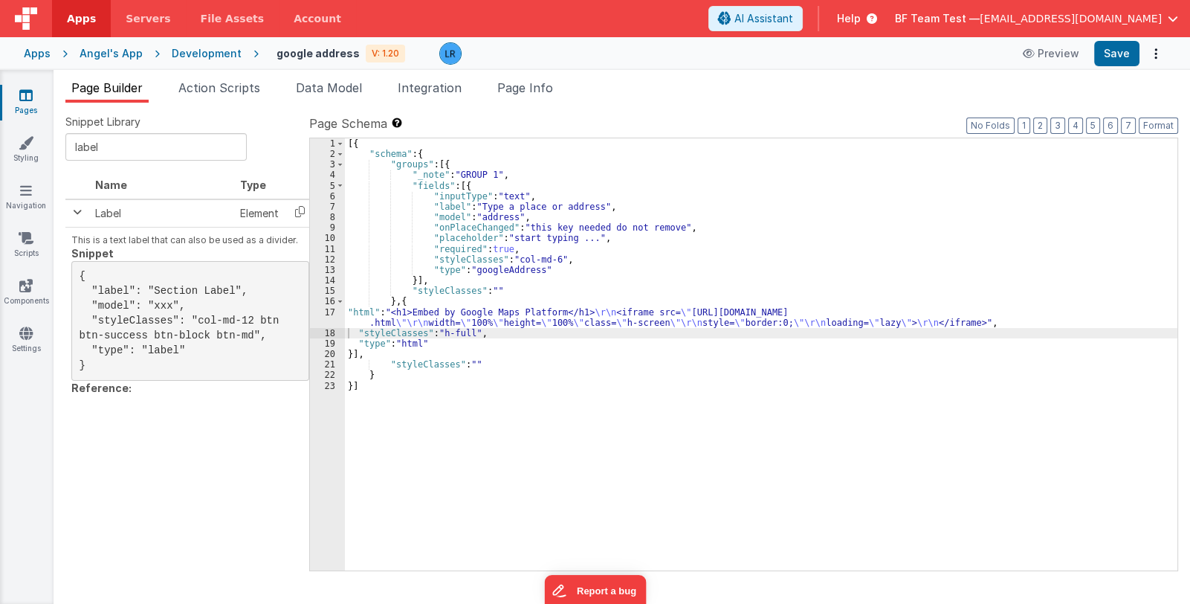
click at [258, 488] on div "Snippet Library label Name Type Label Element This is a text label that can als…" at bounding box center [187, 352] width 244 height 477
click at [28, 334] on icon at bounding box center [25, 333] width 13 height 15
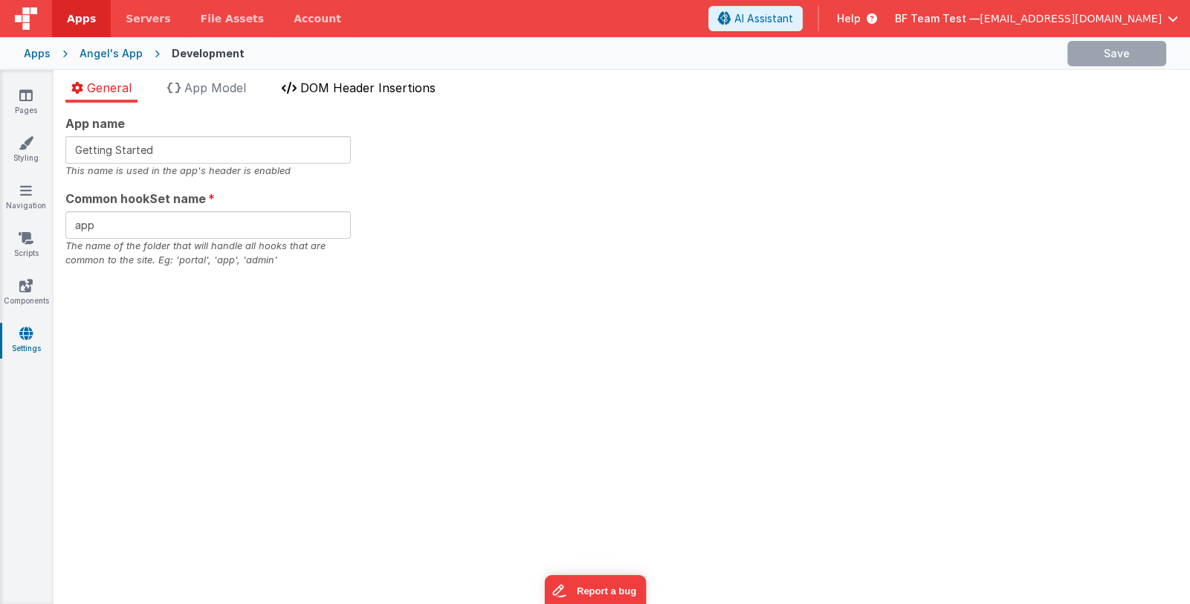
click at [320, 88] on span "DOM Header Insertions" at bounding box center [367, 87] width 135 height 15
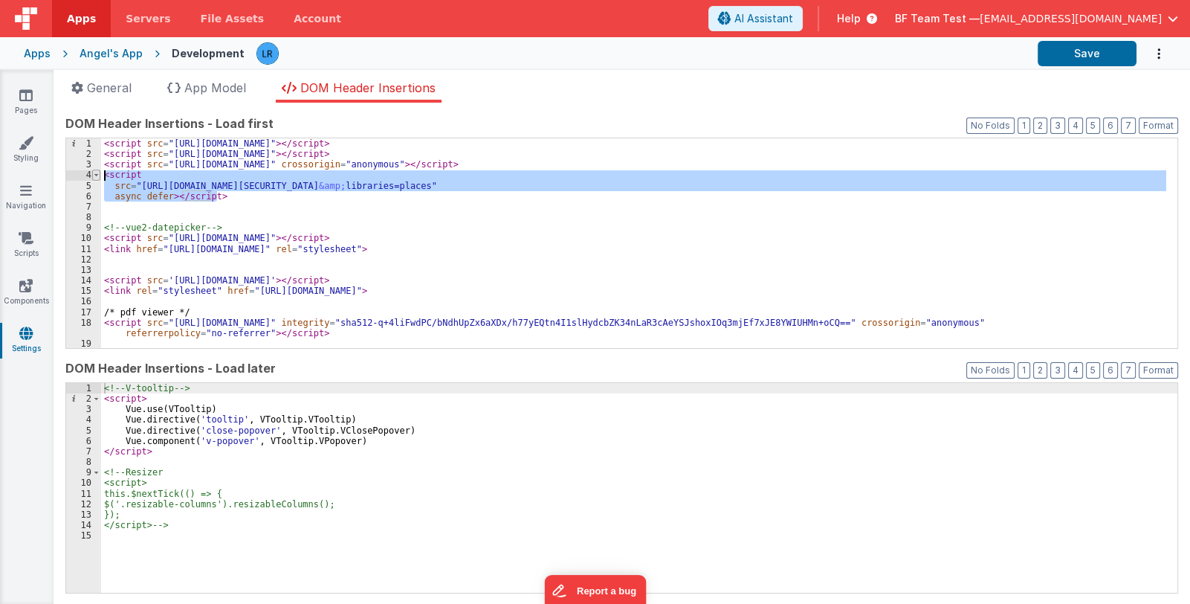
drag, startPoint x: 224, startPoint y: 197, endPoint x: 98, endPoint y: 177, distance: 127.2
click at [98, 177] on div "1 2 3 4 5 6 7 8 9 10 11 12 13 14 15 16 17 18 19 20 < script src = "https://cdn.…" at bounding box center [621, 243] width 1113 height 211
click at [27, 106] on link "Pages" at bounding box center [26, 103] width 54 height 30
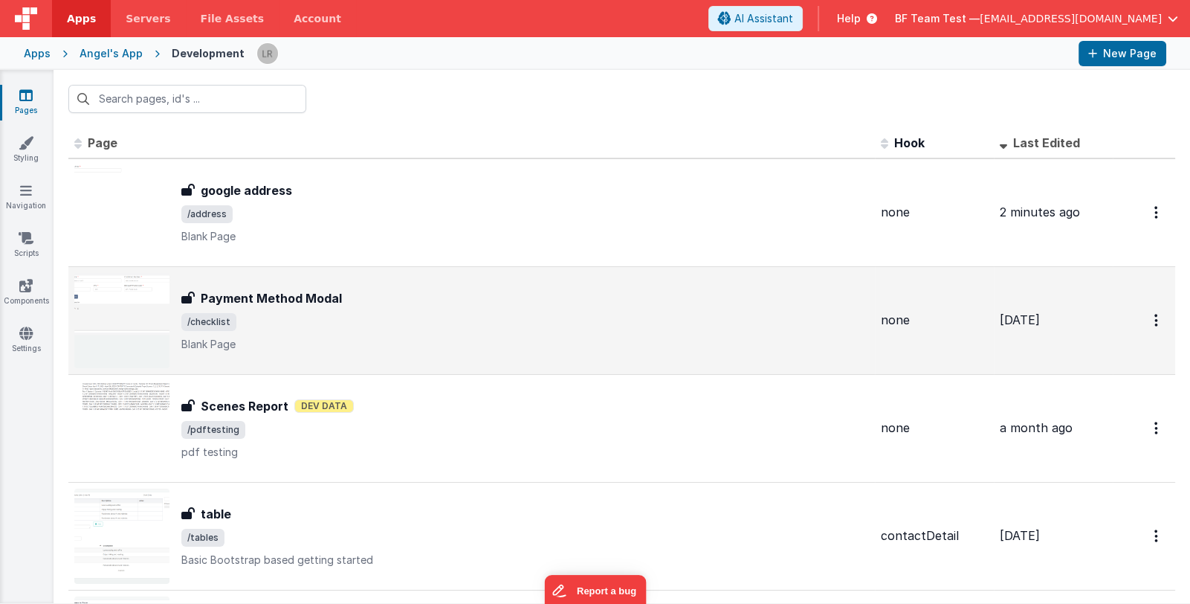
click at [415, 313] on span "/checklist" at bounding box center [525, 322] width 688 height 18
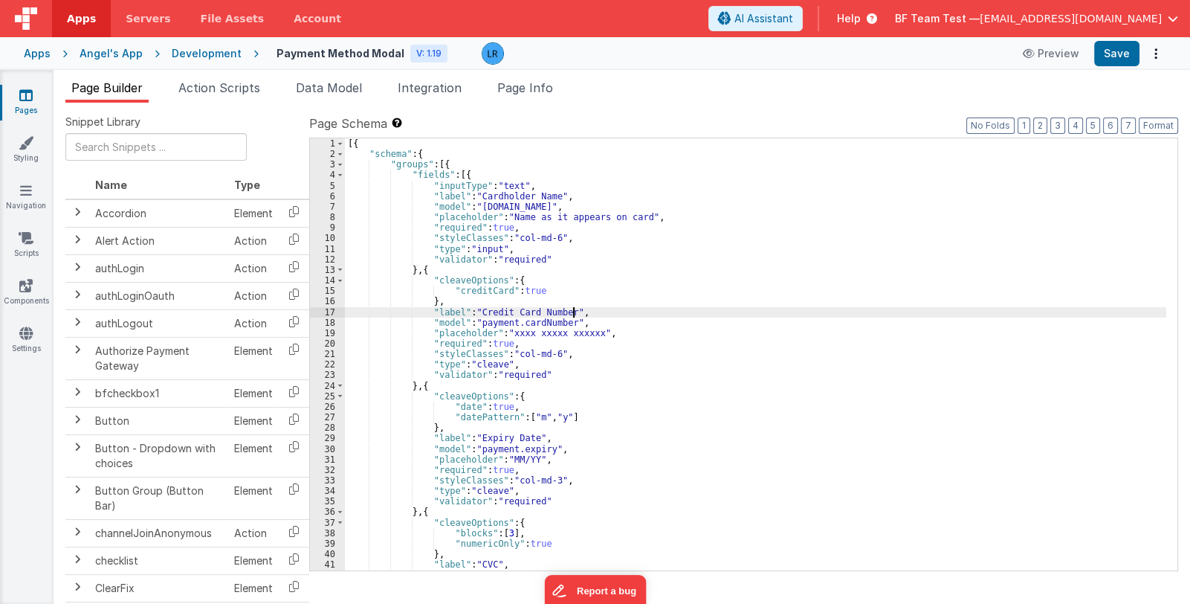
click at [699, 309] on div "[{ "schema" : { "groups" : [{ "fields" : [{ "inputType" : "text" , "label" : "C…" at bounding box center [755, 364] width 821 height 453
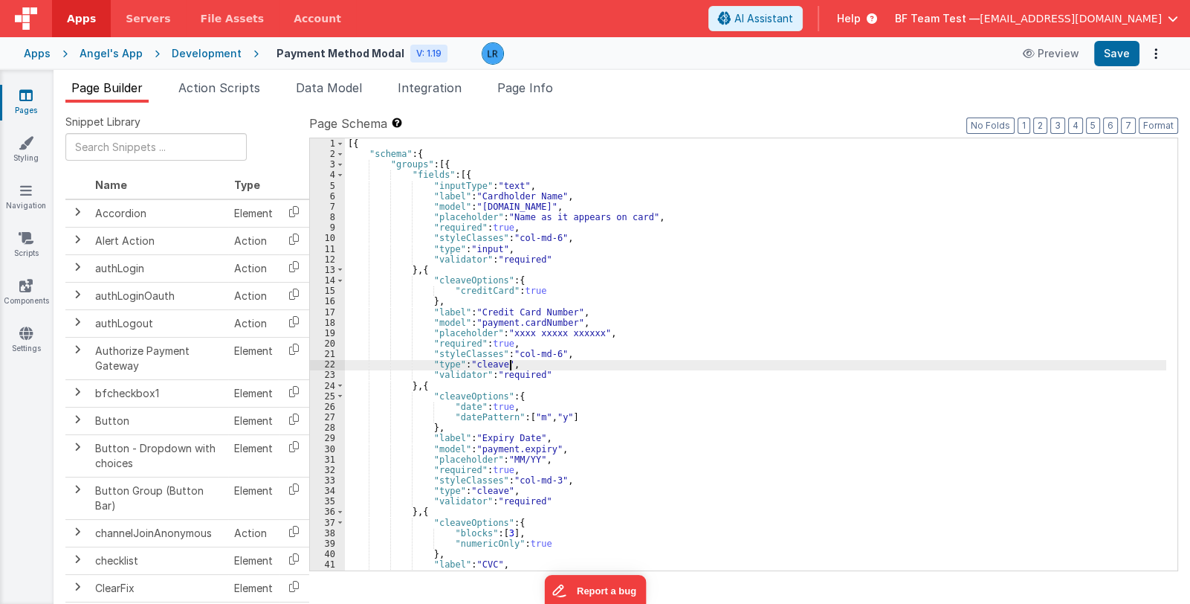
click at [717, 365] on div "[{ "schema" : { "groups" : [{ "fields" : [{ "inputType" : "text" , "label" : "C…" at bounding box center [755, 364] width 821 height 453
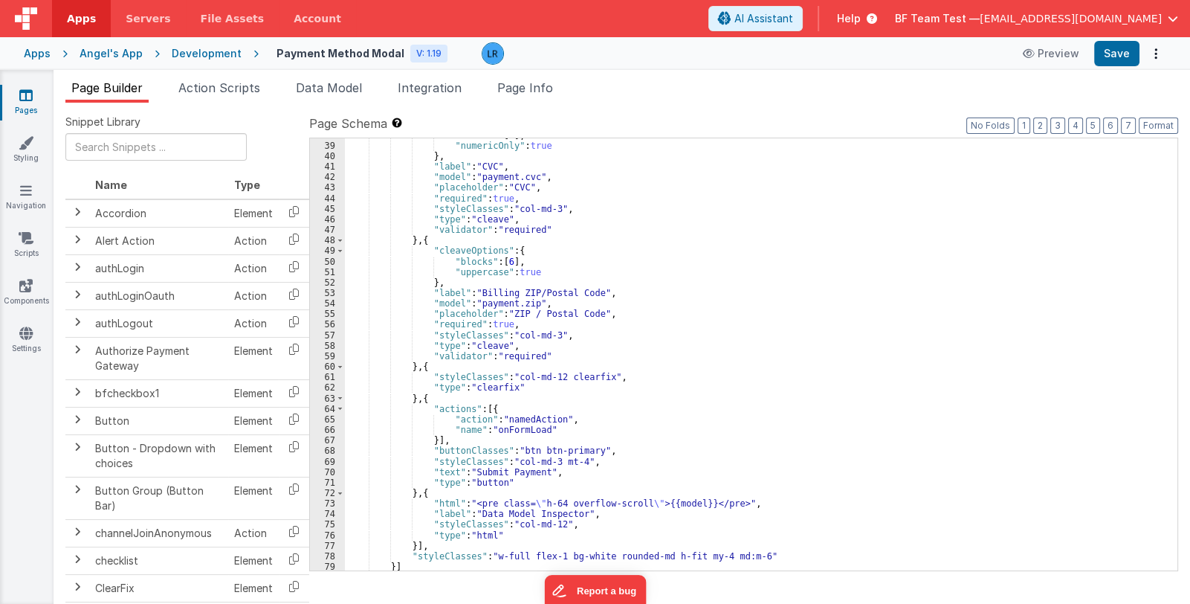
scroll to position [420, 0]
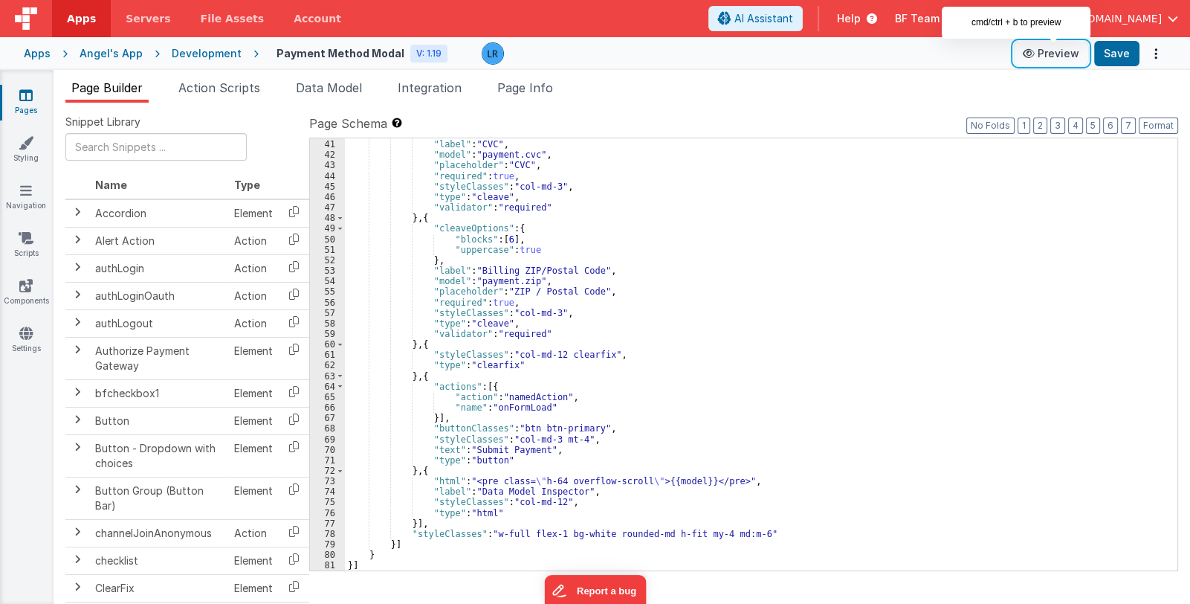
click at [1059, 56] on button "Preview" at bounding box center [1051, 54] width 74 height 24
click at [703, 311] on div "} , "label" : "CVC" , "model" : "payment.cvc" , "placeholder" : "CVC" , "requir…" at bounding box center [755, 355] width 821 height 453
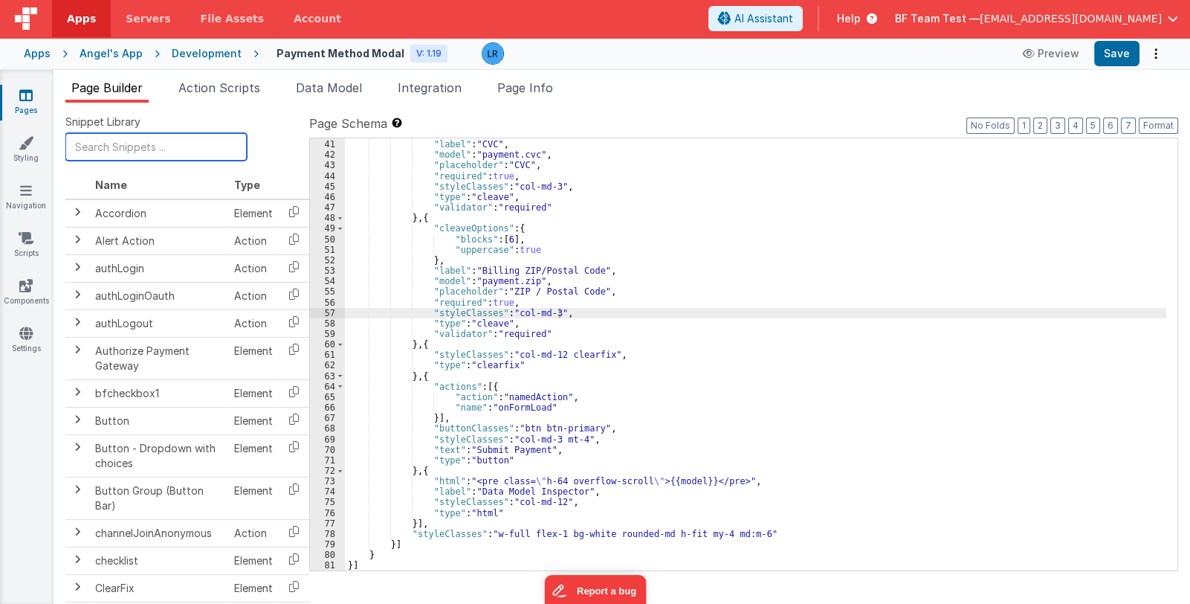
click at [178, 145] on input "text" at bounding box center [155, 147] width 181 height 28
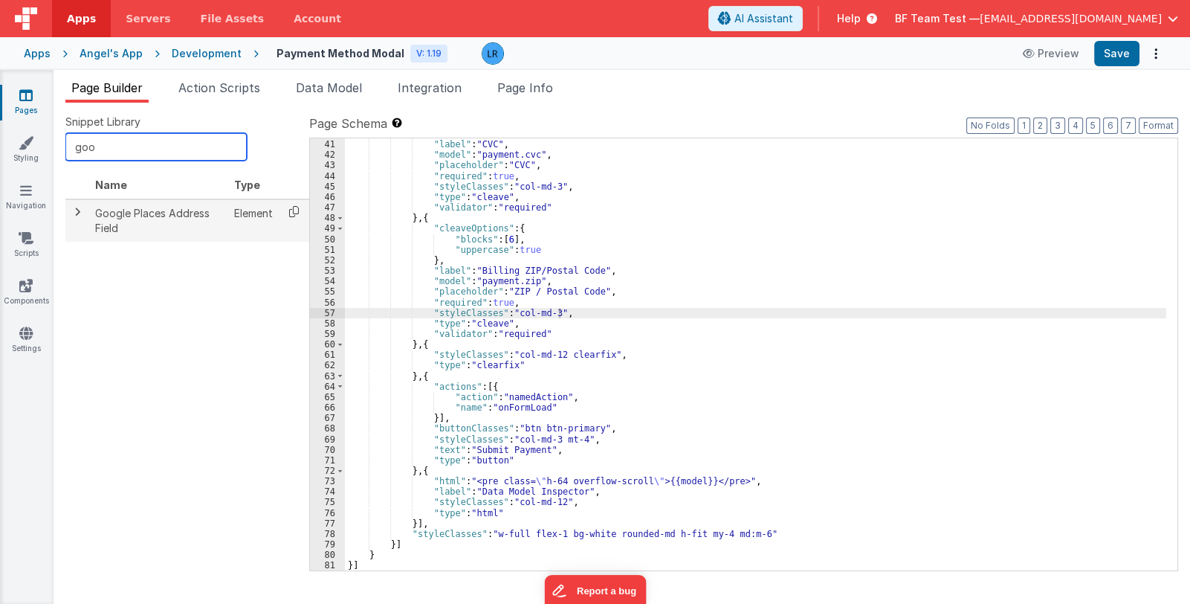
type input "goo"
click at [294, 213] on icon at bounding box center [294, 211] width 30 height 23
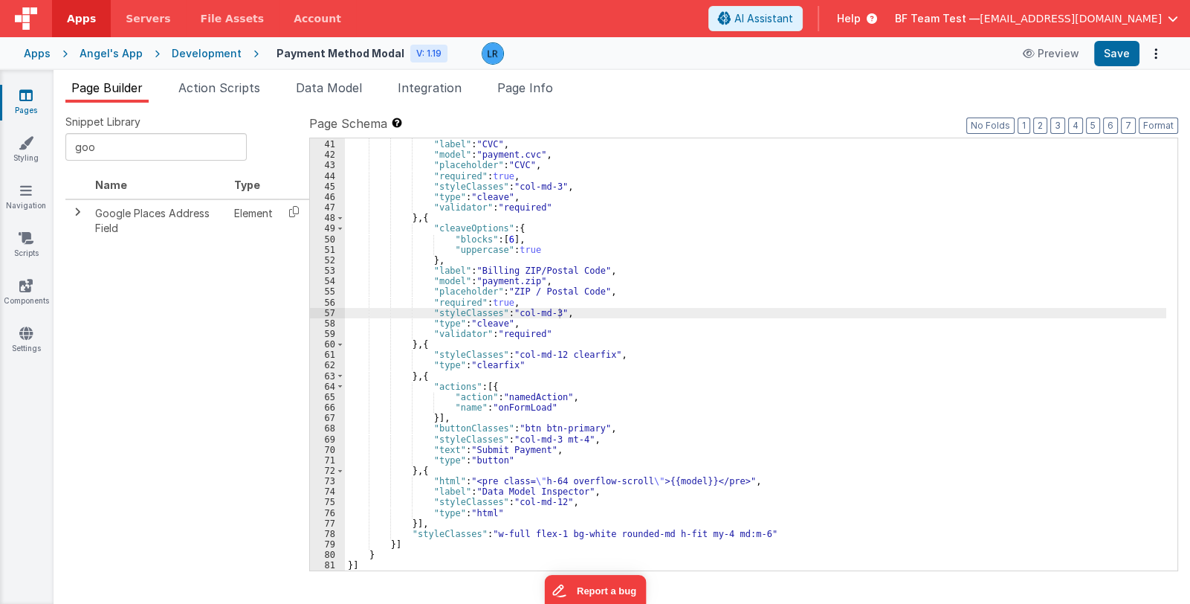
click at [441, 348] on div "} , "label" : "CVC" , "model" : "payment.cvc" , "placeholder" : "CVC" , "requir…" at bounding box center [755, 355] width 821 height 453
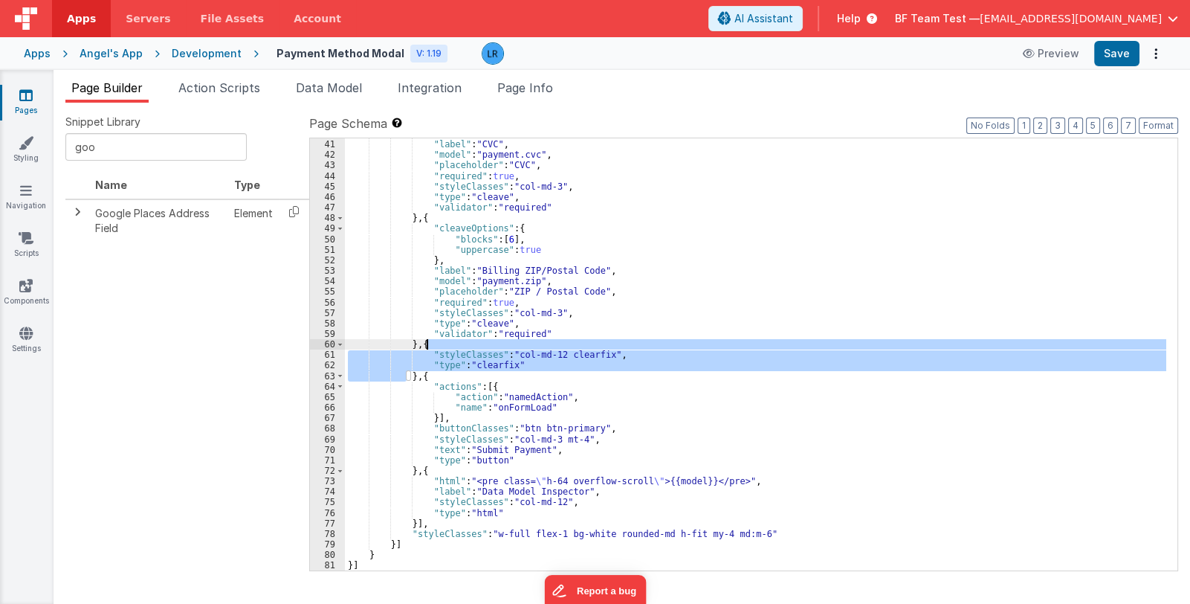
click at [441, 347] on div "} , "label" : "CVC" , "model" : "payment.cvc" , "placeholder" : "CVC" , "requir…" at bounding box center [755, 355] width 821 height 453
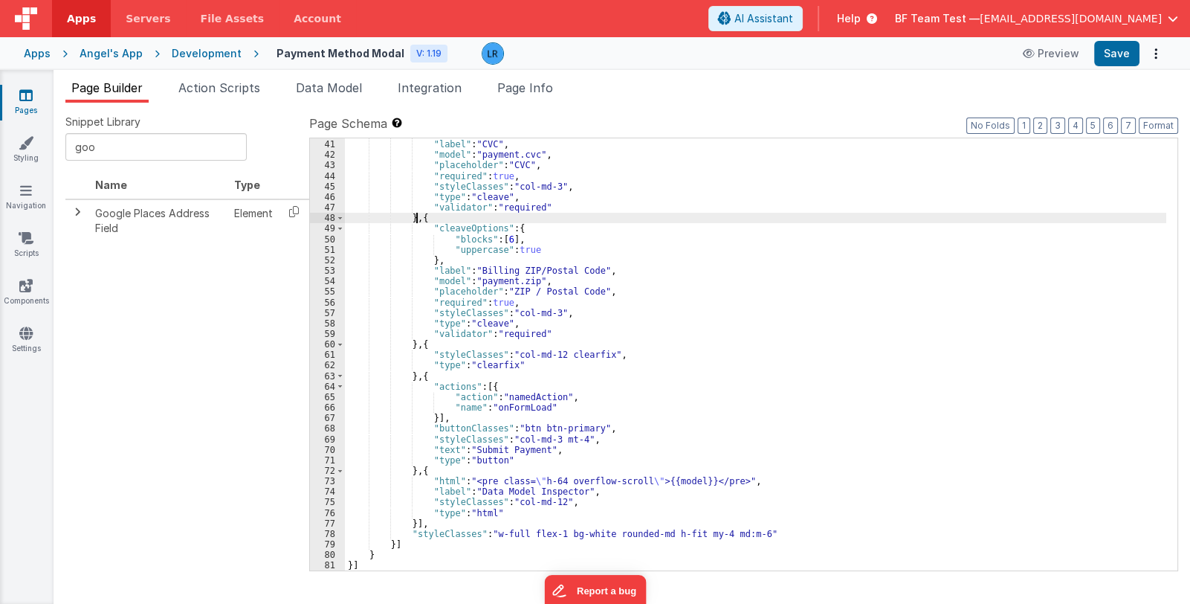
click at [417, 219] on div "} , "label" : "CVC" , "model" : "payment.cvc" , "placeholder" : "CVC" , "requir…" at bounding box center [755, 355] width 821 height 453
paste textarea
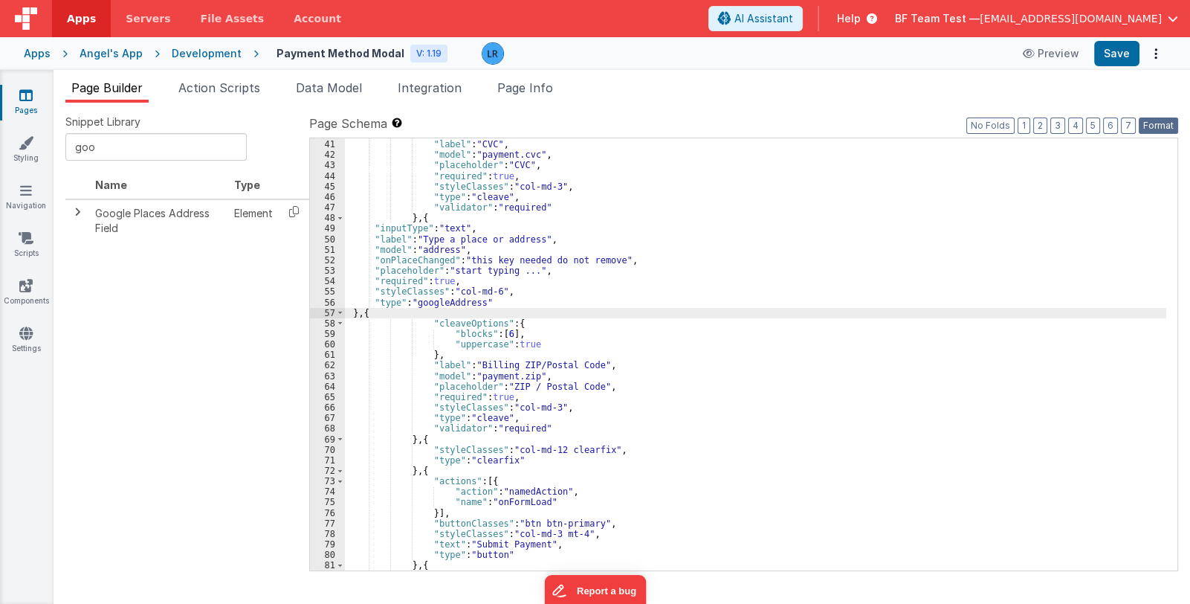
click at [1155, 124] on button "Format" at bounding box center [1158, 125] width 39 height 16
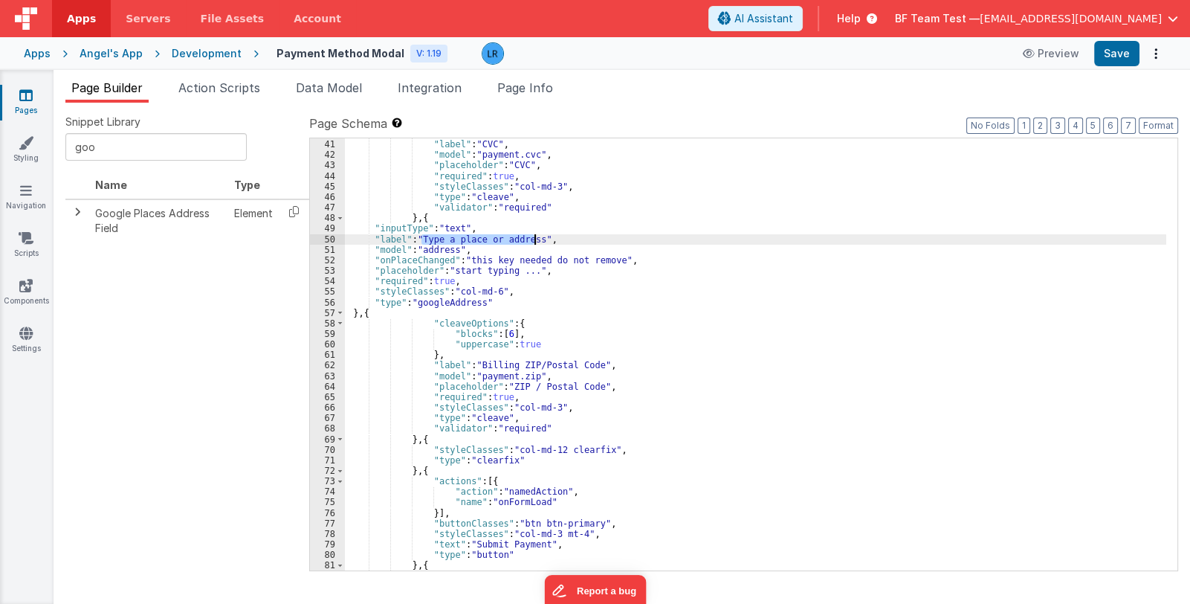
drag, startPoint x: 422, startPoint y: 236, endPoint x: 534, endPoint y: 236, distance: 112.3
click at [534, 236] on div "} , "label" : "CVC" , "model" : "payment.cvc" , "placeholder" : "CVC" , "requir…" at bounding box center [755, 355] width 821 height 453
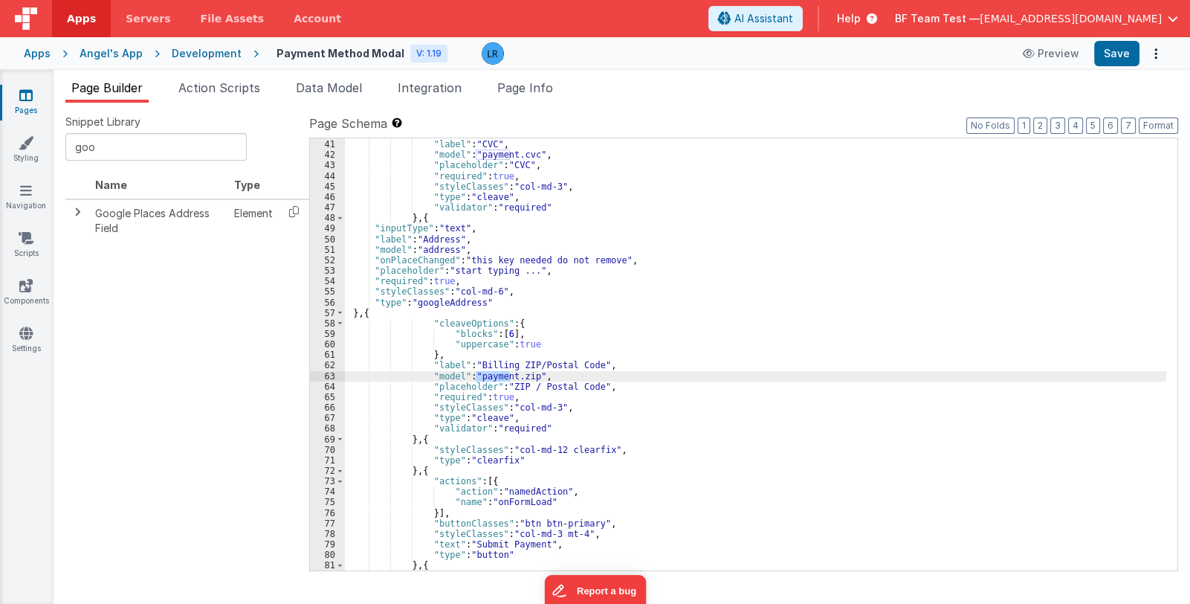
drag, startPoint x: 477, startPoint y: 373, endPoint x: 510, endPoint y: 375, distance: 33.5
click at [510, 375] on div "} , "label" : "CVC" , "model" : "payment.cvc" , "placeholder" : "CVC" , "requir…" at bounding box center [755, 355] width 821 height 453
click at [422, 248] on div "} , "label" : "CVC" , "model" : "payment.cvc" , "placeholder" : "CVC" , "requir…" at bounding box center [755, 355] width 821 height 453
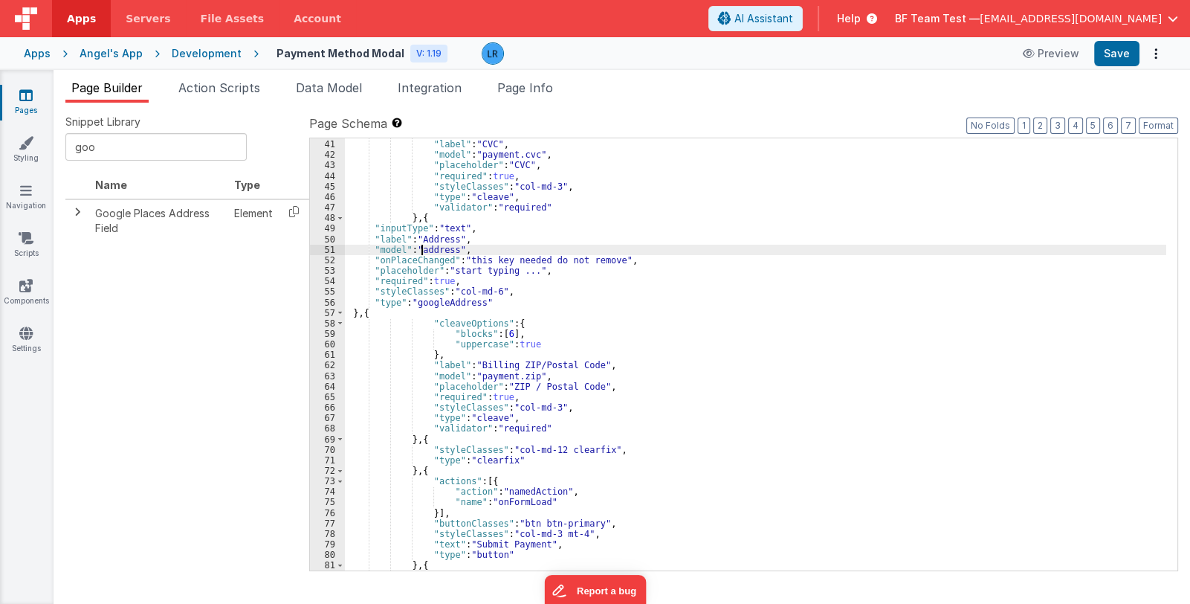
paste textarea
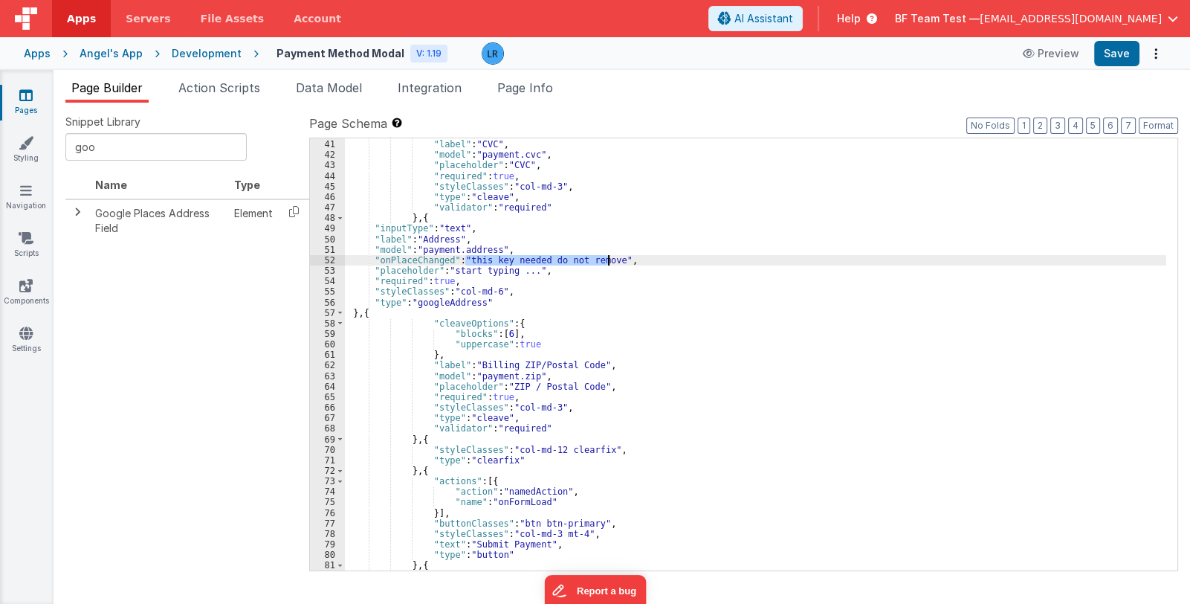
drag, startPoint x: 465, startPoint y: 259, endPoint x: 607, endPoint y: 257, distance: 142.7
click at [607, 257] on div "} , "label" : "CVC" , "model" : "payment.cvc" , "placeholder" : "CVC" , "requir…" at bounding box center [755, 355] width 821 height 453
click at [643, 262] on div "} , "label" : "CVC" , "model" : "payment.cvc" , "placeholder" : "CVC" , "requir…" at bounding box center [755, 355] width 821 height 453
drag, startPoint x: 450, startPoint y: 270, endPoint x: 468, endPoint y: 270, distance: 18.6
click at [468, 270] on div "} , "label" : "CVC" , "model" : "payment.cvc" , "placeholder" : "CVC" , "requir…" at bounding box center [755, 355] width 821 height 453
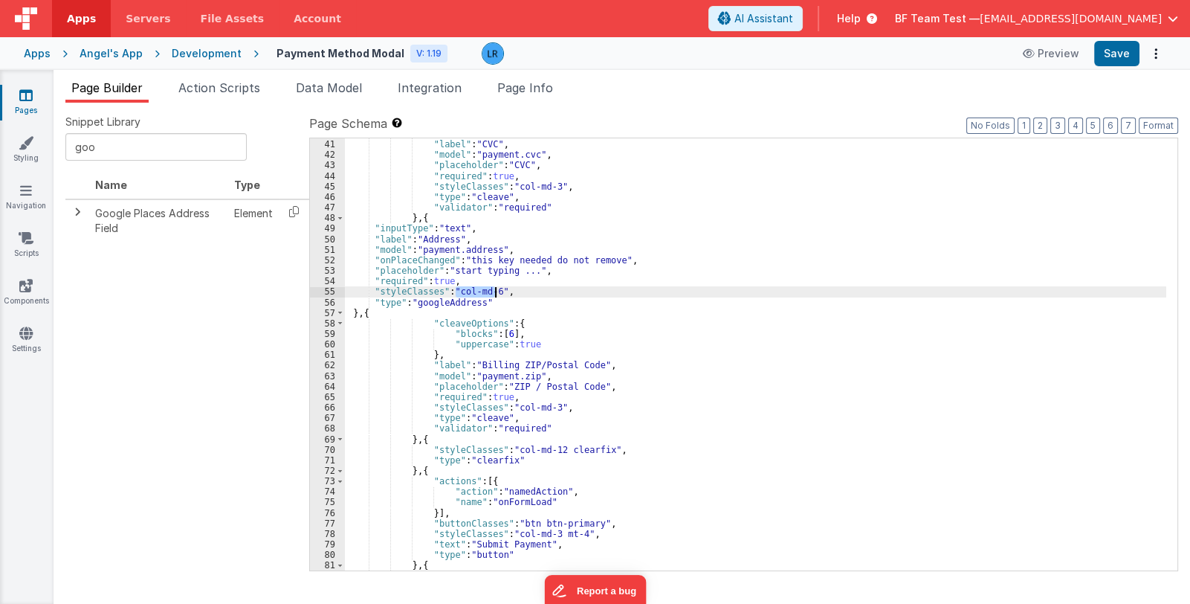
drag, startPoint x: 456, startPoint y: 291, endPoint x: 495, endPoint y: 290, distance: 38.7
click at [495, 290] on div "} , "label" : "CVC" , "model" : "payment.cvc" , "placeholder" : "CVC" , "requir…" at bounding box center [755, 355] width 821 height 453
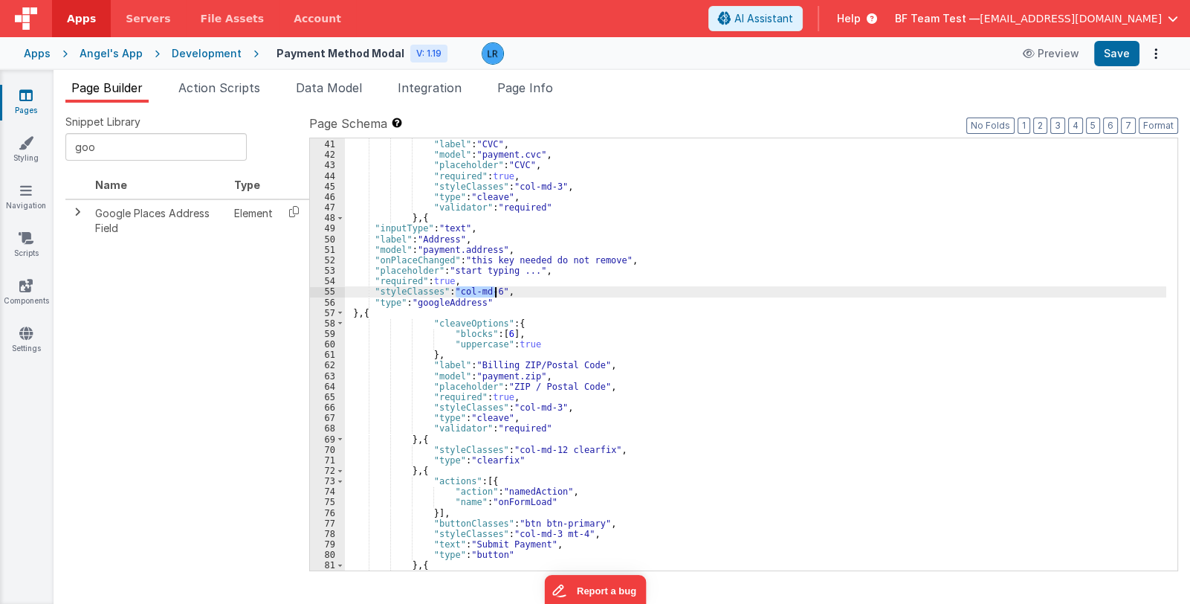
click at [493, 289] on div "} , "label" : "CVC" , "model" : "payment.cvc" , "placeholder" : "CVC" , "requir…" at bounding box center [755, 354] width 821 height 432
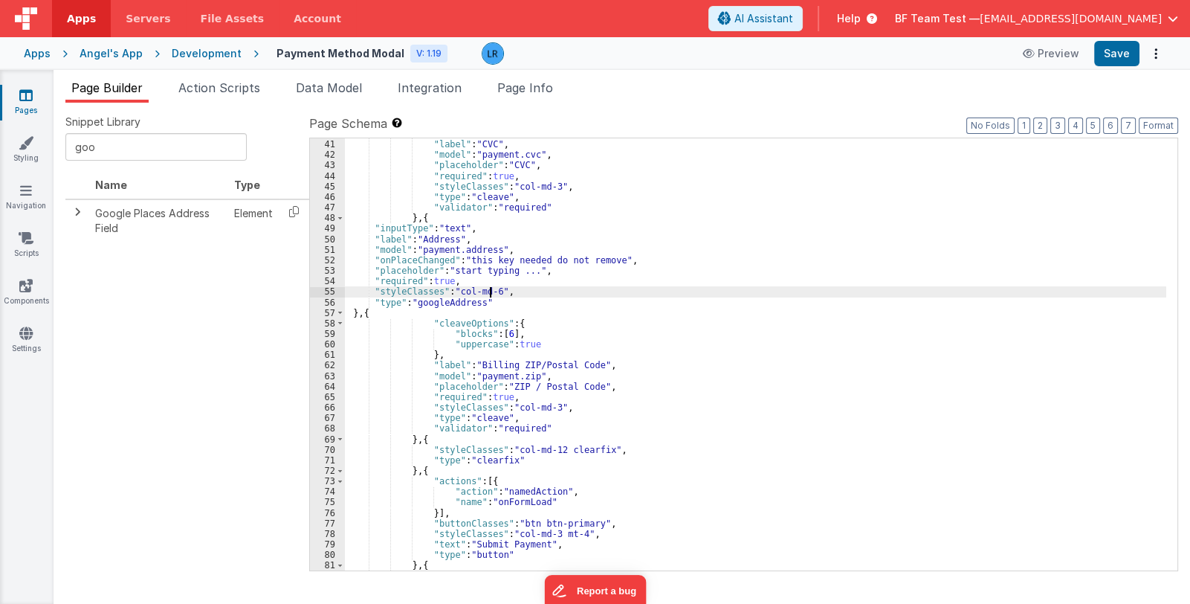
click at [491, 291] on div "} , "label" : "CVC" , "model" : "payment.cvc" , "placeholder" : "CVC" , "requir…" at bounding box center [755, 355] width 821 height 453
click at [1119, 57] on button "Save" at bounding box center [1116, 53] width 45 height 25
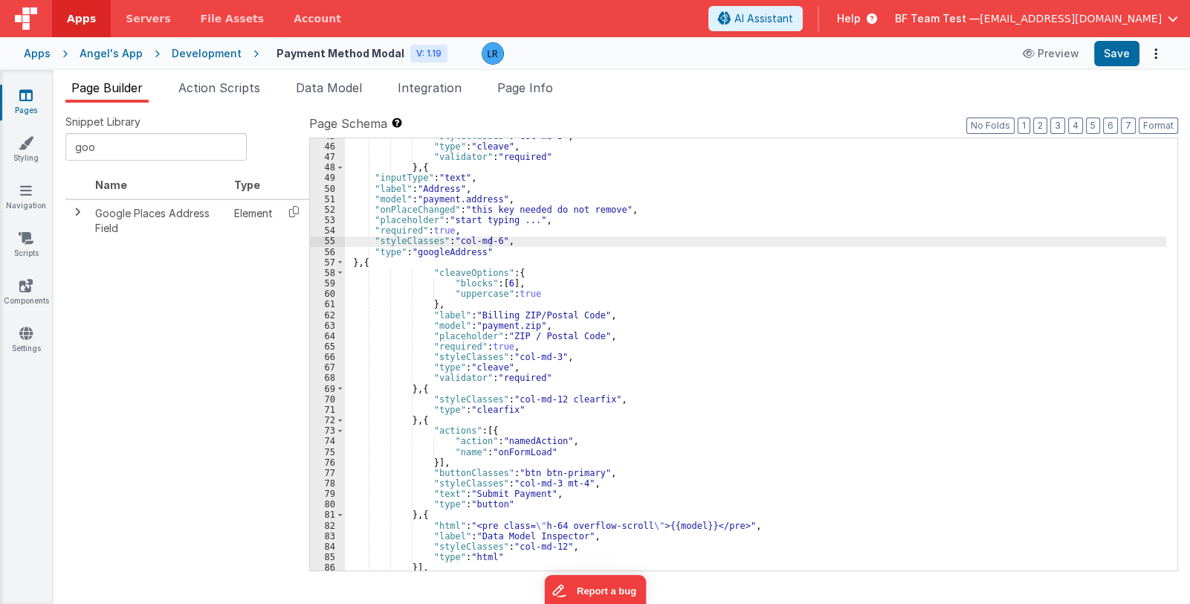
scroll to position [427, 0]
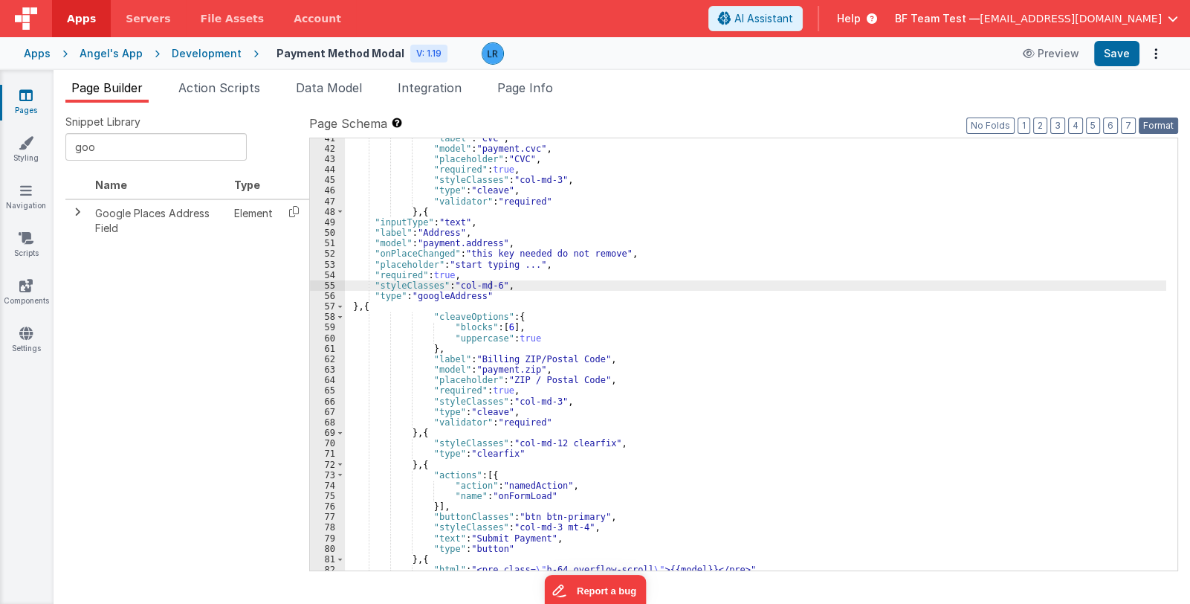
click at [1164, 125] on button "Format" at bounding box center [1158, 125] width 39 height 16
click at [370, 218] on div ""label" : "CVC" , "model" : "payment.cvc" , "placeholder" : "CVC" , "required" …" at bounding box center [755, 359] width 821 height 453
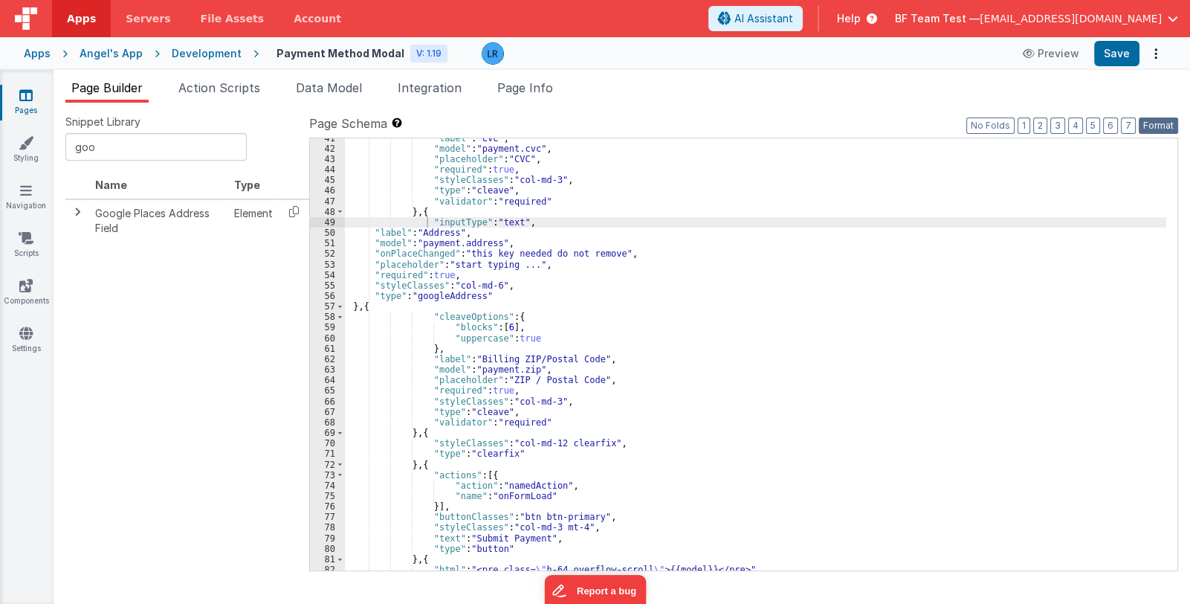
click at [1165, 129] on button "Format" at bounding box center [1158, 125] width 39 height 16
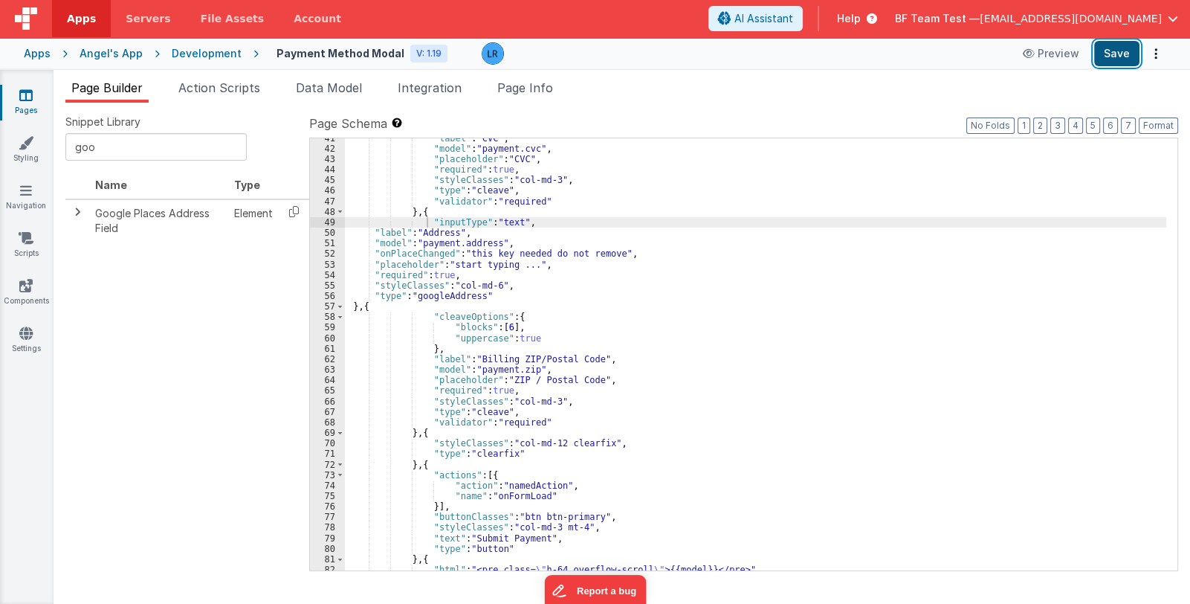
click at [1108, 59] on button "Save" at bounding box center [1116, 53] width 45 height 25
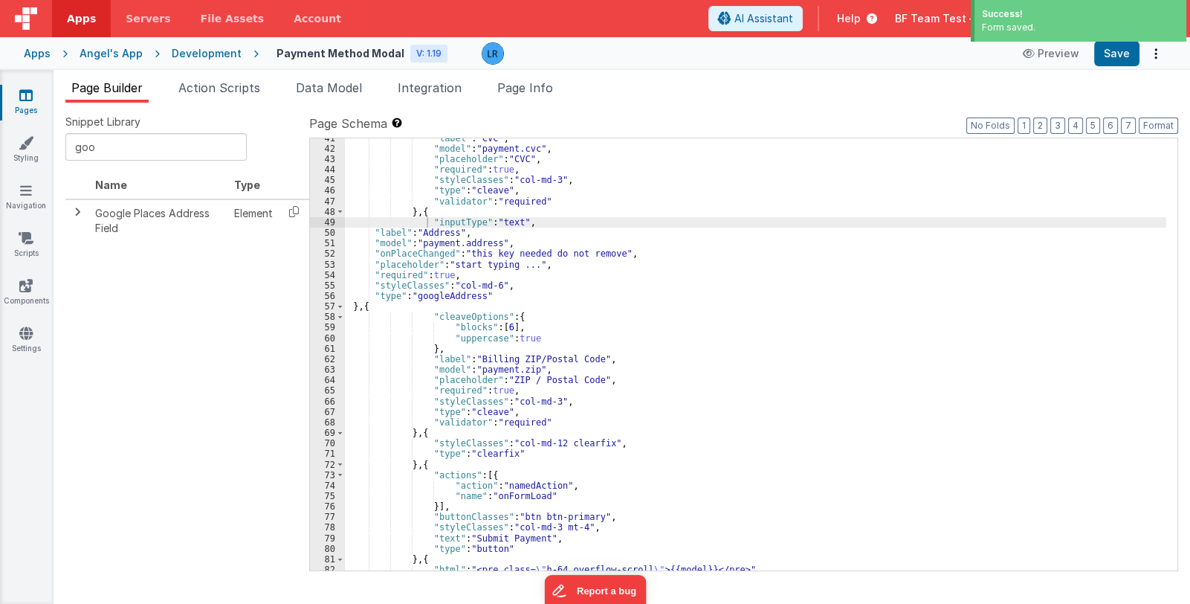
click at [29, 99] on icon at bounding box center [25, 95] width 13 height 15
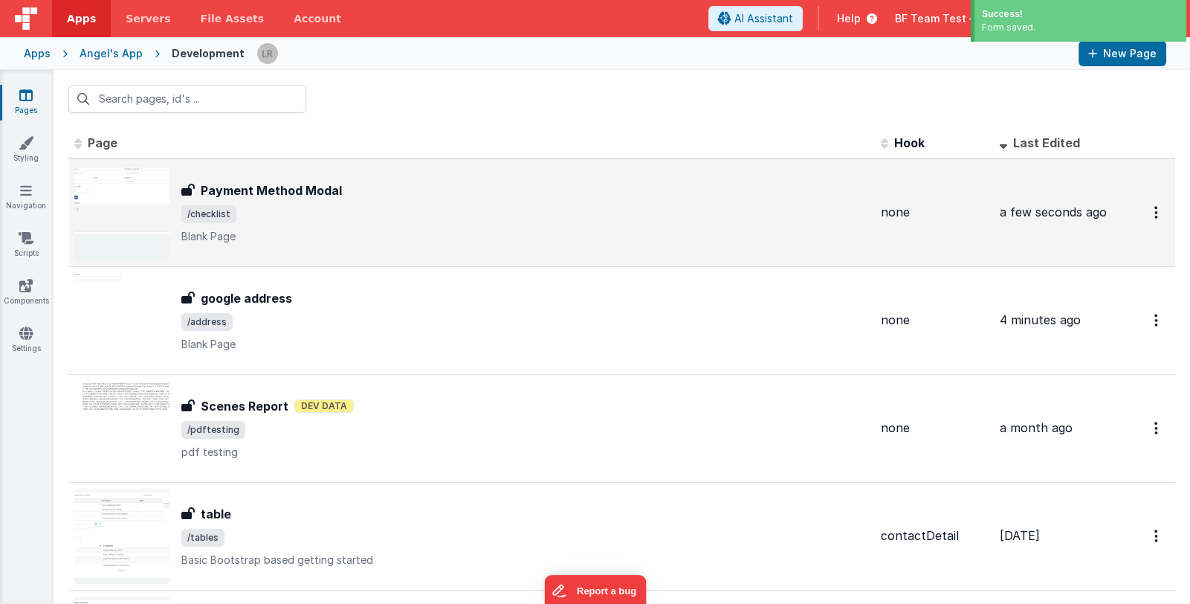
click at [491, 213] on span "/checklist" at bounding box center [525, 214] width 688 height 18
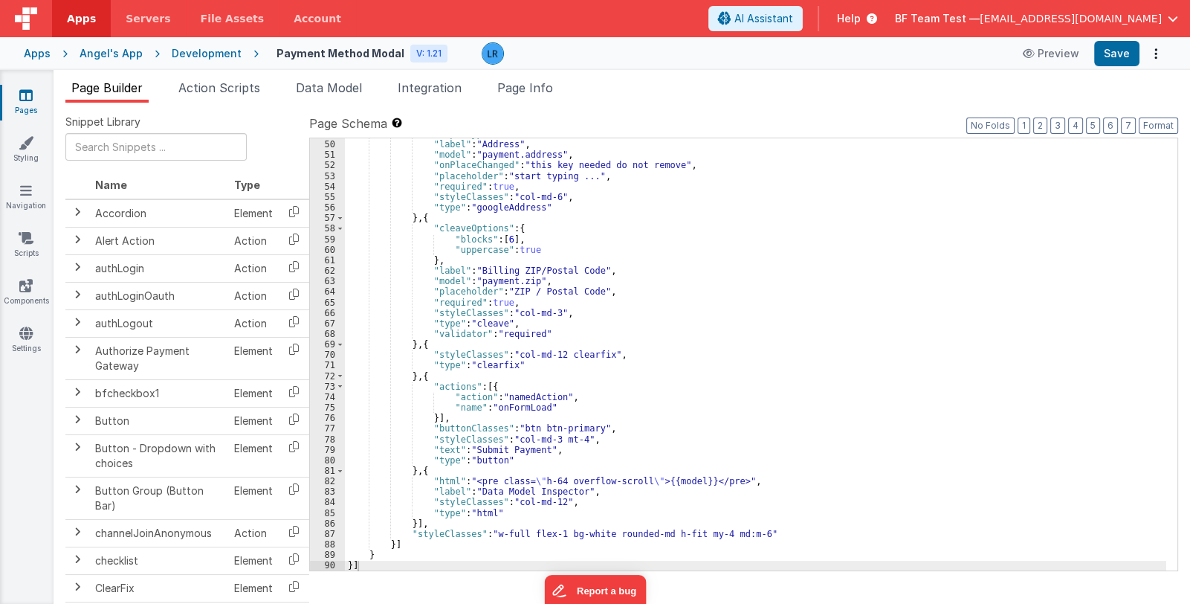
scroll to position [515, 0]
click at [37, 100] on link "Pages" at bounding box center [26, 103] width 54 height 30
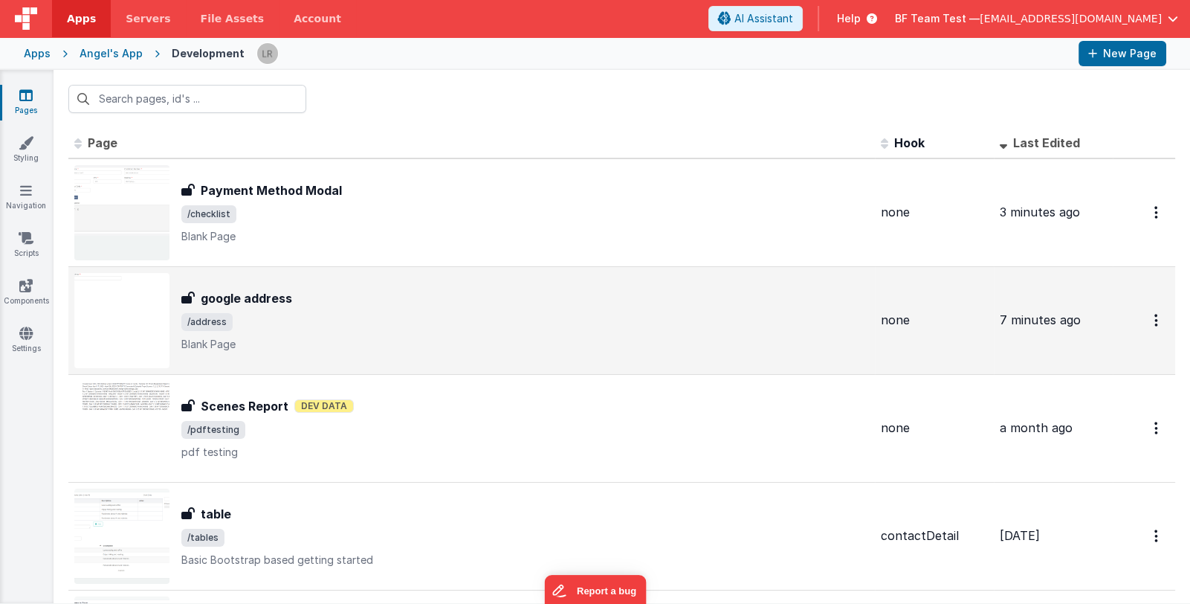
click at [487, 308] on div "google address google address /address Blank Page" at bounding box center [525, 320] width 688 height 62
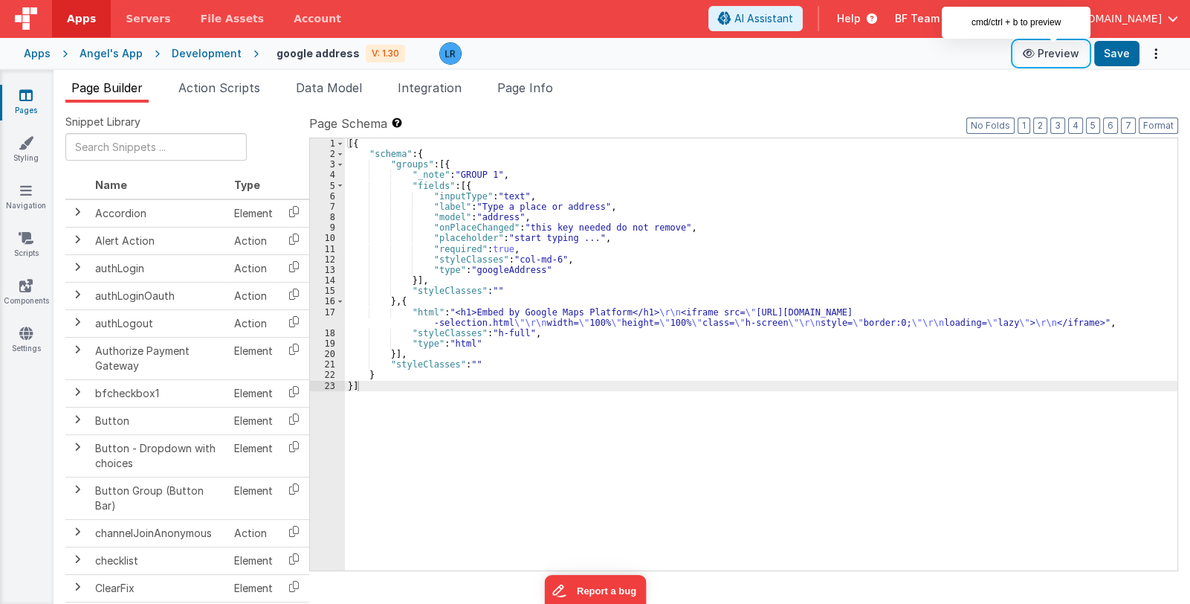
click at [1044, 58] on button "Preview" at bounding box center [1051, 54] width 74 height 24
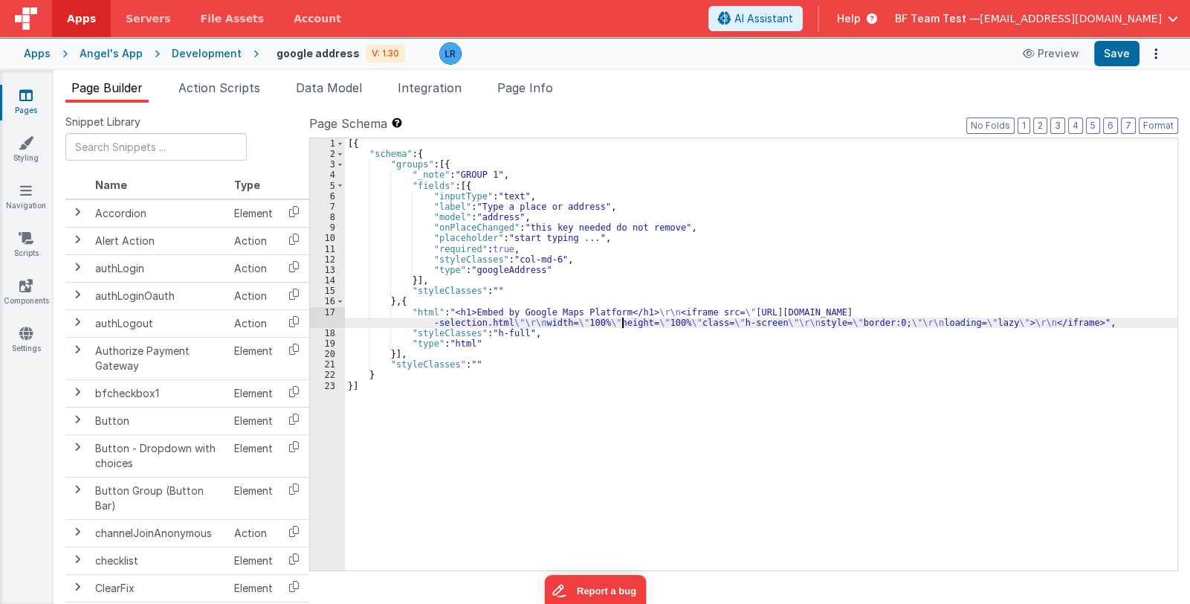
click at [623, 319] on div "[{ "schema" : { "groups" : [{ "_note" : "GROUP 1" , "fields" : [{ "inputType" :…" at bounding box center [761, 364] width 833 height 453
click at [332, 322] on div "17" at bounding box center [327, 317] width 35 height 21
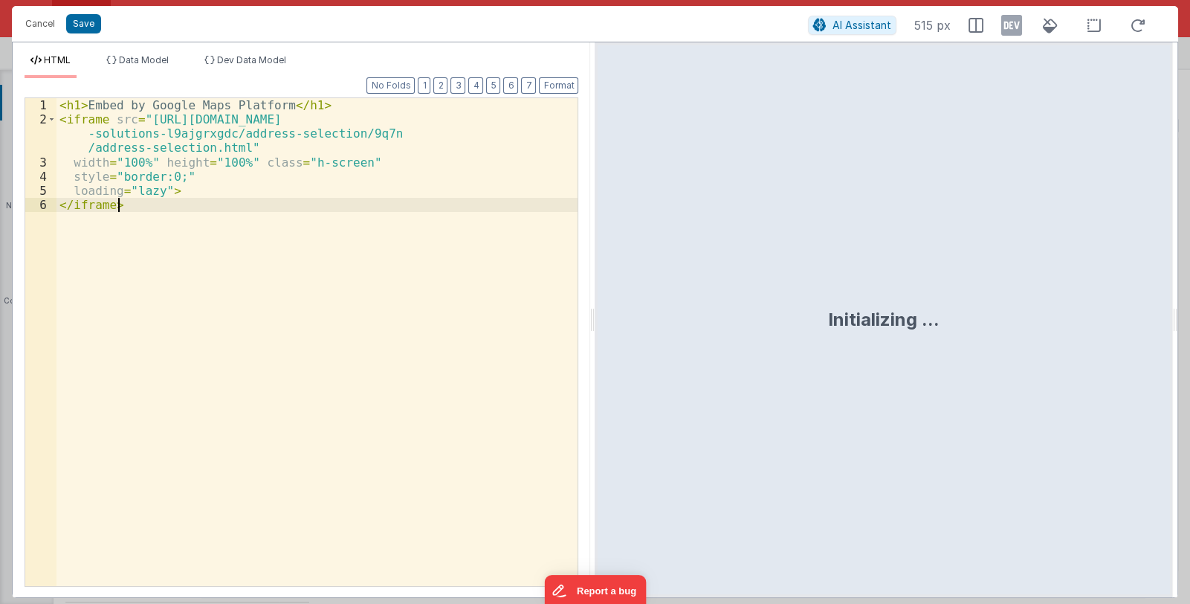
click at [332, 322] on div "< h1 > Embed by Google Maps Platform </ h1 > < iframe src = "https://storage.go…" at bounding box center [316, 356] width 521 height 516
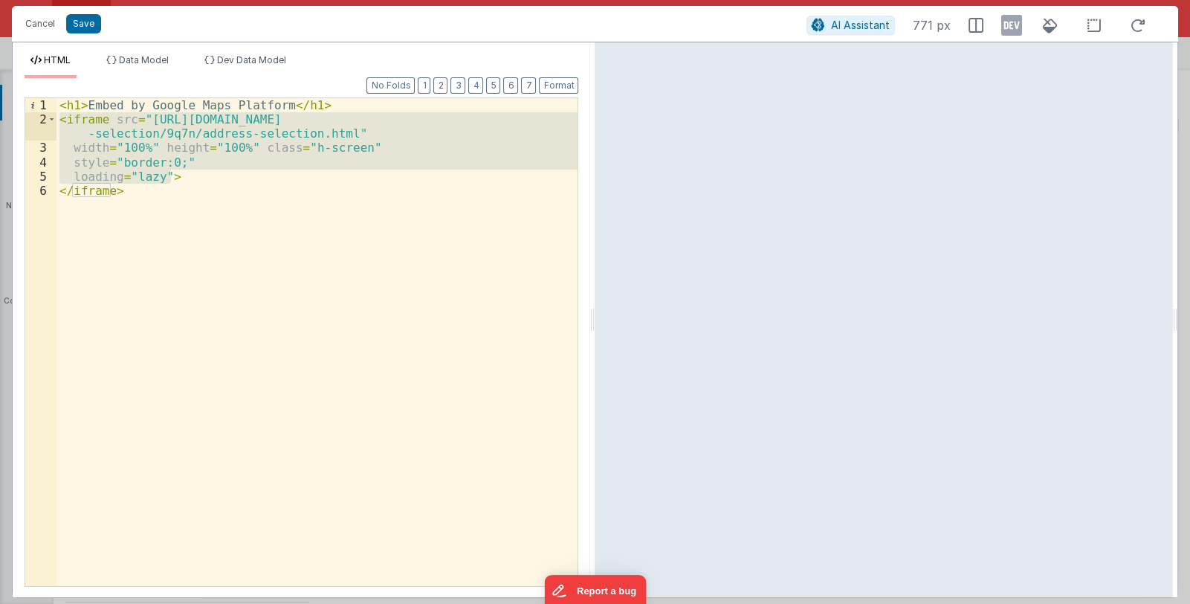
drag, startPoint x: 178, startPoint y: 175, endPoint x: 60, endPoint y: 118, distance: 130.3
click at [60, 118] on div "< h1 > Embed by Google Maps Platform </ h1 > < iframe src = "https://storage.go…" at bounding box center [317, 356] width 522 height 516
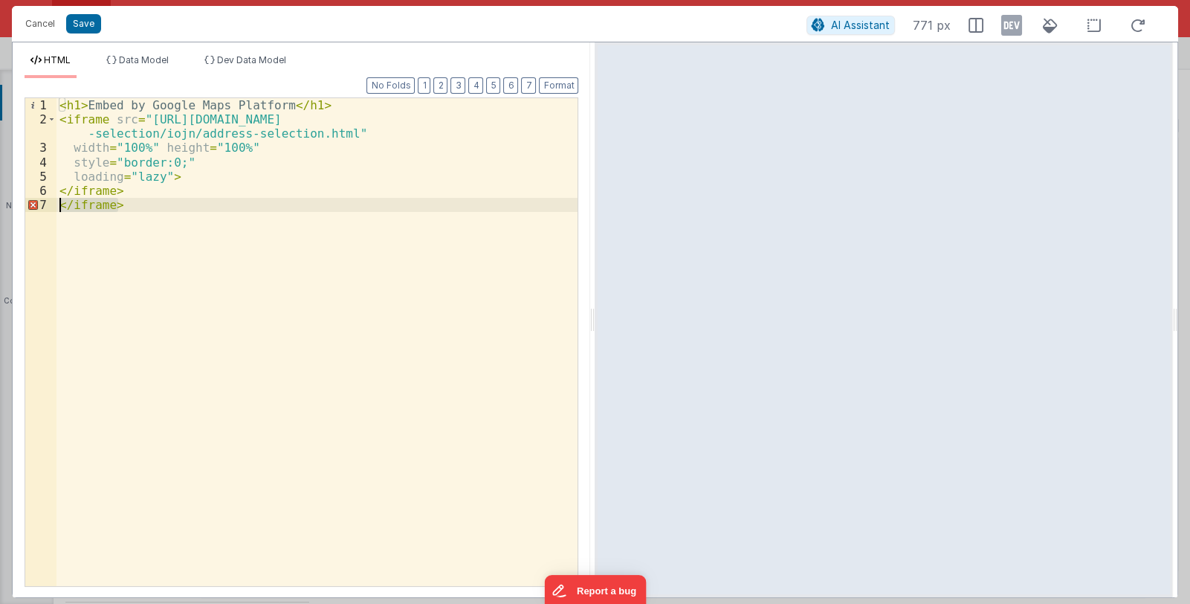
drag, startPoint x: 130, startPoint y: 206, endPoint x: 49, endPoint y: 206, distance: 81.0
click at [49, 206] on div "1 2 3 4 5 6 7 < h1 > Embed by Google Maps Platform </ h1 > < iframe src = "http…" at bounding box center [302, 341] width 554 height 489
click at [88, 22] on button "Save" at bounding box center [83, 23] width 35 height 19
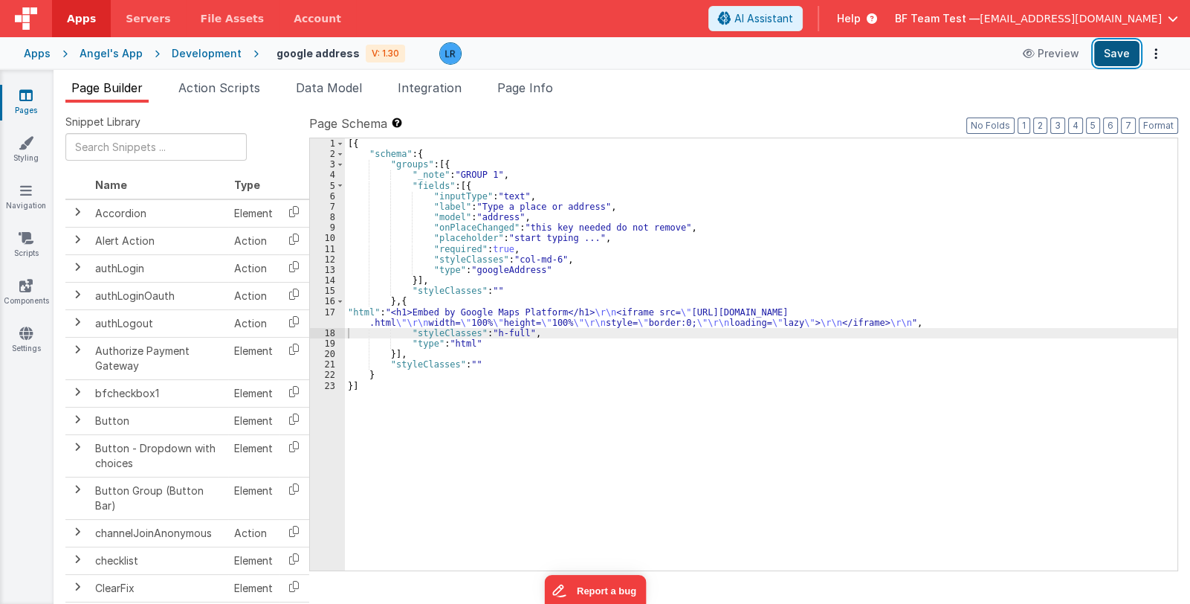
click at [1120, 48] on button "Save" at bounding box center [1116, 53] width 45 height 25
drag, startPoint x: 488, startPoint y: 332, endPoint x: 519, endPoint y: 330, distance: 31.3
click at [519, 330] on div "[{ "schema" : { "groups" : [{ "_note" : "GROUP 1" , "fields" : [{ "inputType" :…" at bounding box center [761, 364] width 833 height 453
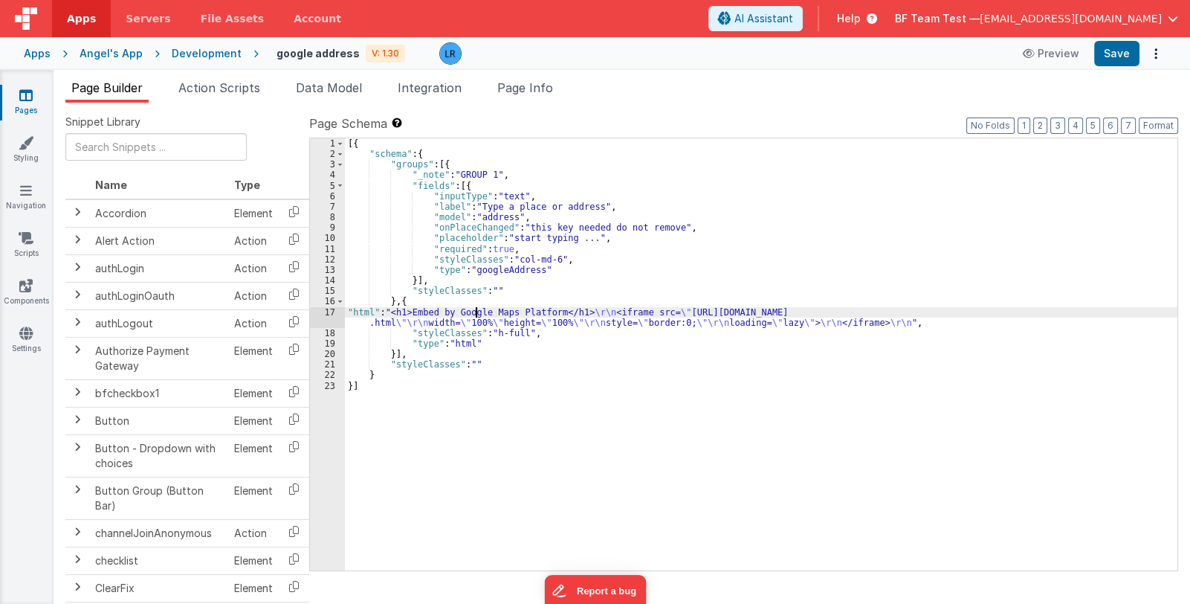
click at [474, 314] on div "[{ "schema" : { "groups" : [{ "_note" : "GROUP 1" , "fields" : [{ "inputType" :…" at bounding box center [761, 364] width 833 height 453
click at [328, 321] on div "17" at bounding box center [327, 317] width 35 height 21
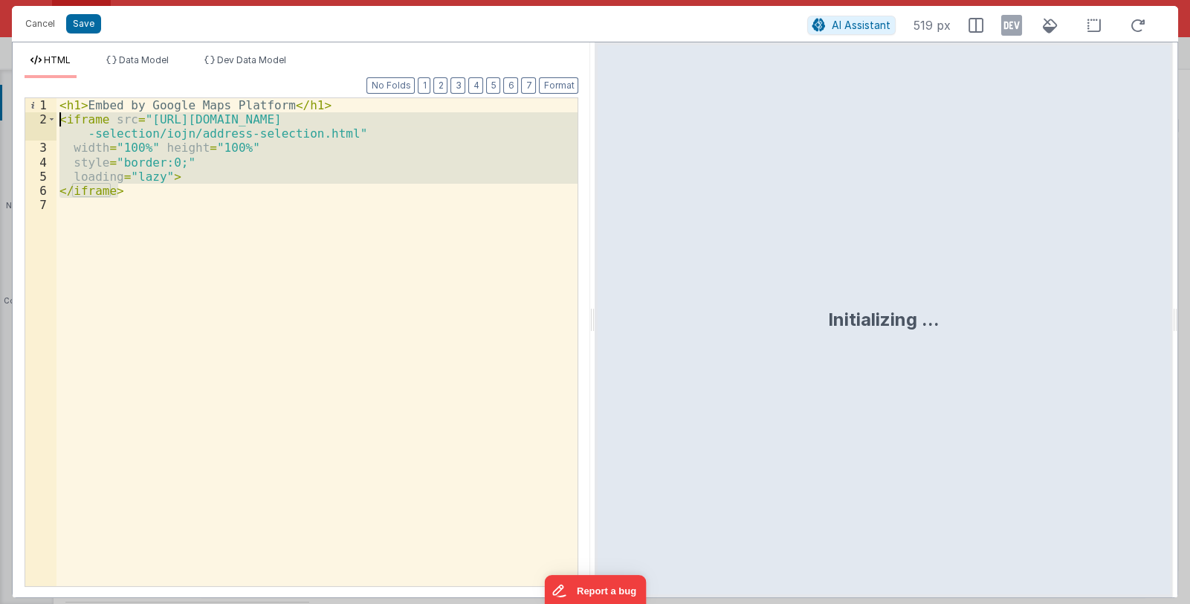
drag, startPoint x: 91, startPoint y: 178, endPoint x: 30, endPoint y: 117, distance: 86.7
click at [30, 117] on div "1 2 3 4 5 6 7 < h1 > Embed by Google Maps Platform </ h1 > < iframe src = "http…" at bounding box center [302, 341] width 554 height 489
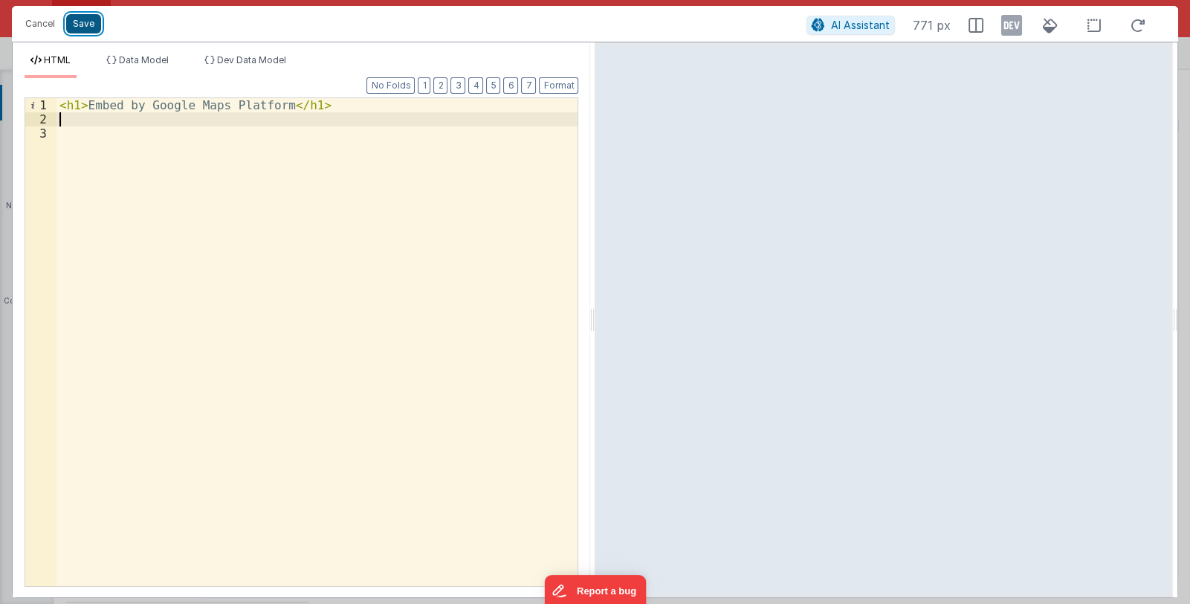
click at [78, 26] on button "Save" at bounding box center [83, 23] width 35 height 19
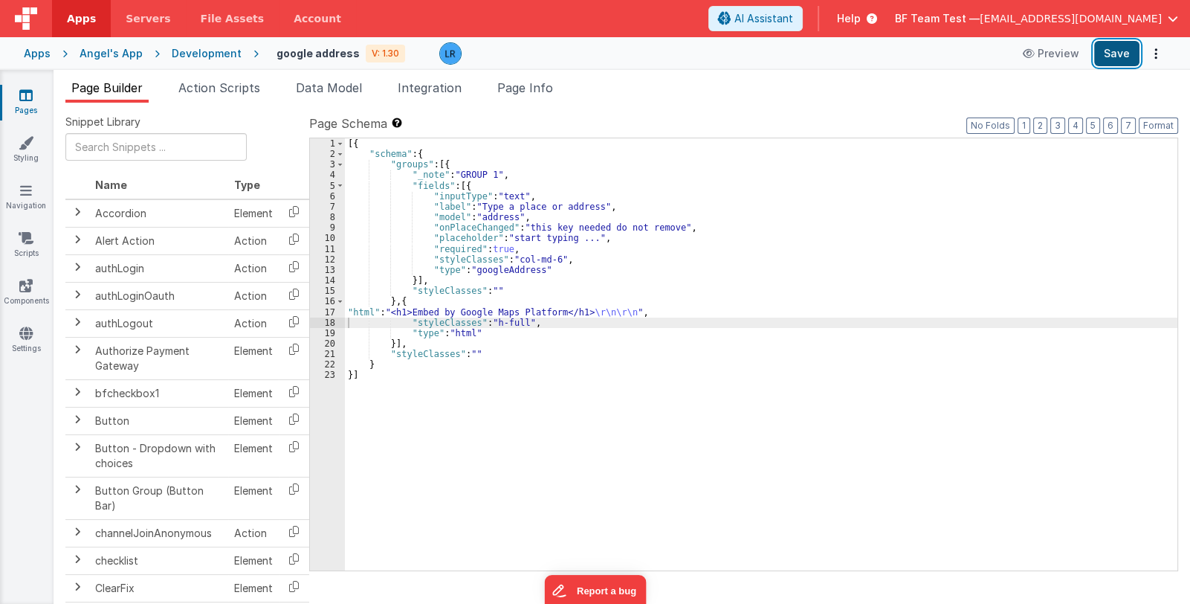
click at [1120, 55] on button "Save" at bounding box center [1116, 53] width 45 height 25
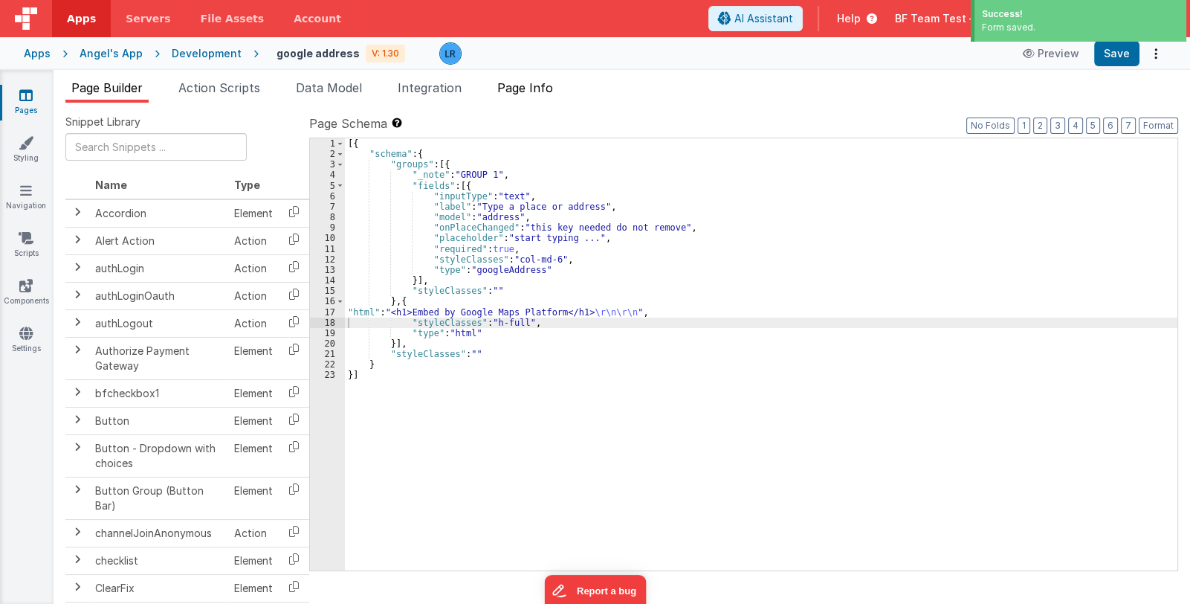
click at [540, 84] on span "Page Info" at bounding box center [525, 87] width 56 height 15
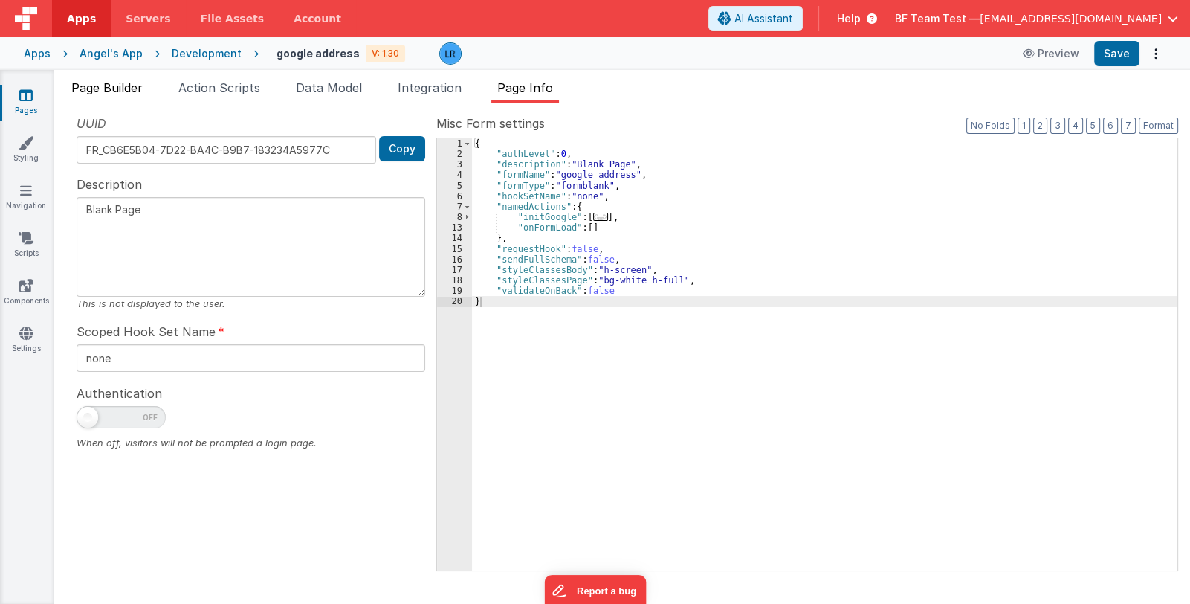
click at [124, 83] on span "Page Builder" at bounding box center [106, 87] width 71 height 15
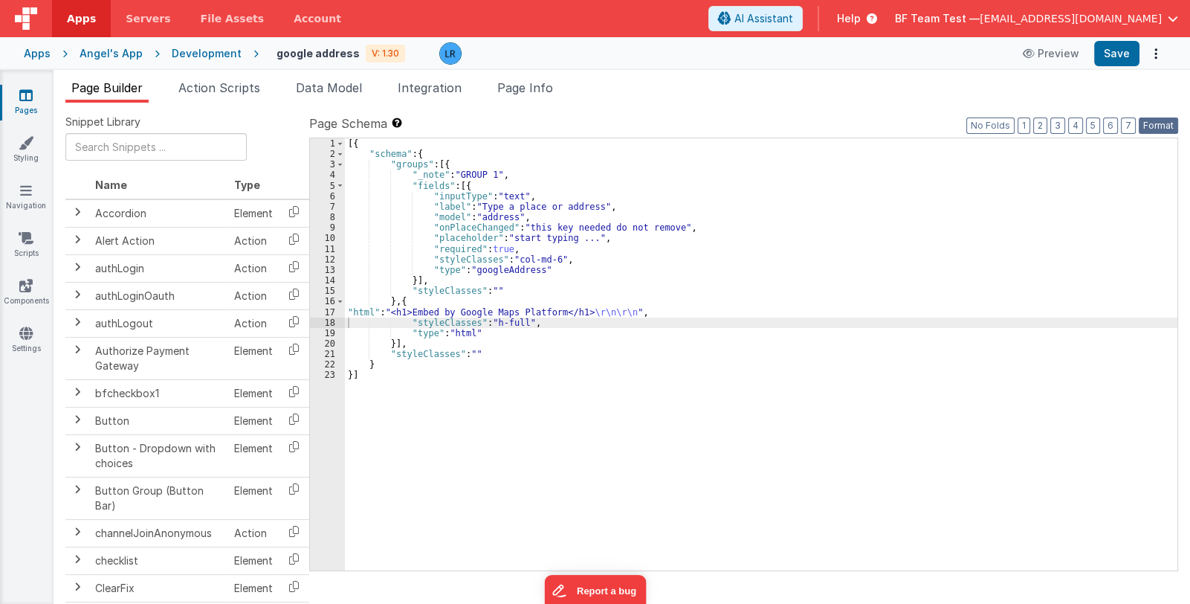
click at [1160, 128] on button "Format" at bounding box center [1158, 125] width 39 height 16
drag, startPoint x: 497, startPoint y: 320, endPoint x: 518, endPoint y: 320, distance: 20.8
click at [518, 320] on div "[{ "schema" : { "groups" : [{ "_note" : "GROUP 1" , "fields" : [{ "inputType" :…" at bounding box center [761, 364] width 833 height 453
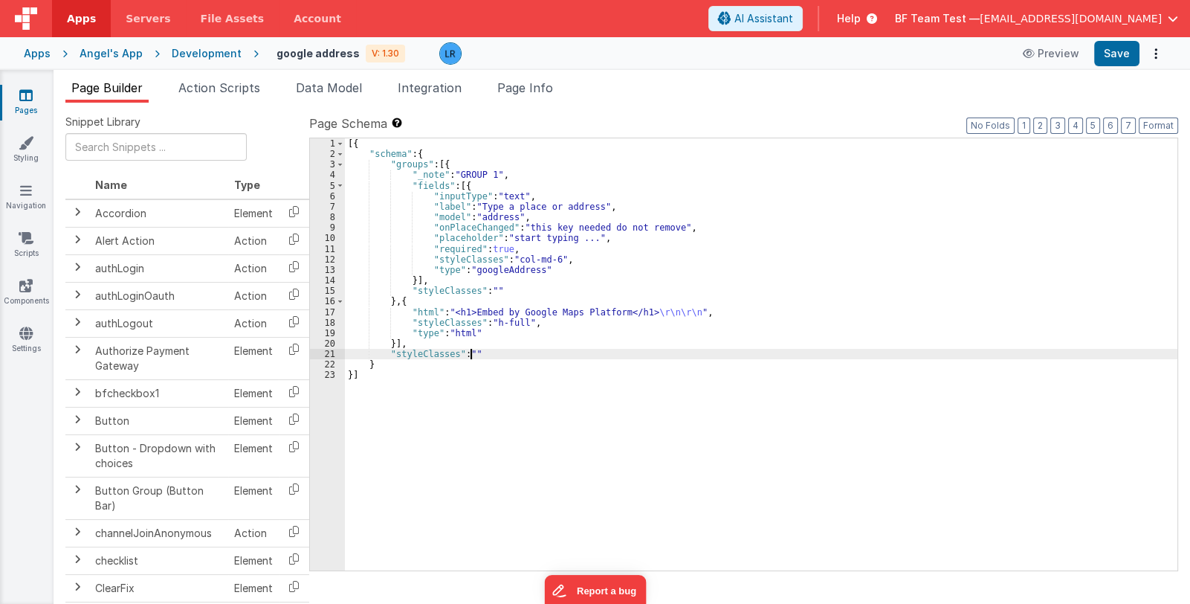
click at [471, 352] on div "[{ "schema" : { "groups" : [{ "_note" : "GROUP 1" , "fields" : [{ "inputType" :…" at bounding box center [761, 364] width 833 height 453
click at [476, 185] on div "[{ "schema" : { "groups" : [{ "_note" : "GROUP 1" , "fields" : [{ "inputType" :…" at bounding box center [761, 364] width 833 height 453
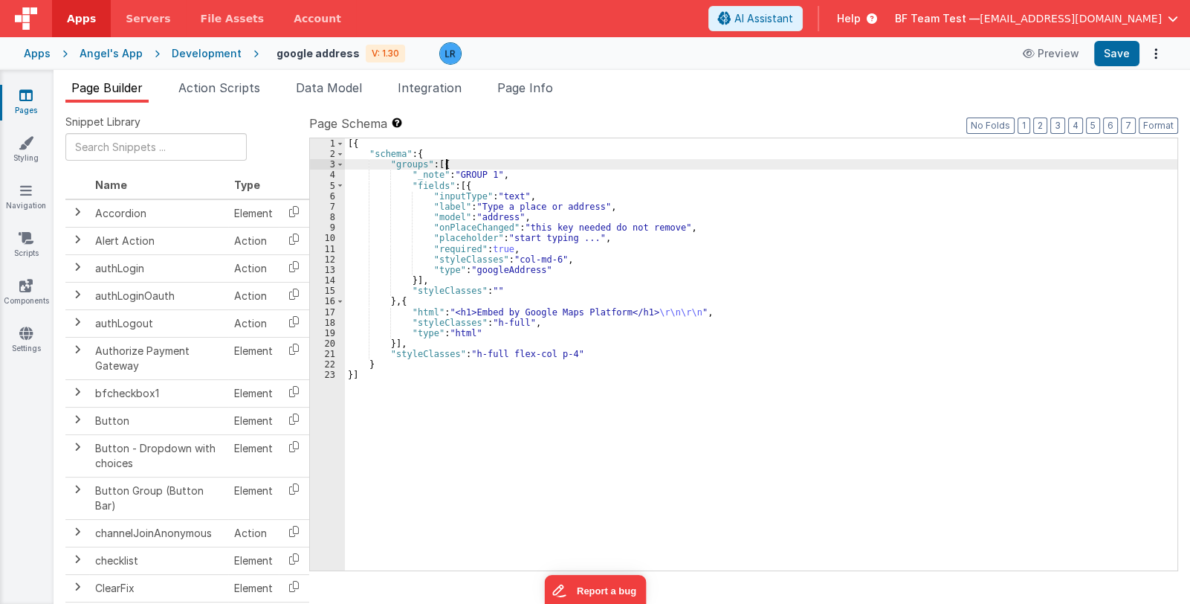
click at [456, 166] on div "[{ "schema" : { "groups" : [{ "_note" : "GROUP 1" , "fields" : [{ "inputType" :…" at bounding box center [761, 364] width 833 height 453
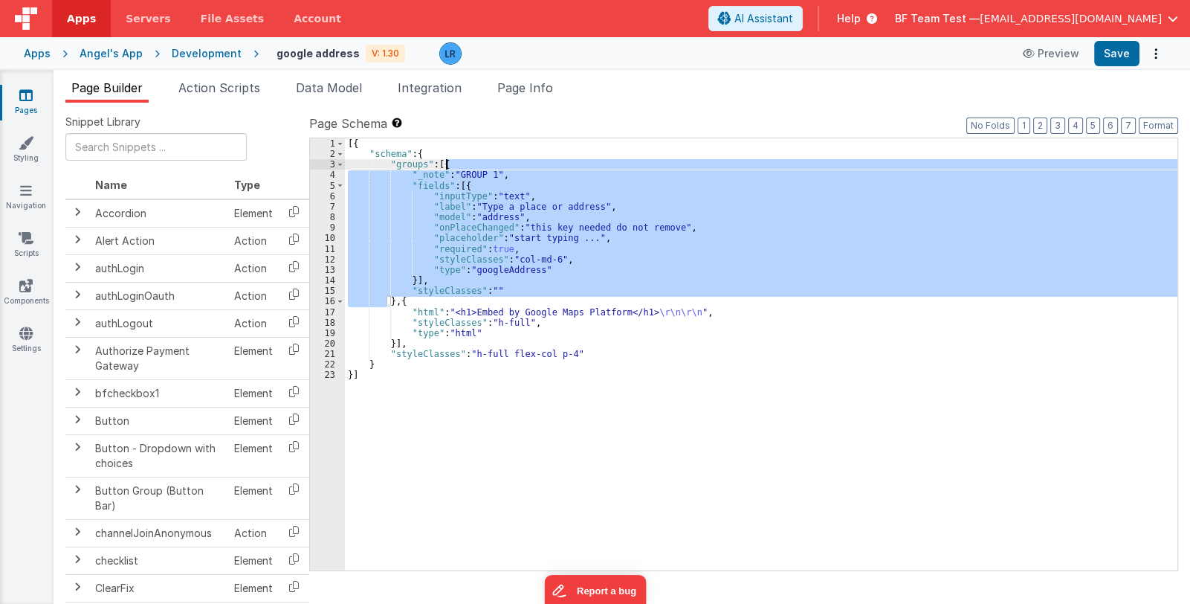
click at [456, 166] on div "[{ "schema" : { "groups" : [{ "_note" : "GROUP 1" , "fields" : [{ "inputType" :…" at bounding box center [761, 364] width 833 height 453
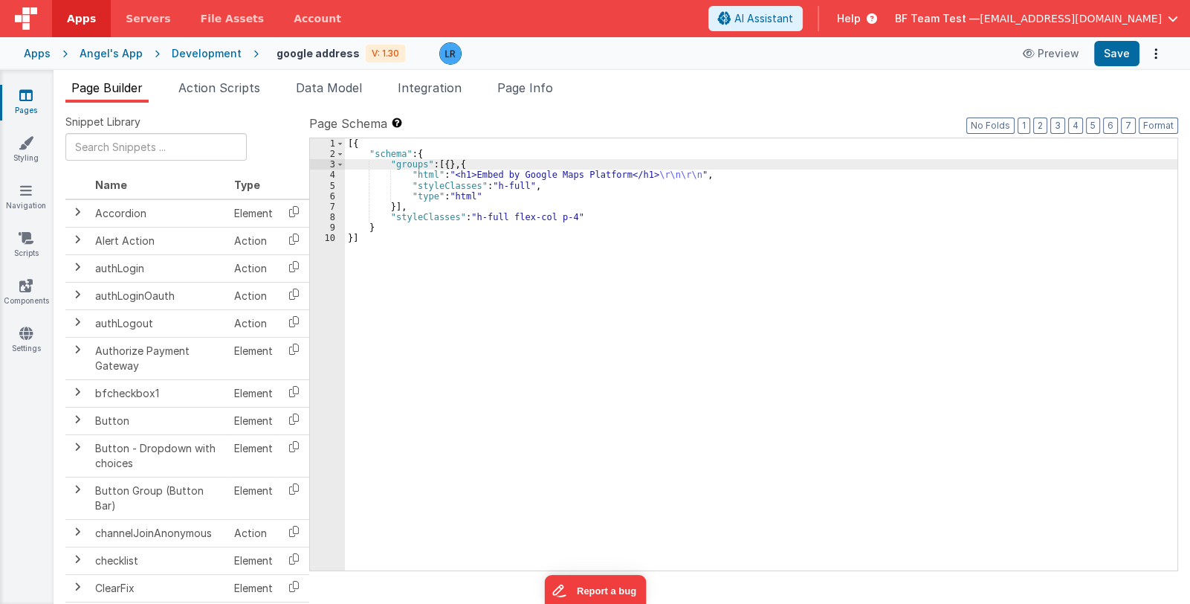
click at [459, 163] on div "[{ "schema" : { "groups" : [{ } , { "html" : "<h1>Embed by Google Maps Platform…" at bounding box center [761, 364] width 833 height 453
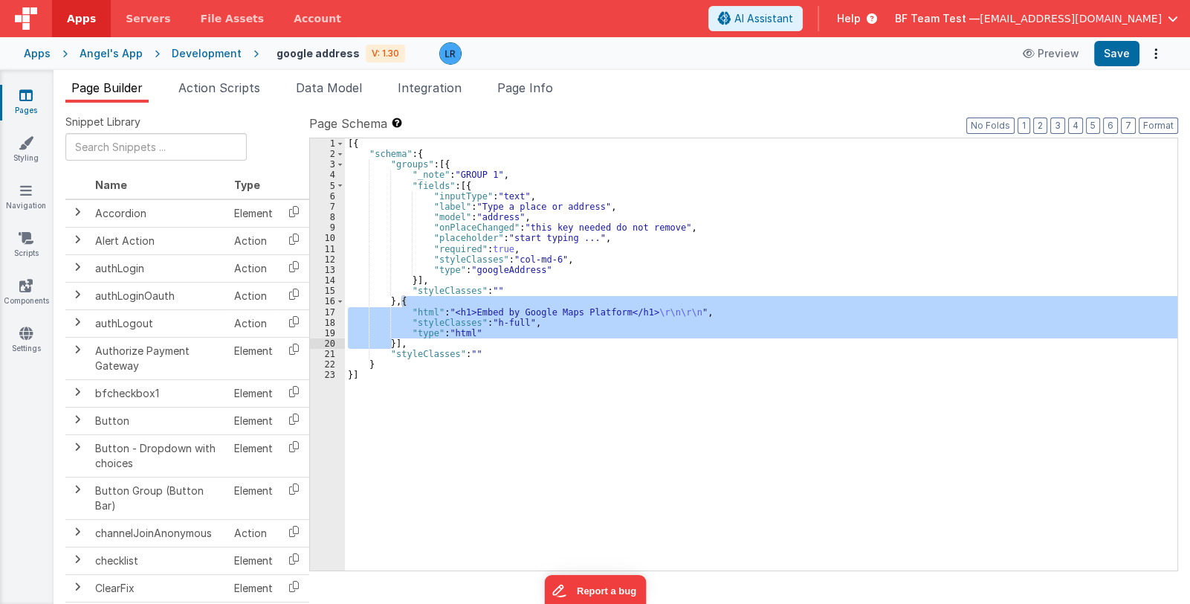
drag, startPoint x: 401, startPoint y: 300, endPoint x: 390, endPoint y: 344, distance: 45.8
click at [390, 344] on div "[{ "schema" : { "groups" : [{ "_note" : "GROUP 1" , "fields" : [{ "inputType" :…" at bounding box center [761, 364] width 833 height 453
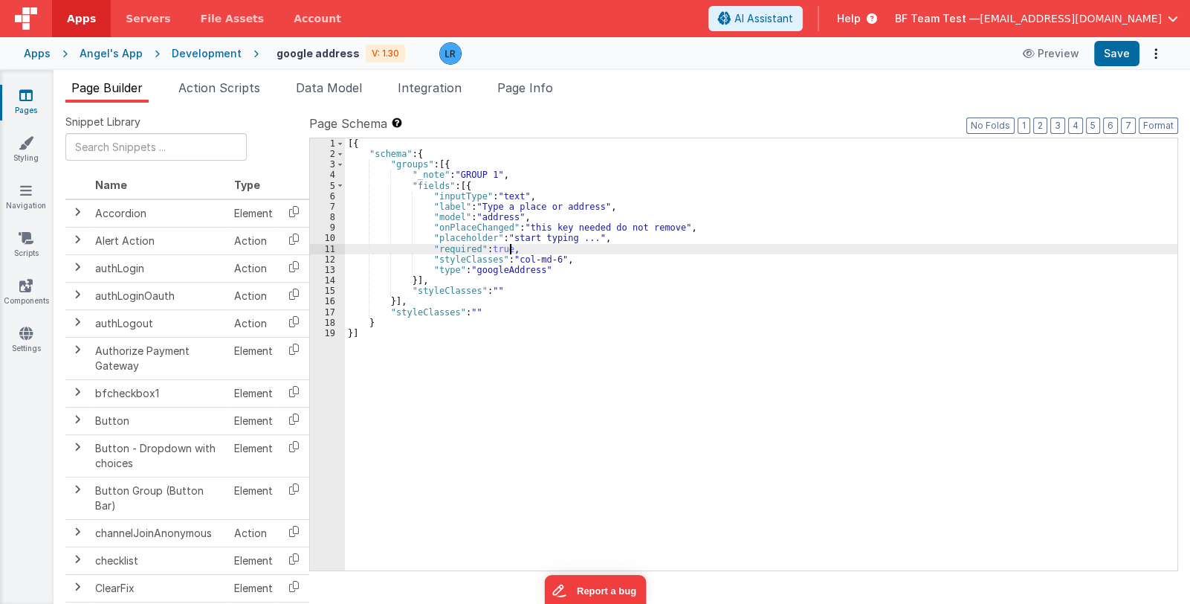
click at [509, 246] on div "[{ "schema" : { "groups" : [{ "_note" : "GROUP 1" , "fields" : [{ "inputType" :…" at bounding box center [761, 364] width 833 height 453
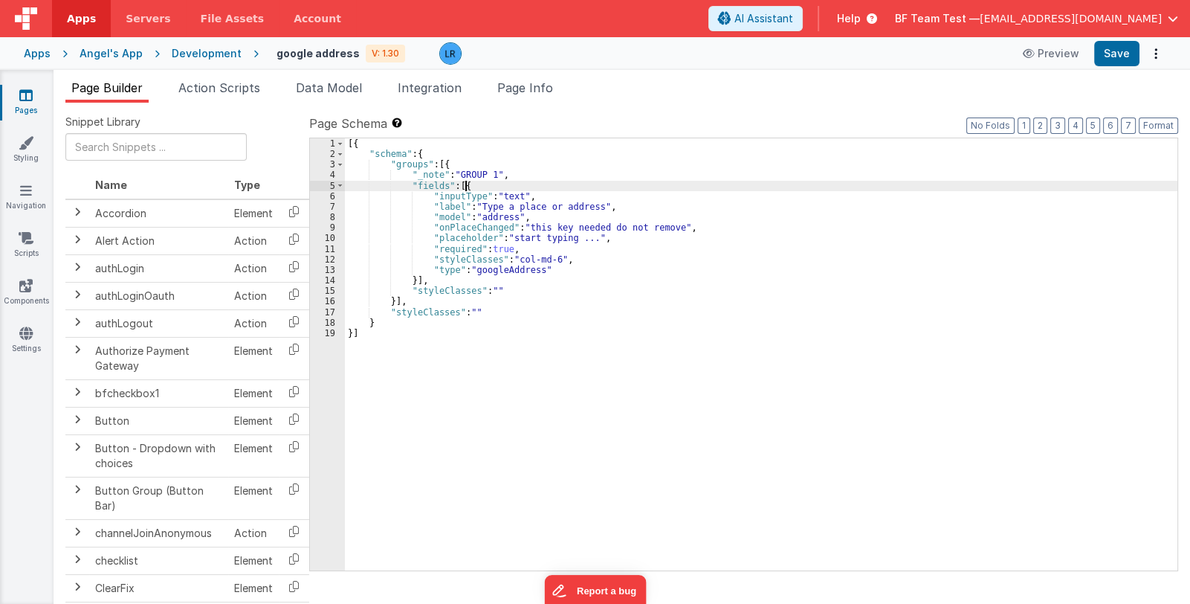
click at [472, 184] on div "[{ "schema" : { "groups" : [{ "_note" : "GROUP 1" , "fields" : [{ "inputType" :…" at bounding box center [761, 364] width 833 height 453
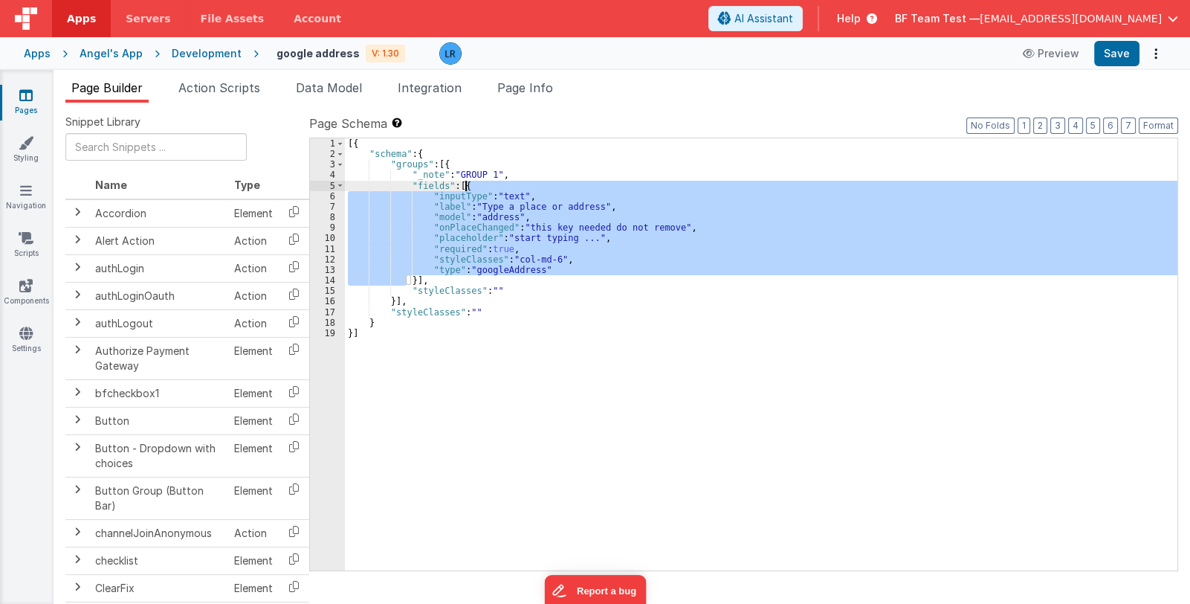
click at [413, 277] on div "[{ "schema" : { "groups" : [{ "_note" : "GROUP 1" , "fields" : [{ "inputType" :…" at bounding box center [761, 364] width 833 height 453
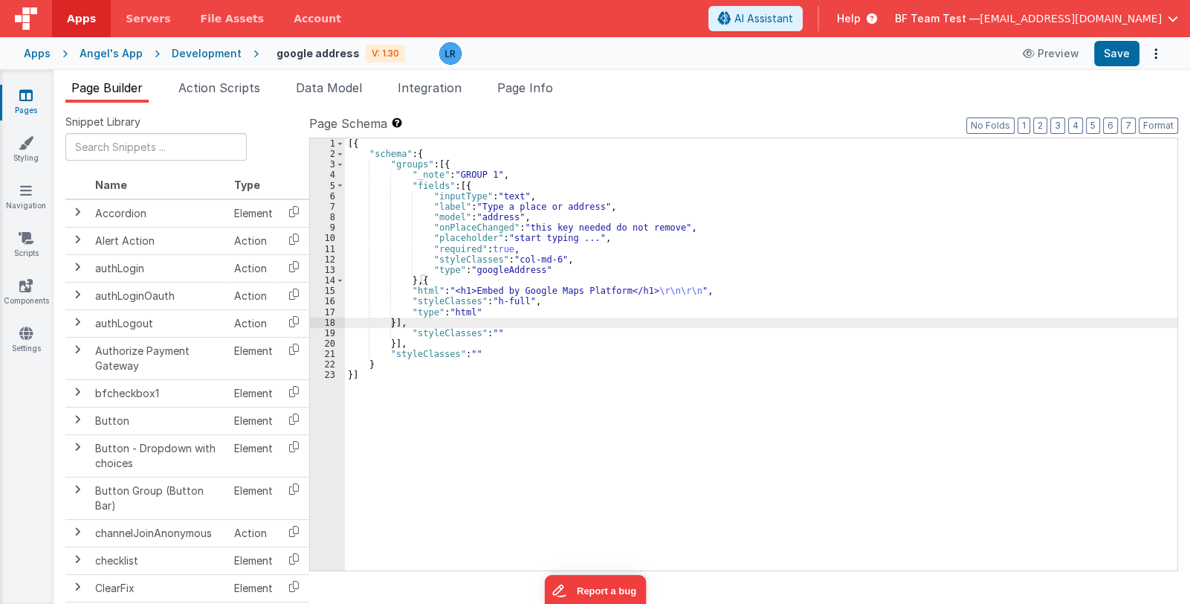
click at [485, 292] on div "[{ "schema" : { "groups" : [{ "_note" : "GROUP 1" , "fields" : [{ "inputType" :…" at bounding box center [761, 364] width 833 height 453
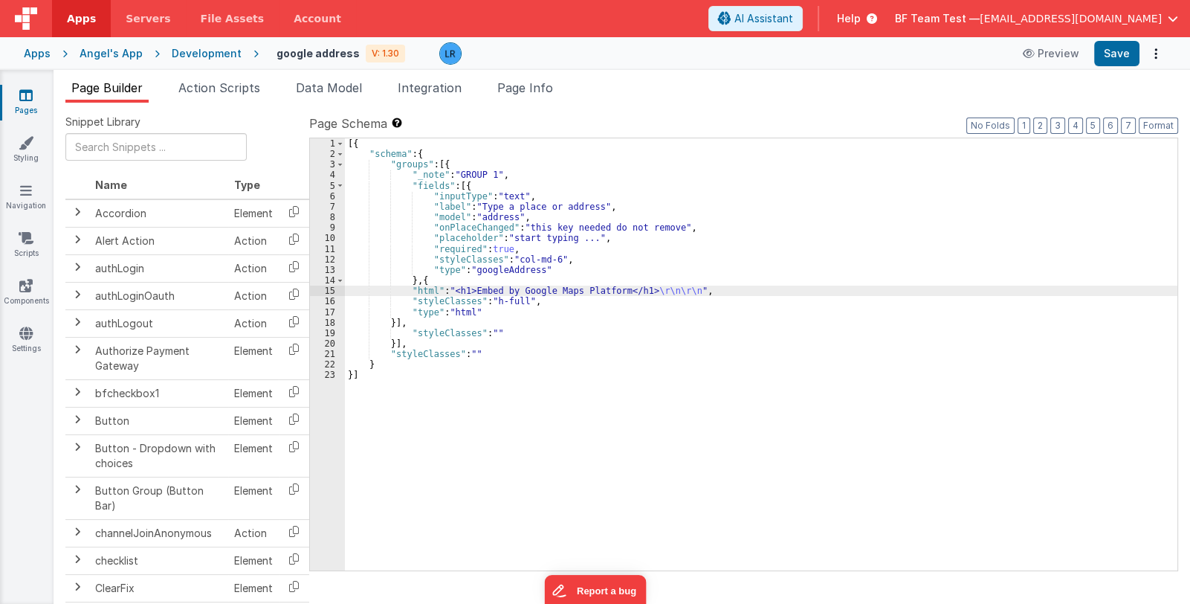
click at [329, 289] on div "15" at bounding box center [327, 290] width 35 height 10
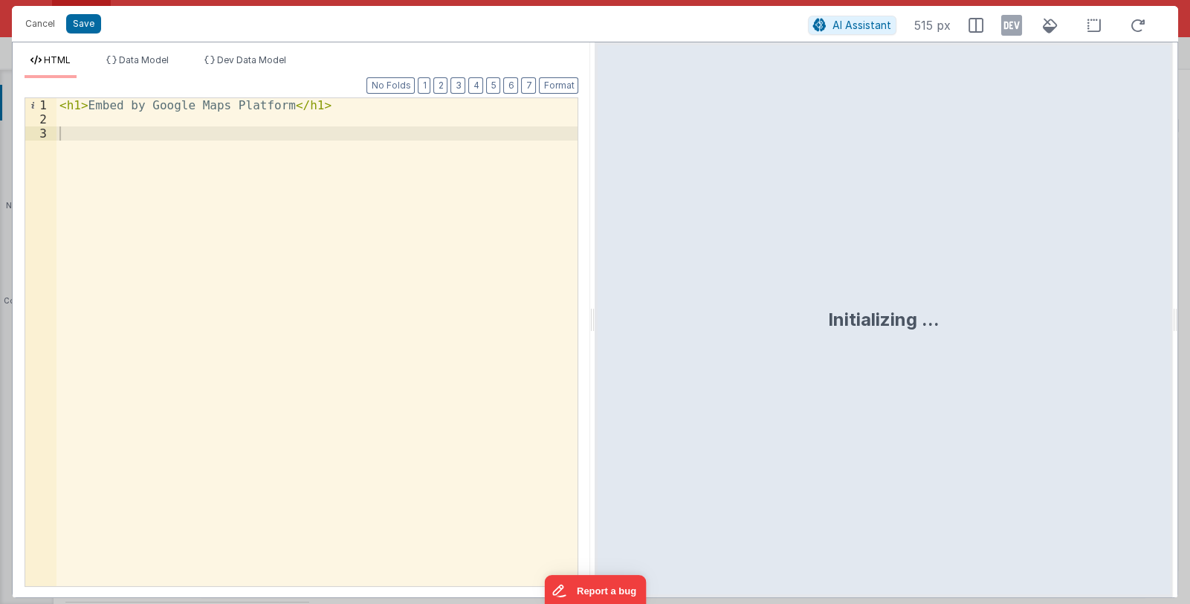
click at [153, 135] on div "< h1 > Embed by Google Maps Platform </ h1 >" at bounding box center [317, 356] width 522 height 516
paste textarea
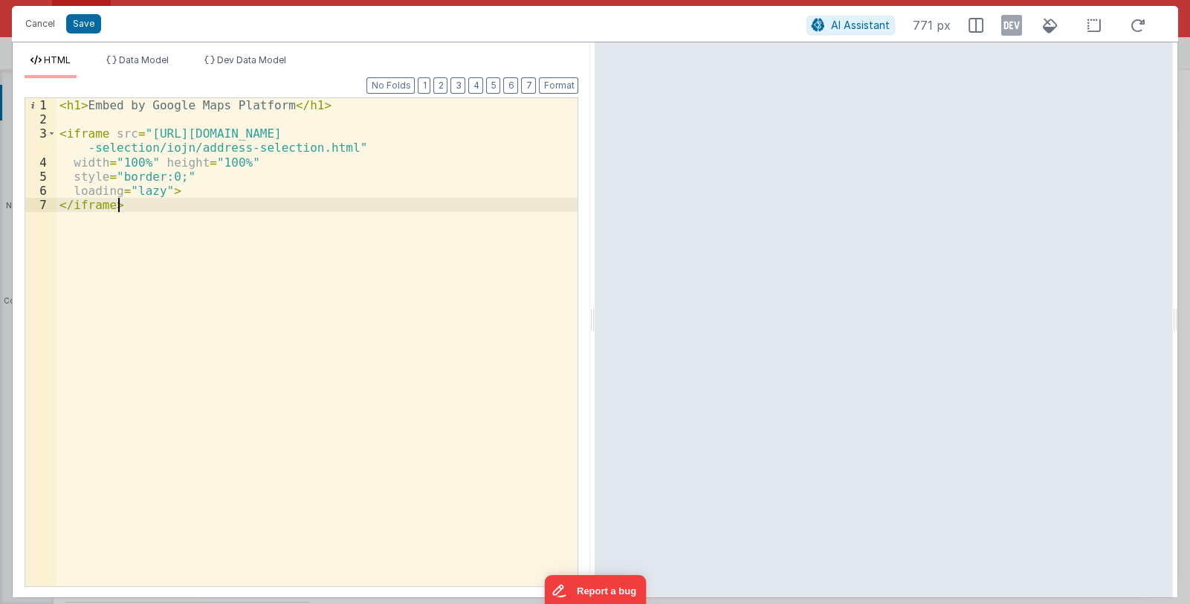
click at [253, 162] on div "< h1 > Embed by Google Maps Platform </ h1 > < iframe src = "https://storage.go…" at bounding box center [317, 356] width 522 height 516
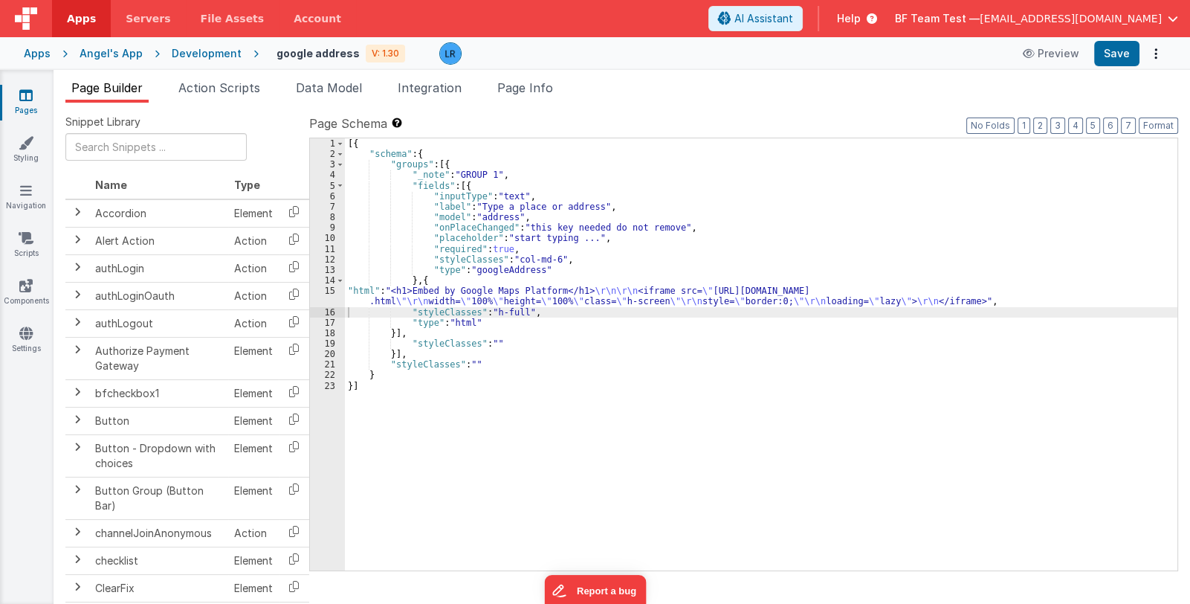
click at [468, 362] on div "[{ "schema" : { "groups" : [{ "_note" : "GROUP 1" , "fields" : [{ "inputType" :…" at bounding box center [761, 364] width 833 height 453
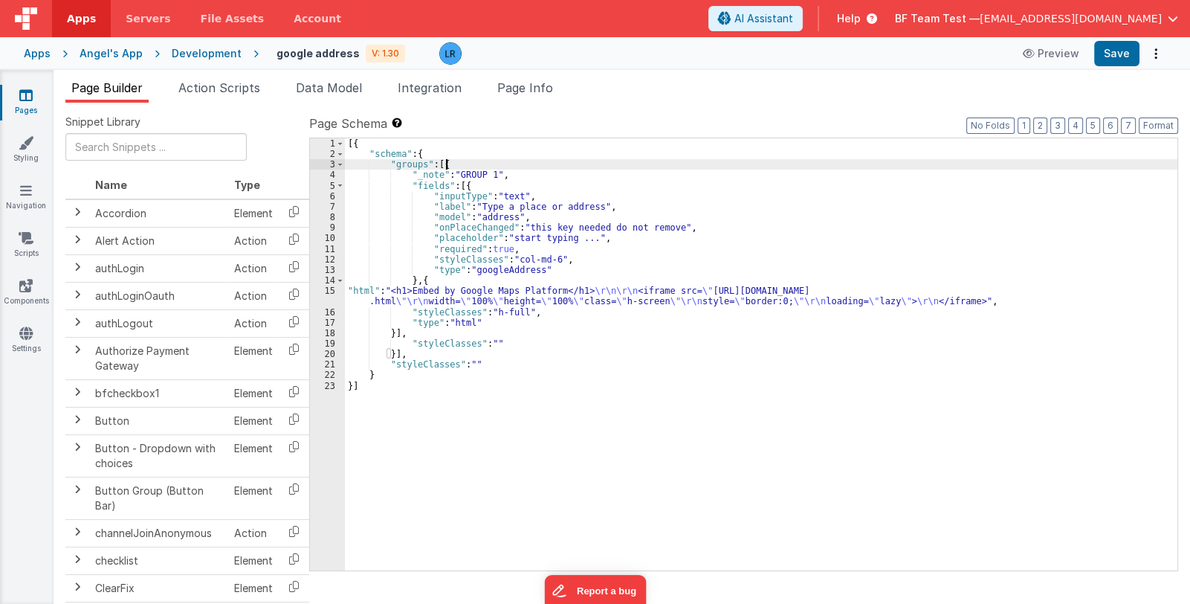
click at [446, 162] on div "[{ "schema" : { "groups" : [{ "_note" : "GROUP 1" , "fields" : [{ "inputType" :…" at bounding box center [761, 364] width 833 height 453
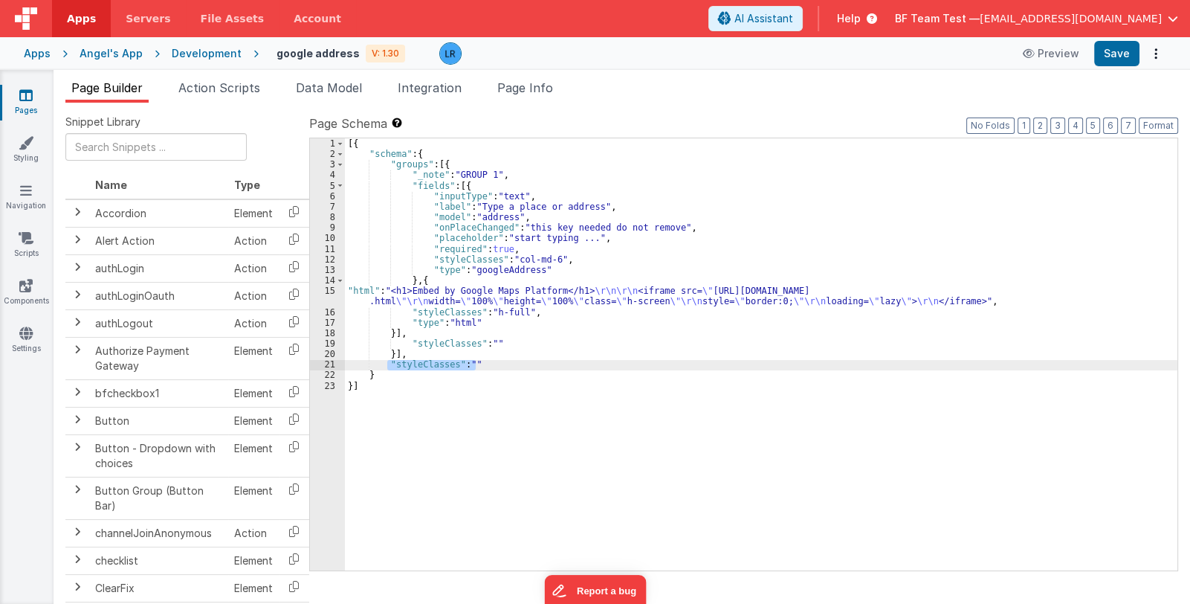
drag, startPoint x: 387, startPoint y: 363, endPoint x: 498, endPoint y: 364, distance: 111.5
click at [498, 364] on div "[{ "schema" : { "groups" : [{ "_note" : "GROUP 1" , "fields" : [{ "inputType" :…" at bounding box center [761, 364] width 833 height 453
click at [422, 358] on div "[{ "schema" : { "groups" : [{ "_note" : "GROUP 1" , "fields" : [{ "inputType" :…" at bounding box center [761, 364] width 833 height 453
click at [381, 366] on div "[{ "schema" : { "groups" : [{ "_note" : "GROUP 1" , "fields" : [{ "inputType" :…" at bounding box center [761, 364] width 833 height 453
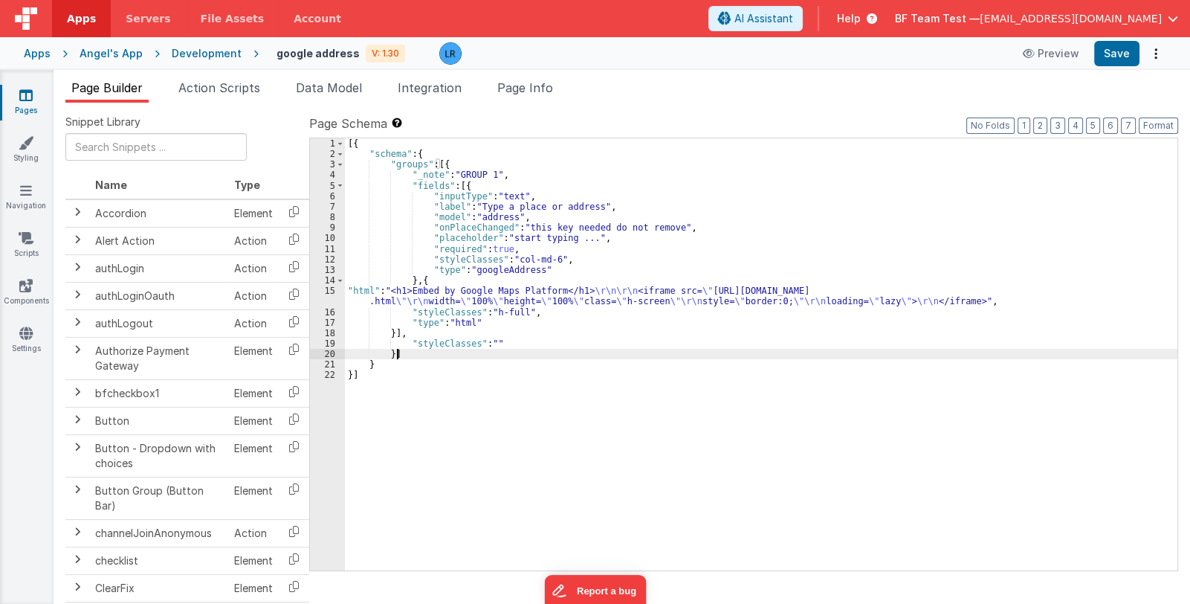
click at [488, 340] on div "[{ "schema" : { "groups" : [{ "_note" : "GROUP 1" , "fields" : [{ "inputType" :…" at bounding box center [761, 364] width 833 height 453
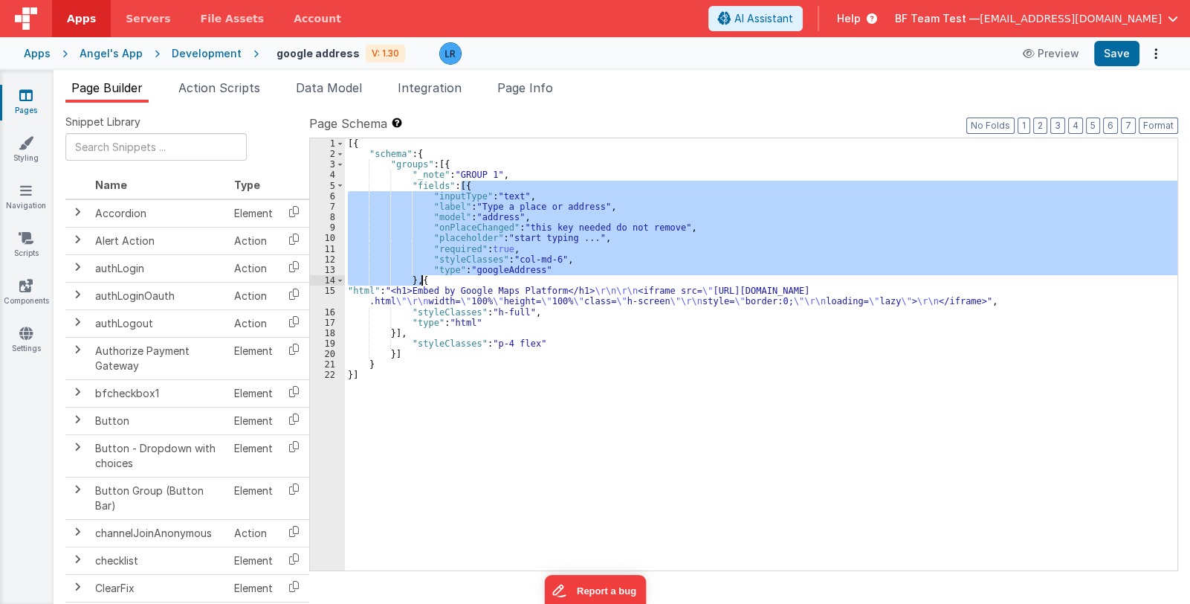
drag, startPoint x: 461, startPoint y: 184, endPoint x: 419, endPoint y: 279, distance: 103.9
click at [419, 279] on div "[{ "schema" : { "groups" : [{ "_note" : "GROUP 1" , "fields" : [{ "inputType" :…" at bounding box center [761, 364] width 833 height 453
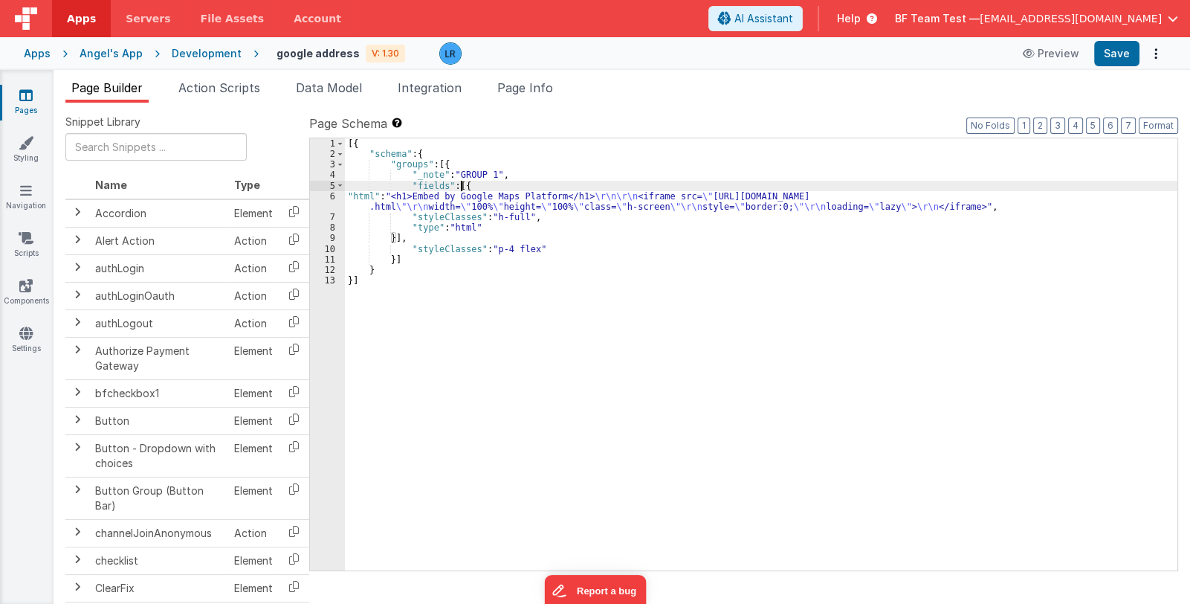
click at [470, 181] on div "[{ "schema" : { "groups" : [{ "_note" : "GROUP 1" , "fields" : [{ "html" : "<h1…" at bounding box center [761, 364] width 833 height 453
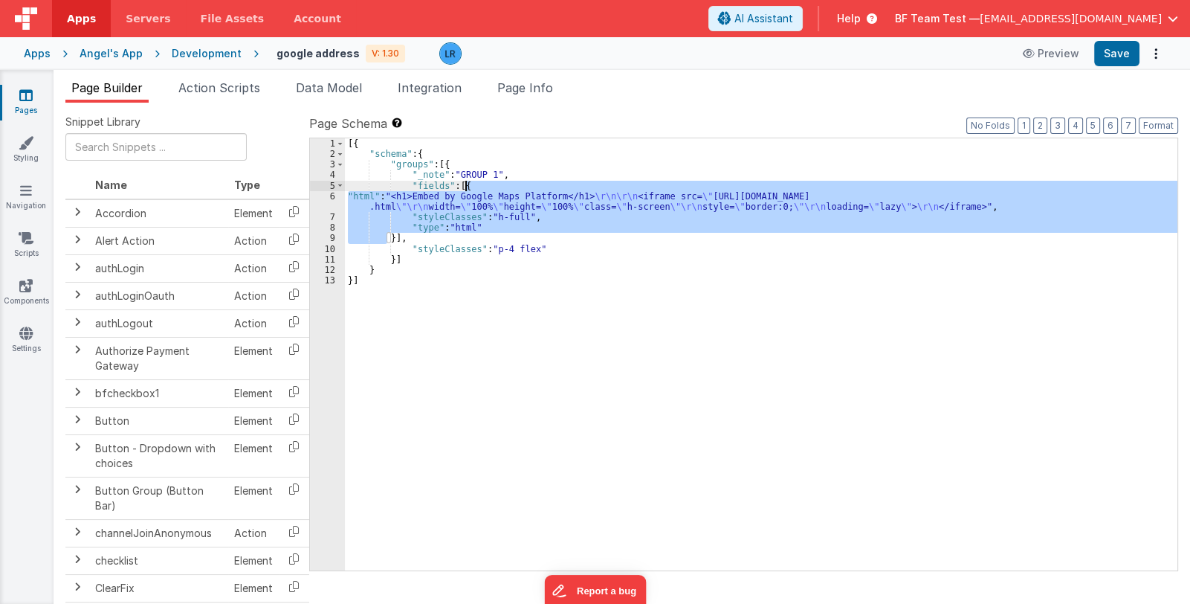
click at [470, 181] on div "[{ "schema" : { "groups" : [{ "_note" : "GROUP 1" , "fields" : [{ "html" : "<h1…" at bounding box center [761, 364] width 833 height 453
click at [393, 237] on div "[{ "schema" : { "groups" : [{ "_note" : "GROUP 1" , "fields" : [{ "html" : "<h1…" at bounding box center [761, 364] width 833 height 453
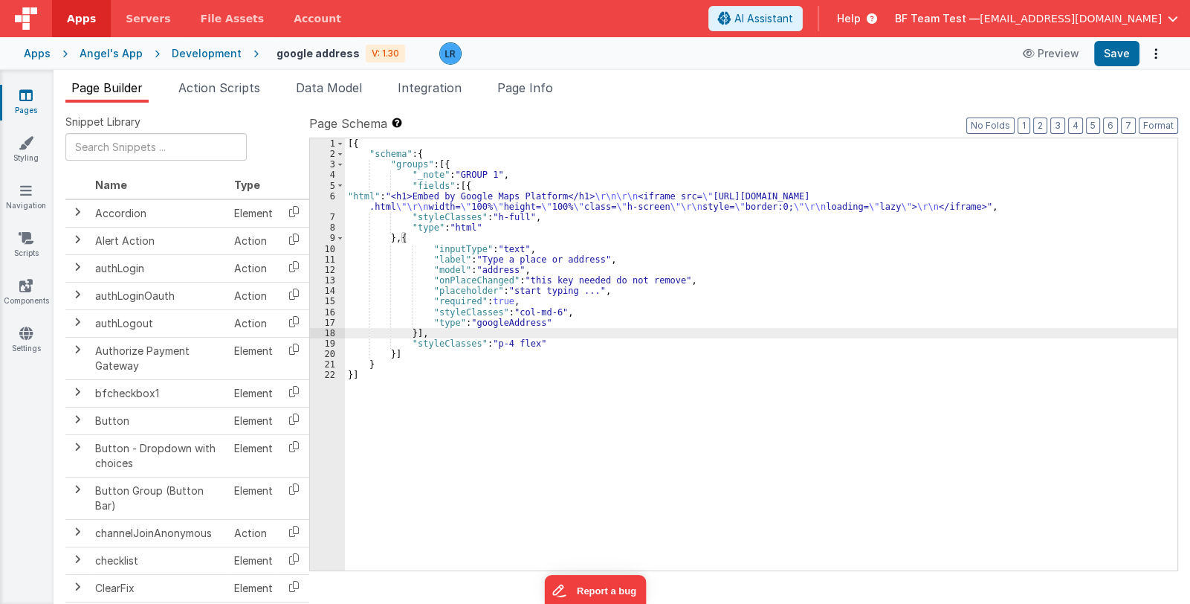
click at [529, 346] on div "[{ "schema" : { "groups" : [{ "_note" : "GROUP 1" , "fields" : [{ "html" : "<h1…" at bounding box center [761, 364] width 833 height 453
click at [488, 343] on div "[{ "schema" : { "groups" : [{ "_note" : "GROUP 1" , "fields" : [{ "html" : "<h1…" at bounding box center [761, 364] width 833 height 453
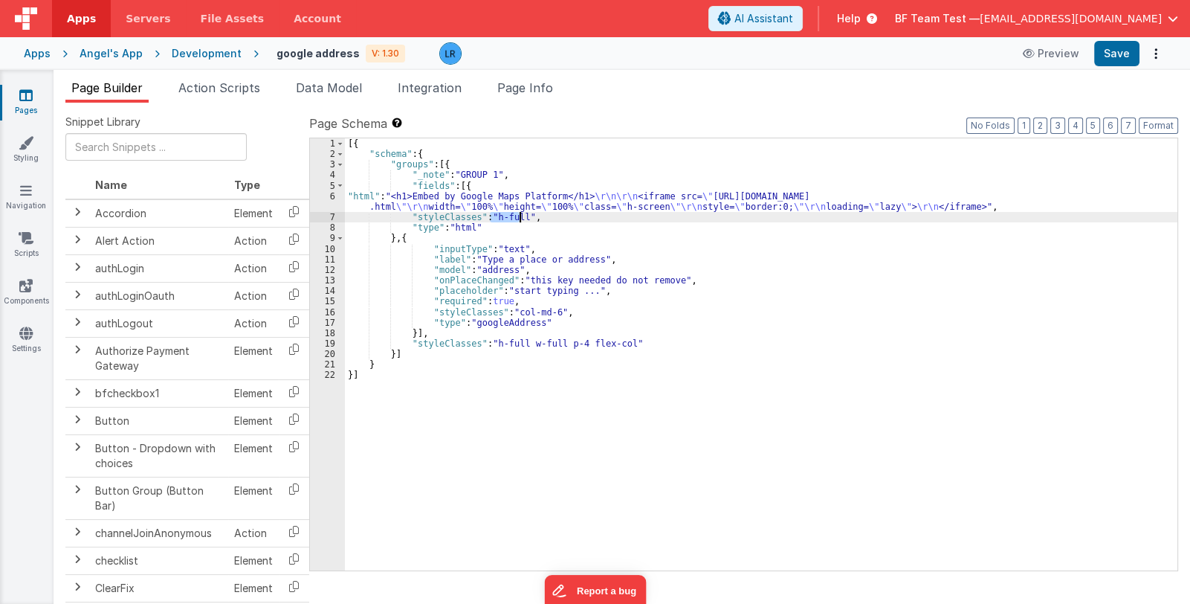
drag, startPoint x: 490, startPoint y: 212, endPoint x: 520, endPoint y: 216, distance: 30.7
click at [520, 216] on div "[{ "schema" : { "groups" : [{ "_note" : "GROUP 1" , "fields" : [{ "html" : "<h1…" at bounding box center [761, 364] width 833 height 453
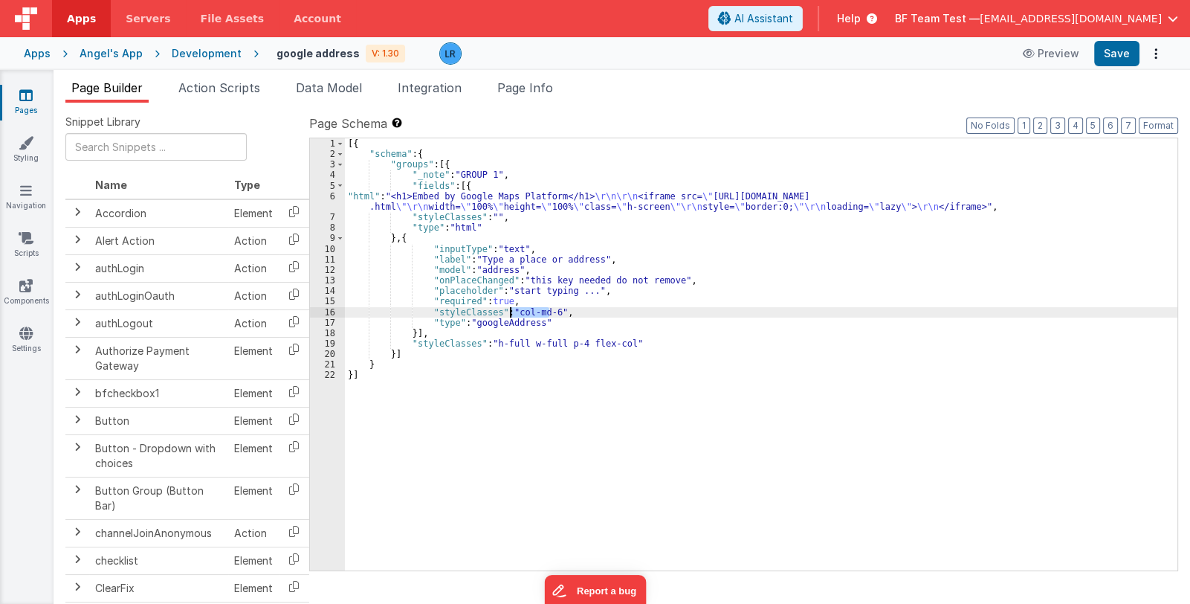
drag, startPoint x: 547, startPoint y: 309, endPoint x: 511, endPoint y: 311, distance: 35.7
click at [511, 311] on div "[{ "schema" : { "groups" : [{ "_note" : "GROUP 1" , "fields" : [{ "html" : "<h1…" at bounding box center [761, 364] width 833 height 453
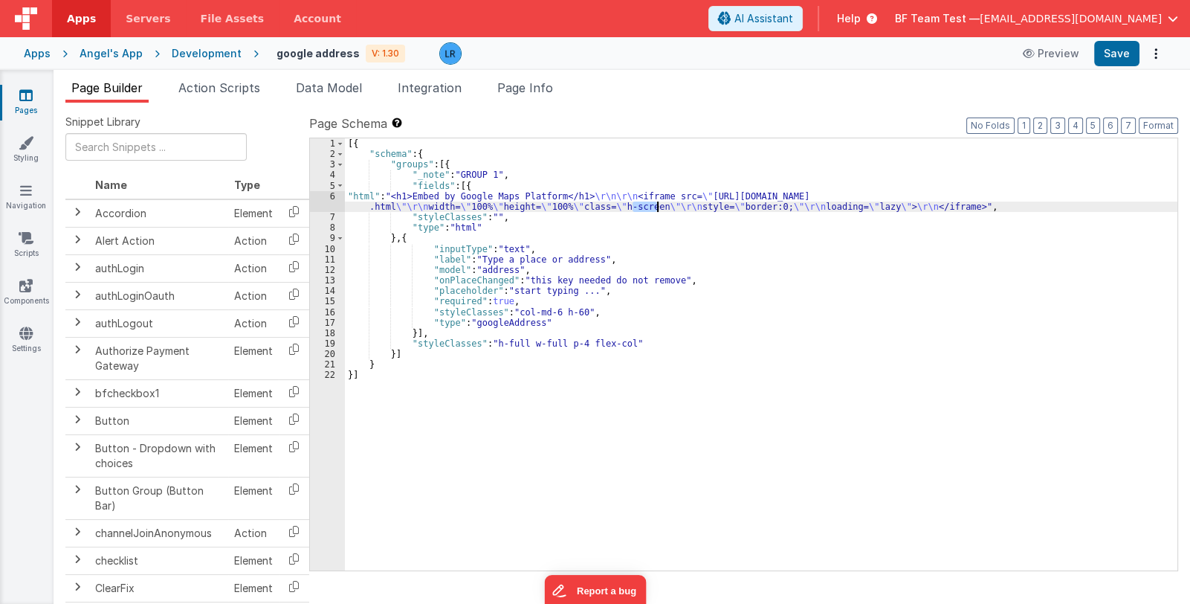
drag, startPoint x: 633, startPoint y: 206, endPoint x: 650, endPoint y: 206, distance: 16.4
click at [658, 207] on div "[{ "schema" : { "groups" : [{ "_note" : "GROUP 1" , "fields" : [{ "html" : "<h1…" at bounding box center [761, 364] width 833 height 453
drag, startPoint x: 624, startPoint y: 203, endPoint x: 662, endPoint y: 207, distance: 37.4
click at [662, 207] on div "[{ "schema" : { "groups" : [{ "_note" : "GROUP 1" , "fields" : [{ "html" : "<h1…" at bounding box center [761, 364] width 833 height 453
click at [1110, 55] on button "Save" at bounding box center [1116, 53] width 45 height 25
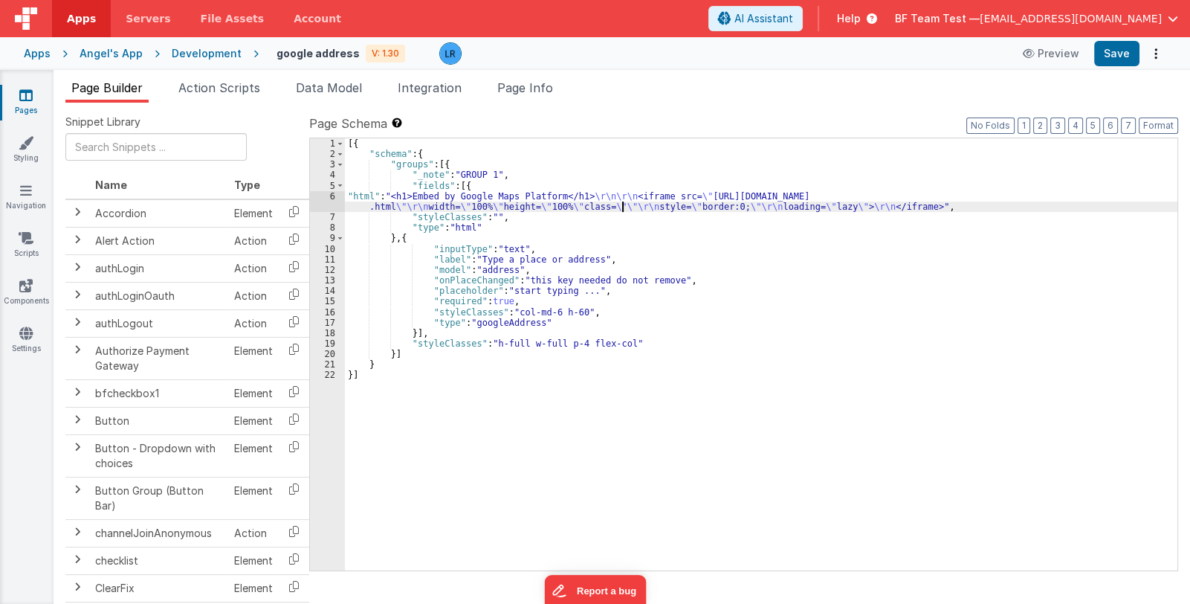
click at [323, 199] on div "6" at bounding box center [327, 201] width 35 height 21
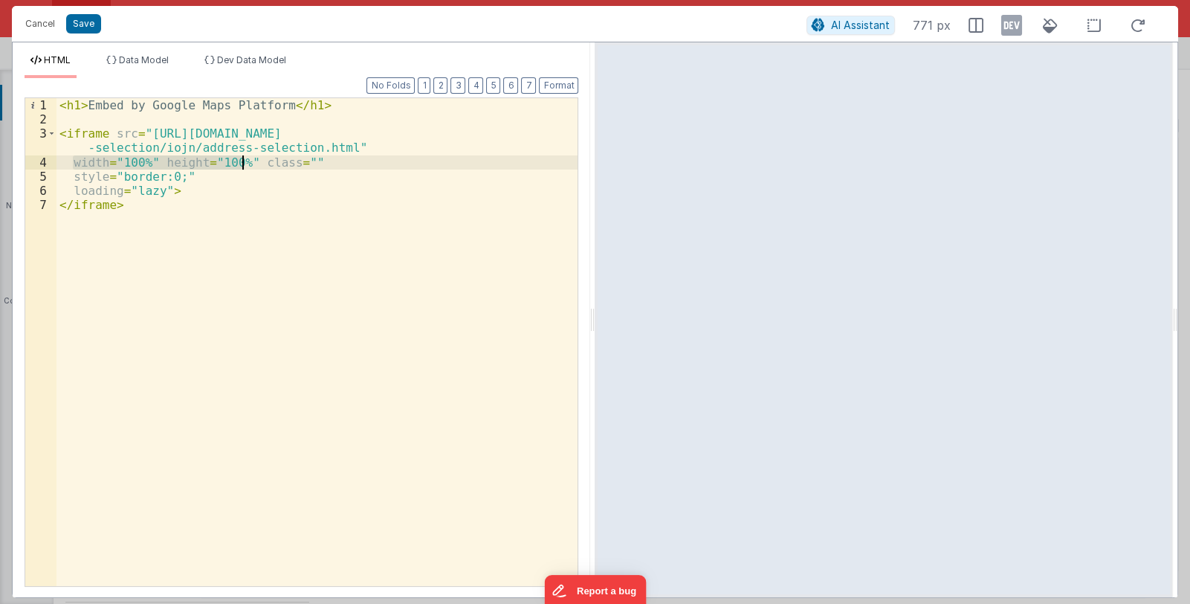
drag, startPoint x: 72, startPoint y: 161, endPoint x: 245, endPoint y: 159, distance: 173.2
click at [245, 159] on div "< h1 > Embed by Google Maps Platform </ h1 > < iframe src = "https://storage.go…" at bounding box center [317, 356] width 522 height 516
click at [93, 25] on button "Save" at bounding box center [83, 23] width 35 height 19
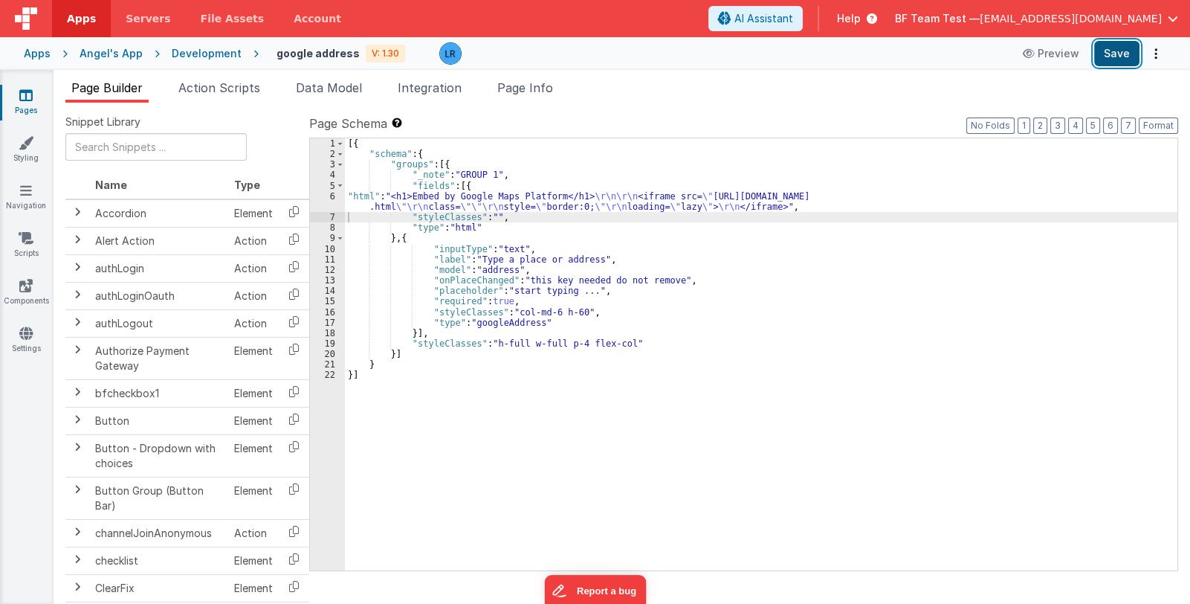
click at [1128, 58] on button "Save" at bounding box center [1116, 53] width 45 height 25
click at [1104, 54] on button "Save" at bounding box center [1116, 53] width 45 height 25
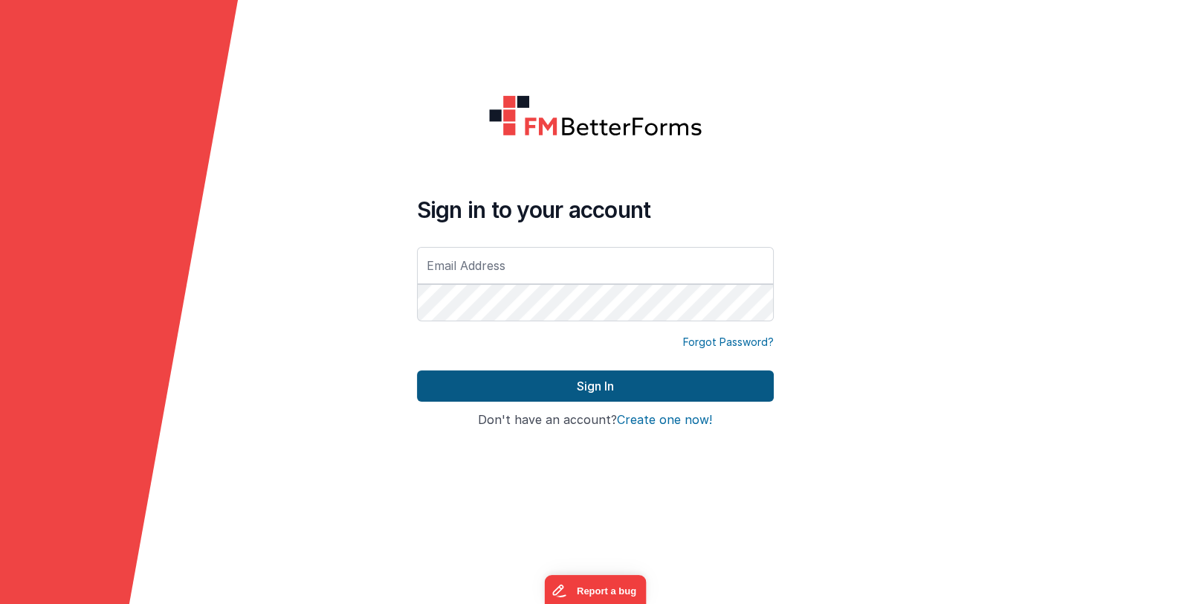
type input "[EMAIL_ADDRESS][DOMAIN_NAME]"
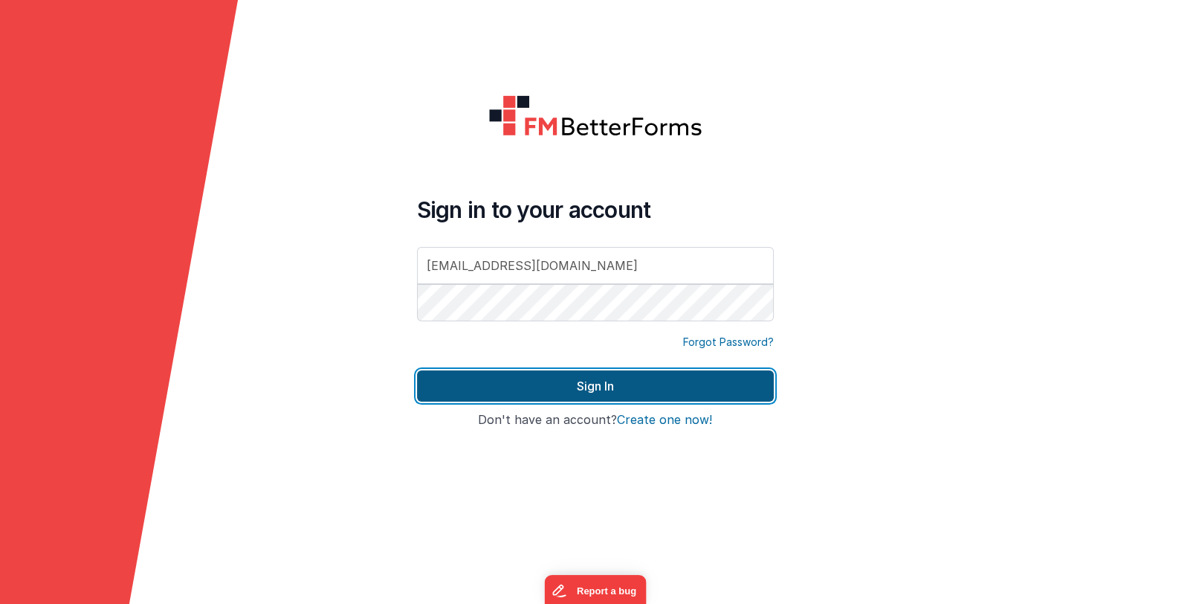
click at [520, 383] on button "Sign In" at bounding box center [595, 385] width 357 height 31
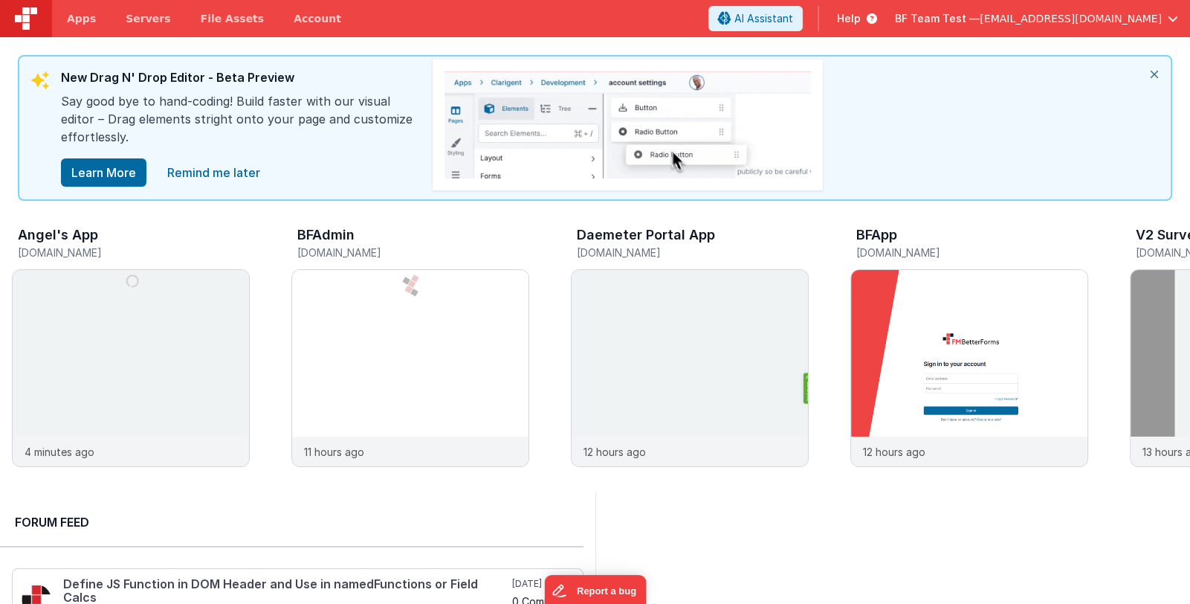
click at [980, 13] on span "BF Team Test —" at bounding box center [937, 18] width 85 height 15
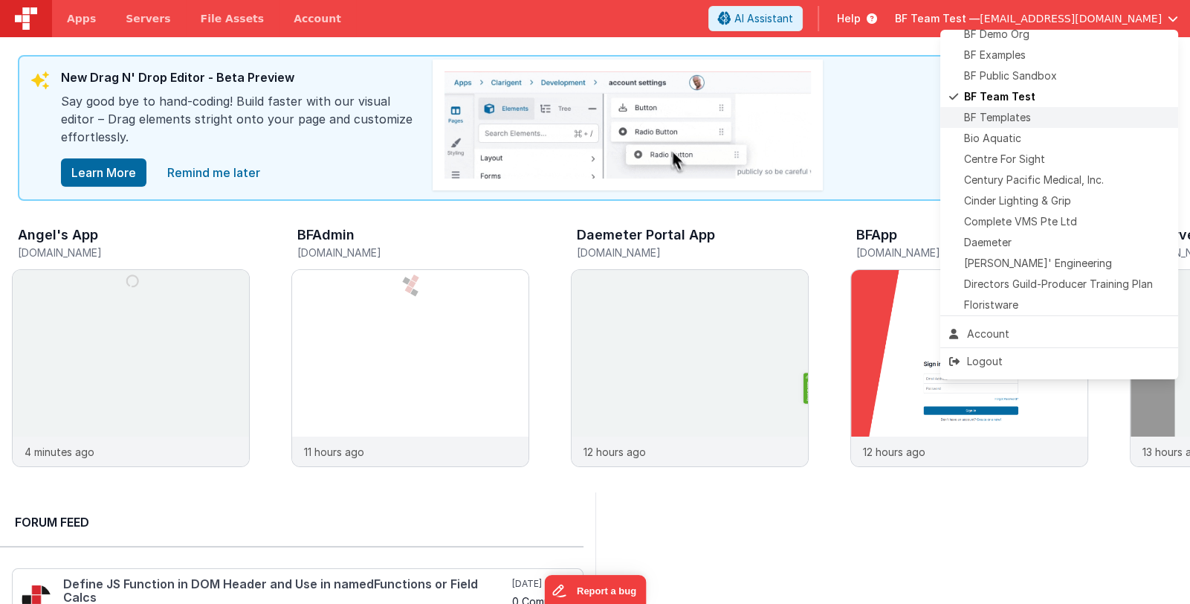
scroll to position [148, 0]
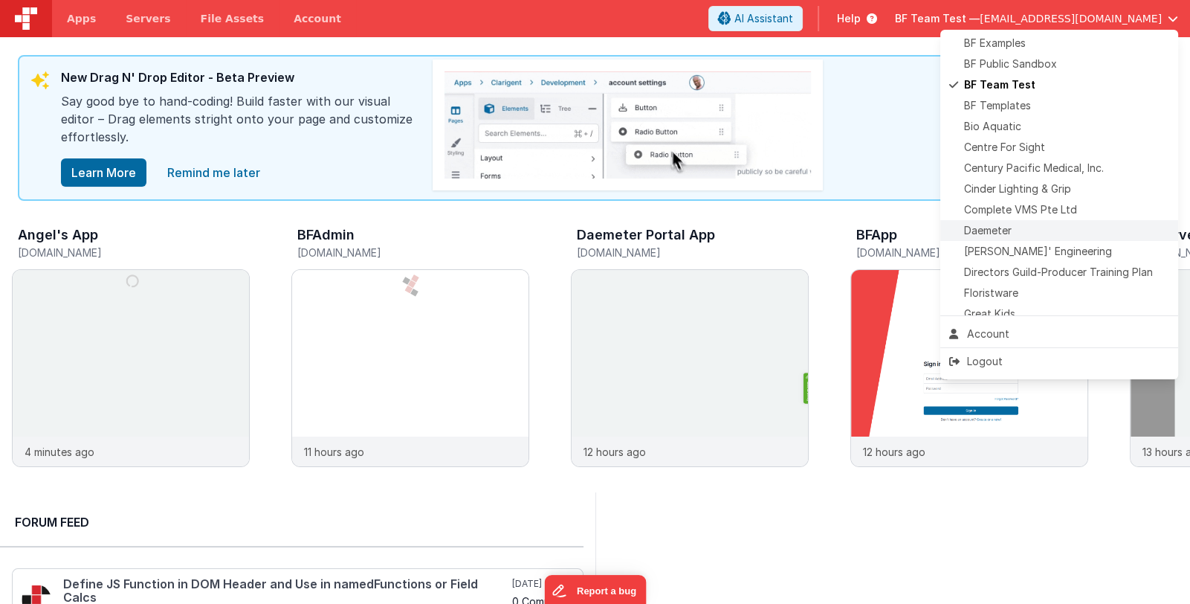
click at [1028, 227] on div "Daemeter" at bounding box center [1059, 230] width 220 height 15
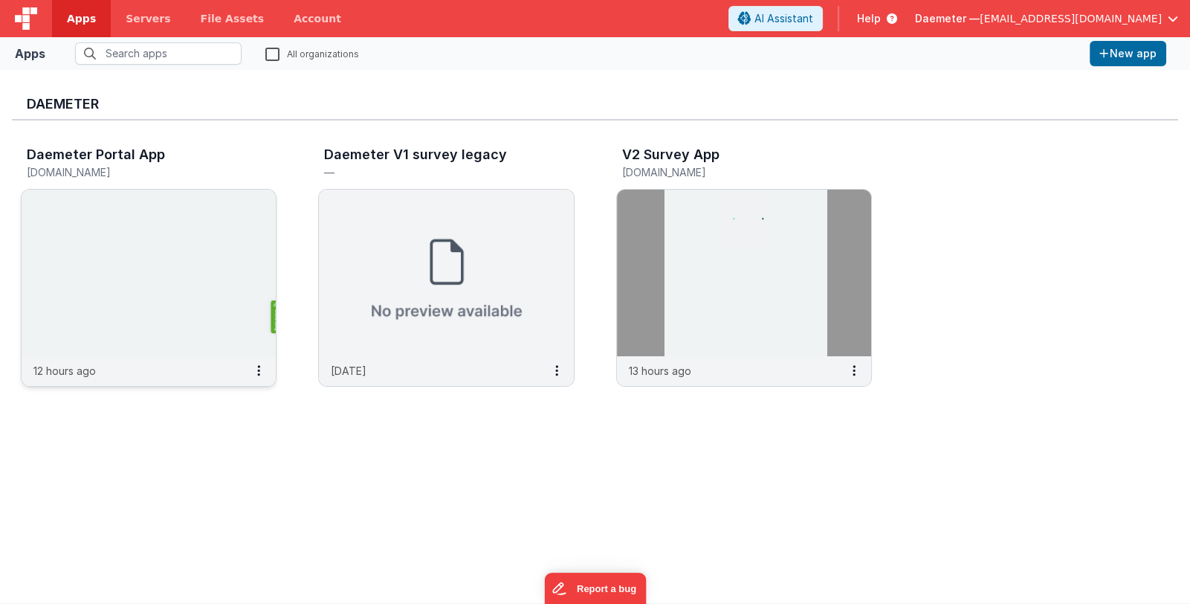
click at [199, 282] on img at bounding box center [149, 273] width 254 height 167
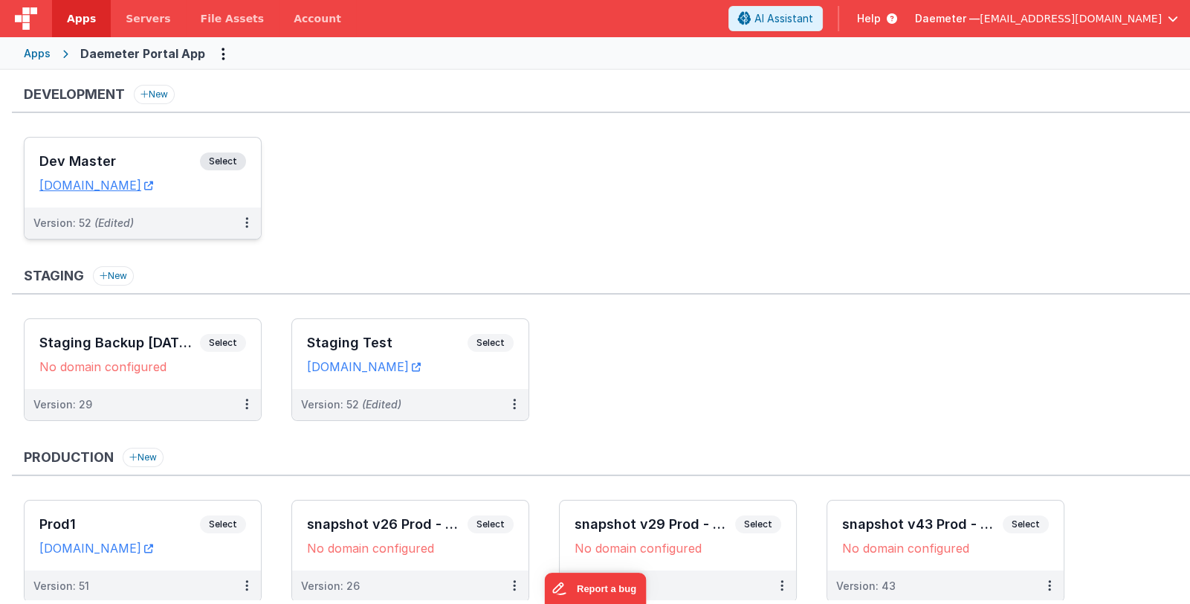
click at [160, 165] on h3 "Dev Master" at bounding box center [119, 161] width 161 height 15
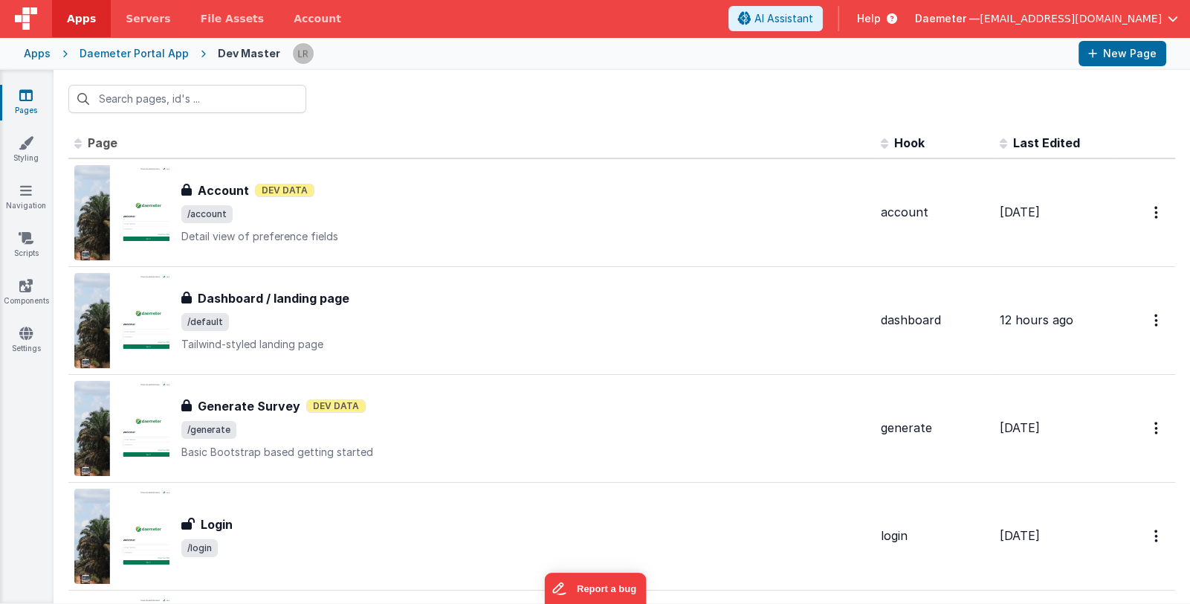
click at [1016, 138] on span "Last Edited" at bounding box center [1046, 142] width 67 height 15
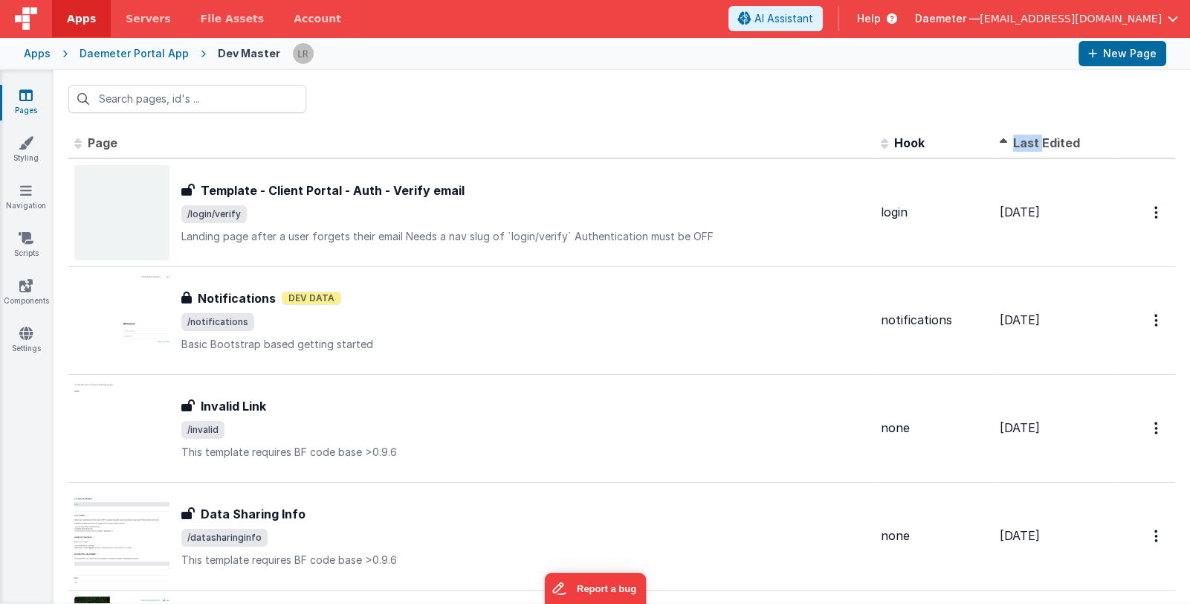
click at [1016, 138] on span "Last Edited" at bounding box center [1046, 142] width 67 height 15
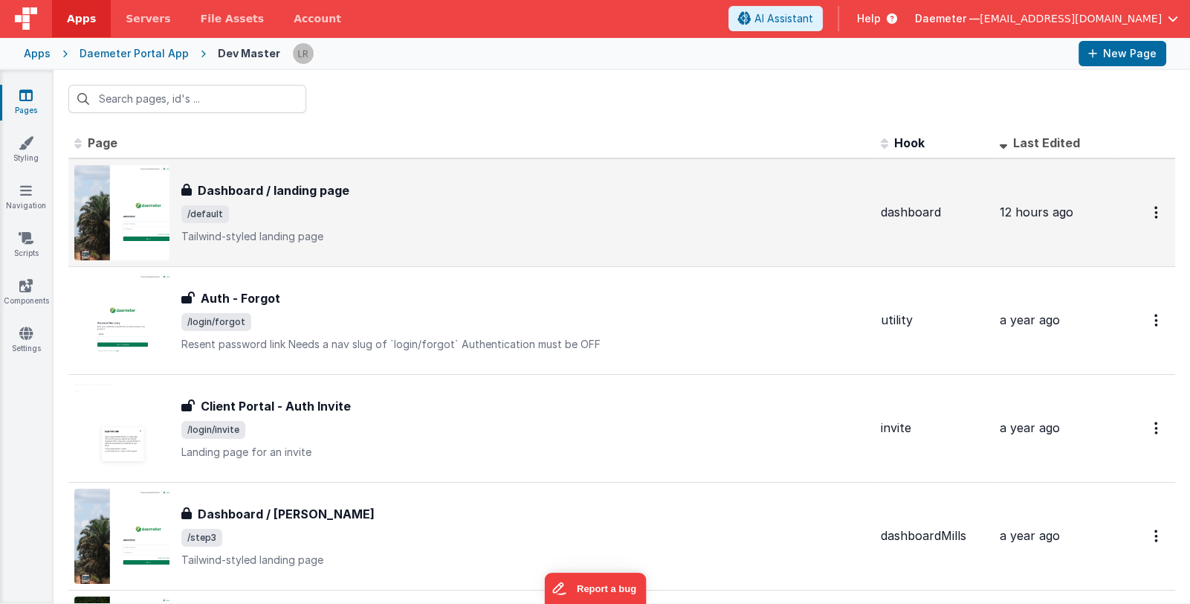
click at [543, 218] on span "/default" at bounding box center [525, 214] width 688 height 18
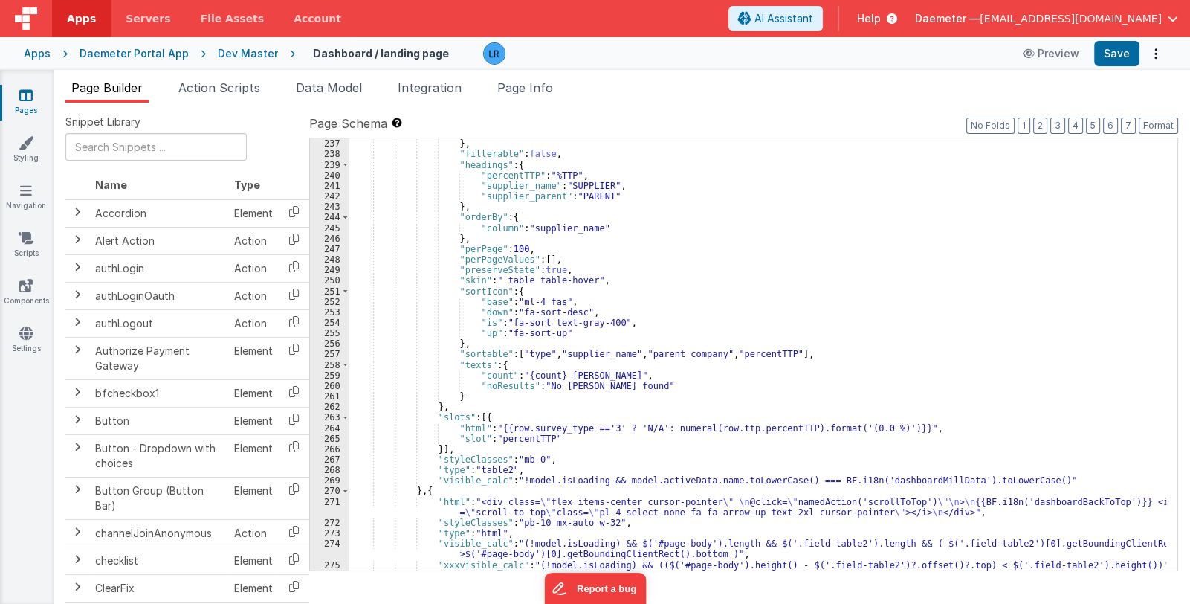
scroll to position [3822, 0]
